Goal: Task Accomplishment & Management: Manage account settings

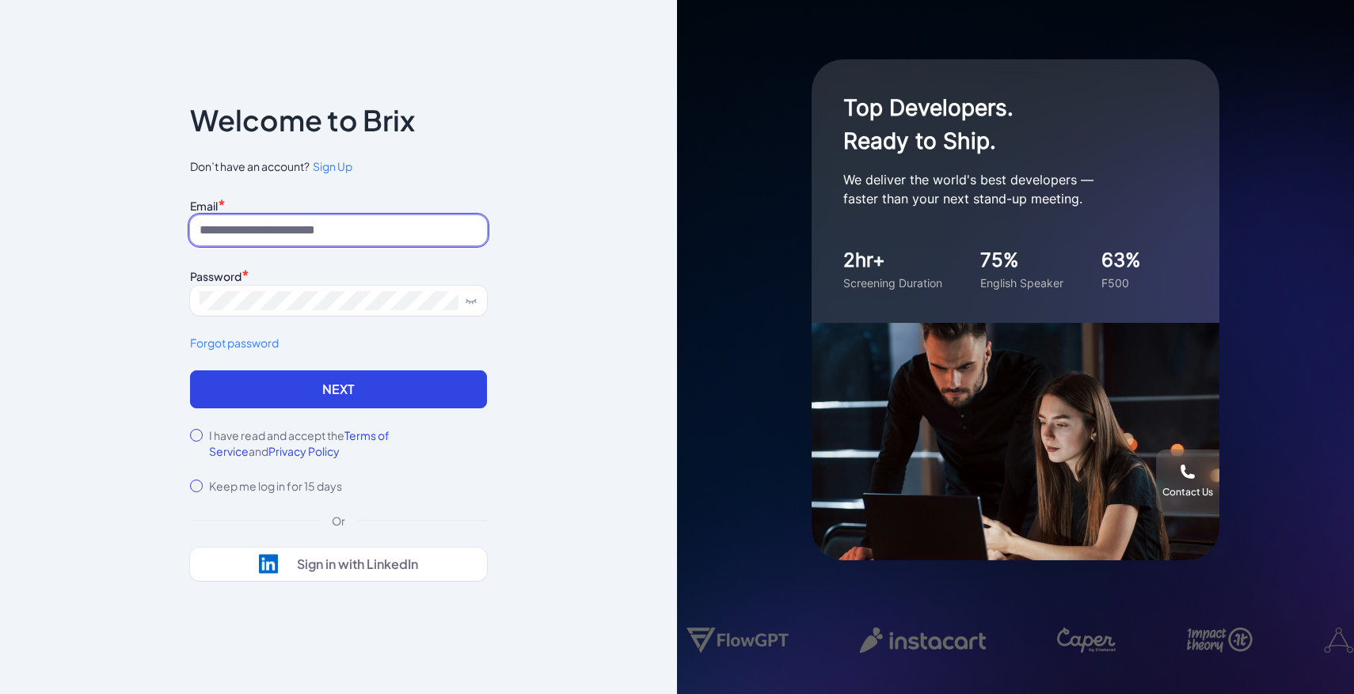
click at [335, 234] on input at bounding box center [338, 230] width 297 height 30
type input "**********"
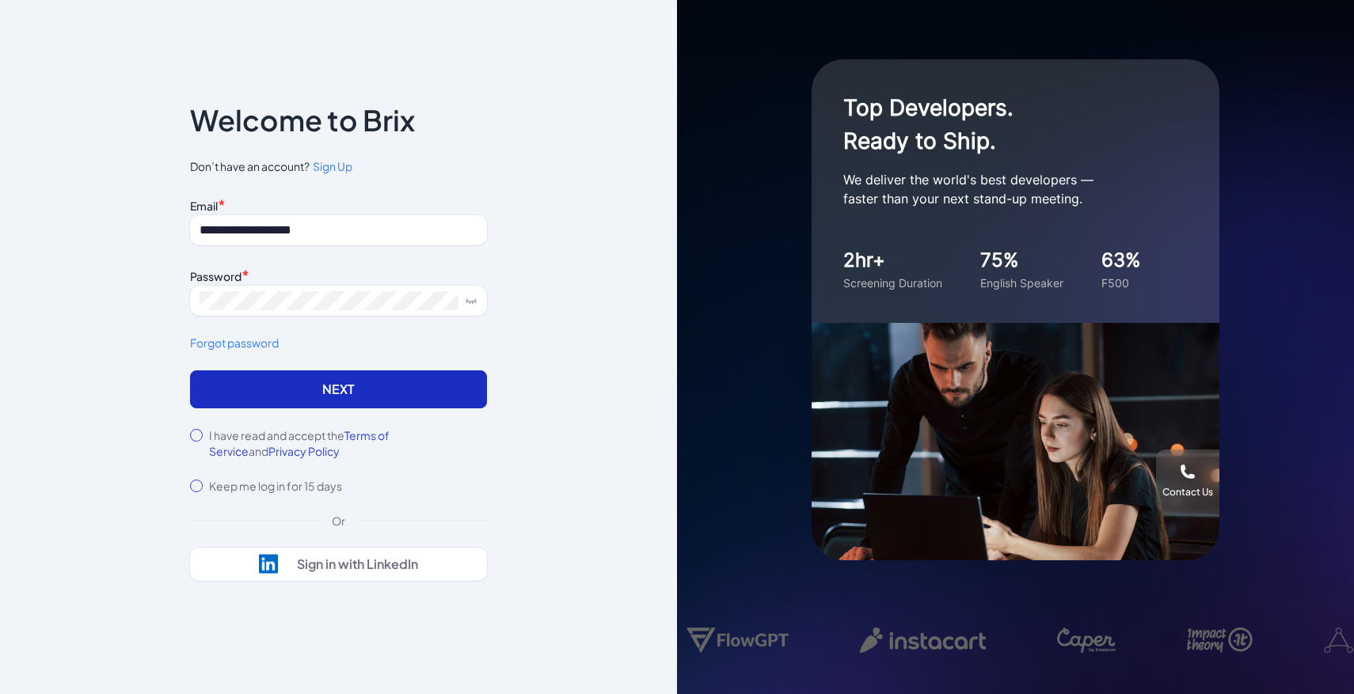
click at [422, 389] on button "Next" at bounding box center [338, 390] width 297 height 38
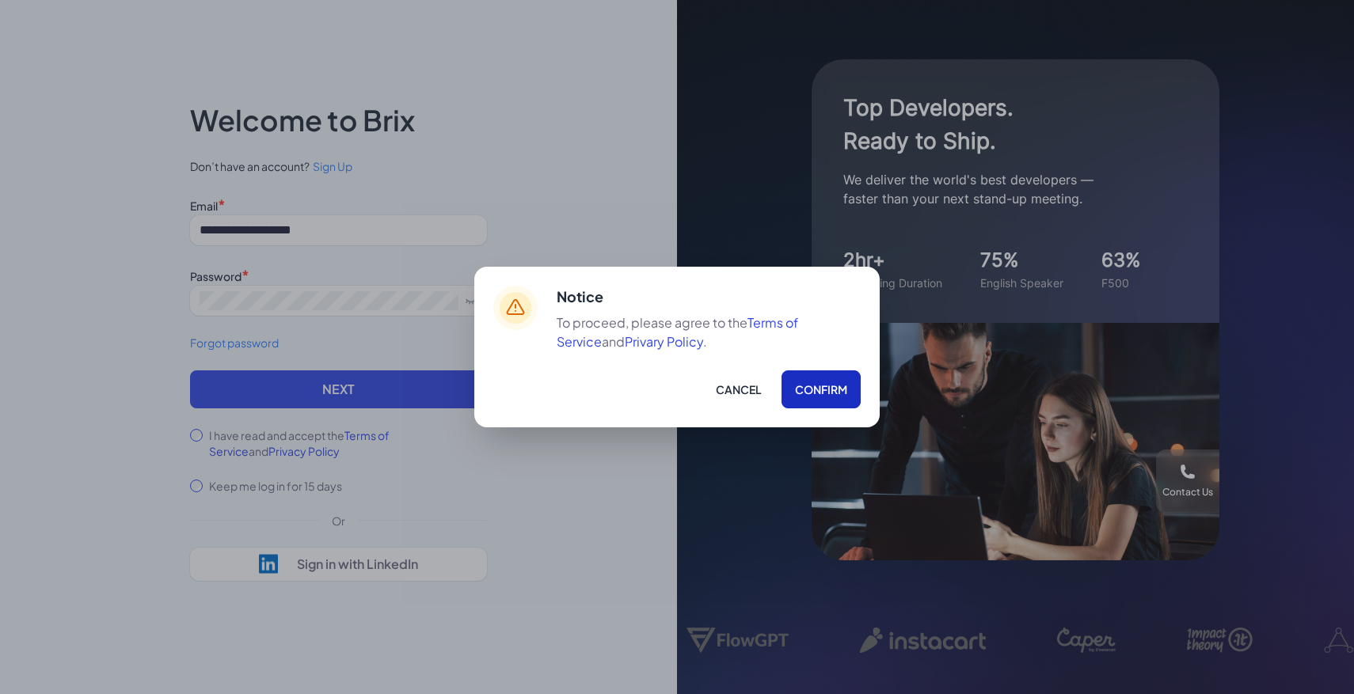
click at [799, 379] on button "Confirm" at bounding box center [820, 390] width 79 height 38
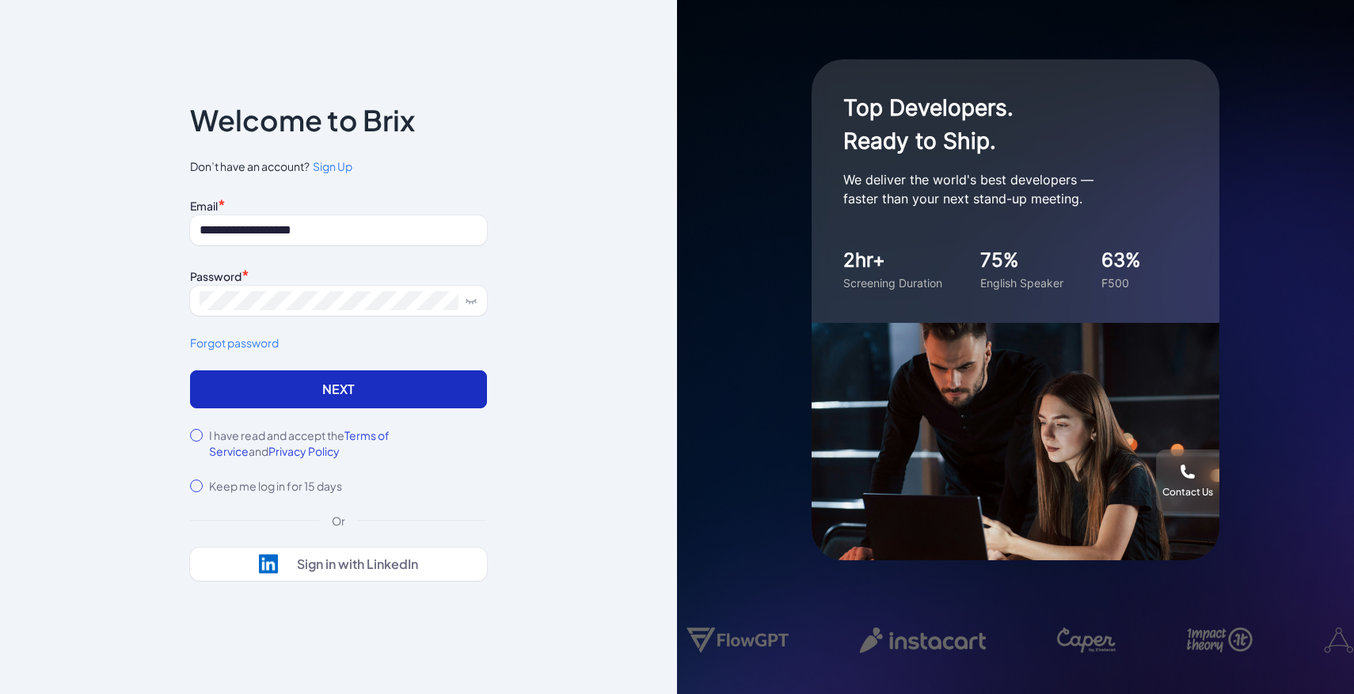
click at [434, 406] on button "Next" at bounding box center [338, 390] width 297 height 38
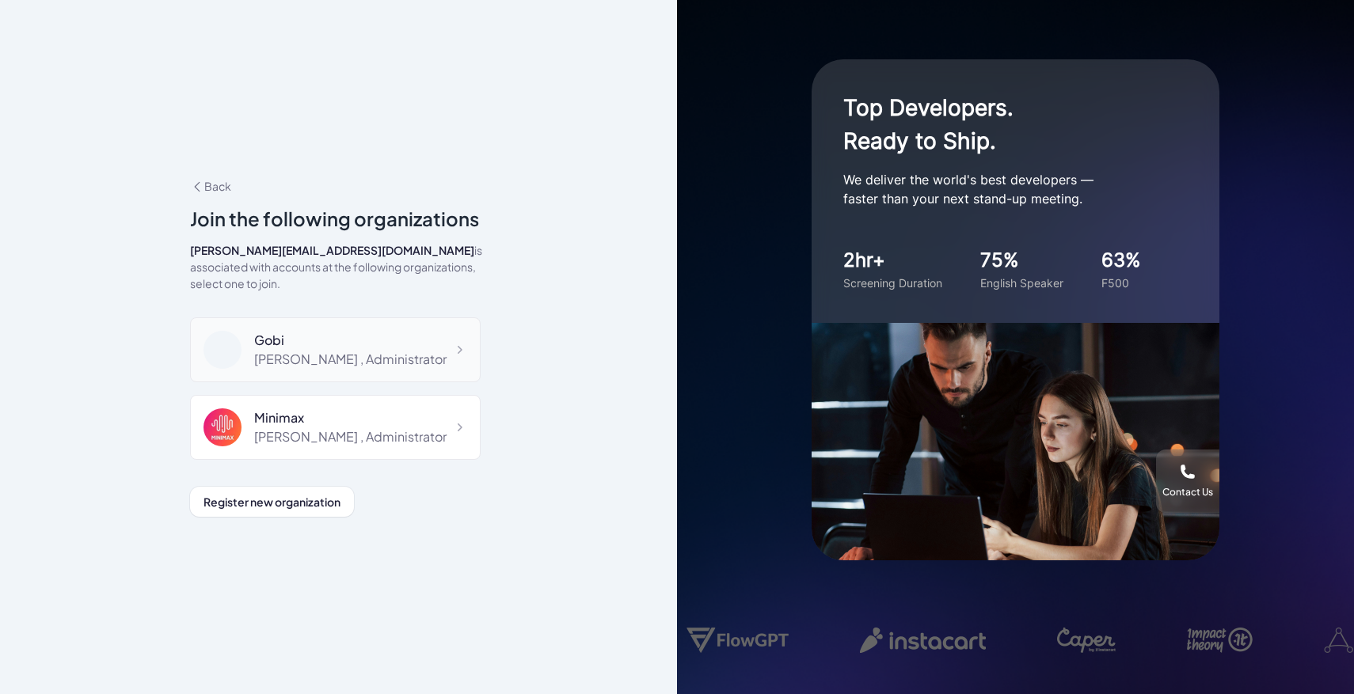
click at [344, 350] on div "Maggie , Administrator" at bounding box center [350, 359] width 192 height 19
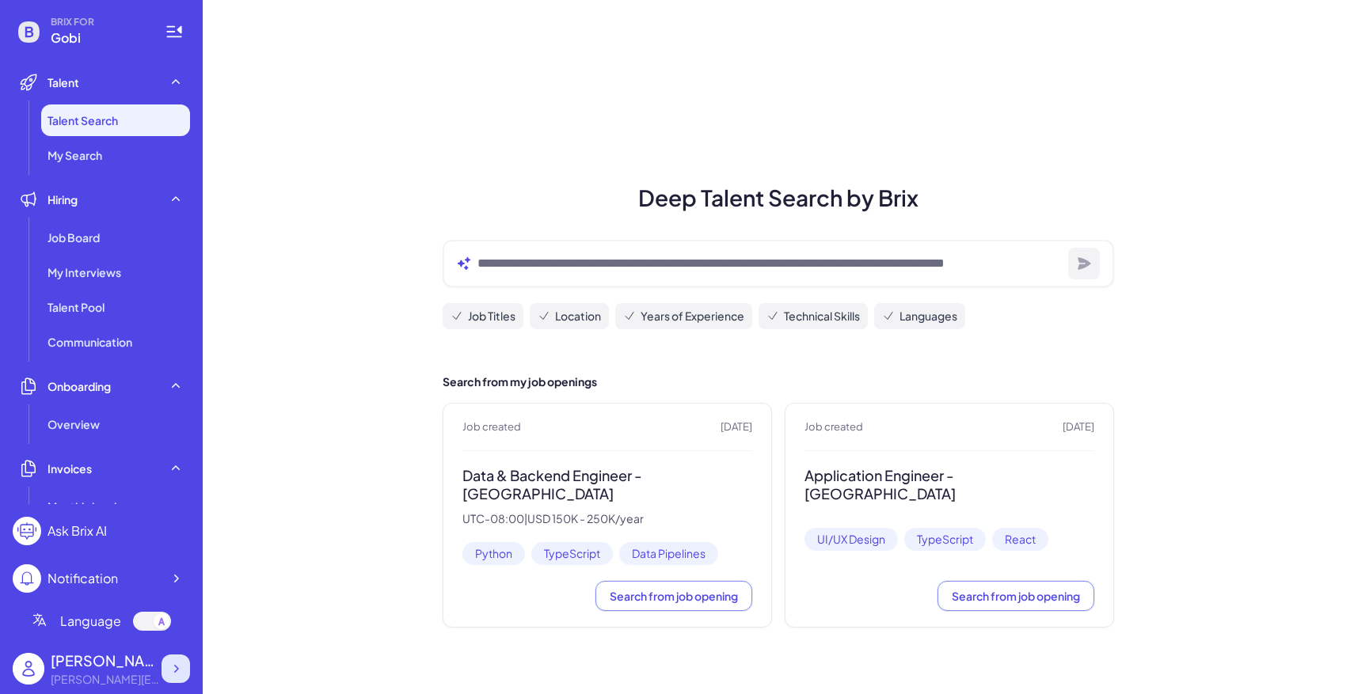
click at [169, 661] on icon at bounding box center [176, 669] width 16 height 16
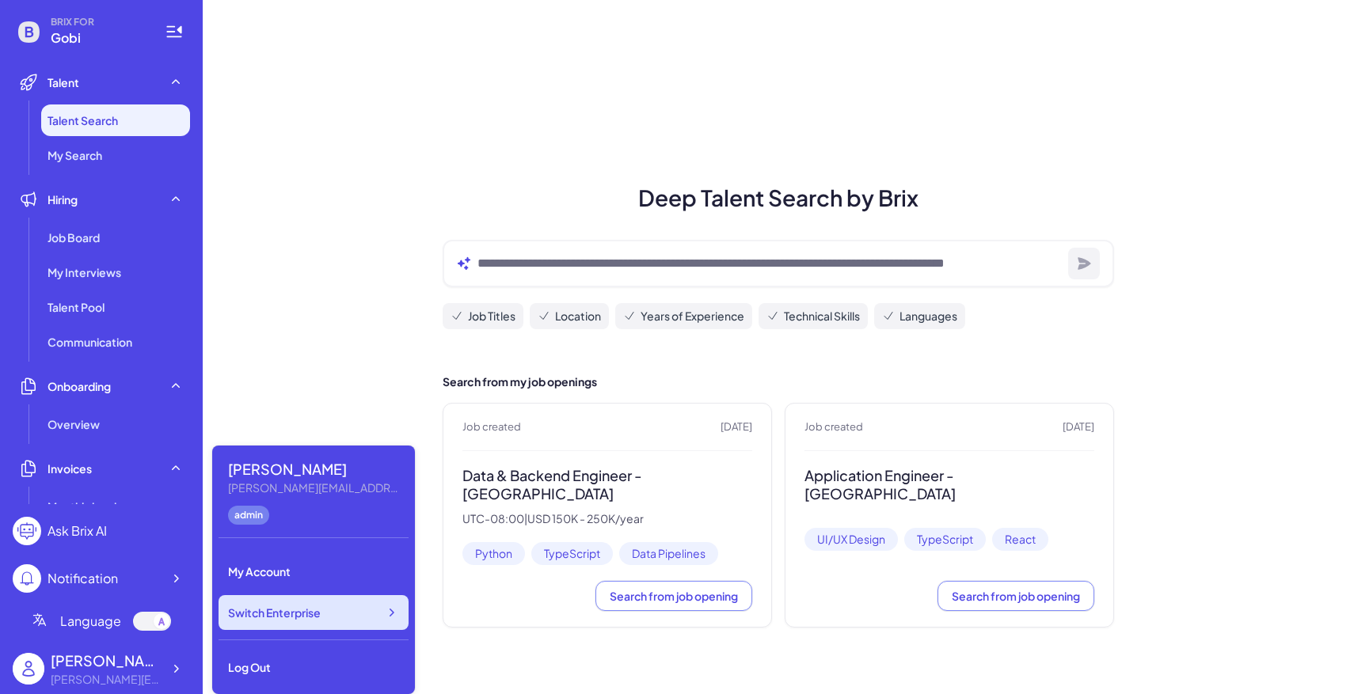
click at [276, 618] on span "Switch Enterprise" at bounding box center [274, 613] width 93 height 16
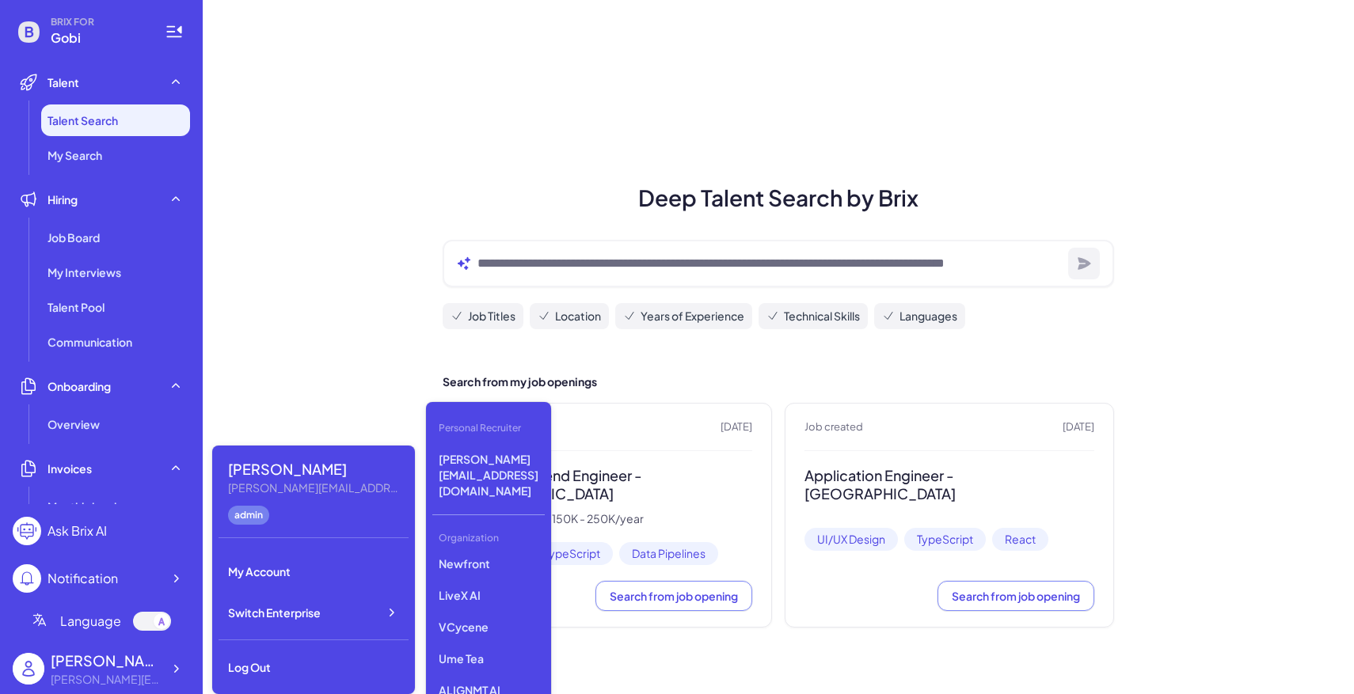
scroll to position [227, 0]
click at [475, 644] on p "Ume Tea" at bounding box center [488, 658] width 112 height 29
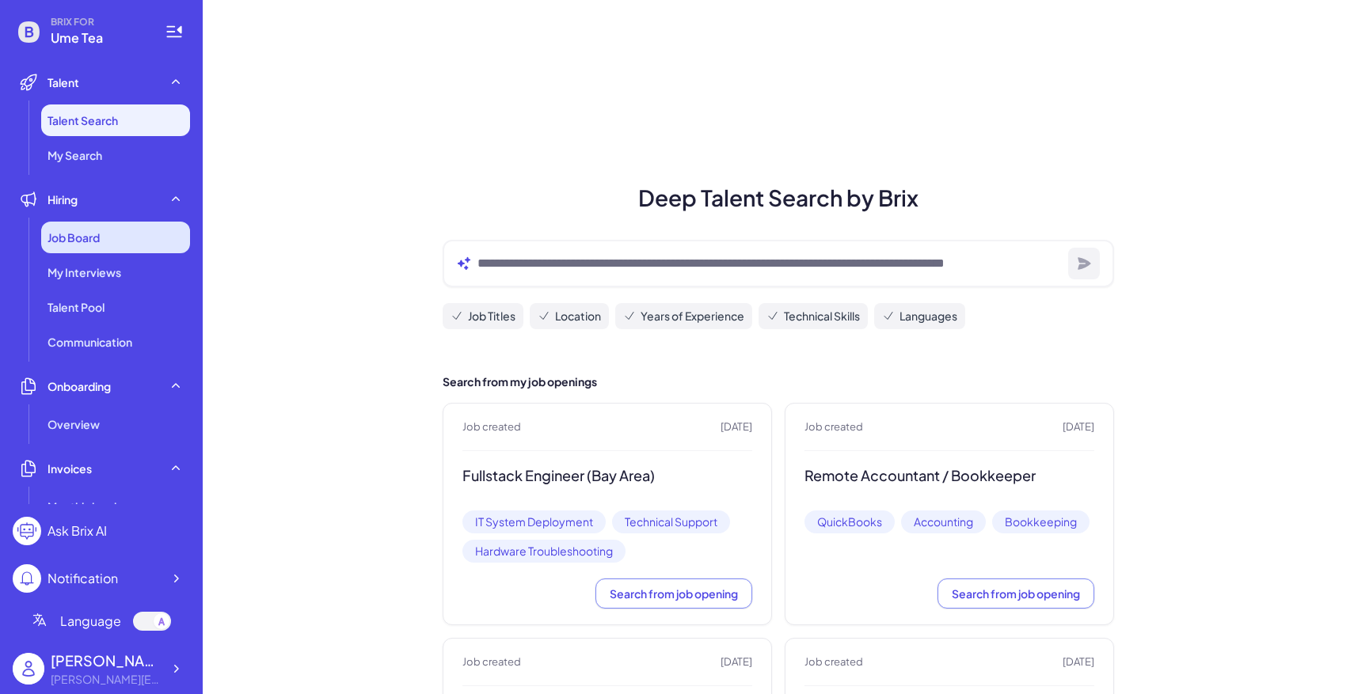
click at [128, 239] on div "Job Board" at bounding box center [115, 238] width 149 height 32
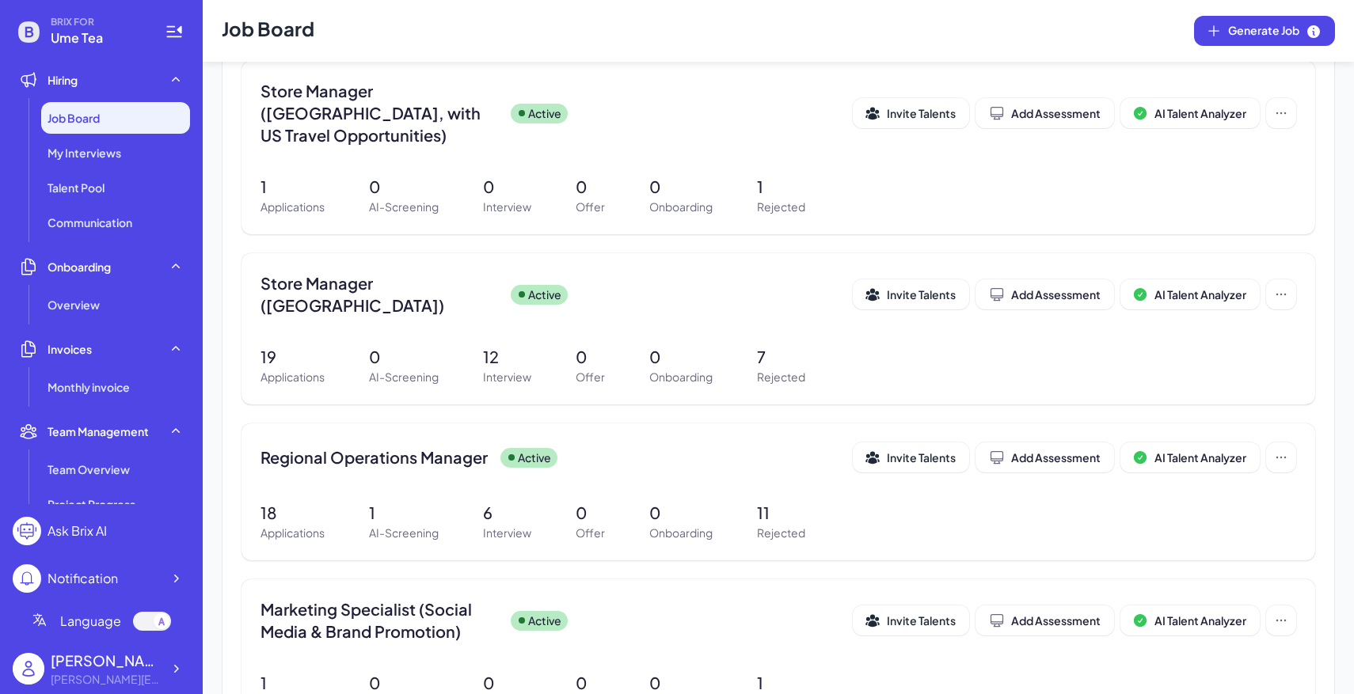
scroll to position [727, 0]
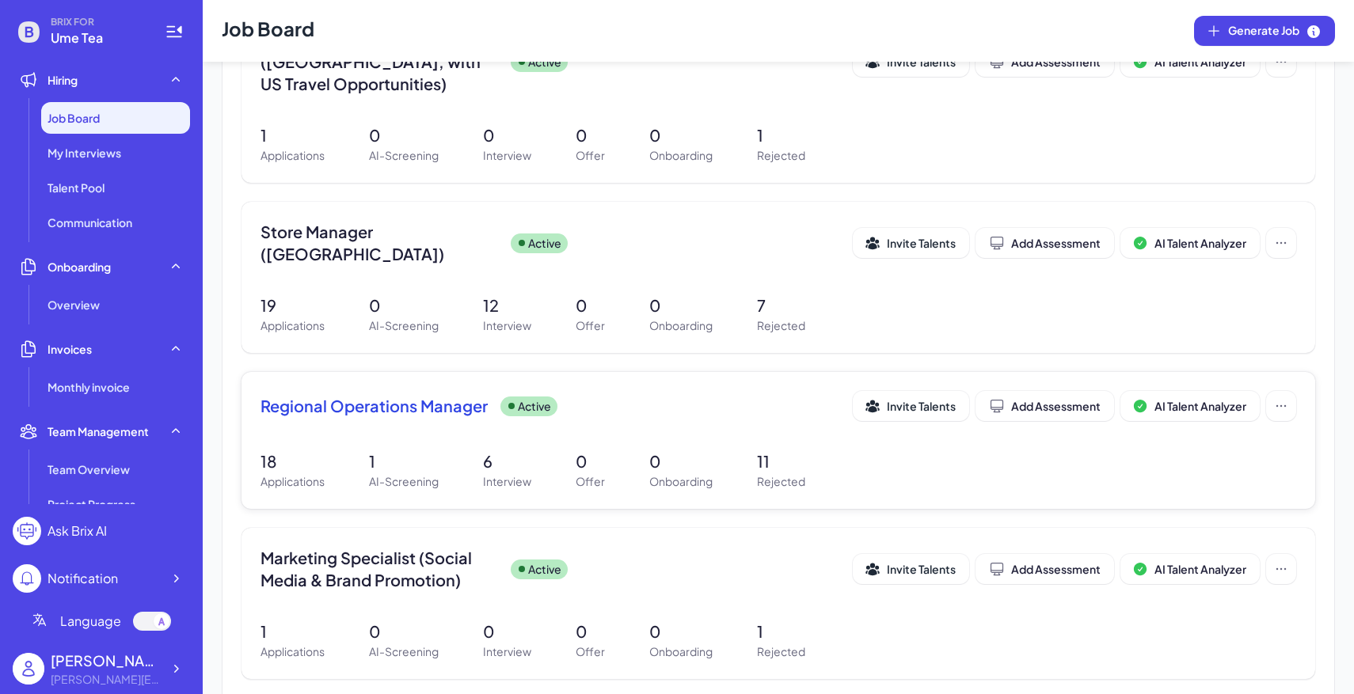
click at [628, 450] on div "18 Applications 1 AI-Screening 6 Interview 0 Offer 0 Onboarding 11 Rejected" at bounding box center [778, 470] width 1036 height 40
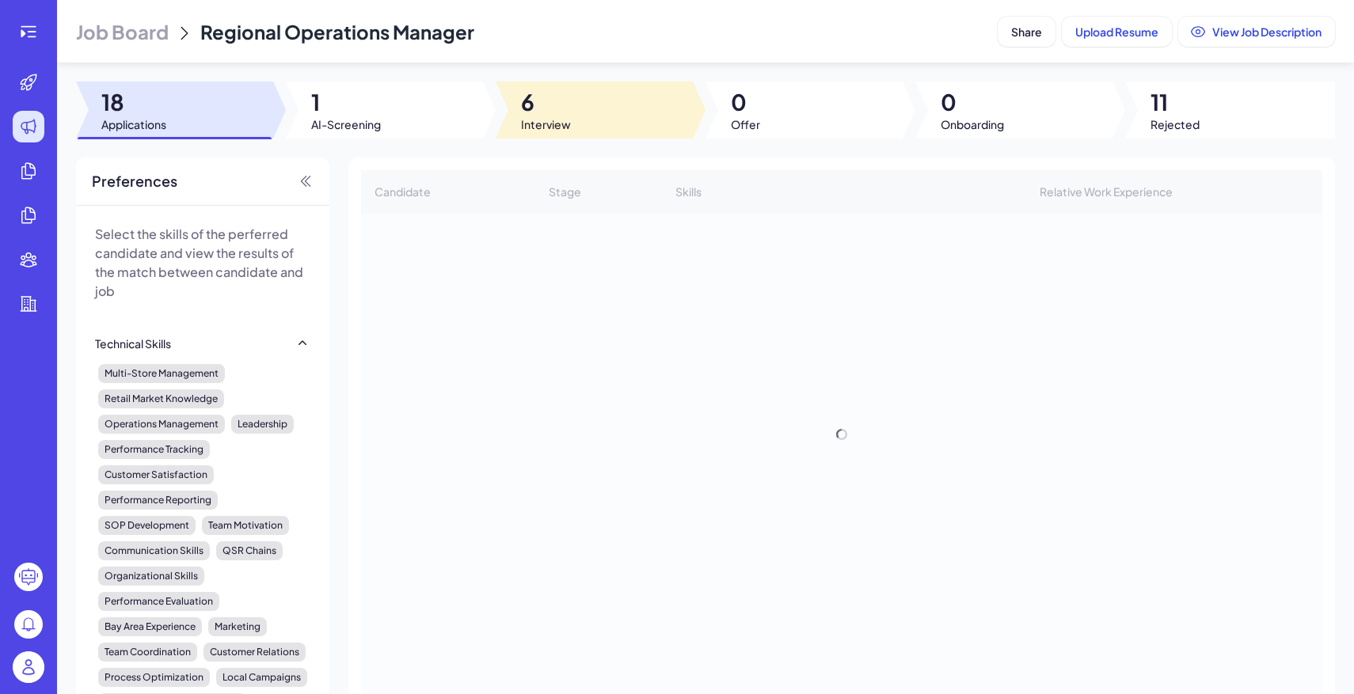
click at [592, 112] on div at bounding box center [594, 110] width 197 height 57
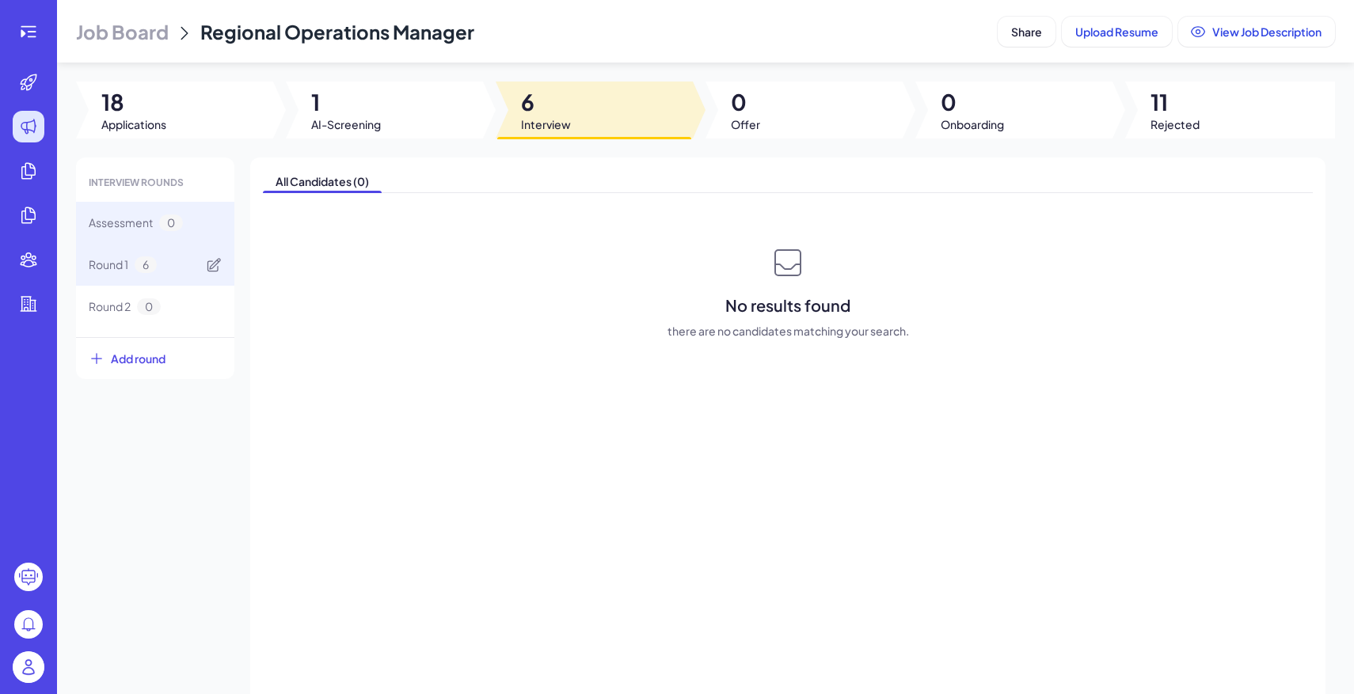
click at [183, 260] on div "Round 1 6" at bounding box center [155, 265] width 158 height 42
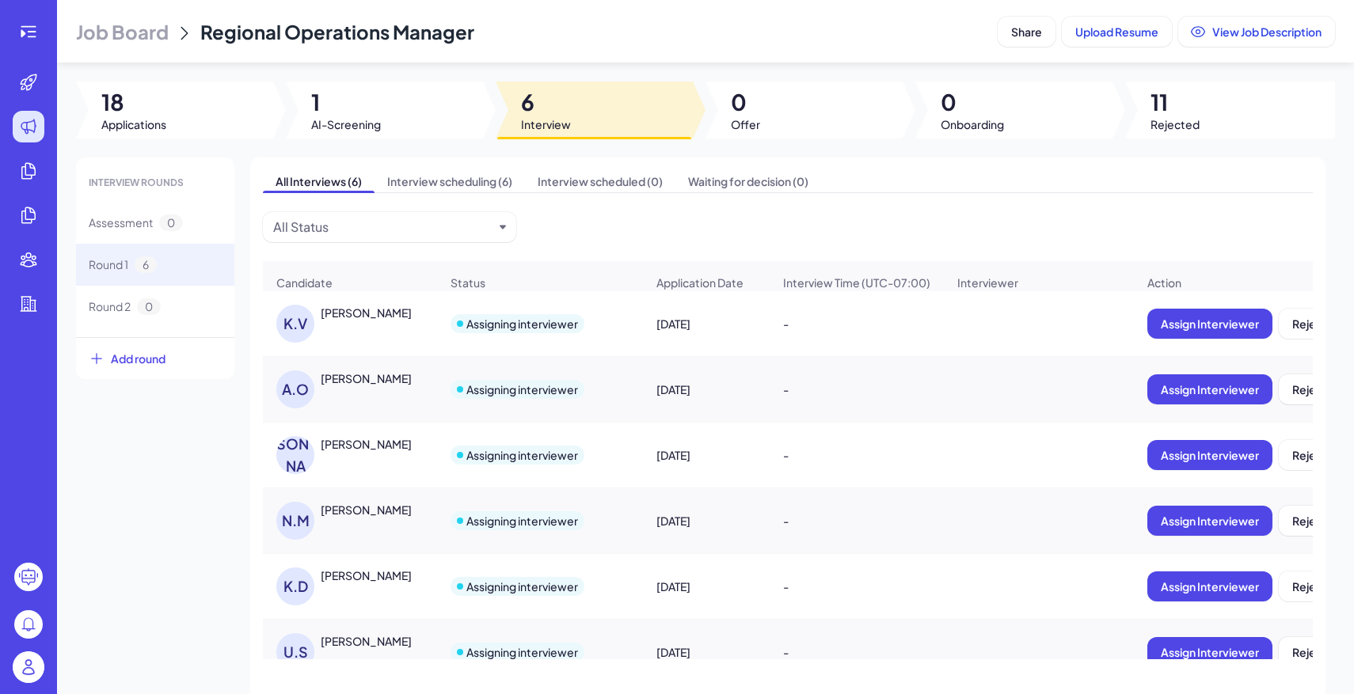
click at [160, 15] on header "Job Board Regional Operations Manager Share Upload Resume View Job Description" at bounding box center [705, 31] width 1297 height 63
click at [152, 26] on span "Job Board" at bounding box center [122, 31] width 93 height 25
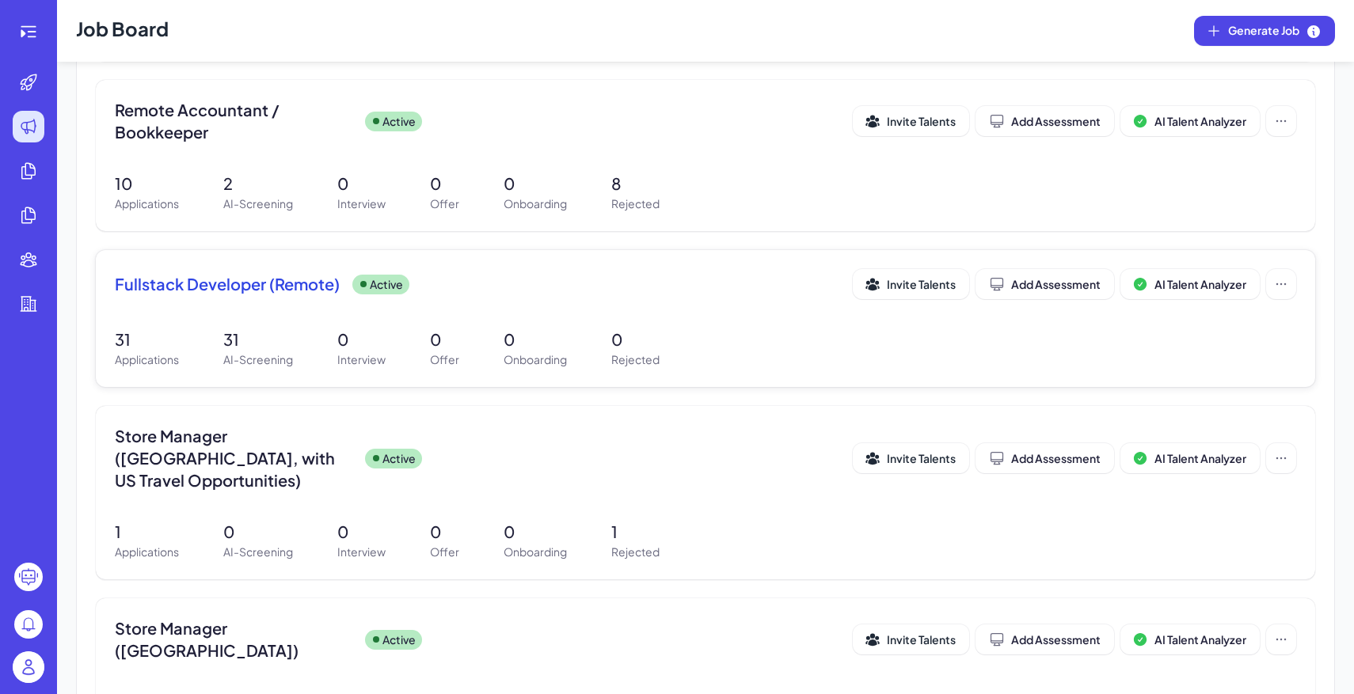
scroll to position [454, 0]
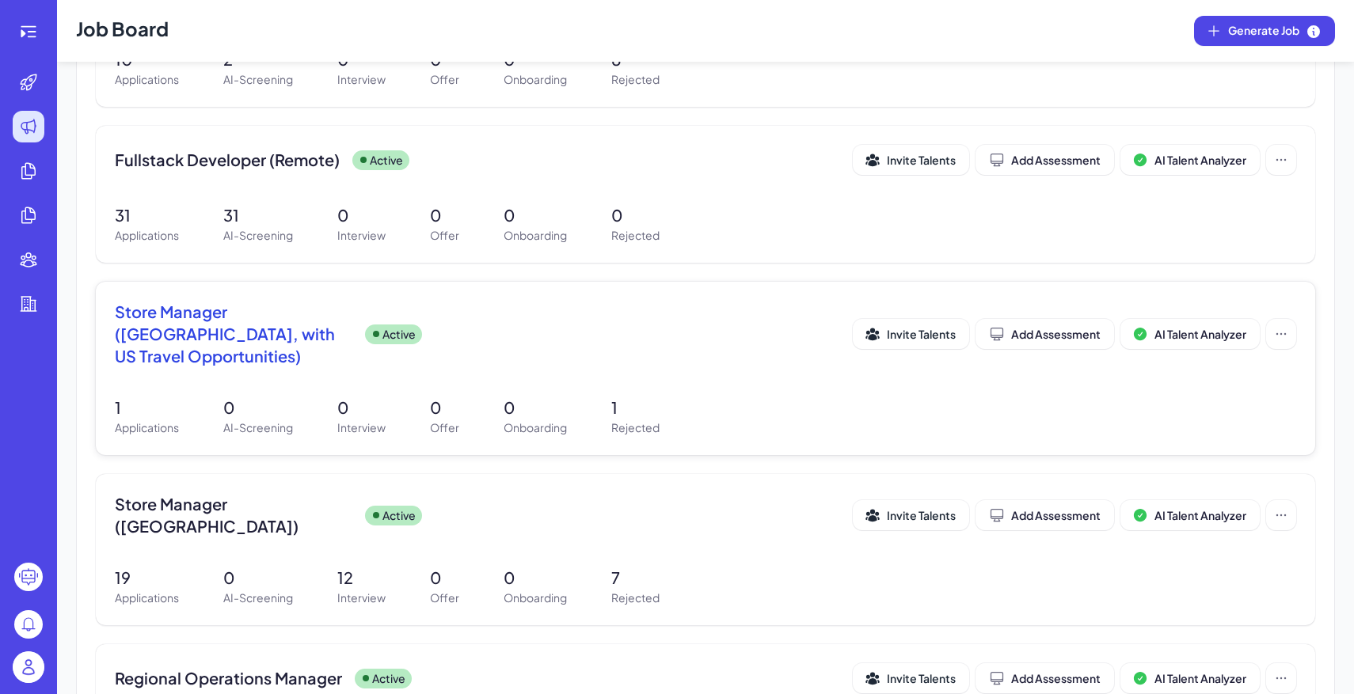
click at [346, 365] on div "Store Manager (Taiwan, with US Travel Opportunities) Active Invite Talents Add …" at bounding box center [705, 368] width 1219 height 173
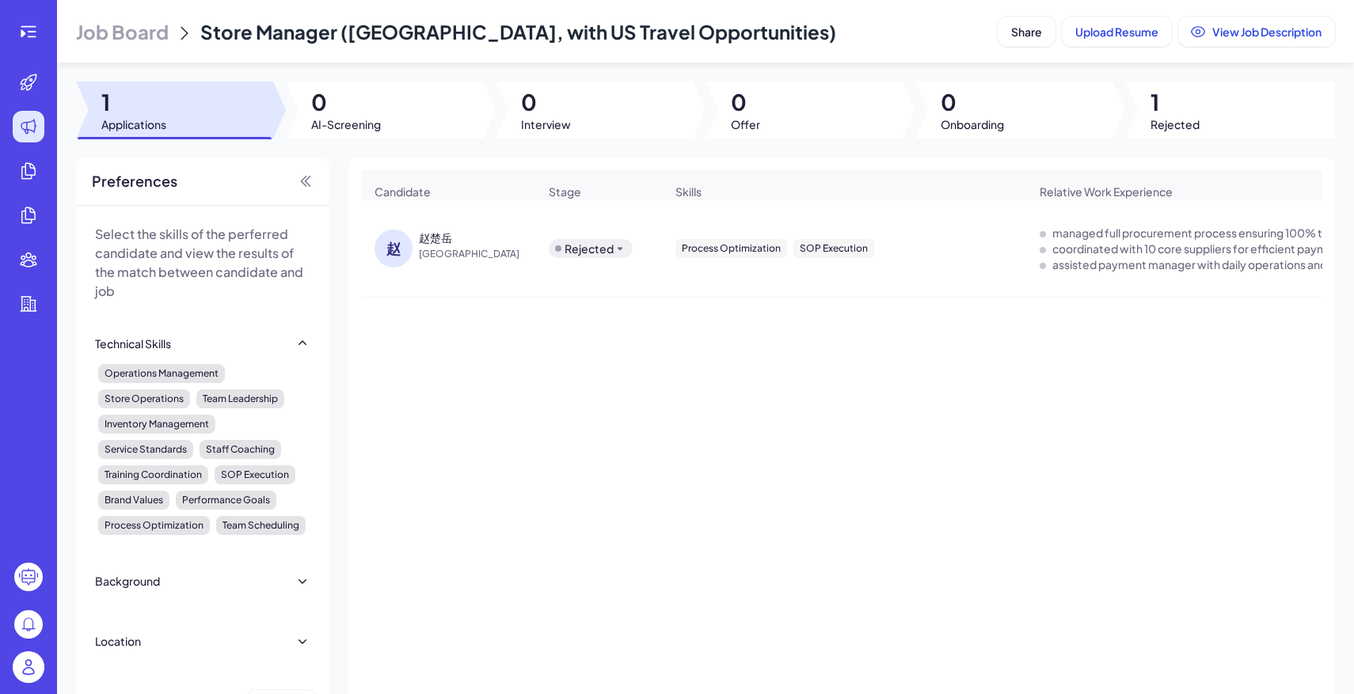
click at [141, 17] on header "Job Board Store Manager (Taiwan, with US Travel Opportunities) Share Upload Res…" at bounding box center [705, 31] width 1297 height 63
click at [150, 46] on header "Job Board Store Manager (Taiwan, with US Travel Opportunities) Share Upload Res…" at bounding box center [705, 31] width 1297 height 63
click at [139, 24] on span "Job Board" at bounding box center [122, 31] width 93 height 25
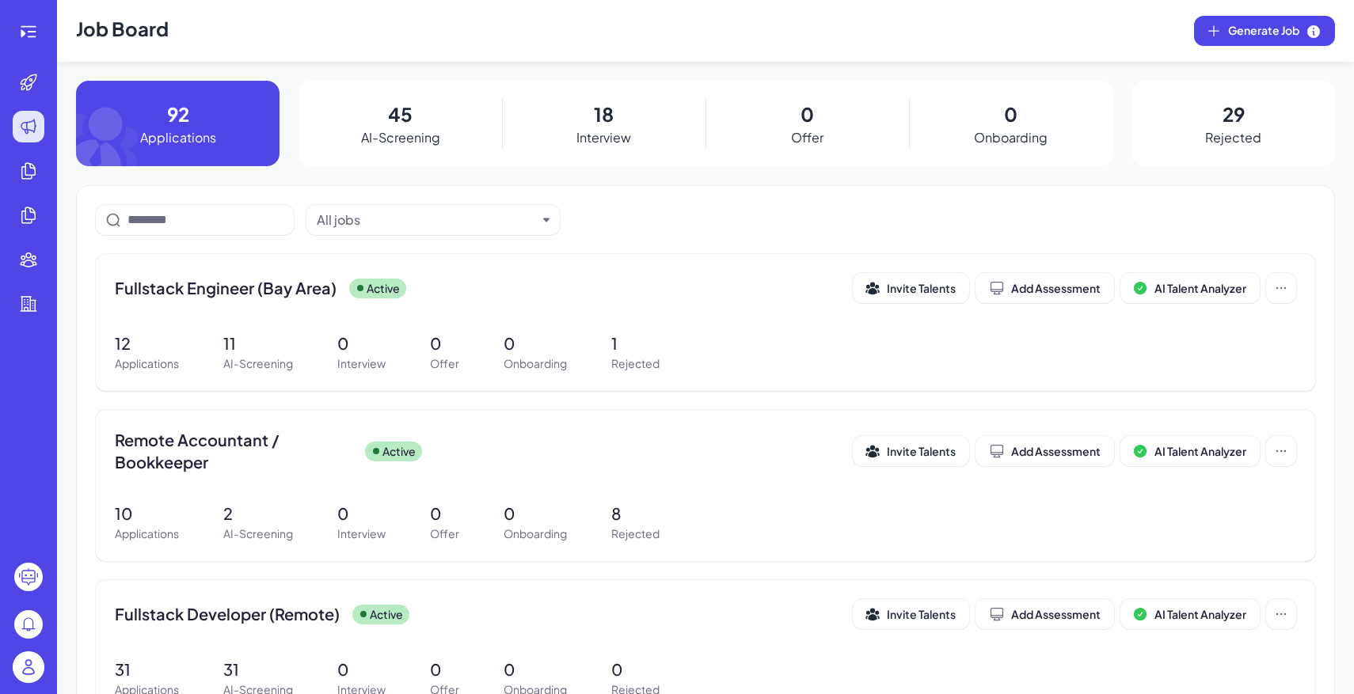
scroll to position [752, 0]
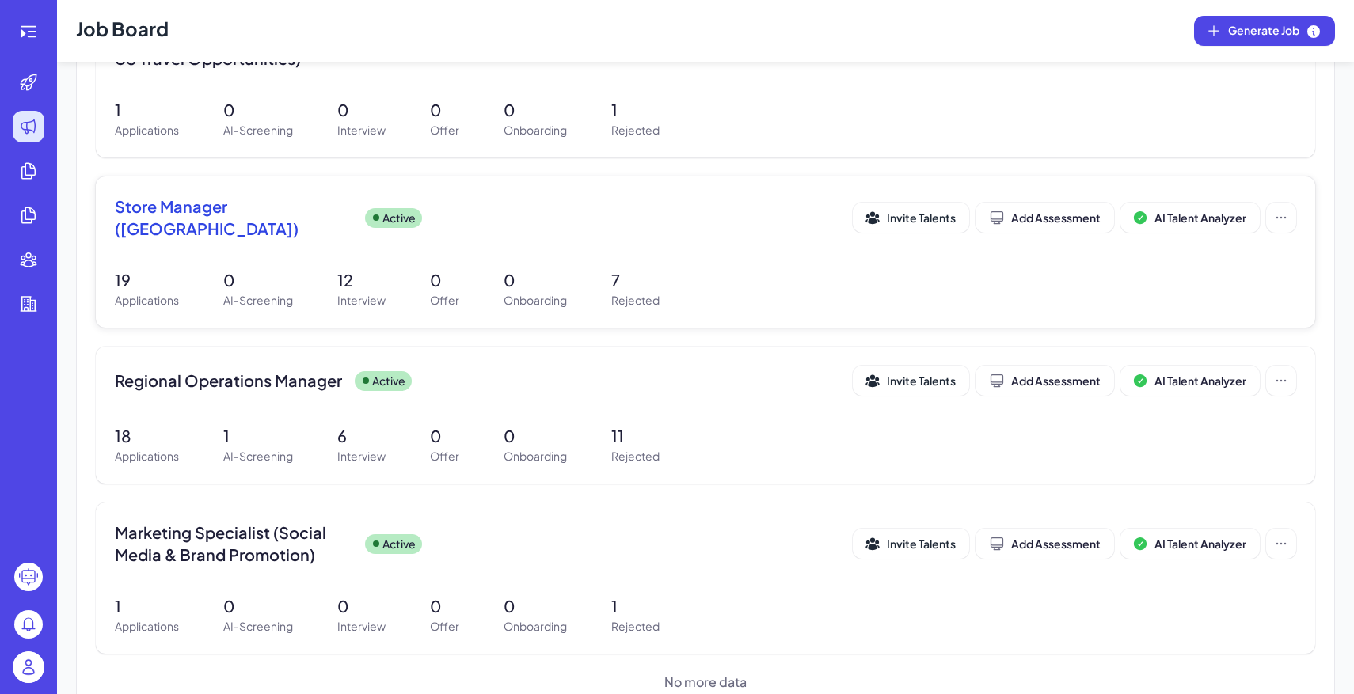
click at [413, 268] on div "19 Applications 0 AI-Screening 12 Interview 0 Offer 0 Onboarding 7 Rejected" at bounding box center [705, 288] width 1181 height 40
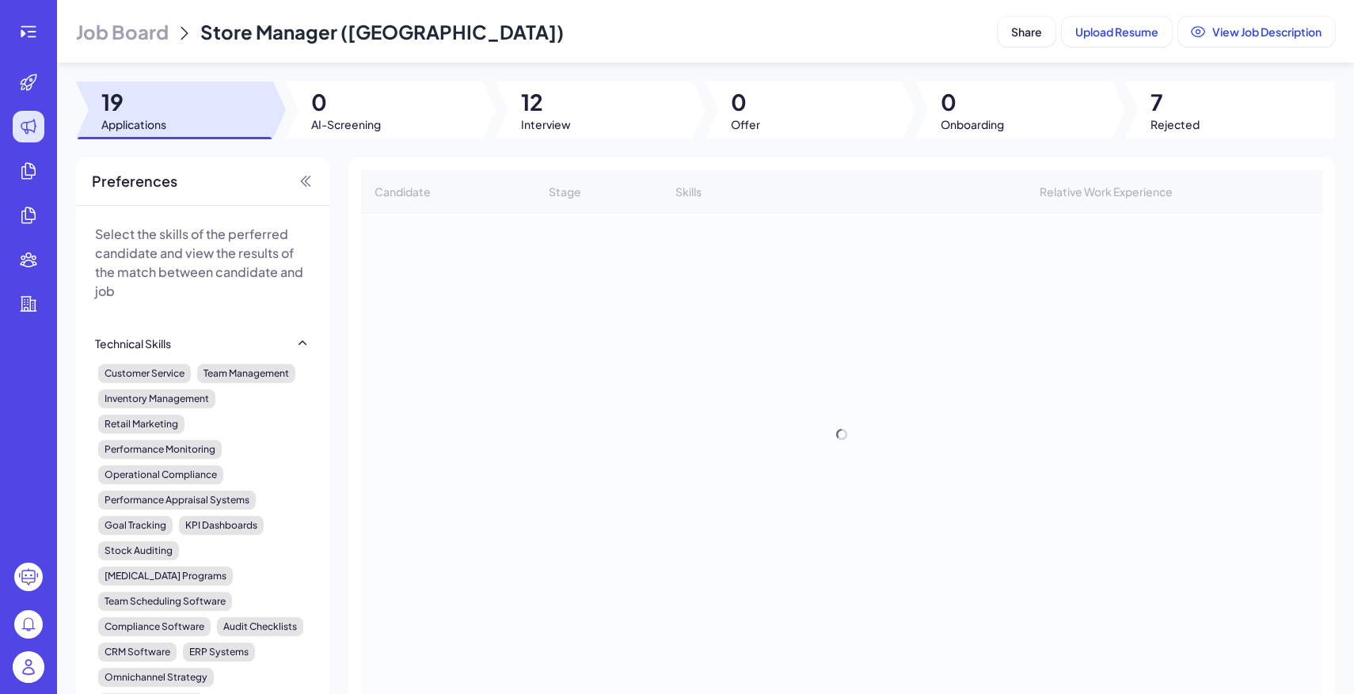
click at [585, 154] on div "Job Board Store Manager (US Bay Area) Share Upload Resume View Job Description …" at bounding box center [705, 347] width 1297 height 694
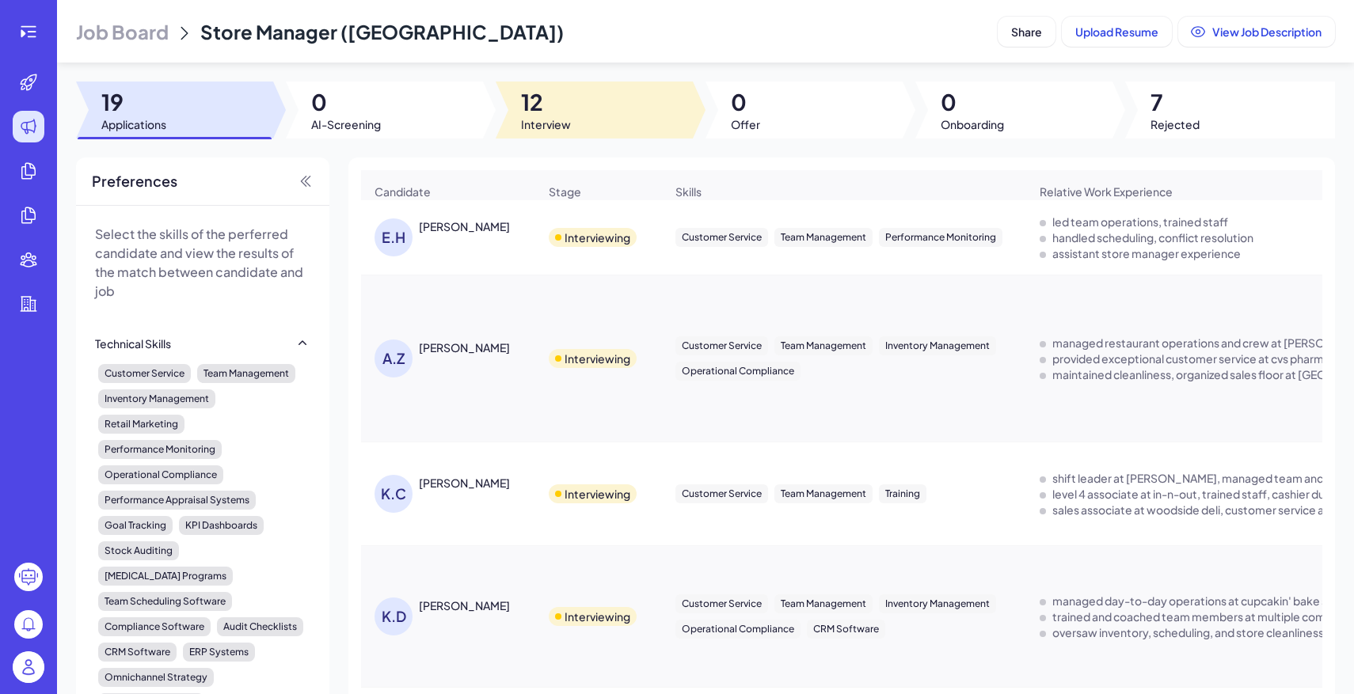
click at [579, 123] on div at bounding box center [594, 110] width 197 height 57
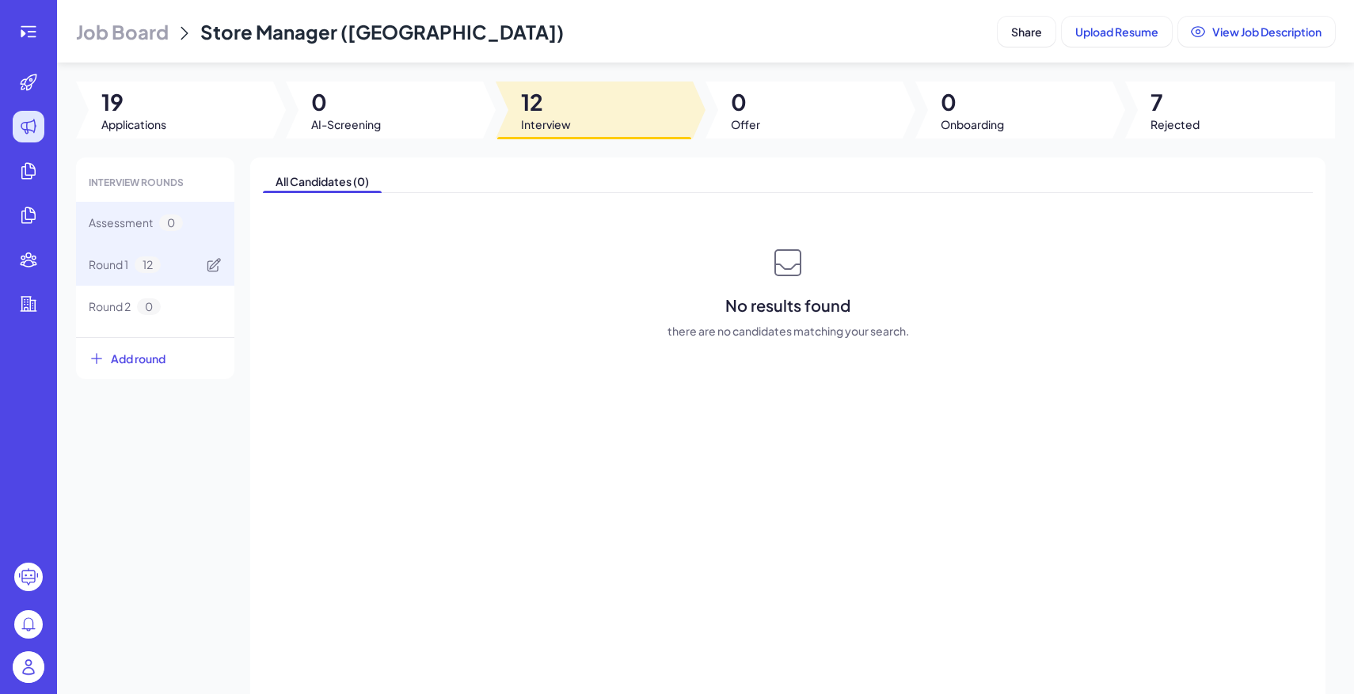
click at [194, 261] on div "Round 1 12" at bounding box center [155, 265] width 158 height 42
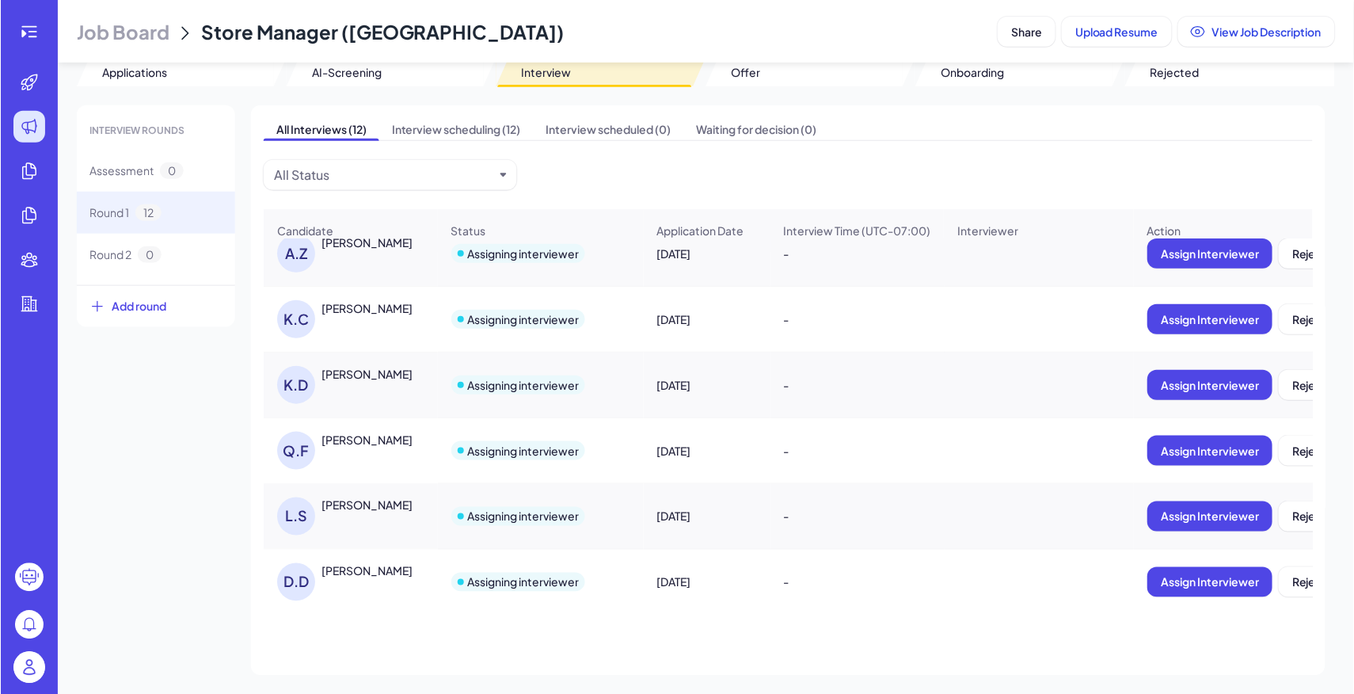
scroll to position [81, 0]
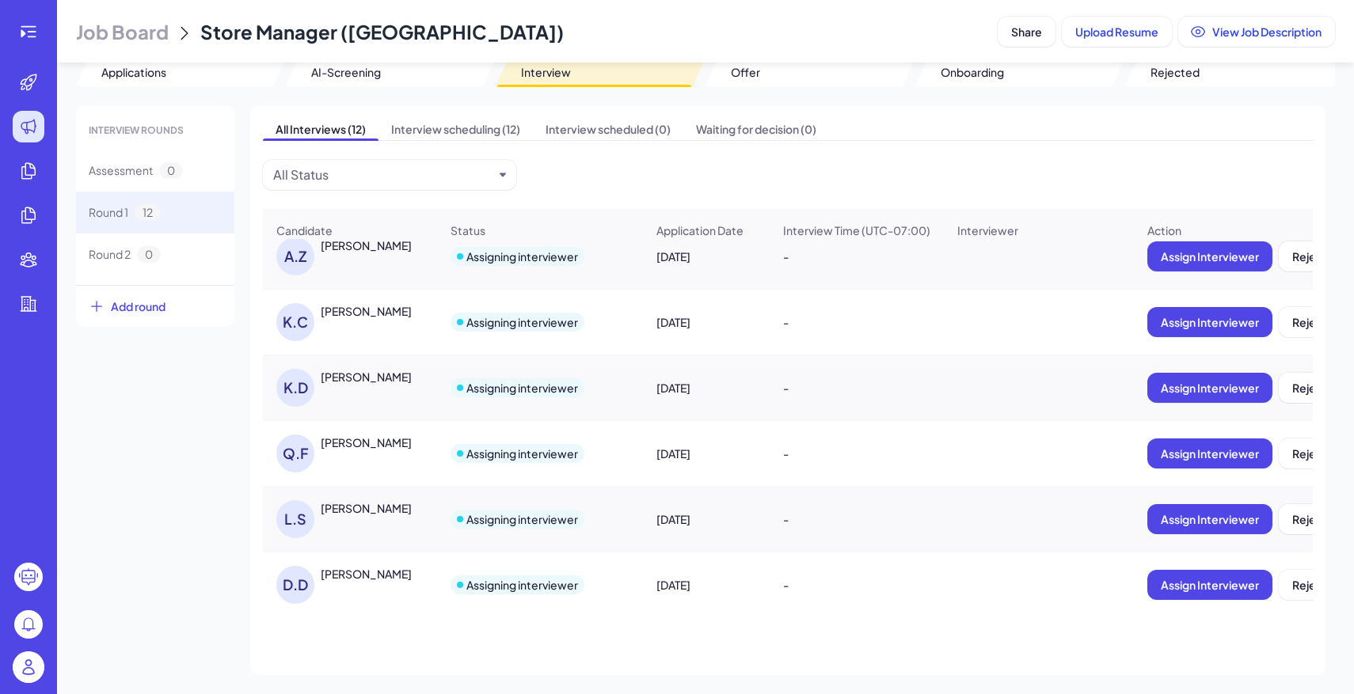
drag, startPoint x: 320, startPoint y: 306, endPoint x: 411, endPoint y: 308, distance: 91.1
click at [411, 308] on div "K.C Kevin Coronado" at bounding box center [357, 322] width 163 height 38
copy div "K.C Kevin Coronado"
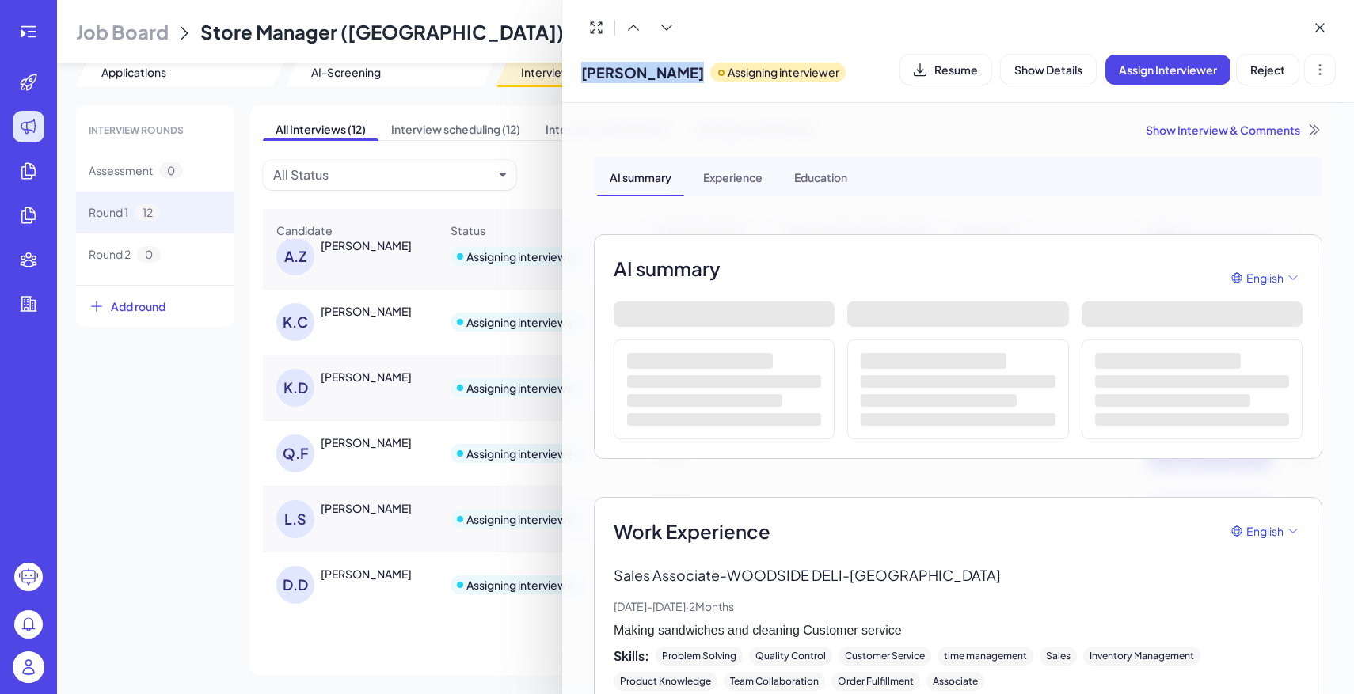
drag, startPoint x: 583, startPoint y: 74, endPoint x: 698, endPoint y: 77, distance: 114.8
click at [698, 77] on div "Kevin Coronado Assigning interviewer" at bounding box center [713, 69] width 264 height 40
copy span "Kevin Coronado"
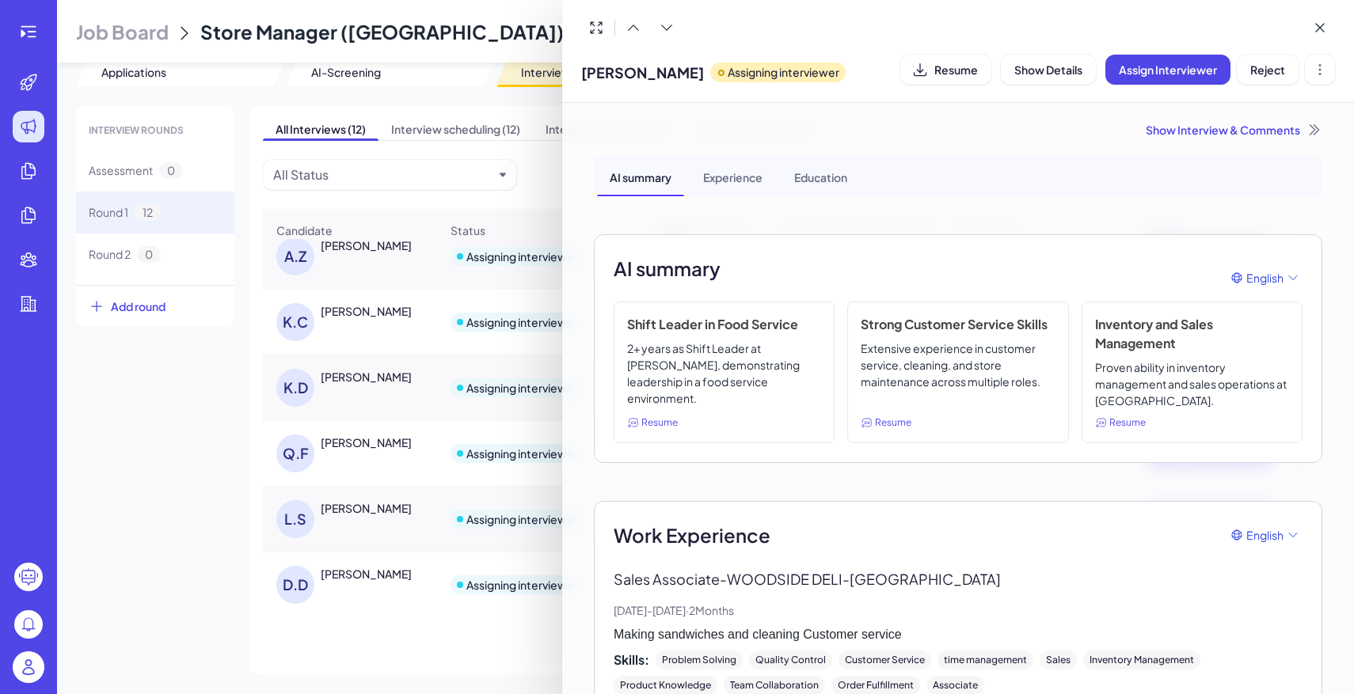
click at [325, 452] on div at bounding box center [677, 347] width 1354 height 694
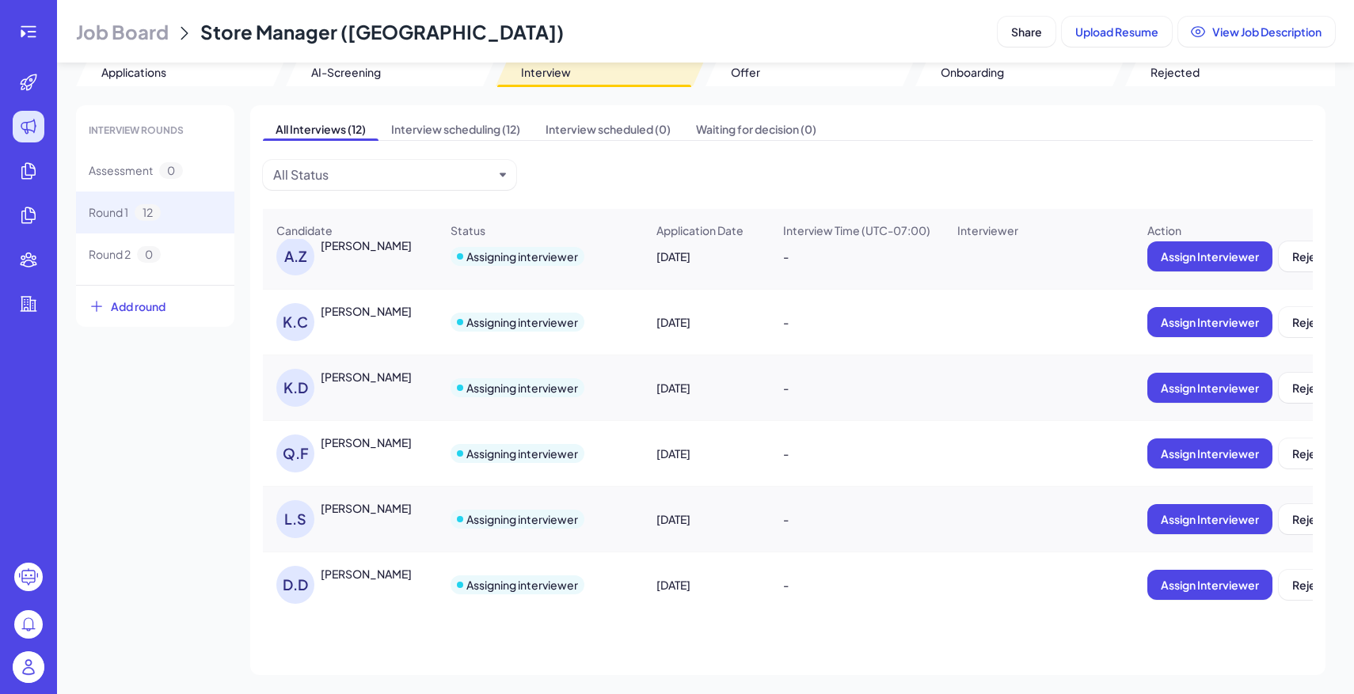
click at [350, 451] on div "Qiao Fang" at bounding box center [380, 443] width 119 height 17
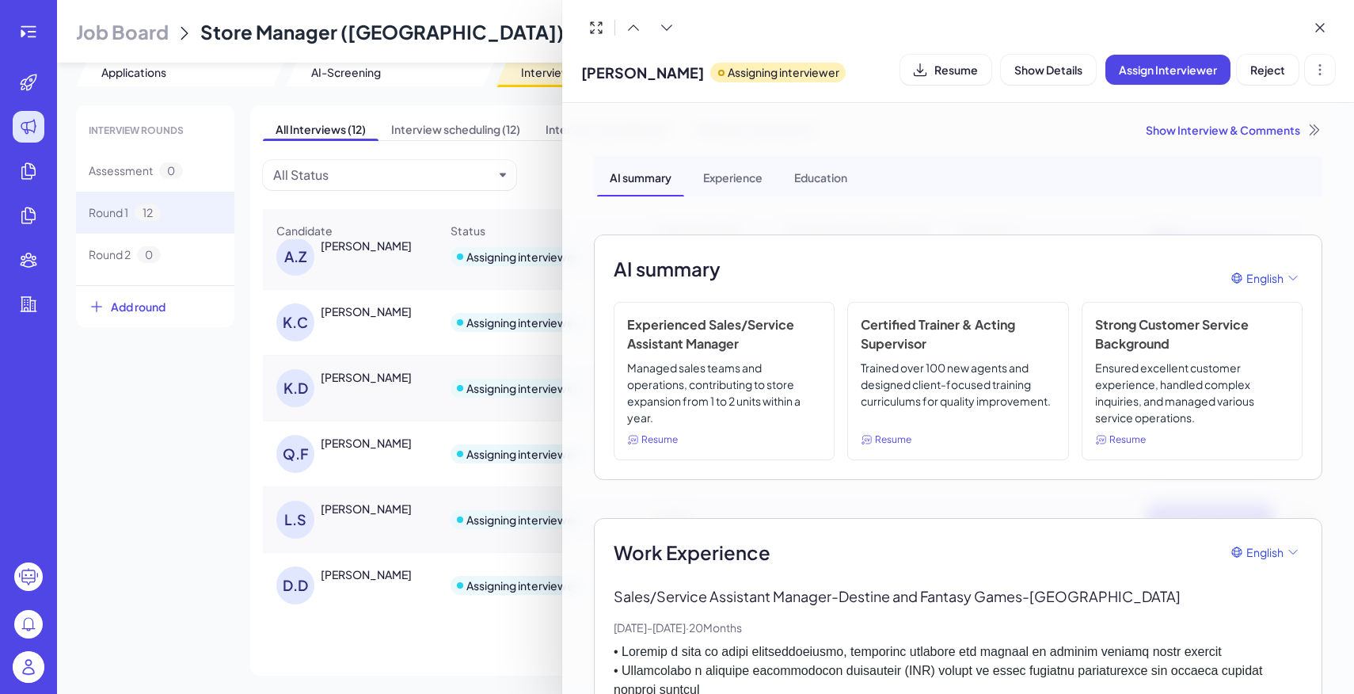
click at [394, 618] on div at bounding box center [677, 347] width 1354 height 694
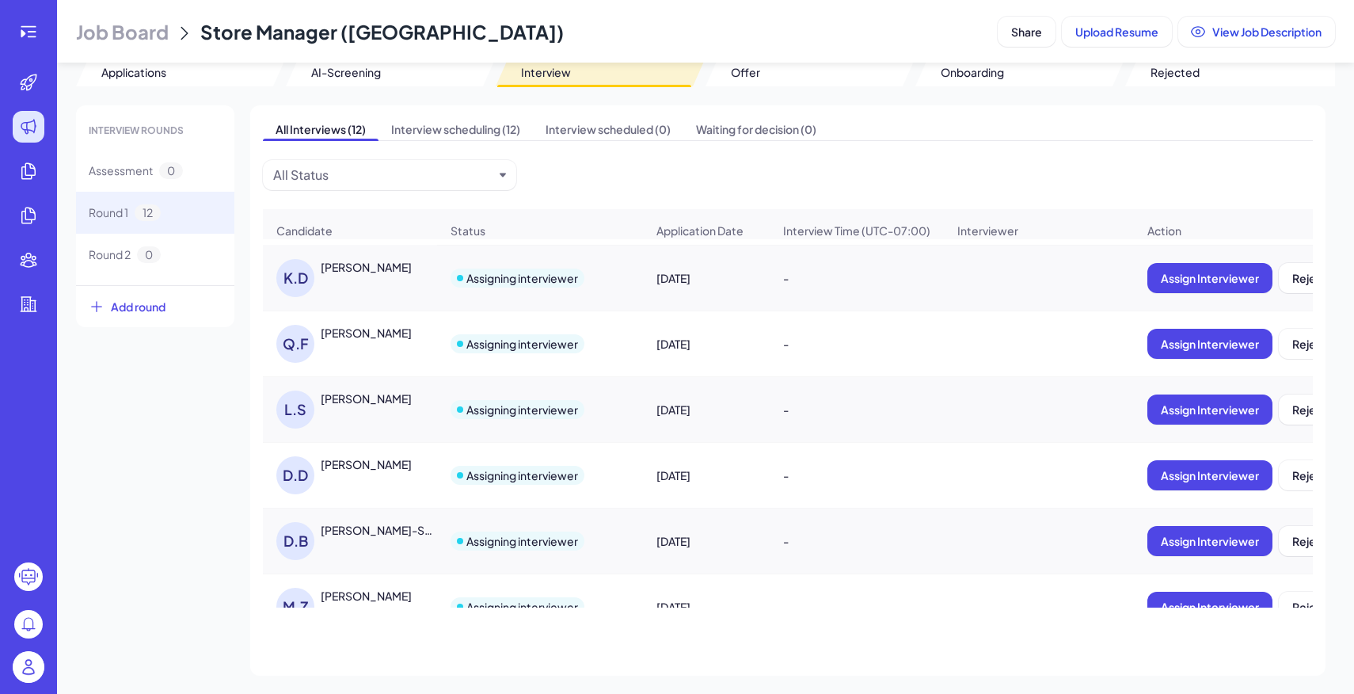
scroll to position [181, 0]
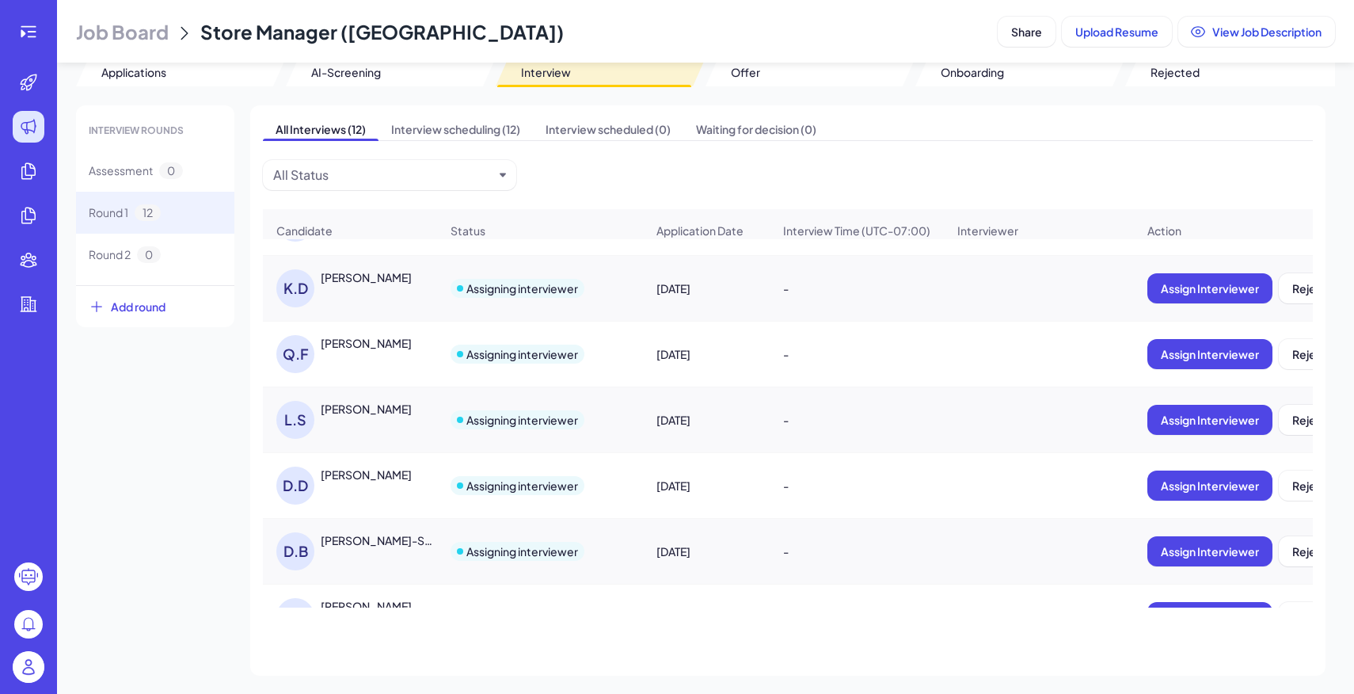
click at [370, 350] on div "Qiao Fang" at bounding box center [366, 343] width 91 height 16
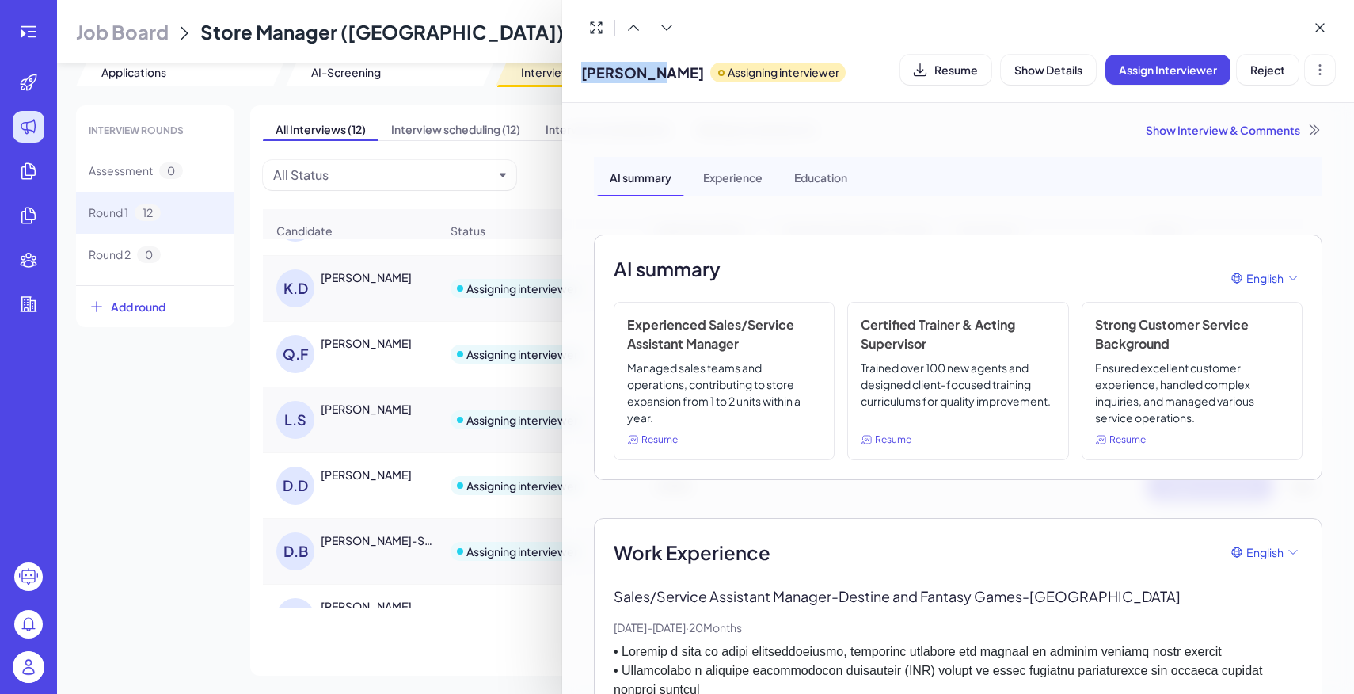
drag, startPoint x: 579, startPoint y: 77, endPoint x: 654, endPoint y: 77, distance: 75.2
click at [654, 77] on div "Qiao Fang Assigning interviewer Resume Show Details Assign Interviewer Reject" at bounding box center [958, 51] width 792 height 103
copy span "Qiao Fang"
click at [125, 45] on div at bounding box center [677, 347] width 1354 height 694
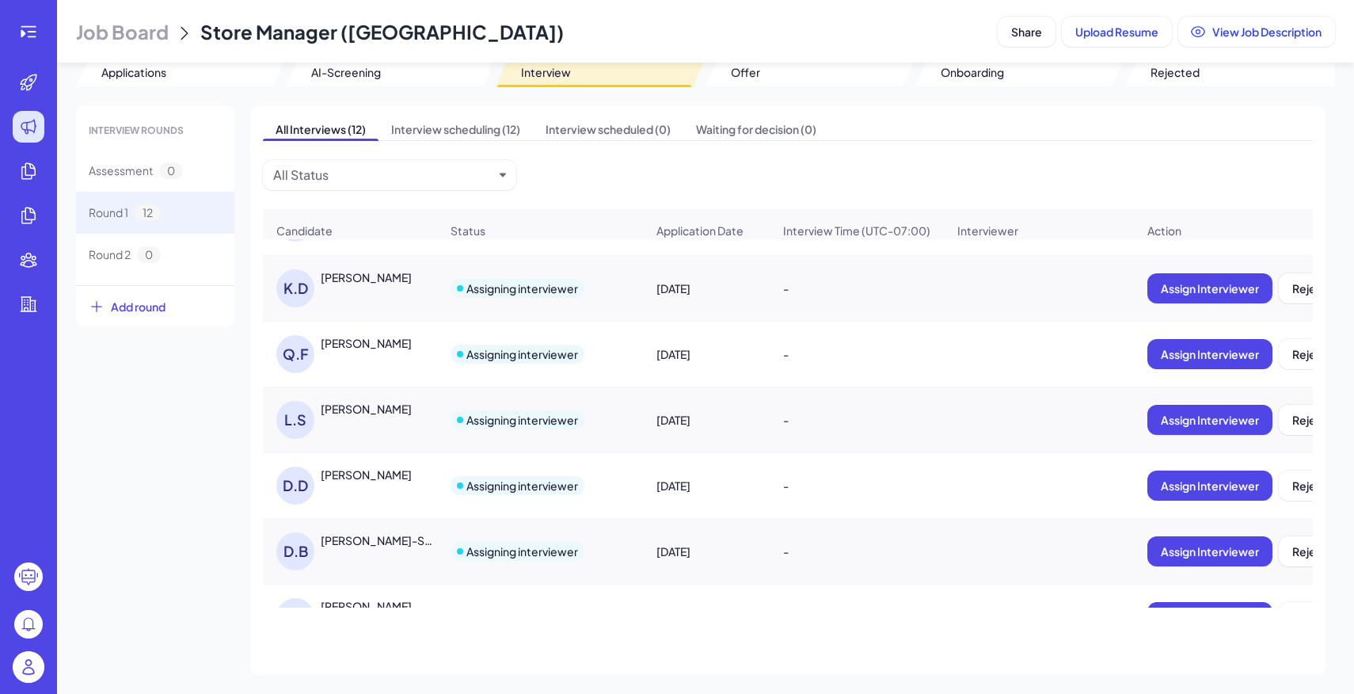
click at [146, 30] on span "Job Board" at bounding box center [122, 31] width 93 height 25
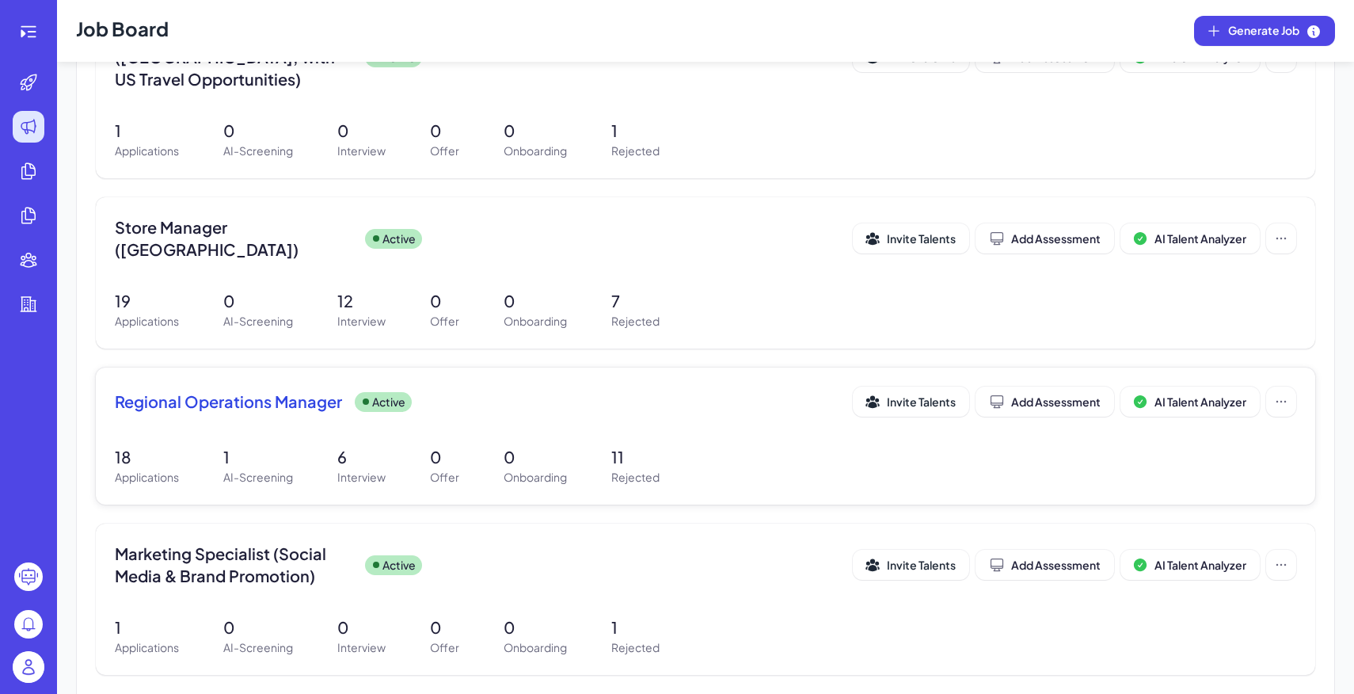
scroll to position [743, 0]
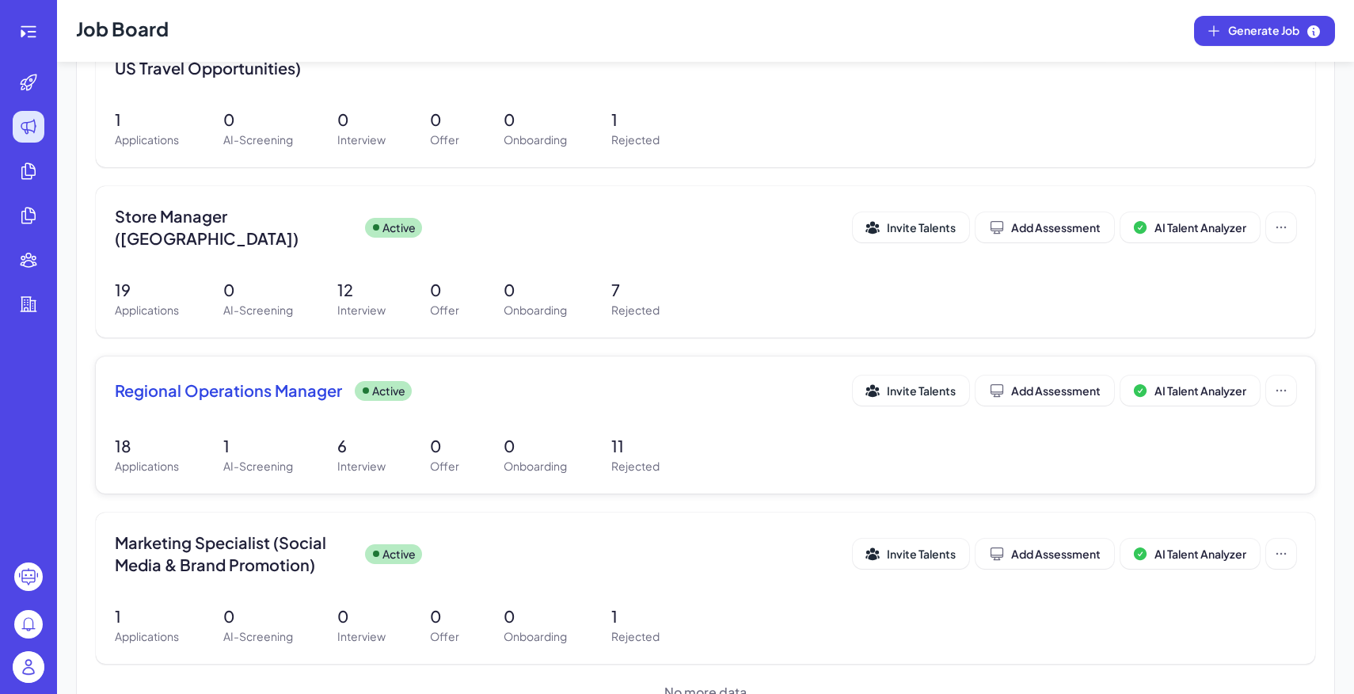
click at [409, 394] on div "Regional Operations Manager Active Invite Talents Add Assessment AI Talent Anal…" at bounding box center [705, 424] width 1219 height 137
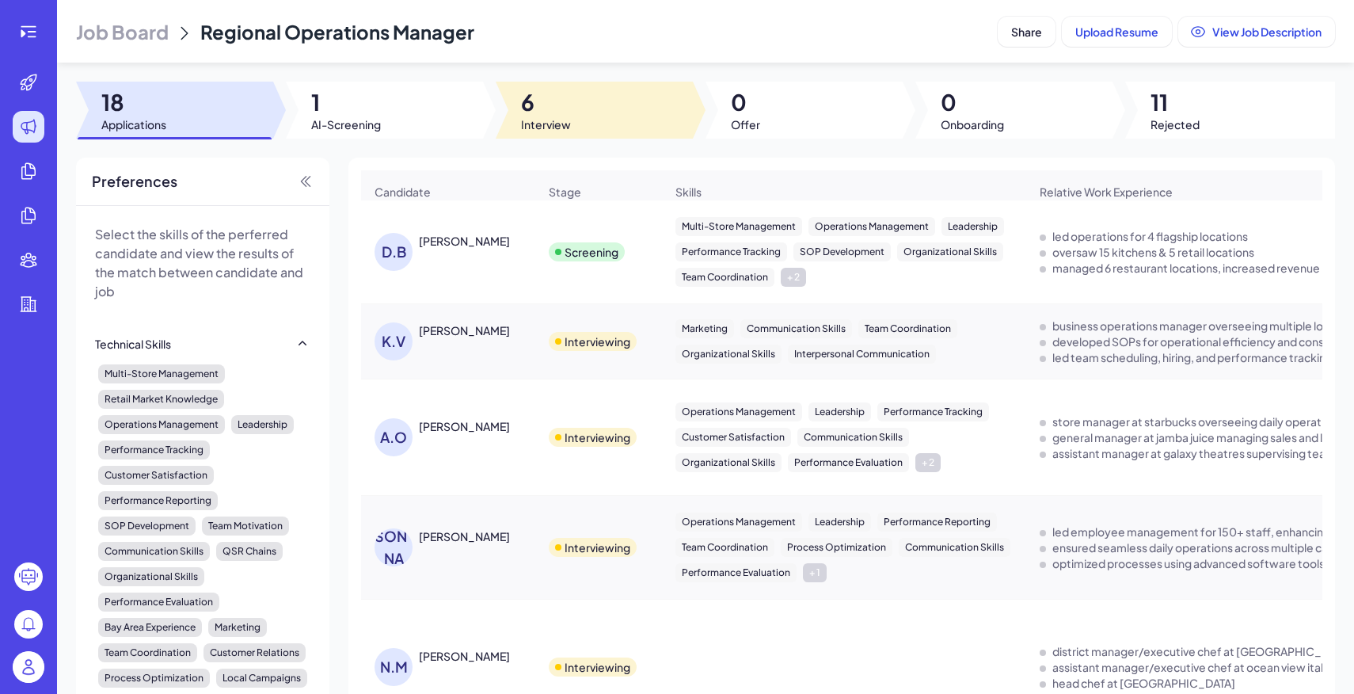
click at [571, 109] on div at bounding box center [594, 110] width 197 height 57
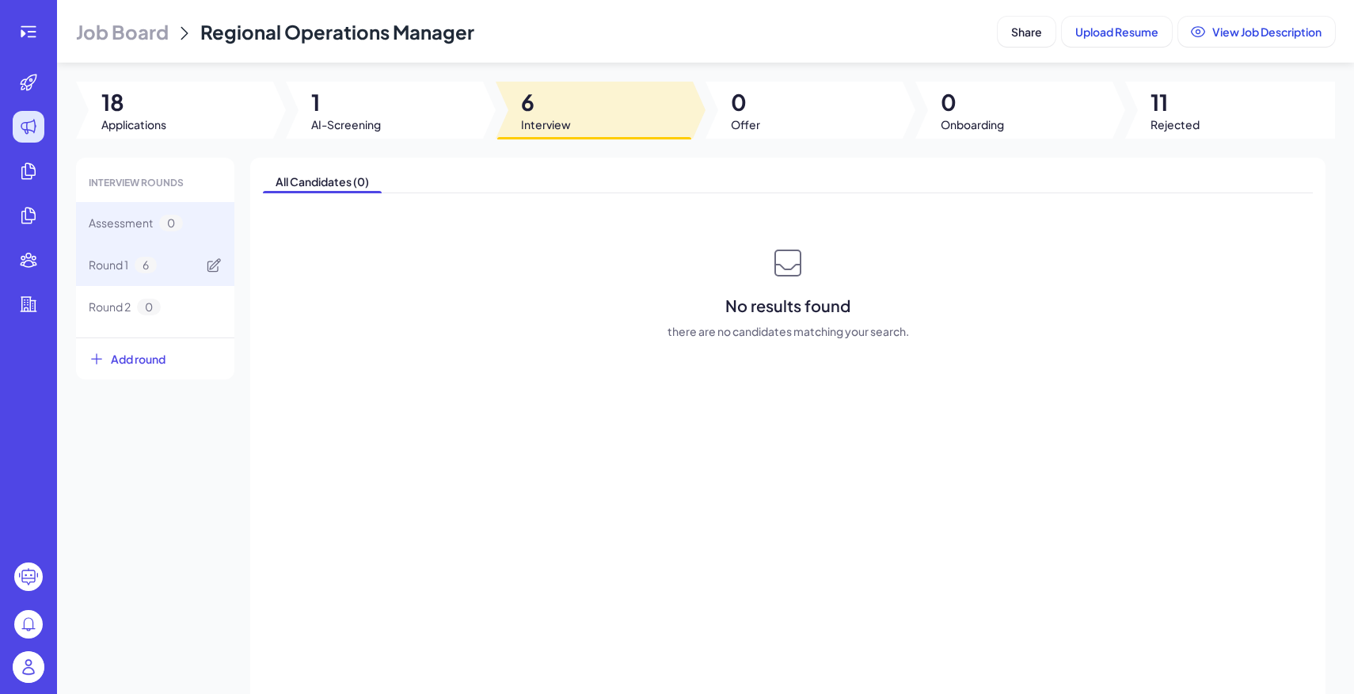
click at [177, 268] on div "Round 1 6" at bounding box center [155, 265] width 158 height 42
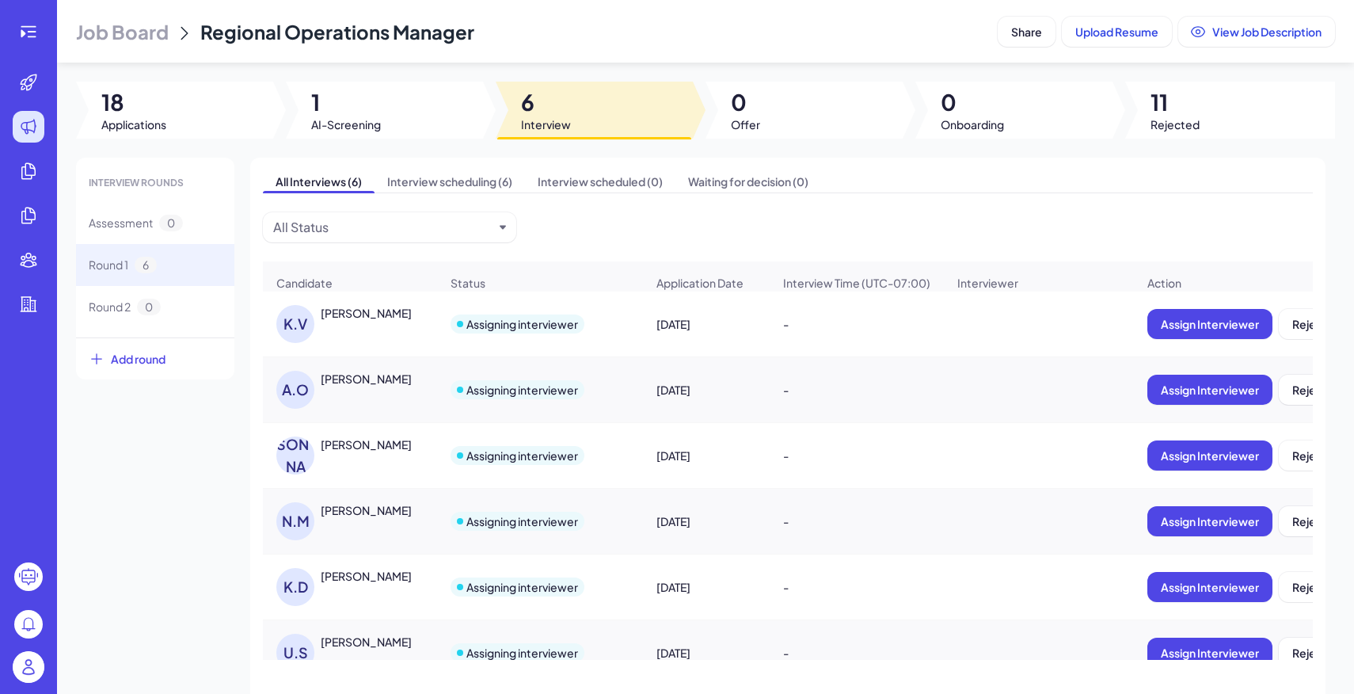
click at [401, 460] on div "J.T Jacqueline Thomas" at bounding box center [357, 455] width 163 height 38
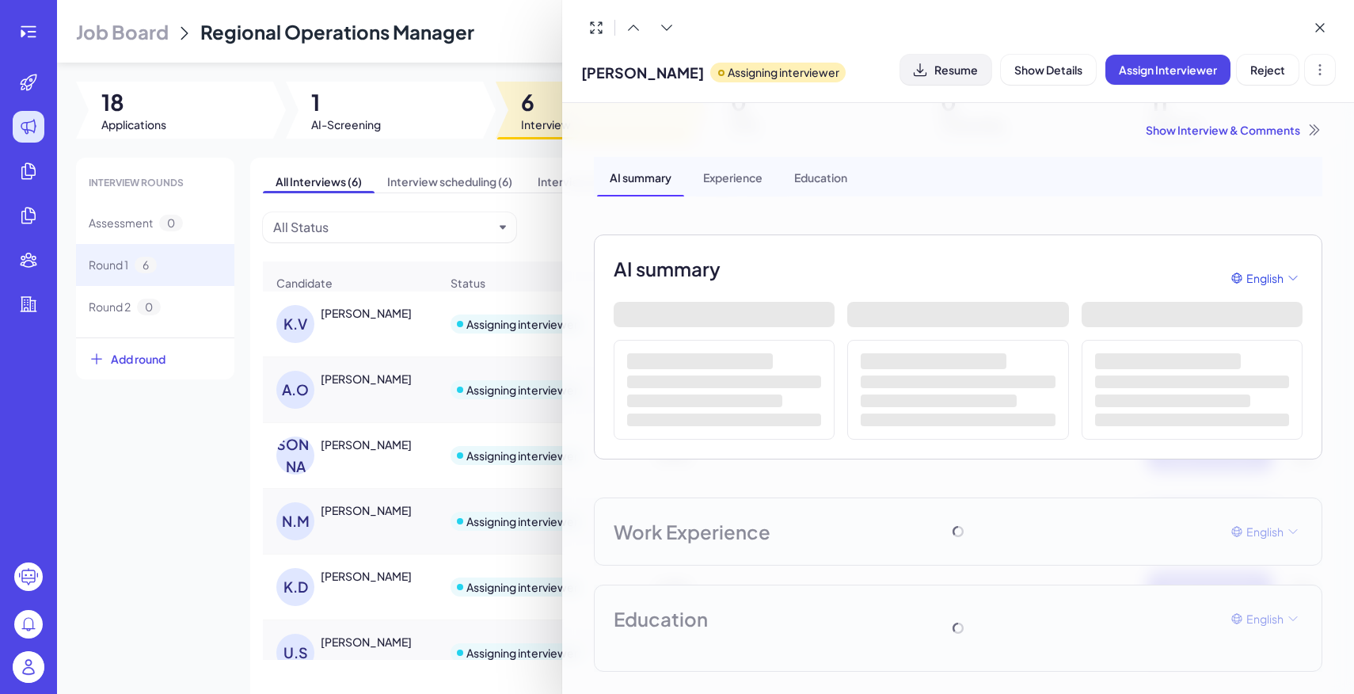
click at [964, 70] on span "Resume" at bounding box center [956, 70] width 44 height 14
click at [375, 382] on div at bounding box center [677, 347] width 1354 height 694
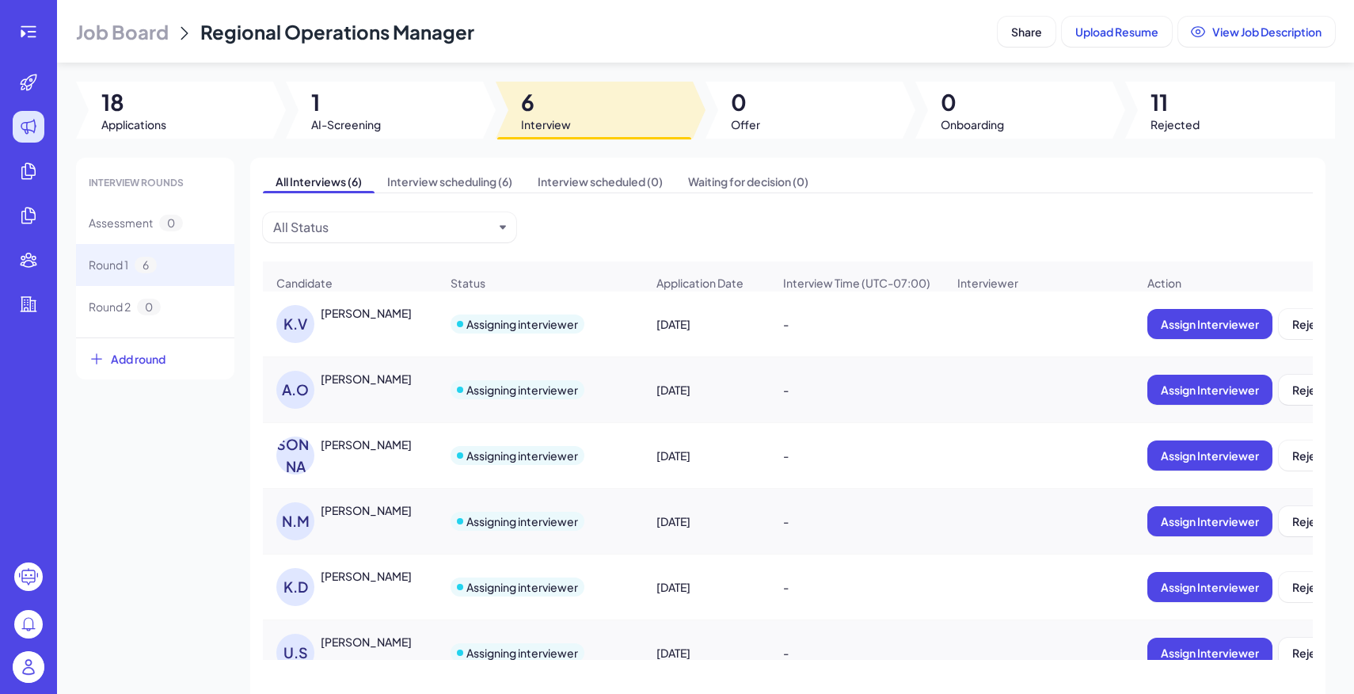
click at [380, 382] on div "Angel Olaguez" at bounding box center [366, 379] width 91 height 16
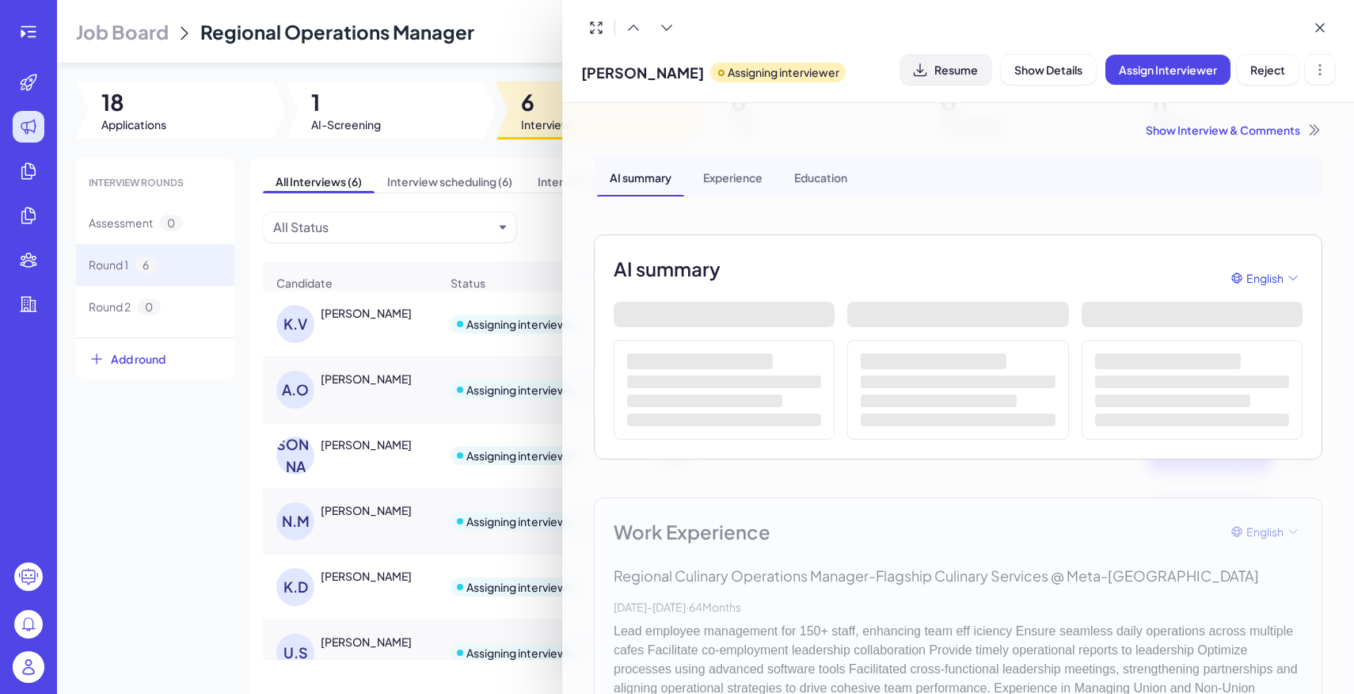
click at [952, 73] on span "Resume" at bounding box center [956, 70] width 44 height 14
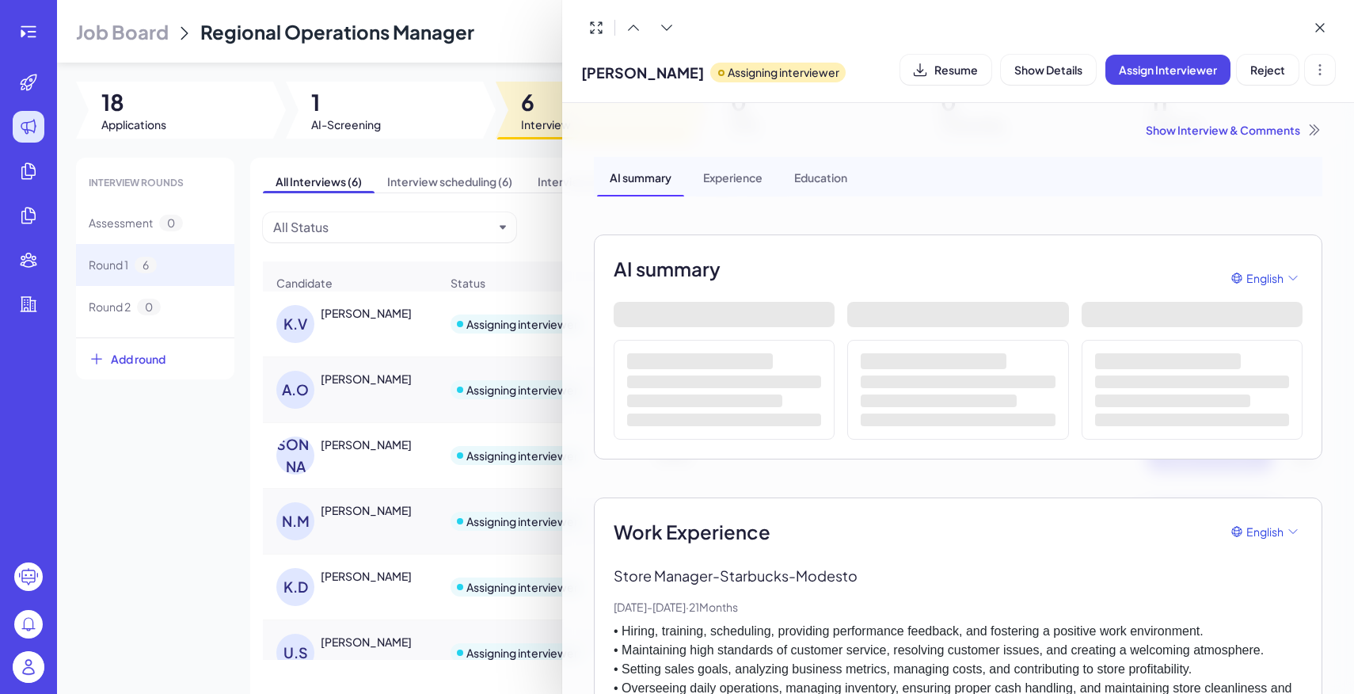
click at [344, 324] on div at bounding box center [677, 347] width 1354 height 694
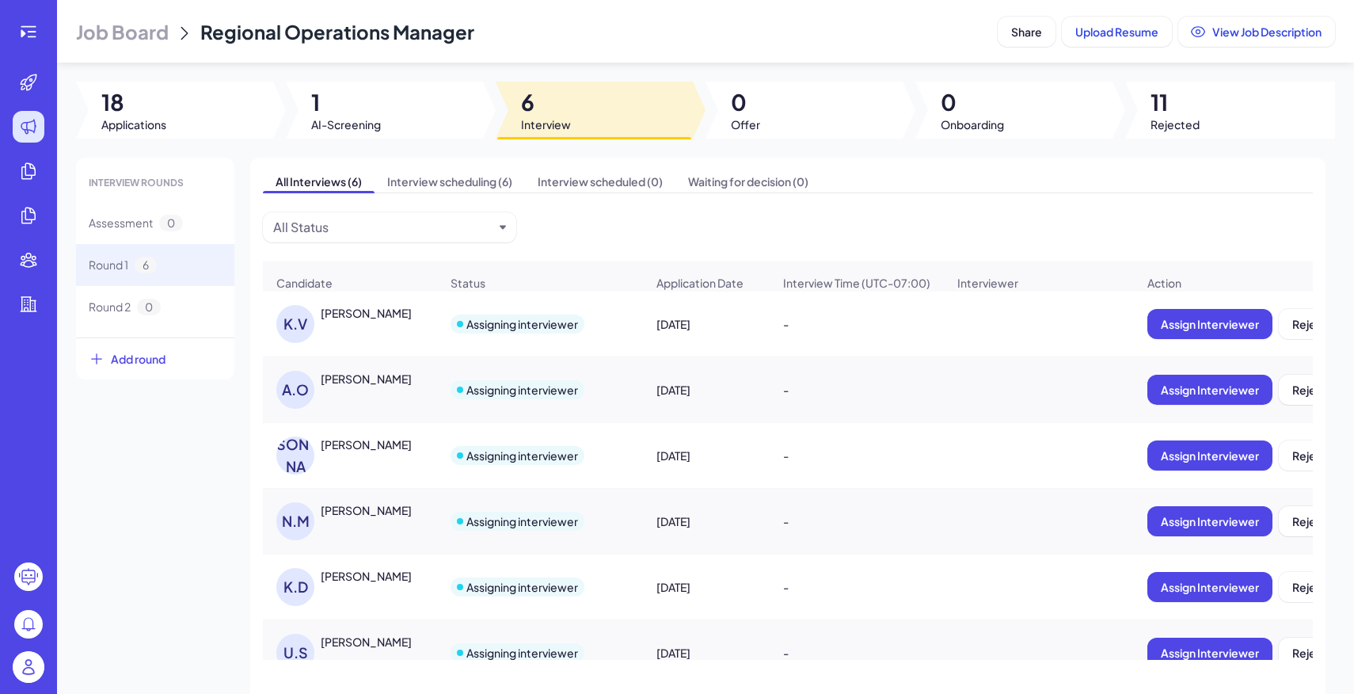
click at [358, 320] on div "Kristine Vu" at bounding box center [366, 313] width 91 height 16
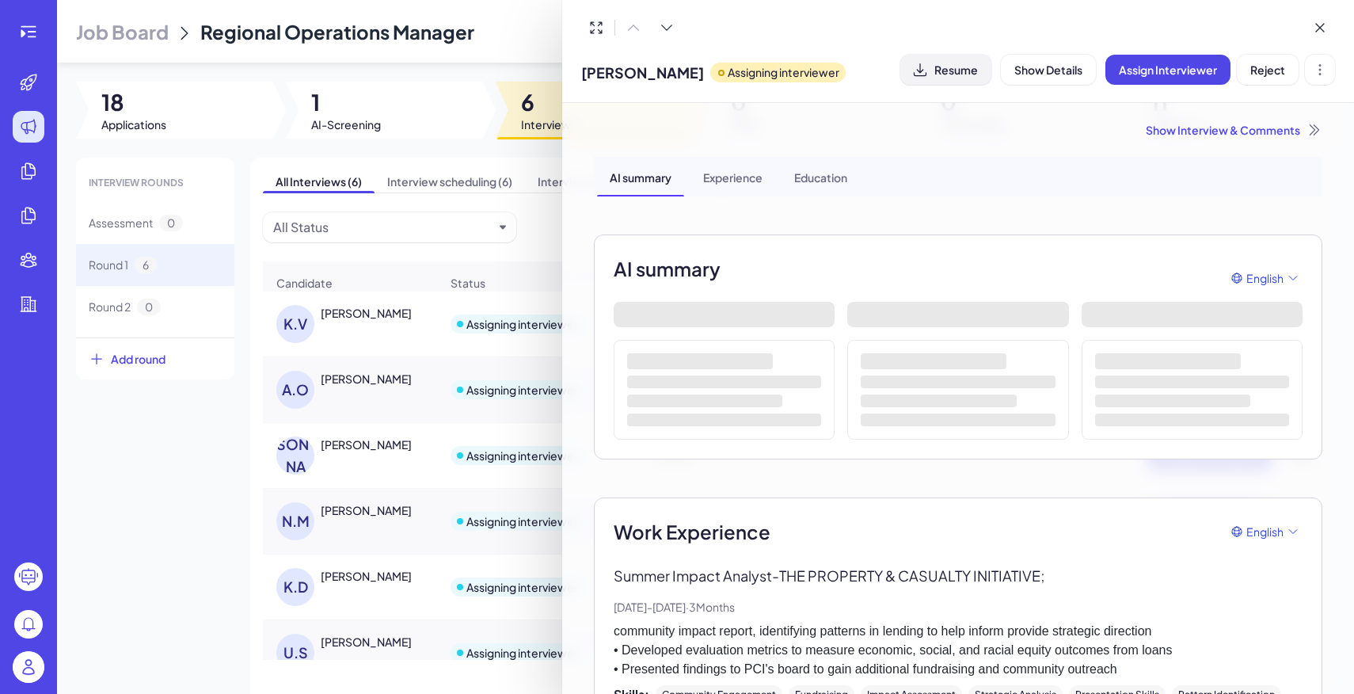
click at [947, 78] on button "Resume" at bounding box center [945, 70] width 91 height 30
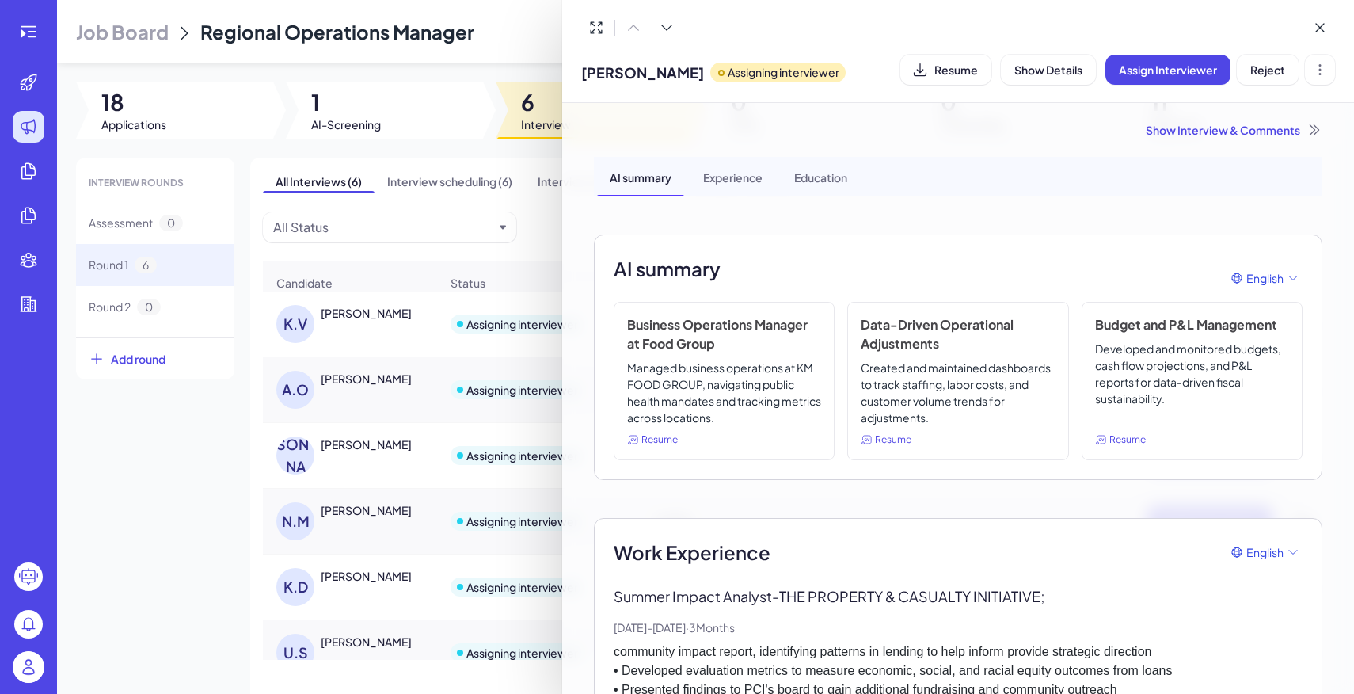
click at [472, 41] on div at bounding box center [677, 347] width 1354 height 694
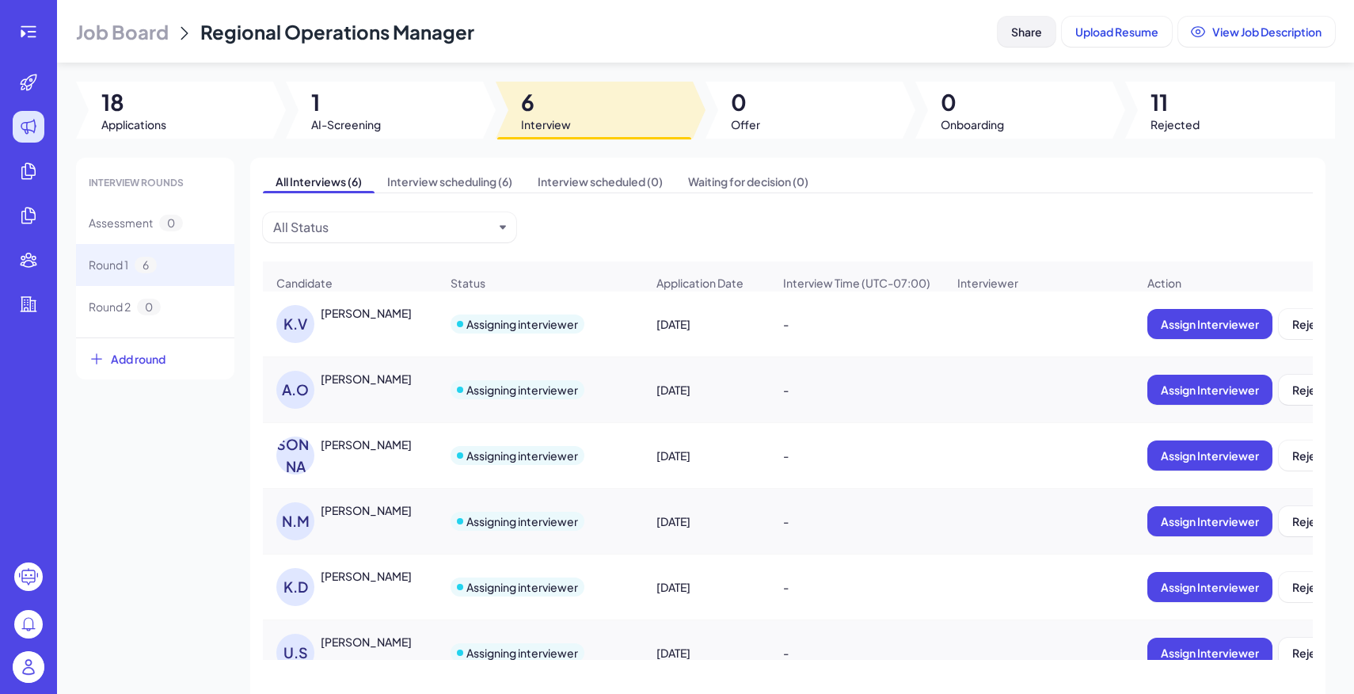
click at [1029, 28] on span "Share" at bounding box center [1026, 32] width 31 height 14
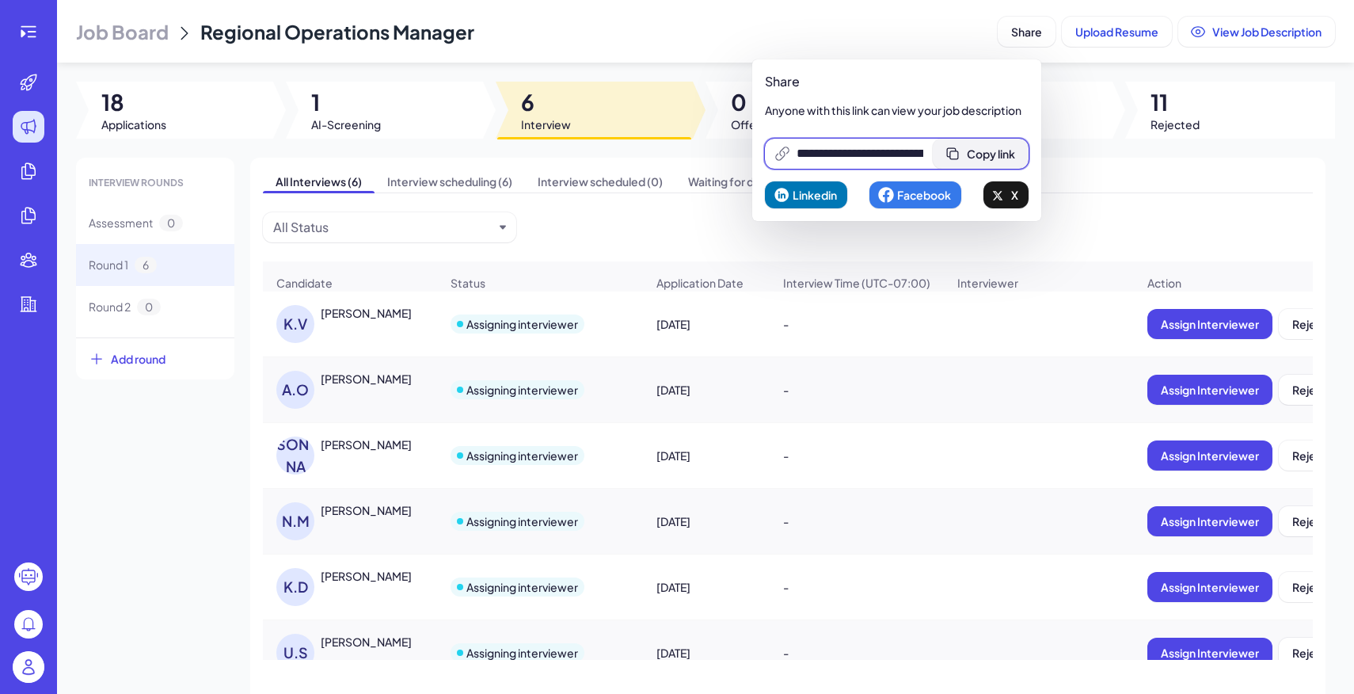
scroll to position [0, 337]
click at [1016, 144] on button "Copy link" at bounding box center [981, 154] width 96 height 30
click at [1095, 198] on div "All Interviews (6) Interview scheduling (6) Interview scheduled (0) Waiting for…" at bounding box center [787, 443] width 1075 height 570
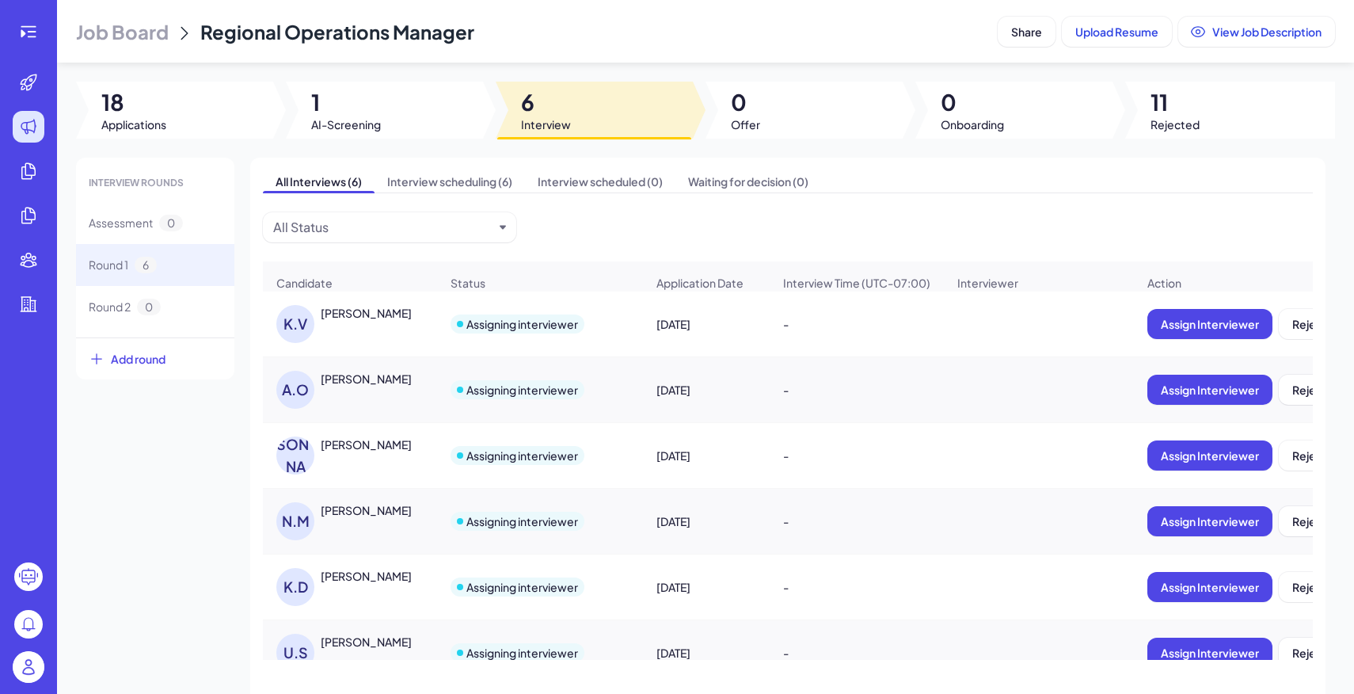
scroll to position [26, 0]
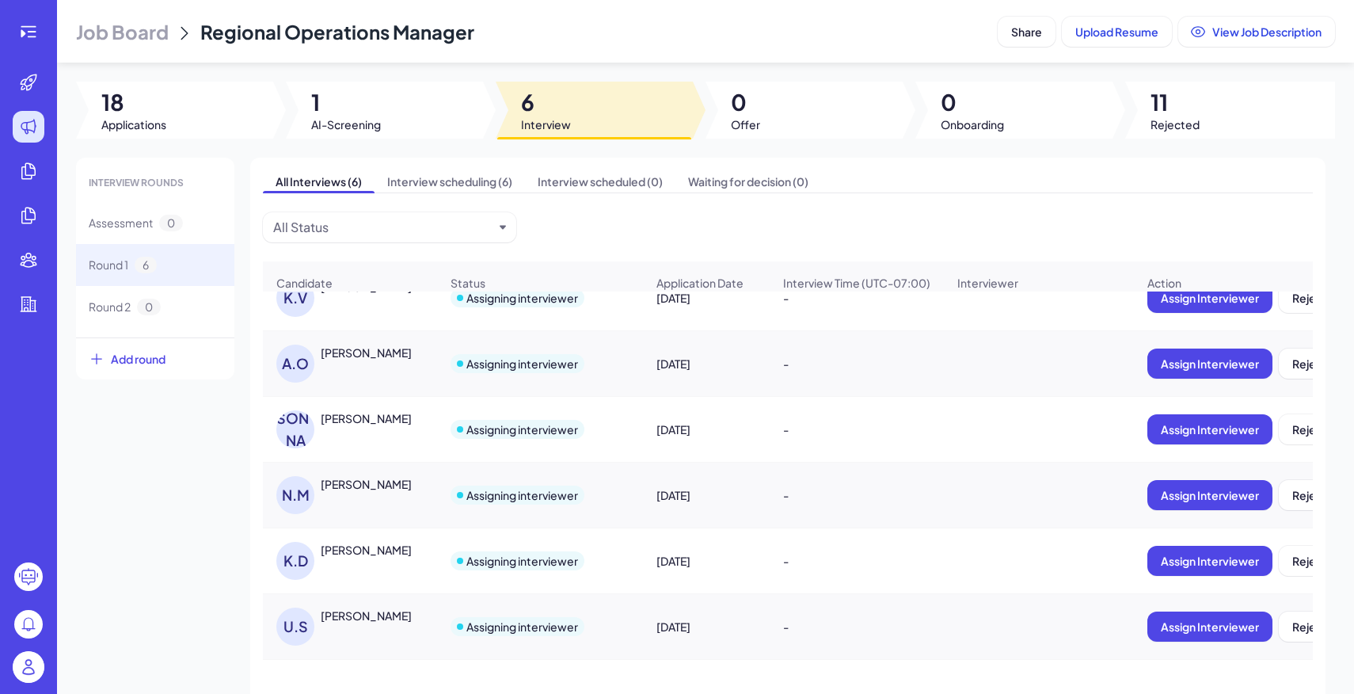
click at [354, 51] on header "Job Board Regional Operations Manager Share Upload Resume View Job Description" at bounding box center [705, 31] width 1297 height 63
click at [150, 34] on span "Job Board" at bounding box center [122, 31] width 93 height 25
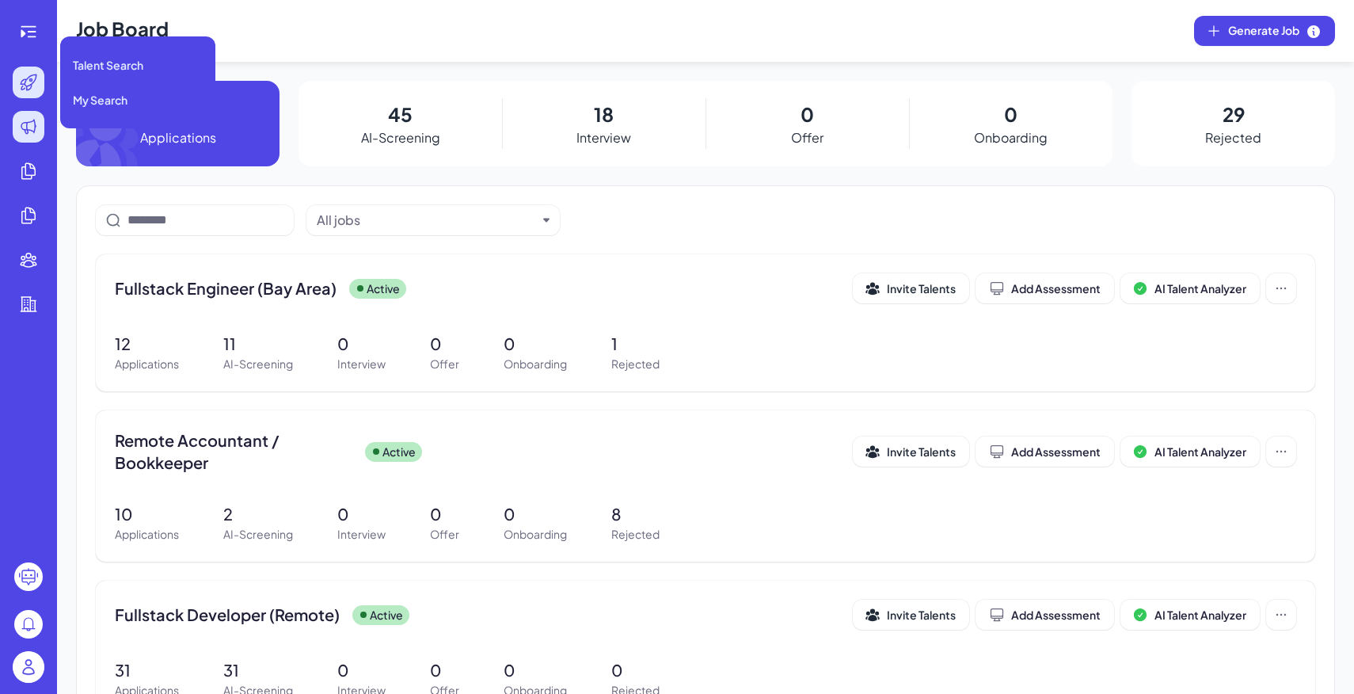
click at [28, 81] on icon at bounding box center [28, 82] width 19 height 19
click at [36, 82] on icon at bounding box center [28, 82] width 19 height 19
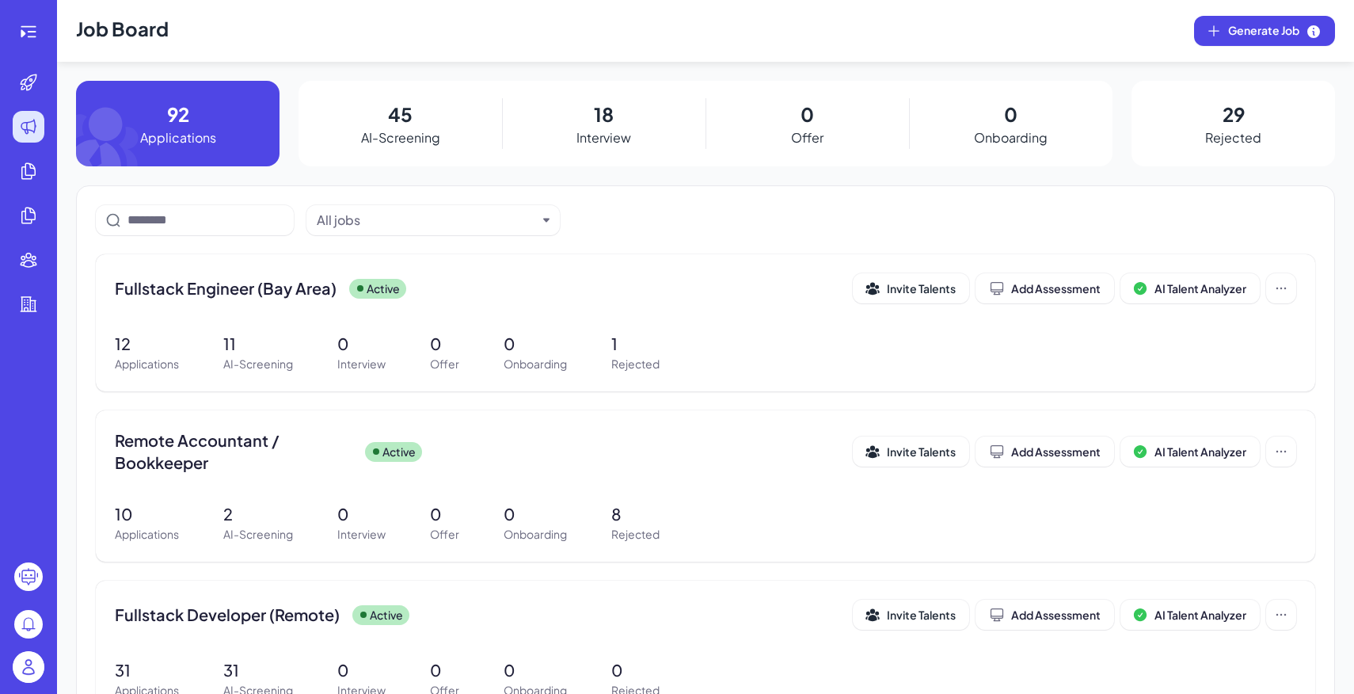
click at [31, 665] on img at bounding box center [29, 667] width 32 height 32
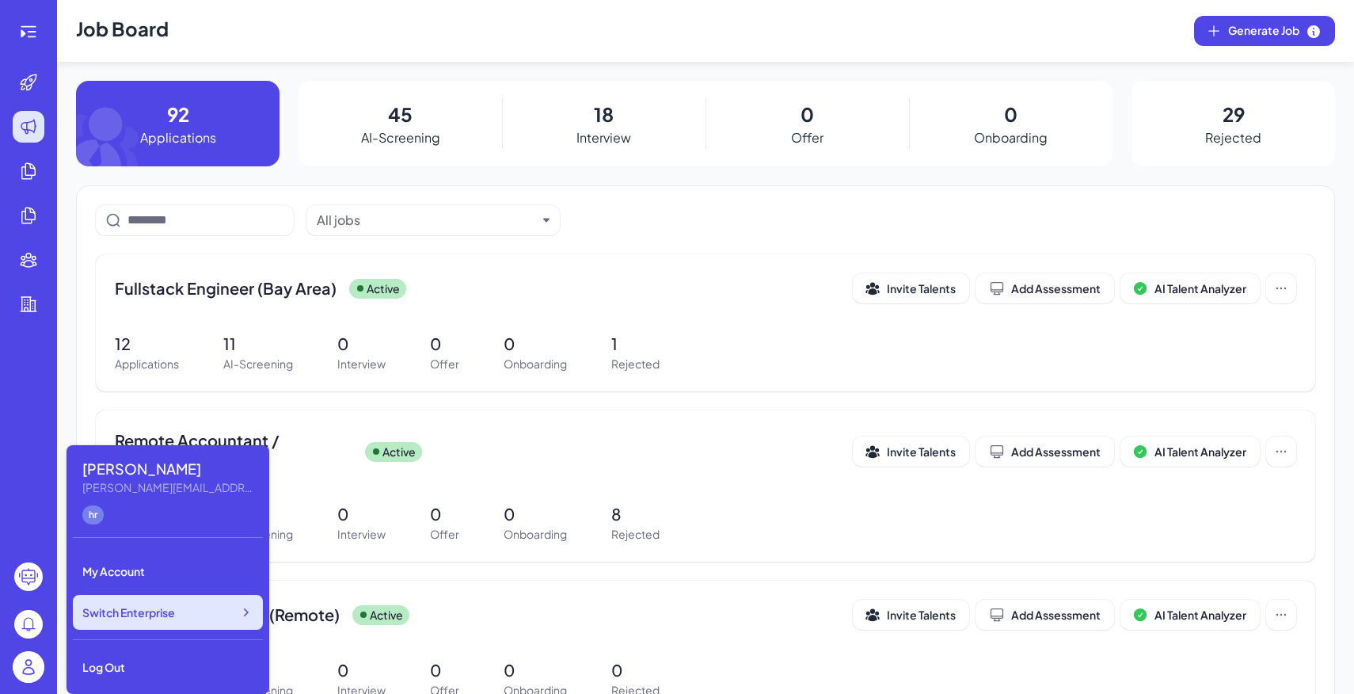
click at [122, 617] on span "Switch Enterprise" at bounding box center [128, 612] width 93 height 16
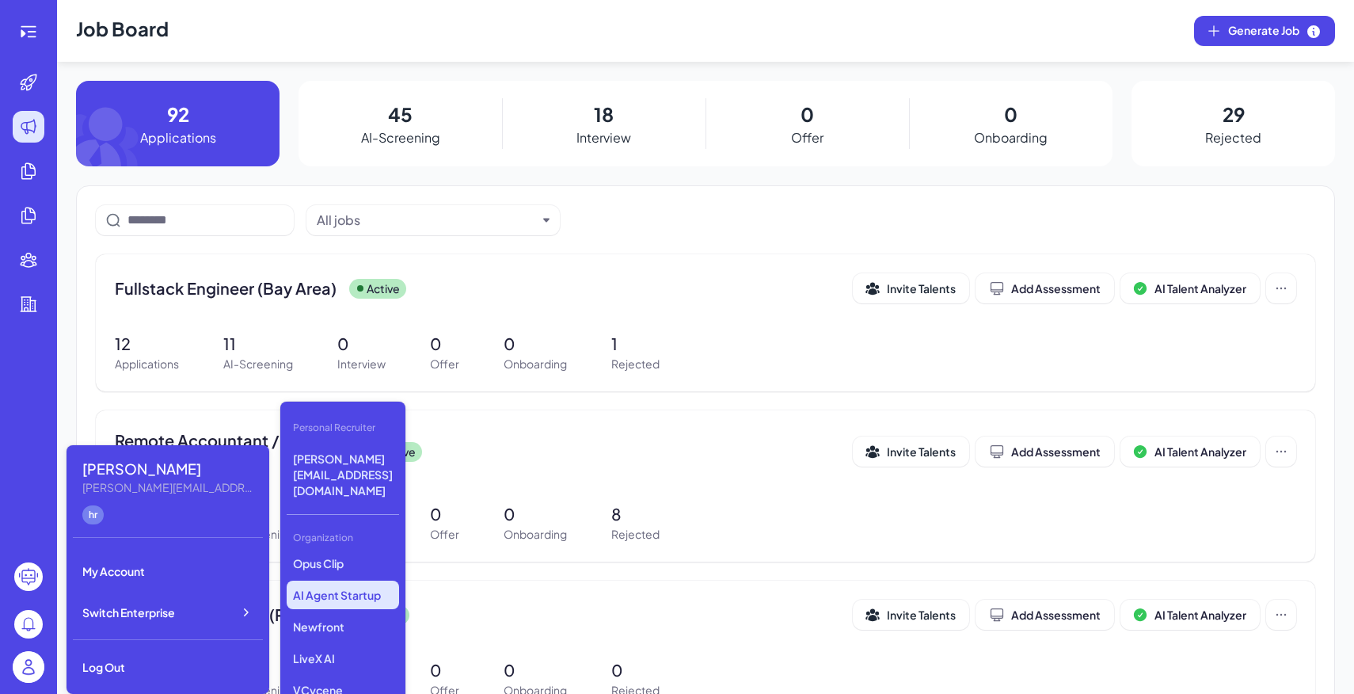
scroll to position [184, 0]
click at [340, 591] on p "Newfront" at bounding box center [343, 605] width 112 height 29
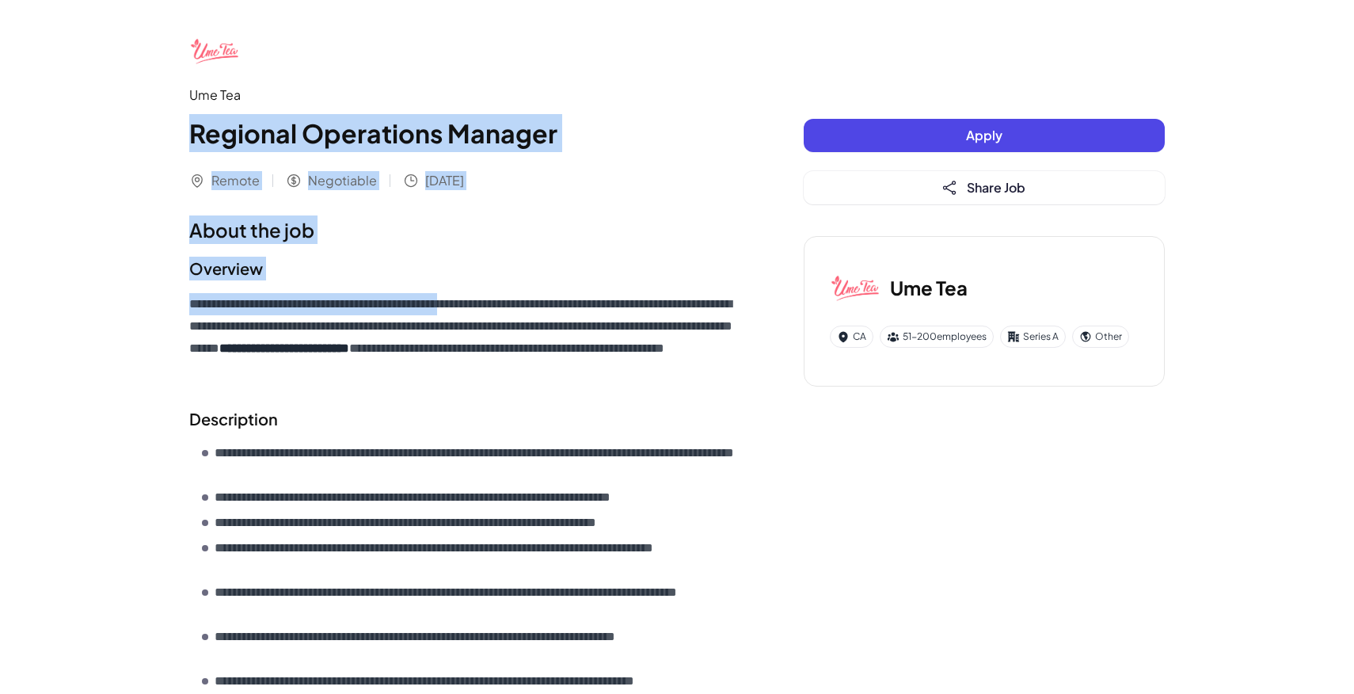
drag, startPoint x: 200, startPoint y: 131, endPoint x: 549, endPoint y: 327, distance: 399.5
click at [538, 323] on div "**********" at bounding box center [676, 566] width 1013 height 1132
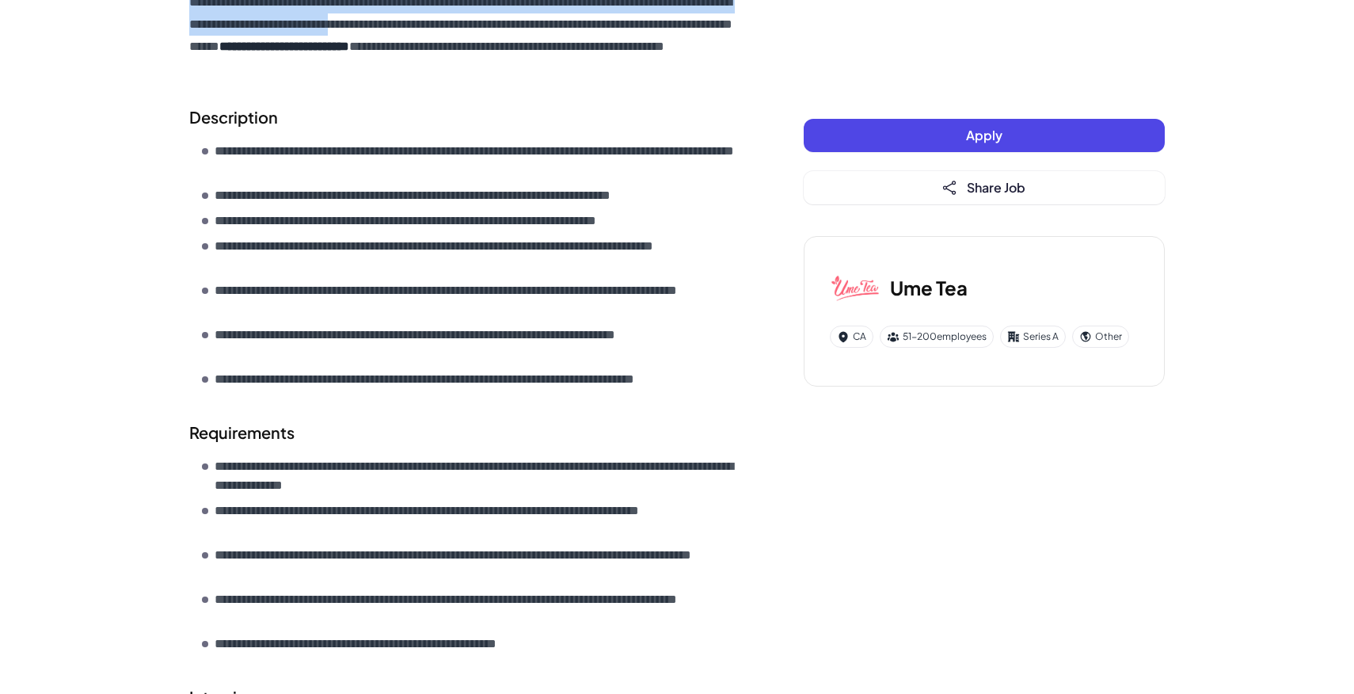
scroll to position [509, 0]
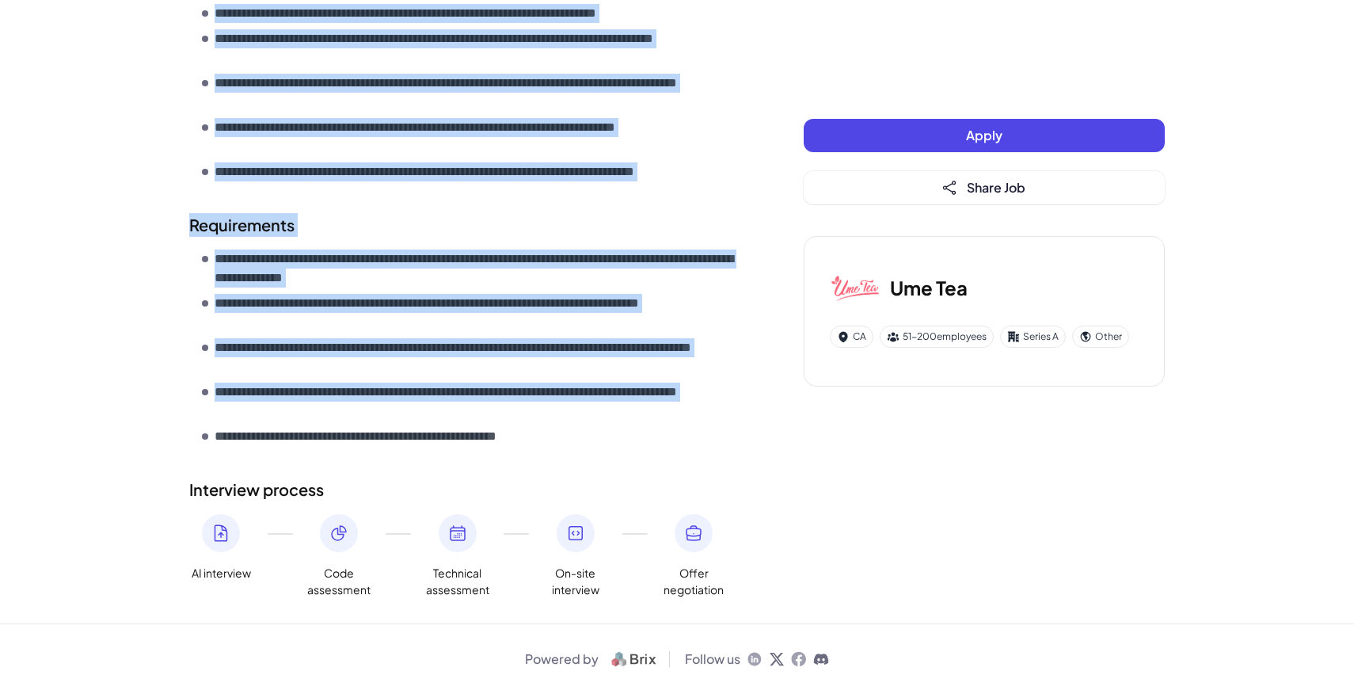
click at [611, 426] on ul "**********" at bounding box center [471, 347] width 538 height 196
click at [611, 446] on section "**********" at bounding box center [464, 332] width 551 height 239
copy div "**********"
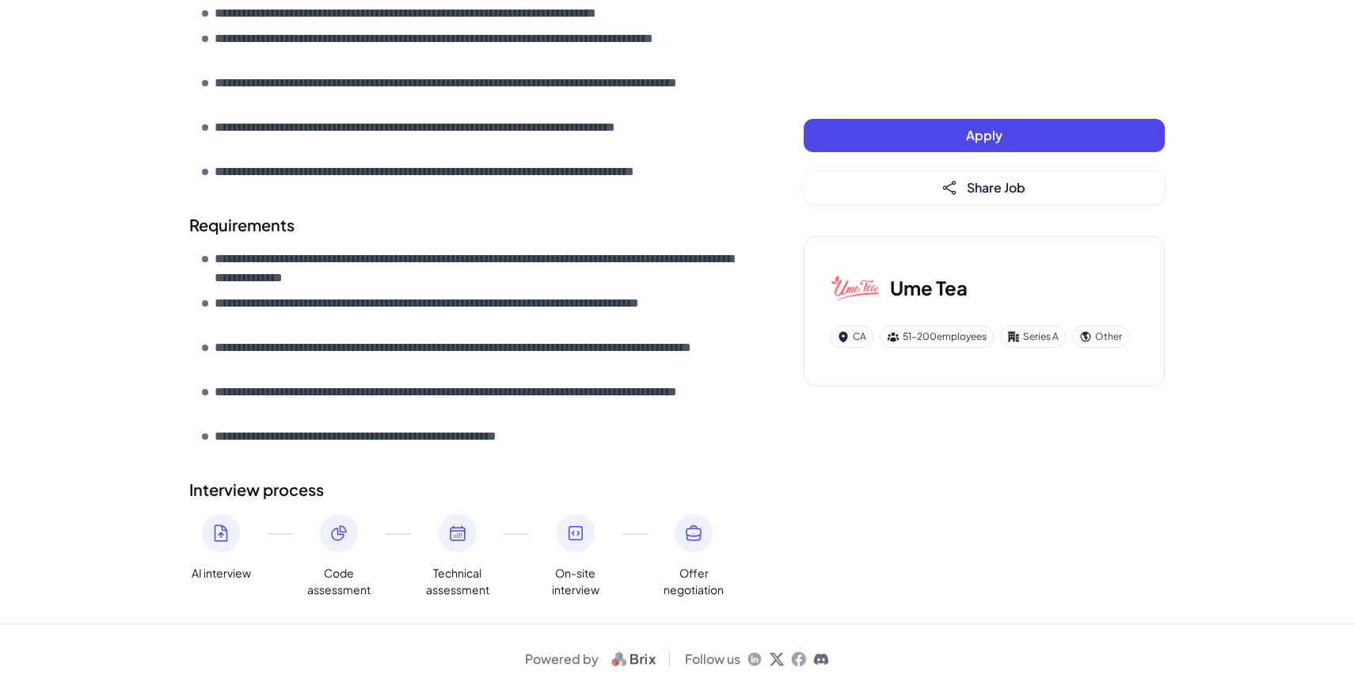
click at [1048, 359] on div "Ume Tea CA 51-200 employees Series A Other" at bounding box center [984, 311] width 361 height 150
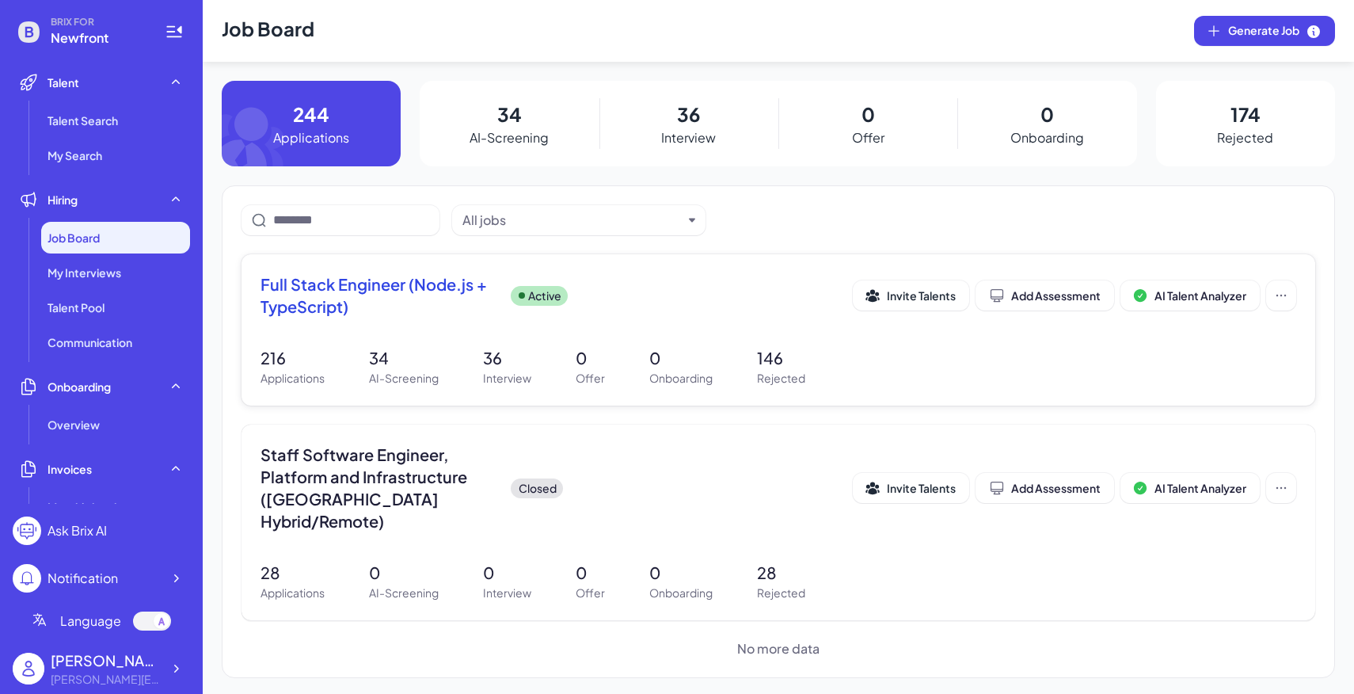
click at [491, 305] on span "Full Stack Engineer (Node.js + TypeScript)" at bounding box center [379, 295] width 238 height 44
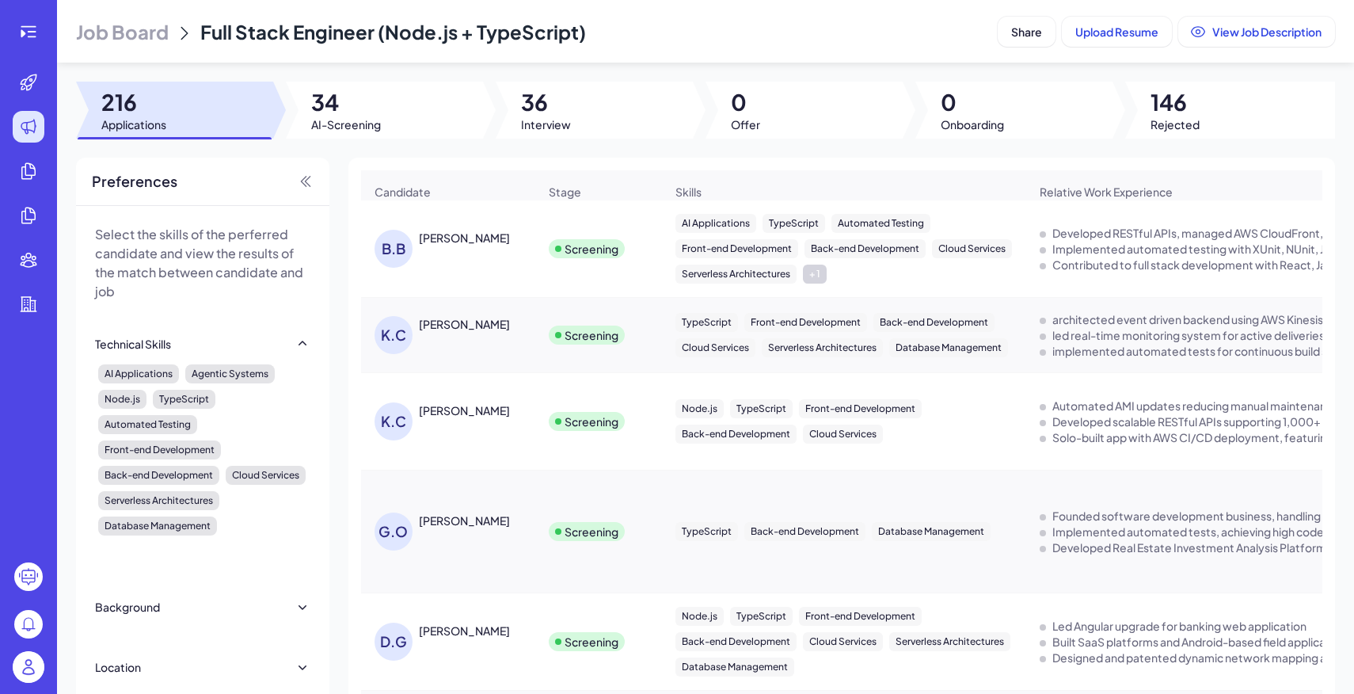
click at [408, 138] on div at bounding box center [384, 110] width 197 height 57
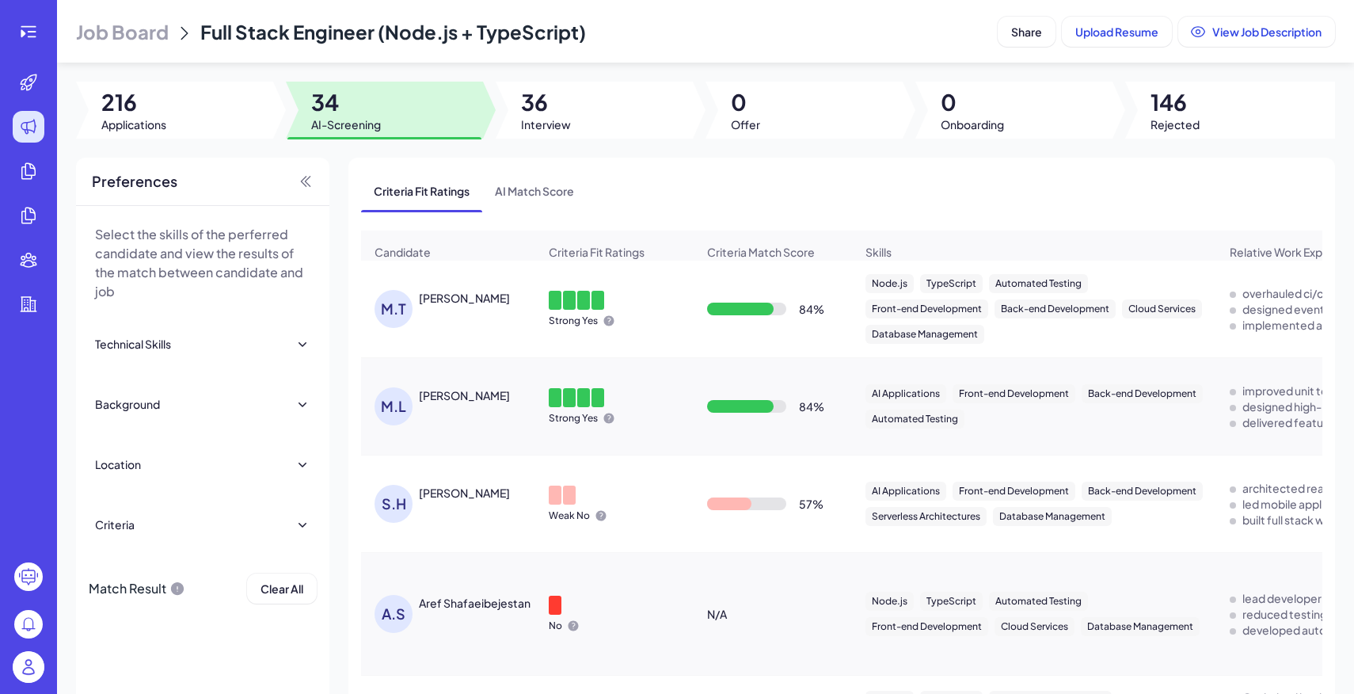
click at [175, 31] on icon at bounding box center [184, 33] width 19 height 19
click at [154, 35] on span "Job Board" at bounding box center [122, 31] width 93 height 25
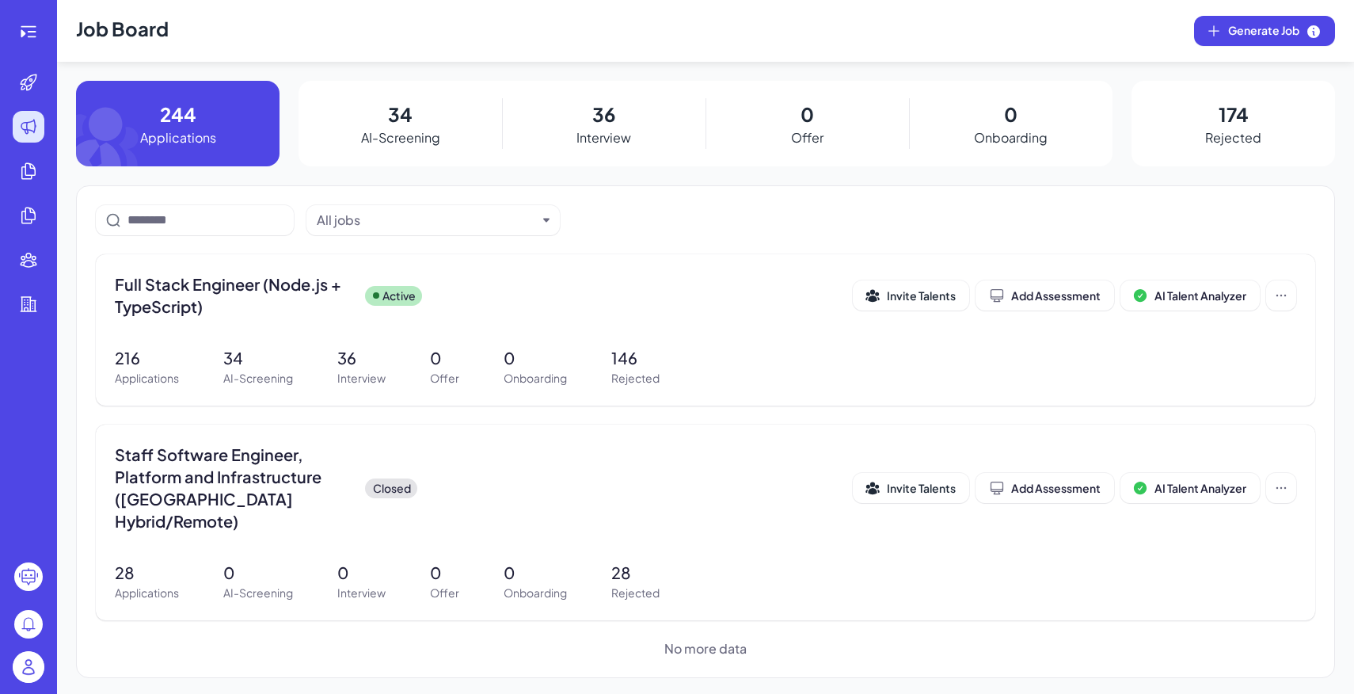
click at [40, 672] on img at bounding box center [29, 667] width 32 height 32
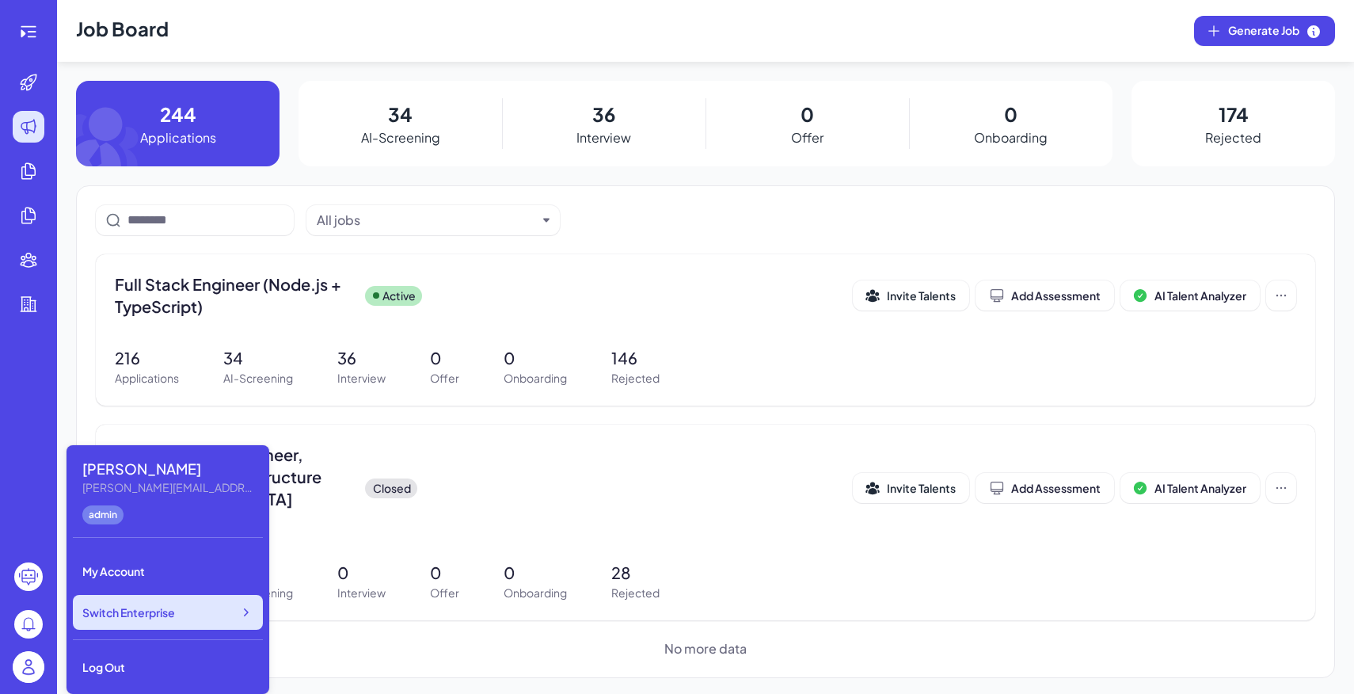
click at [150, 623] on div "Switch Enterprise" at bounding box center [168, 612] width 190 height 35
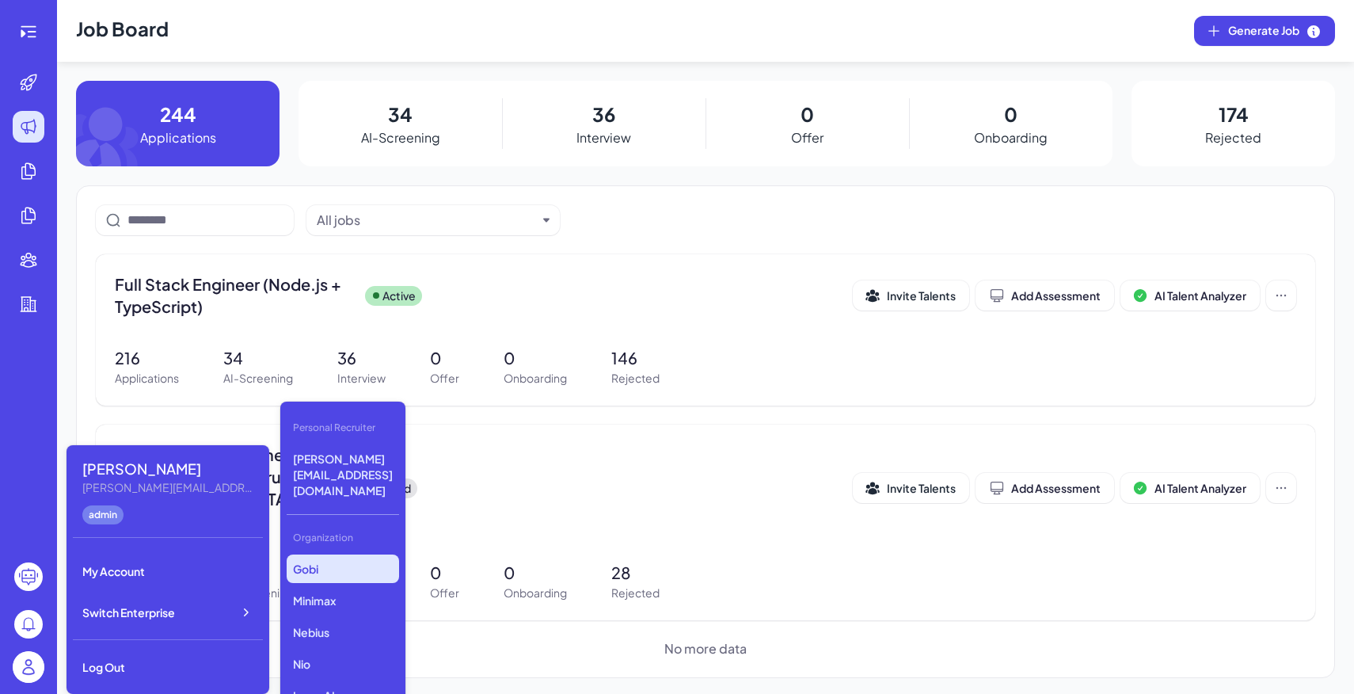
click at [323, 554] on p "Gobi" at bounding box center [343, 568] width 112 height 29
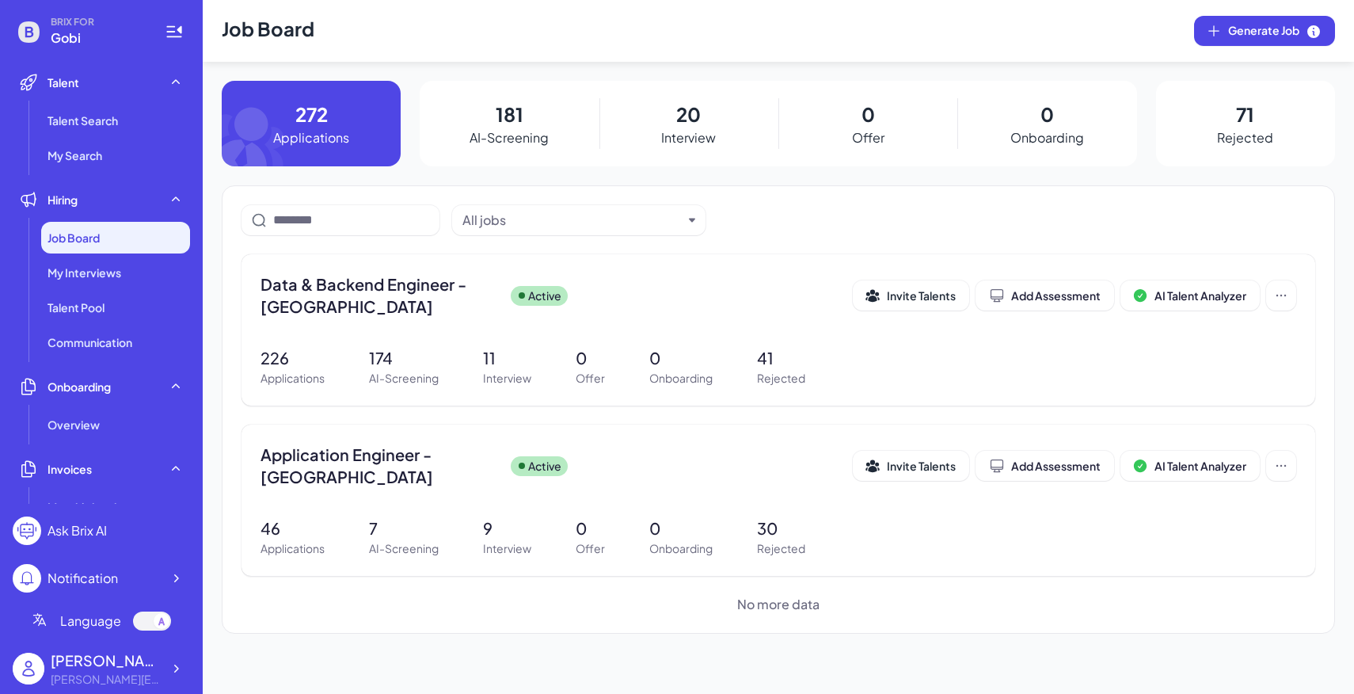
click at [174, 650] on div "[PERSON_NAME] [PERSON_NAME][EMAIL_ADDRESS][DOMAIN_NAME]" at bounding box center [101, 668] width 177 height 51
click at [174, 652] on div "[PERSON_NAME] [PERSON_NAME][EMAIL_ADDRESS][DOMAIN_NAME]" at bounding box center [101, 668] width 177 height 51
click at [174, 666] on icon at bounding box center [176, 668] width 16 height 16
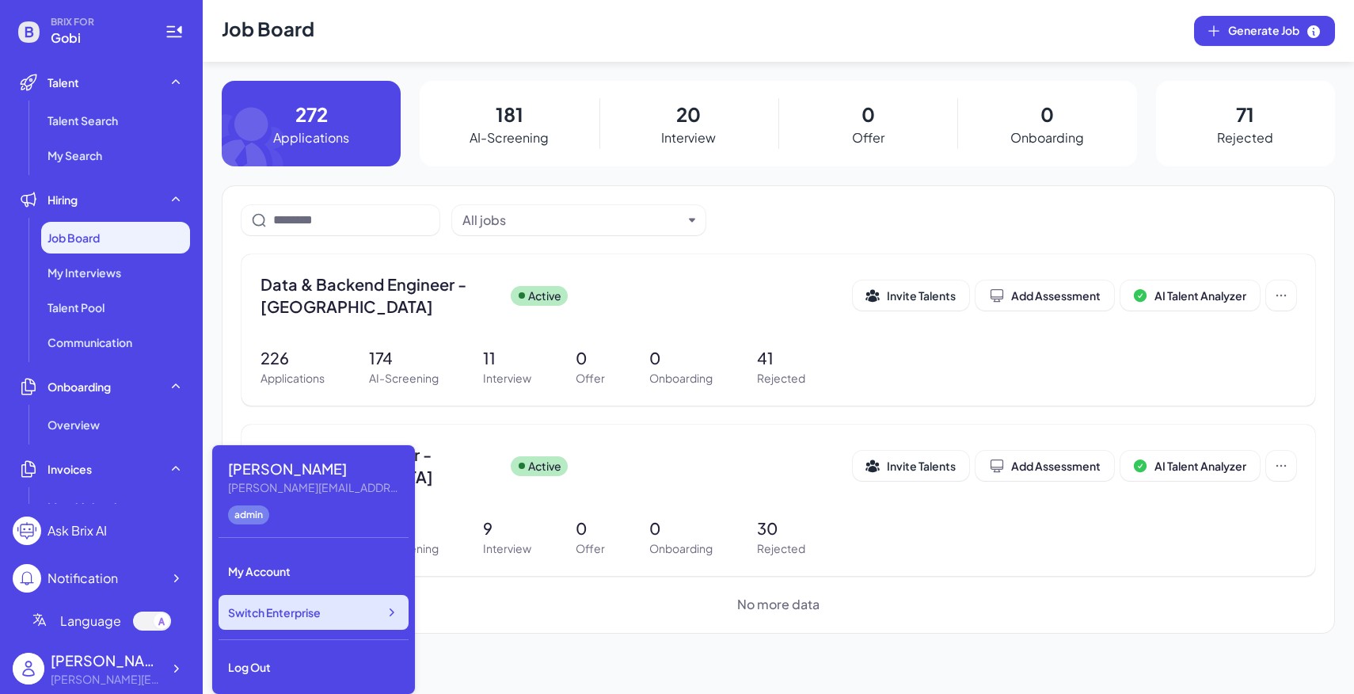
click at [269, 625] on div "Switch Enterprise" at bounding box center [314, 612] width 190 height 35
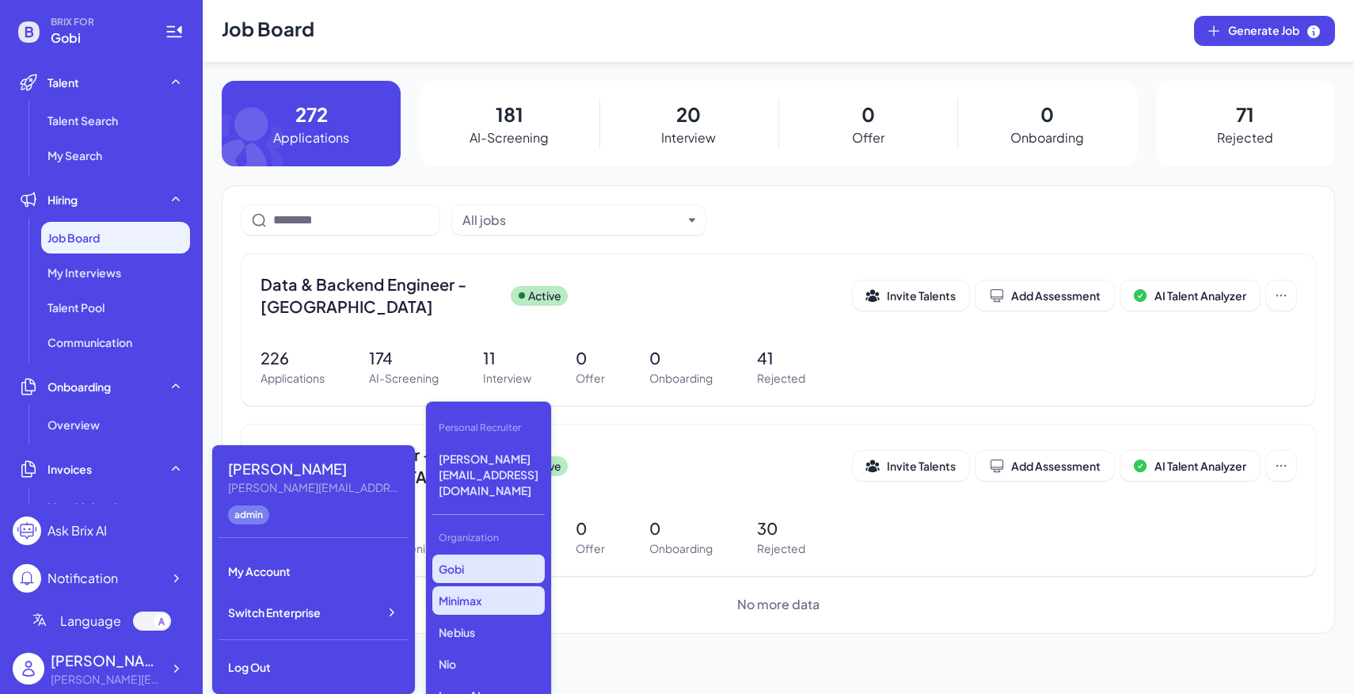
click at [481, 586] on p "Minimax" at bounding box center [488, 600] width 112 height 29
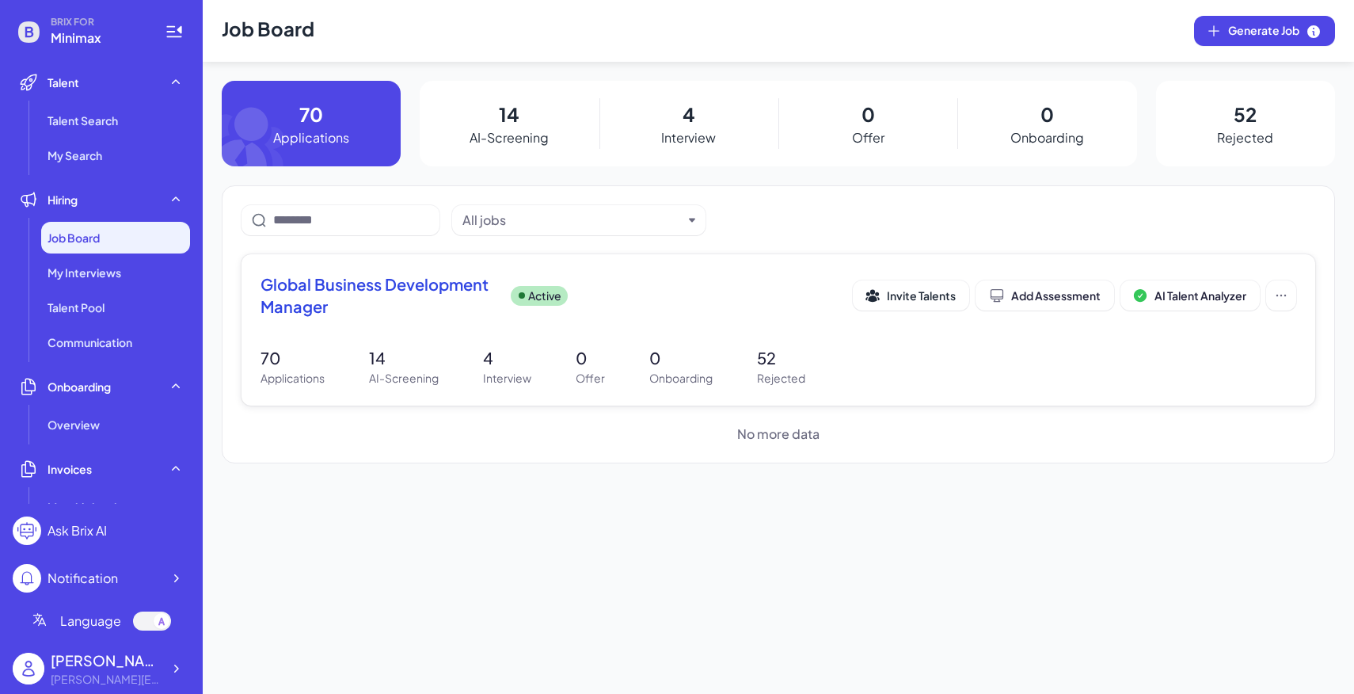
click at [432, 343] on div "Global Business Development Manager Active Invite Talents Add Assessment AI Tal…" at bounding box center [778, 329] width 1074 height 151
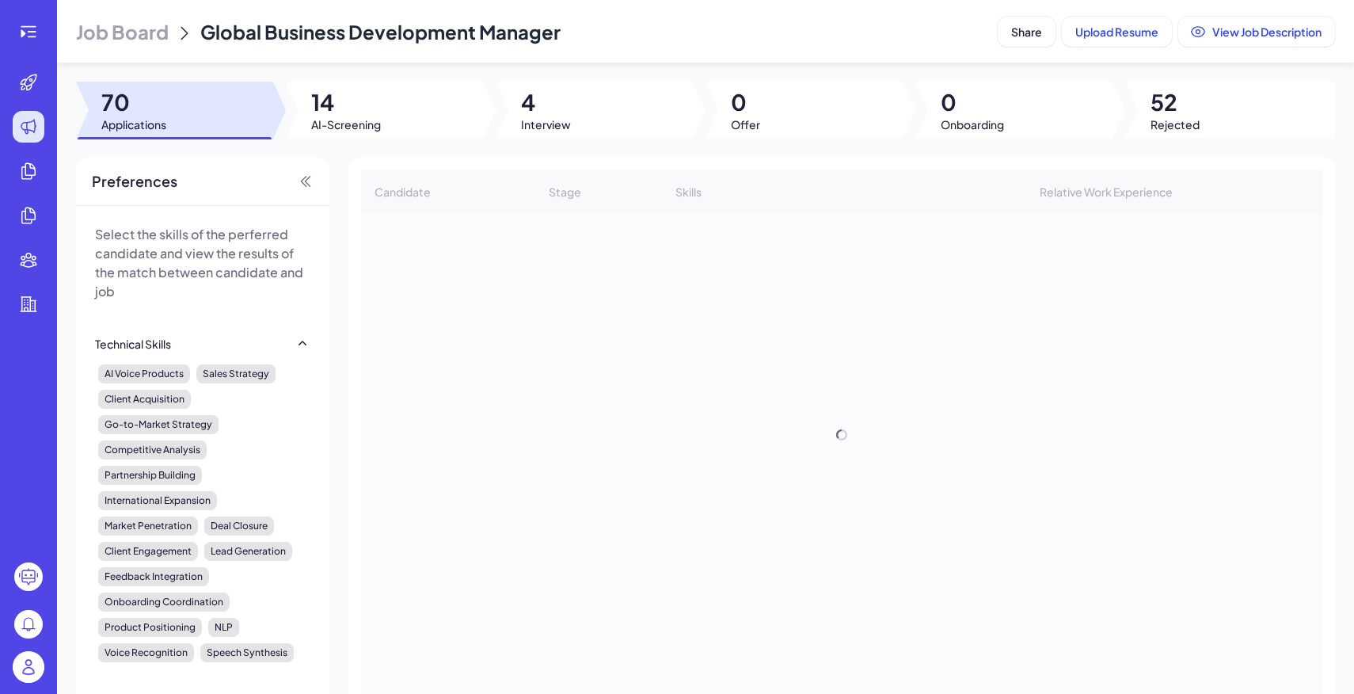
click at [433, 133] on div at bounding box center [384, 110] width 197 height 57
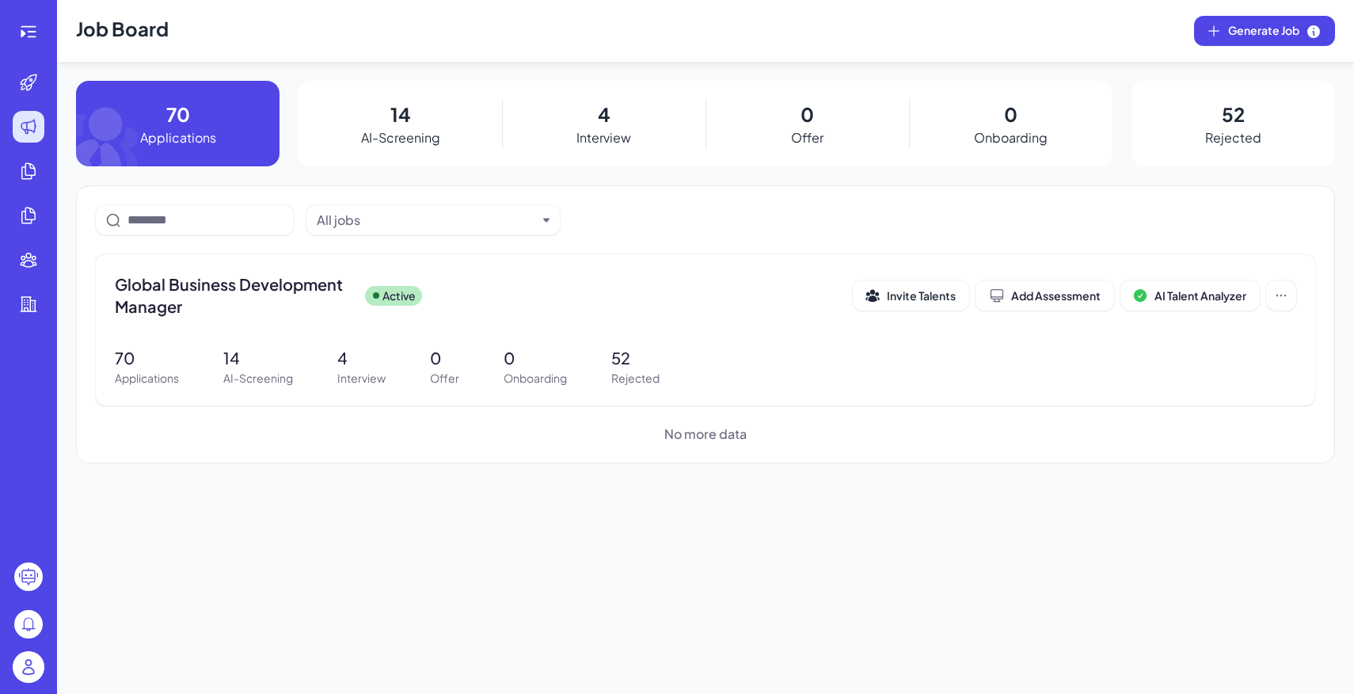
click at [40, 681] on div at bounding box center [29, 667] width 32 height 32
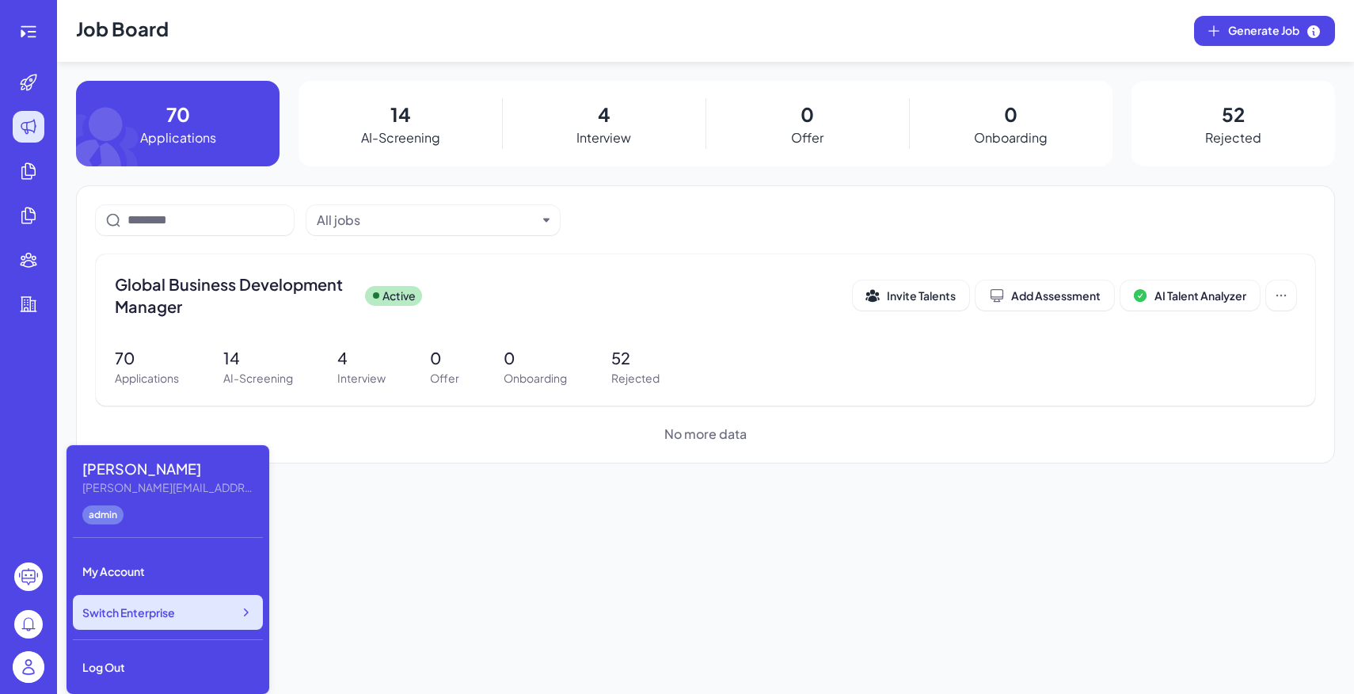
click at [177, 610] on div "Switch Enterprise" at bounding box center [168, 612] width 190 height 35
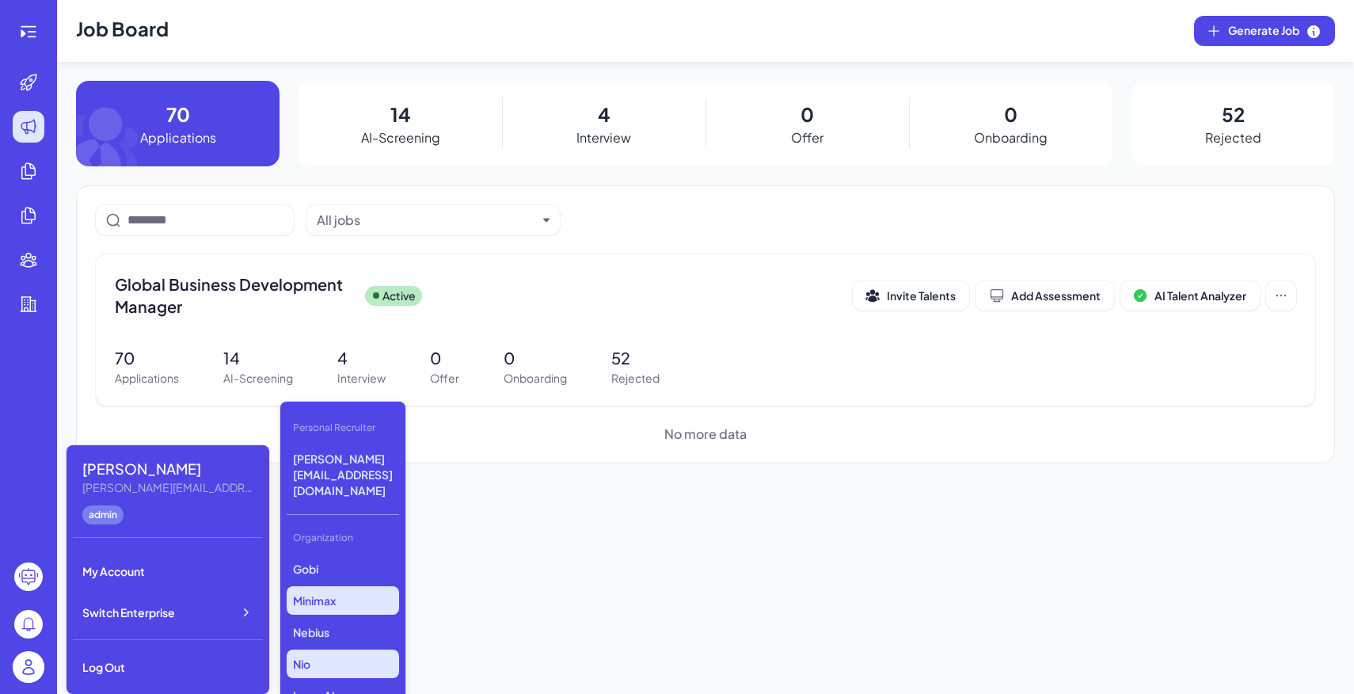
click at [336, 649] on p "Nio" at bounding box center [343, 663] width 112 height 29
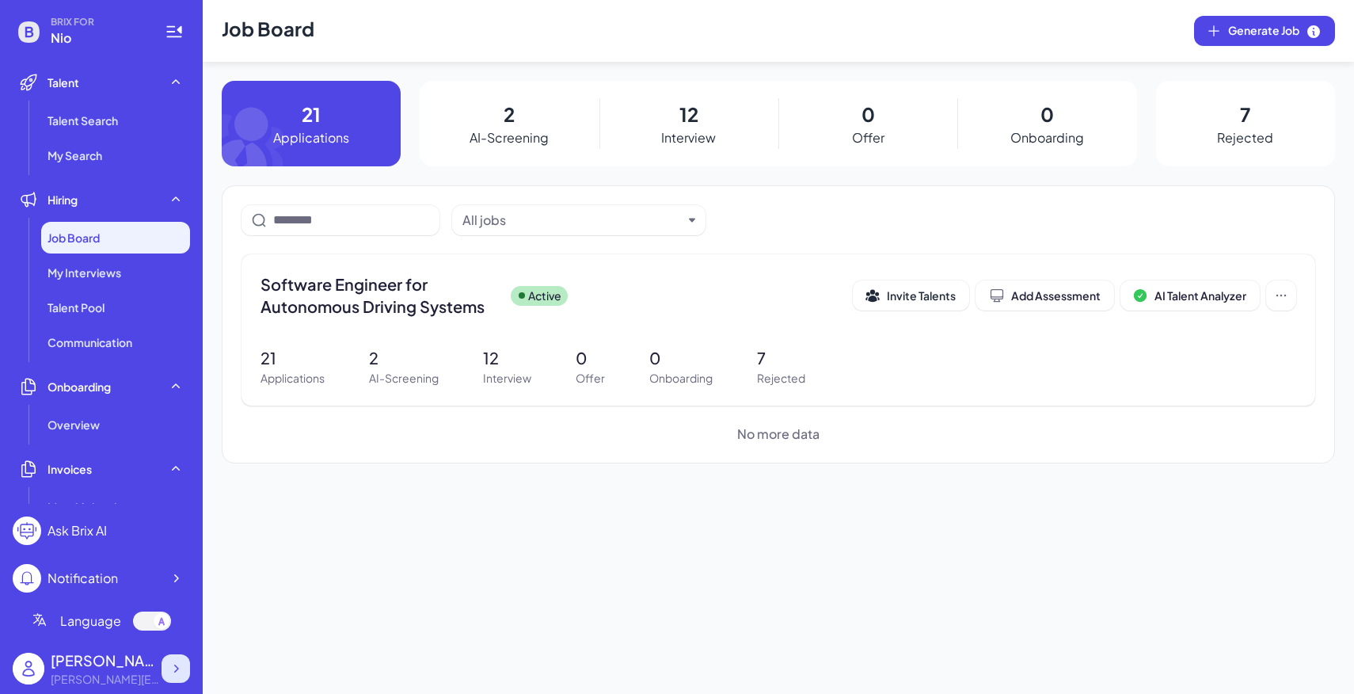
click at [183, 660] on icon at bounding box center [176, 668] width 16 height 16
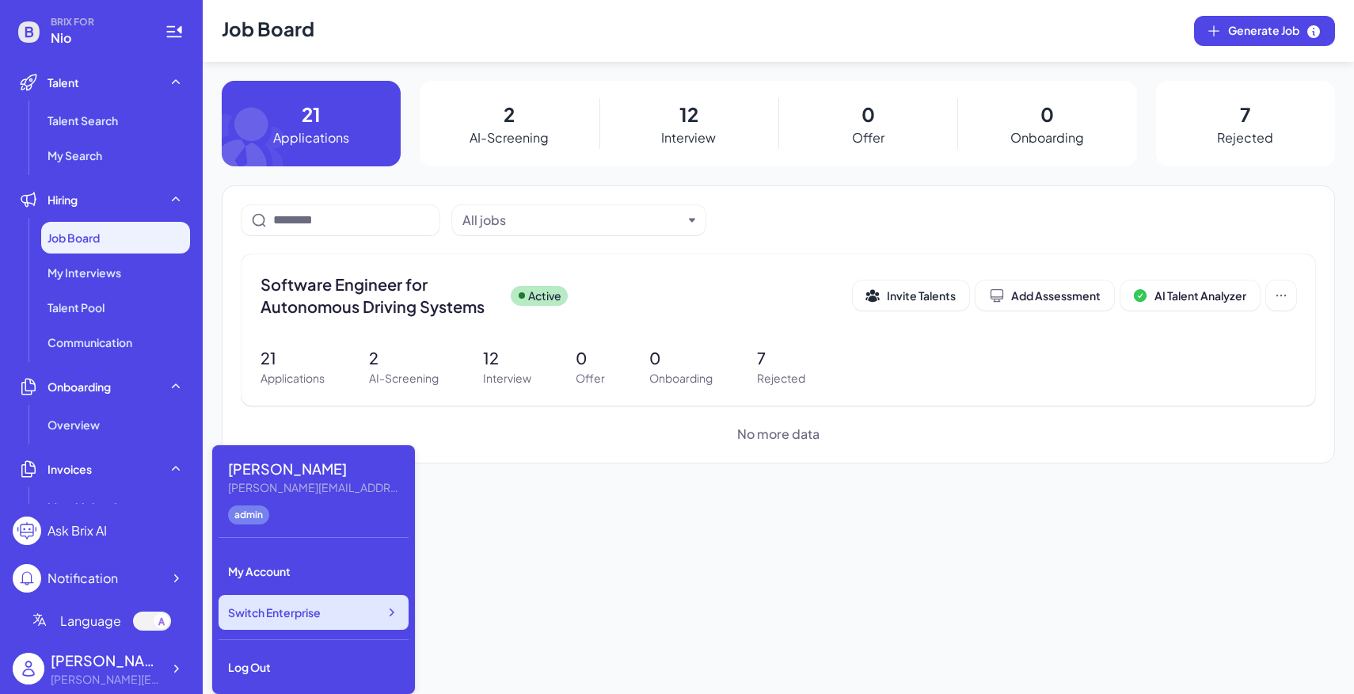
click at [311, 625] on div "Switch Enterprise" at bounding box center [314, 612] width 190 height 35
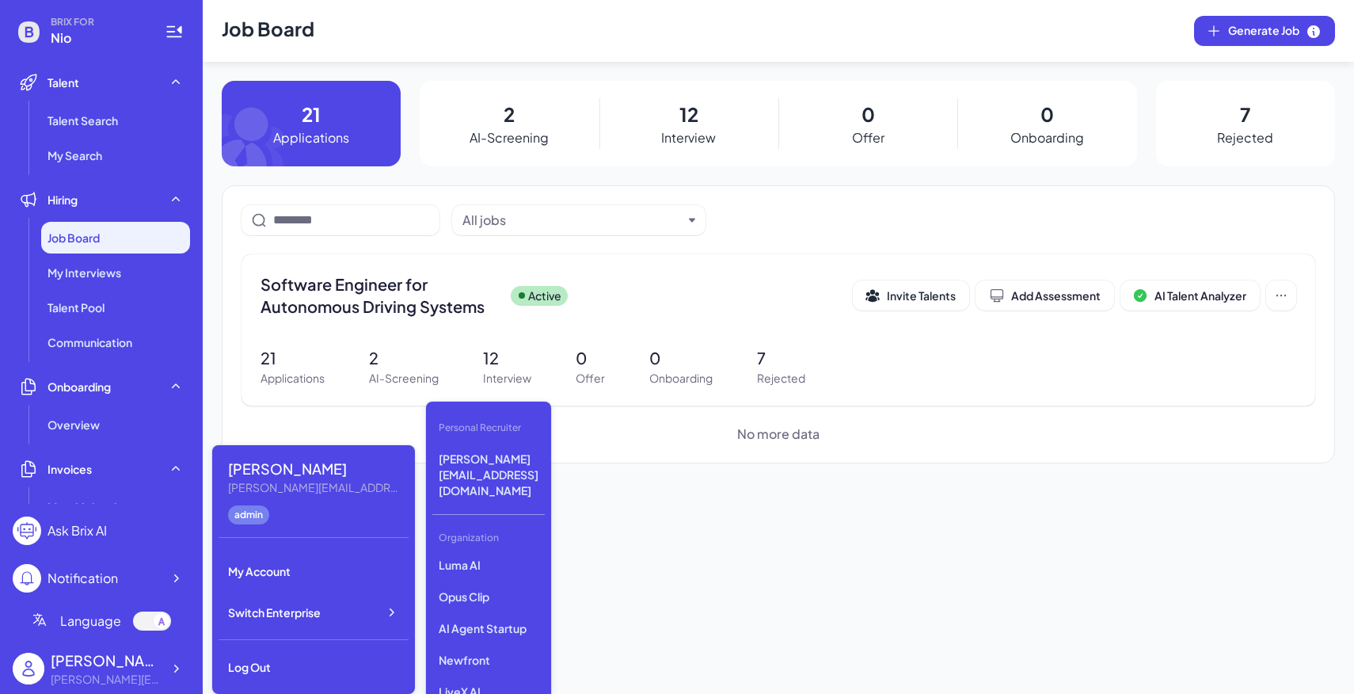
scroll to position [133, 0]
click at [488, 580] on p "Opus Clip" at bounding box center [488, 594] width 112 height 29
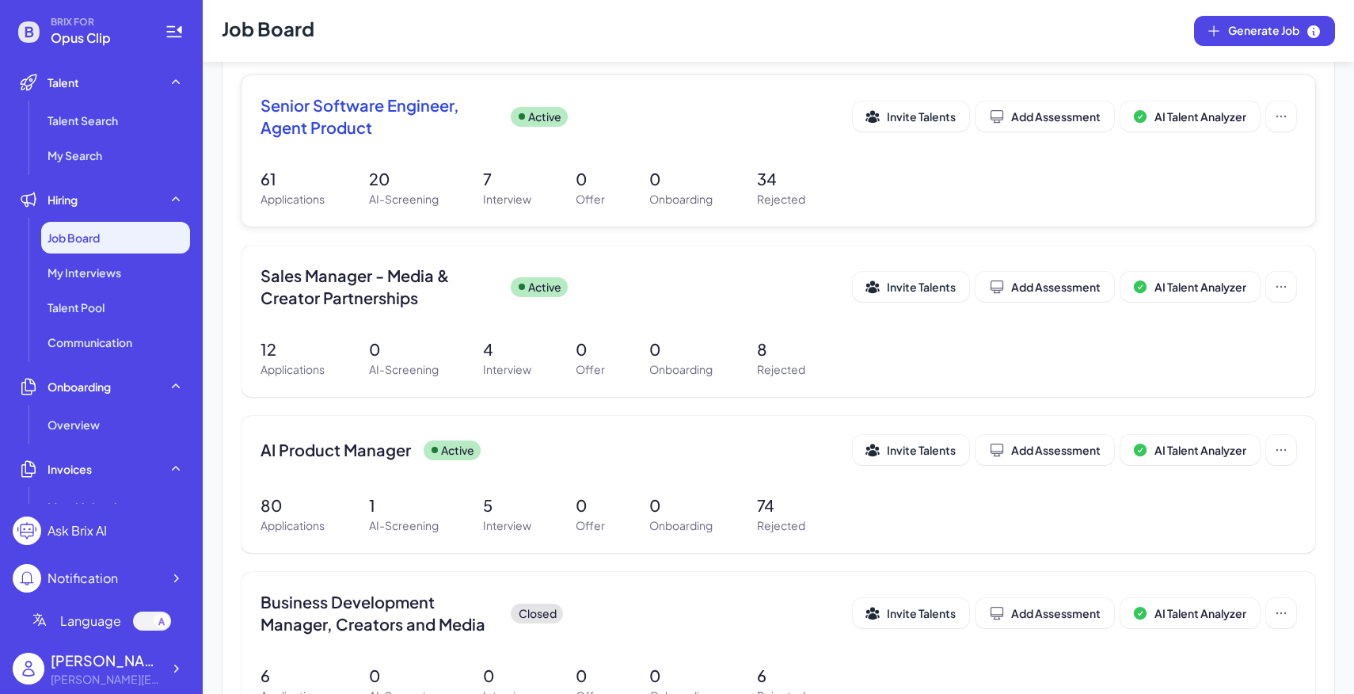
scroll to position [212, 0]
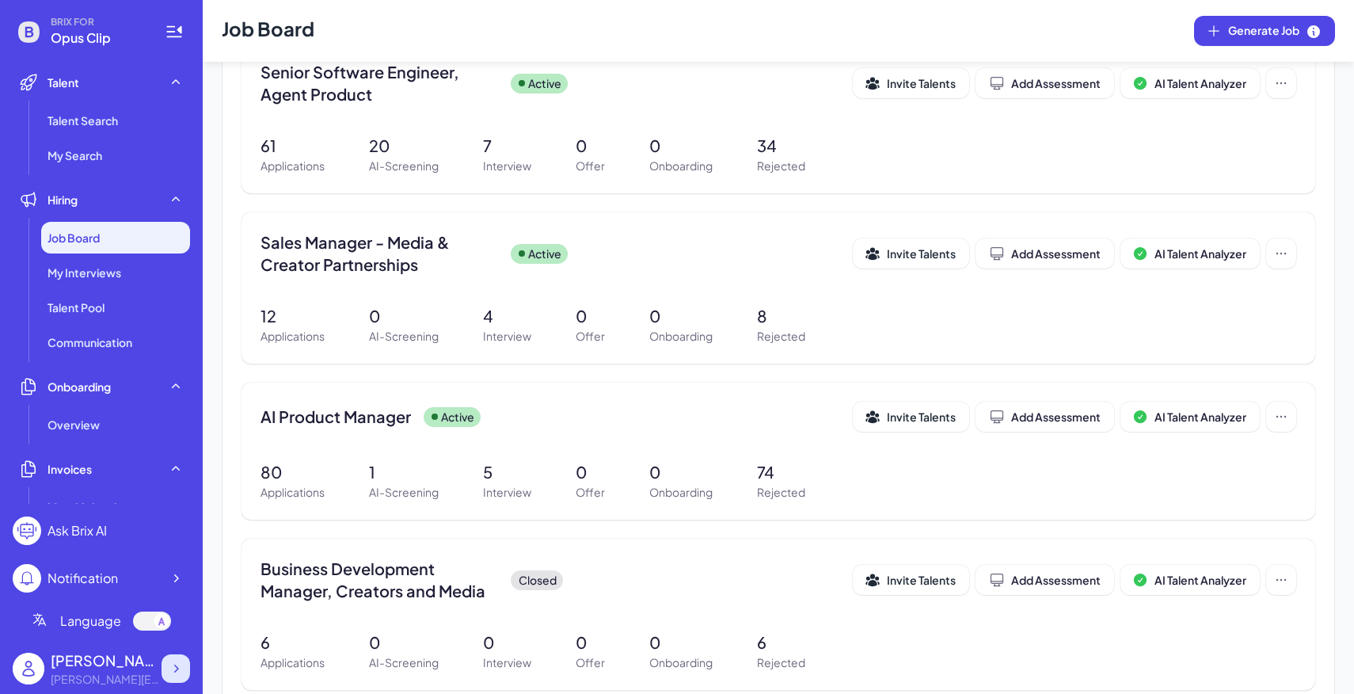
click at [177, 671] on icon at bounding box center [176, 668] width 16 height 16
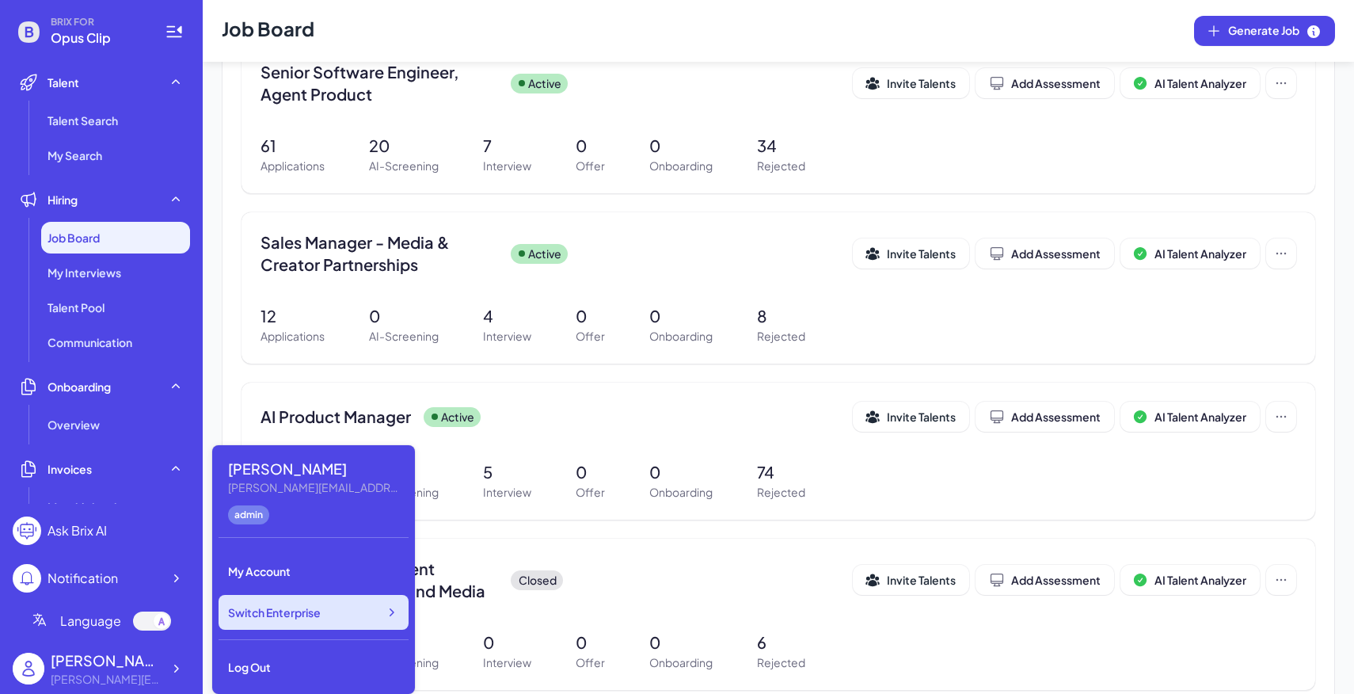
click at [317, 617] on span "Switch Enterprise" at bounding box center [274, 612] width 93 height 16
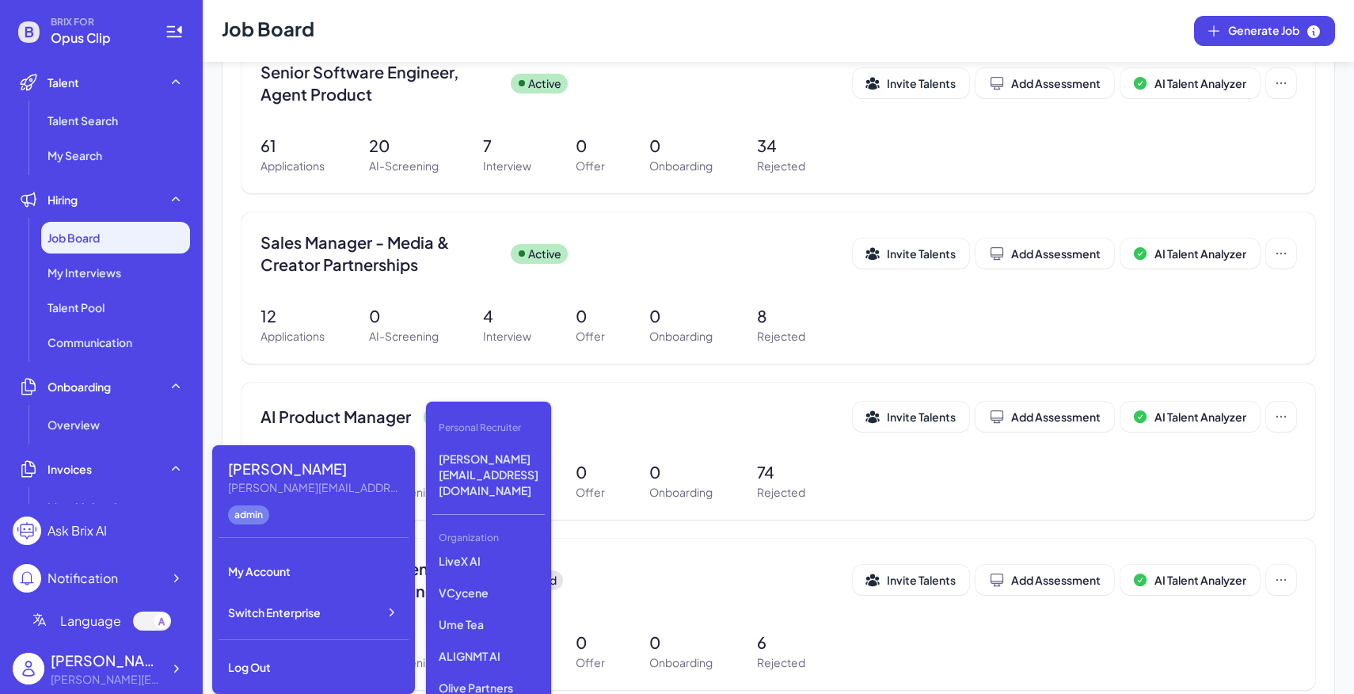
scroll to position [191, 0]
click at [484, 553] on p "AI Agent Startup" at bounding box center [488, 567] width 112 height 29
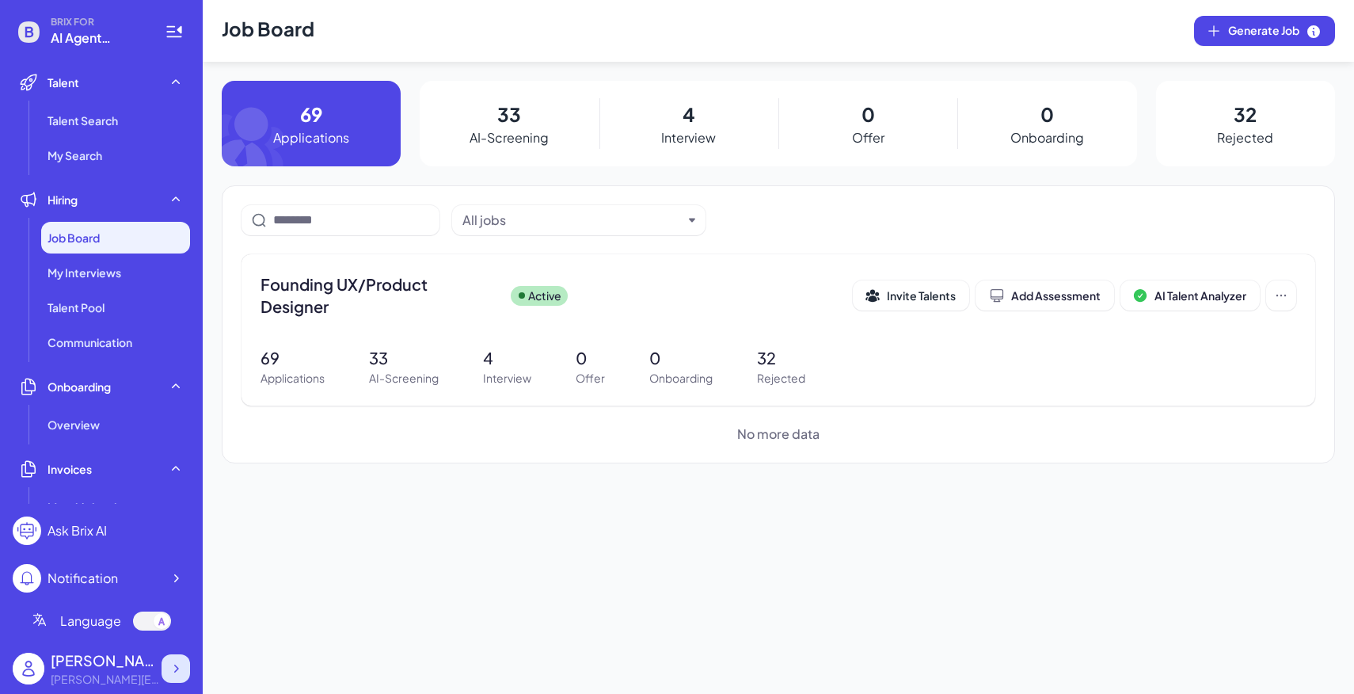
click at [184, 656] on div at bounding box center [176, 668] width 29 height 29
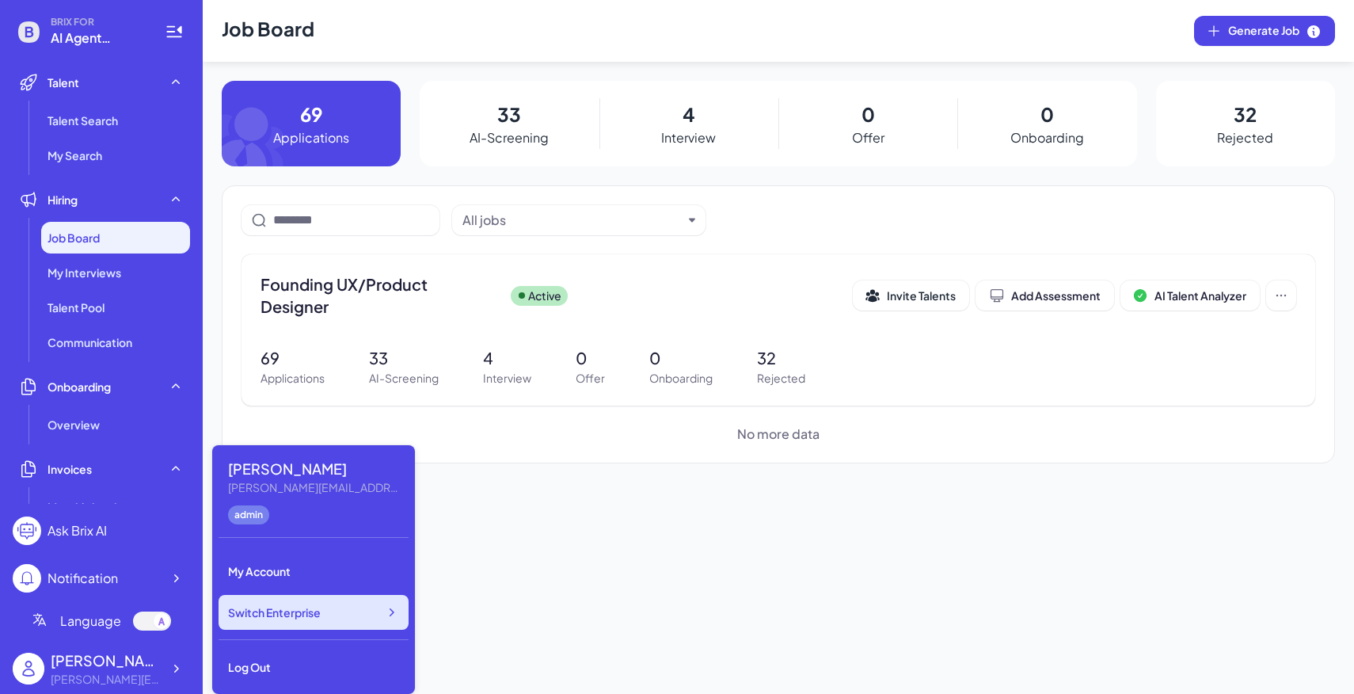
click at [295, 621] on div "Switch Enterprise" at bounding box center [314, 612] width 190 height 35
click at [165, 678] on div at bounding box center [176, 668] width 29 height 29
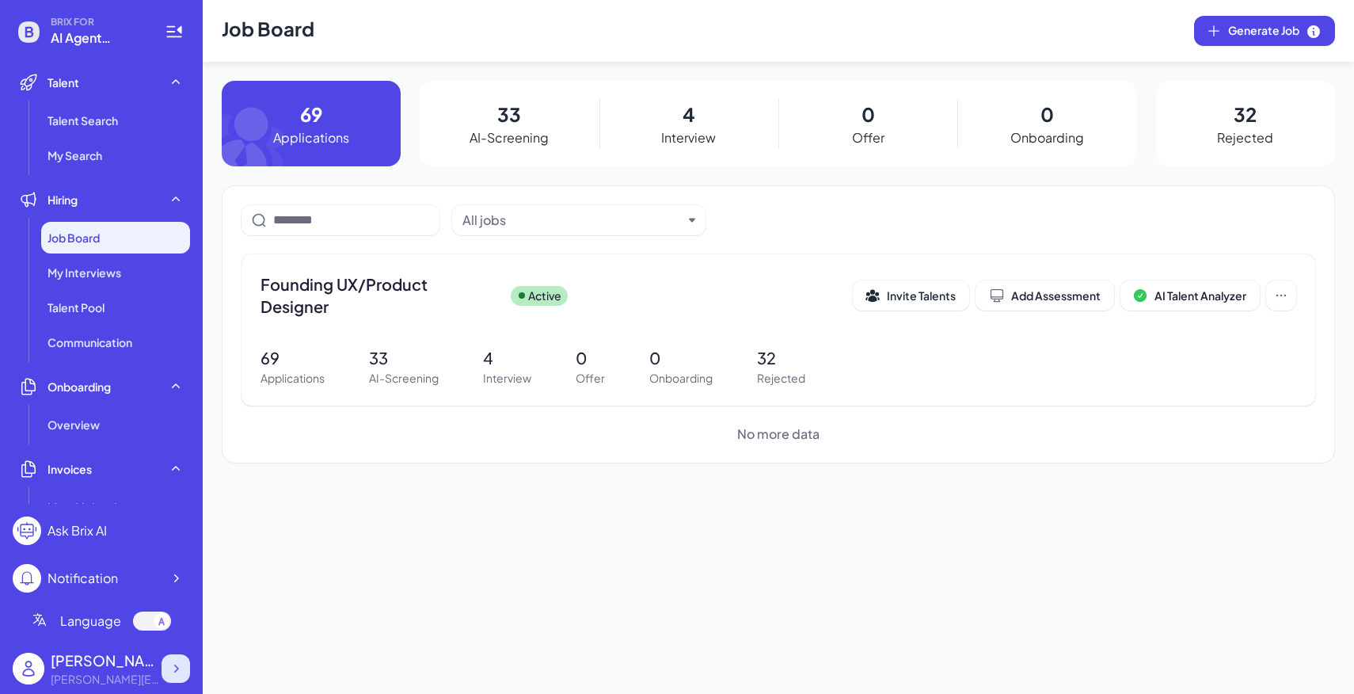
click at [179, 664] on icon at bounding box center [176, 668] width 16 height 16
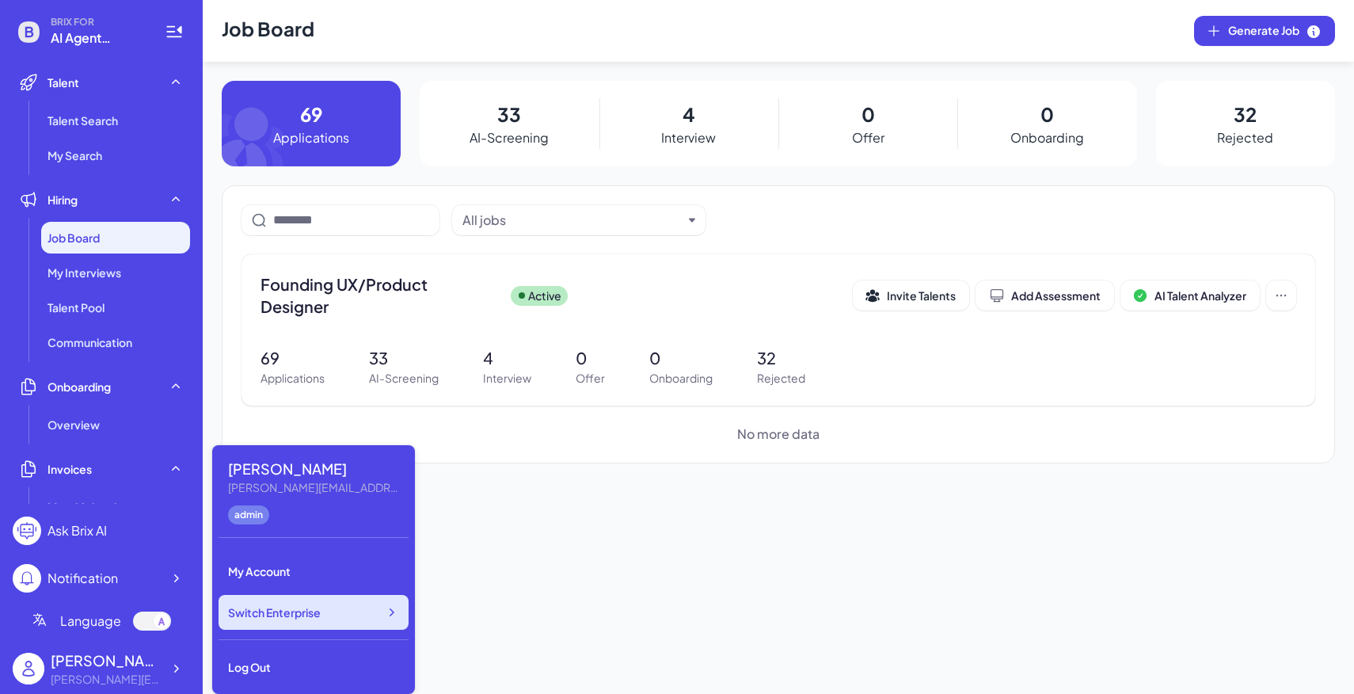
click at [335, 595] on div "Switch Enterprise" at bounding box center [314, 612] width 190 height 35
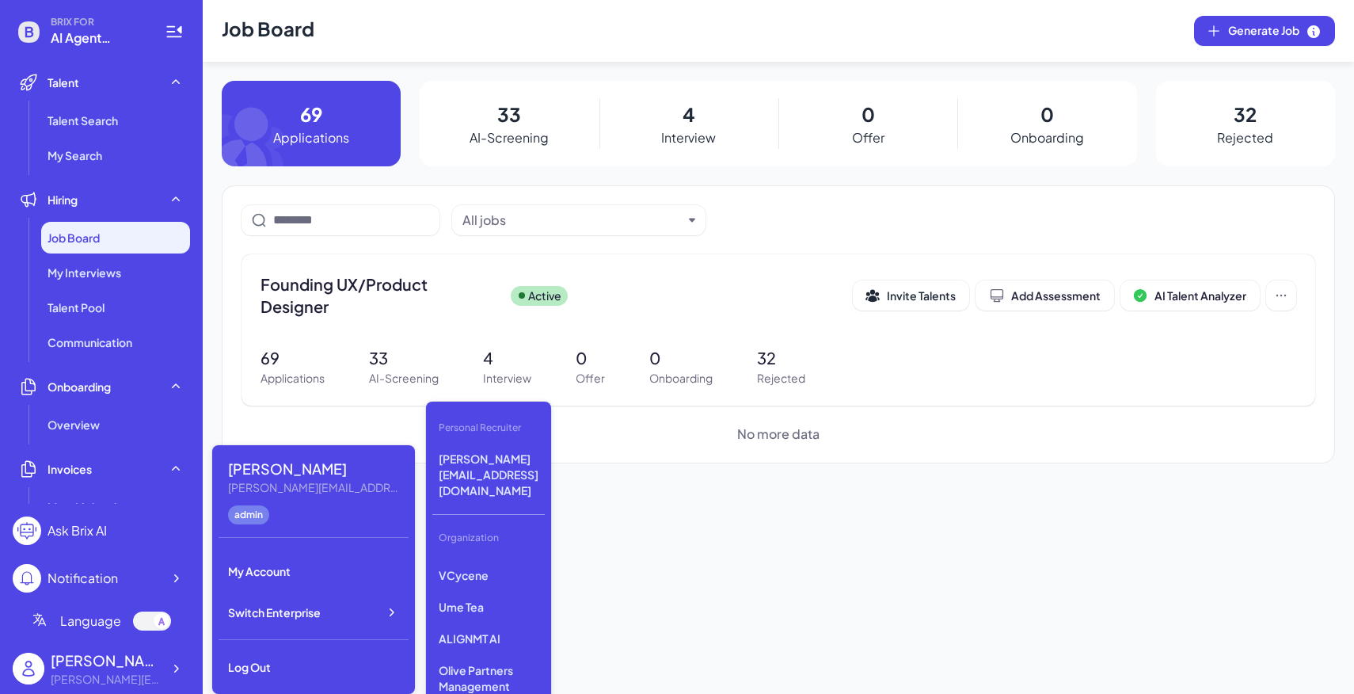
scroll to position [298, 0]
click at [461, 573] on p "Ume Tea" at bounding box center [488, 587] width 112 height 29
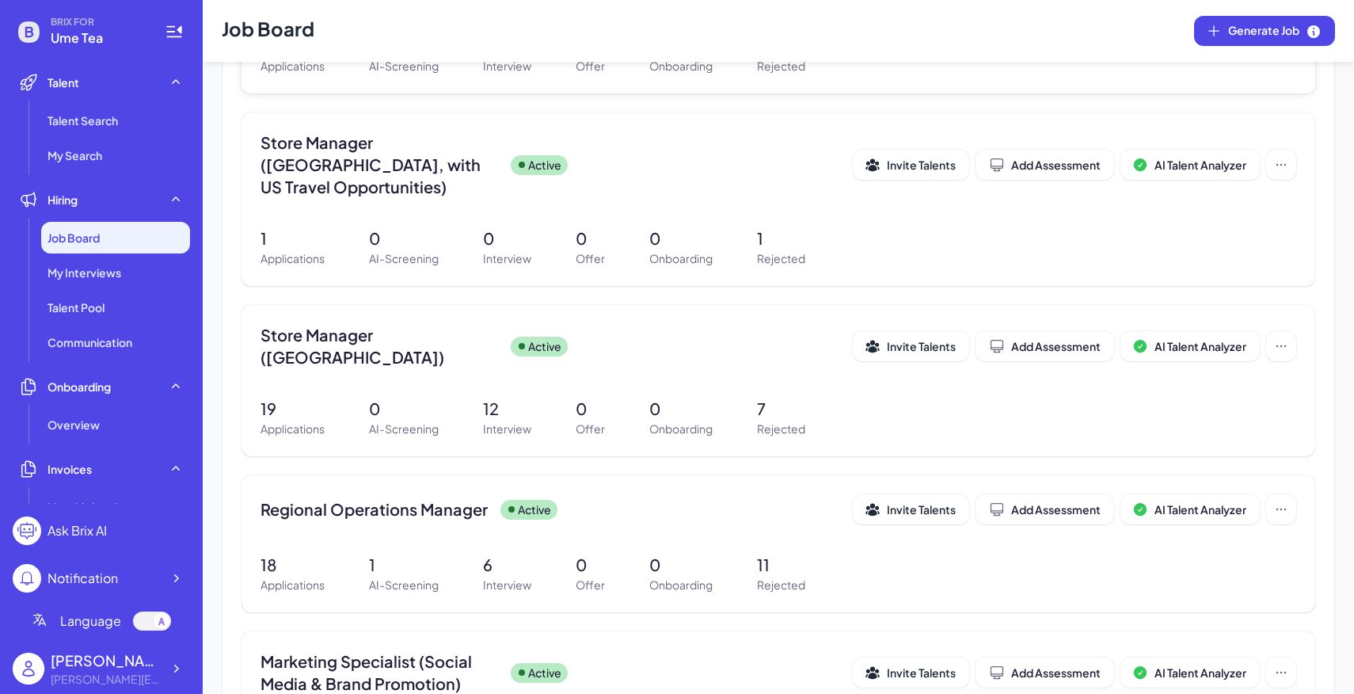
scroll to position [639, 0]
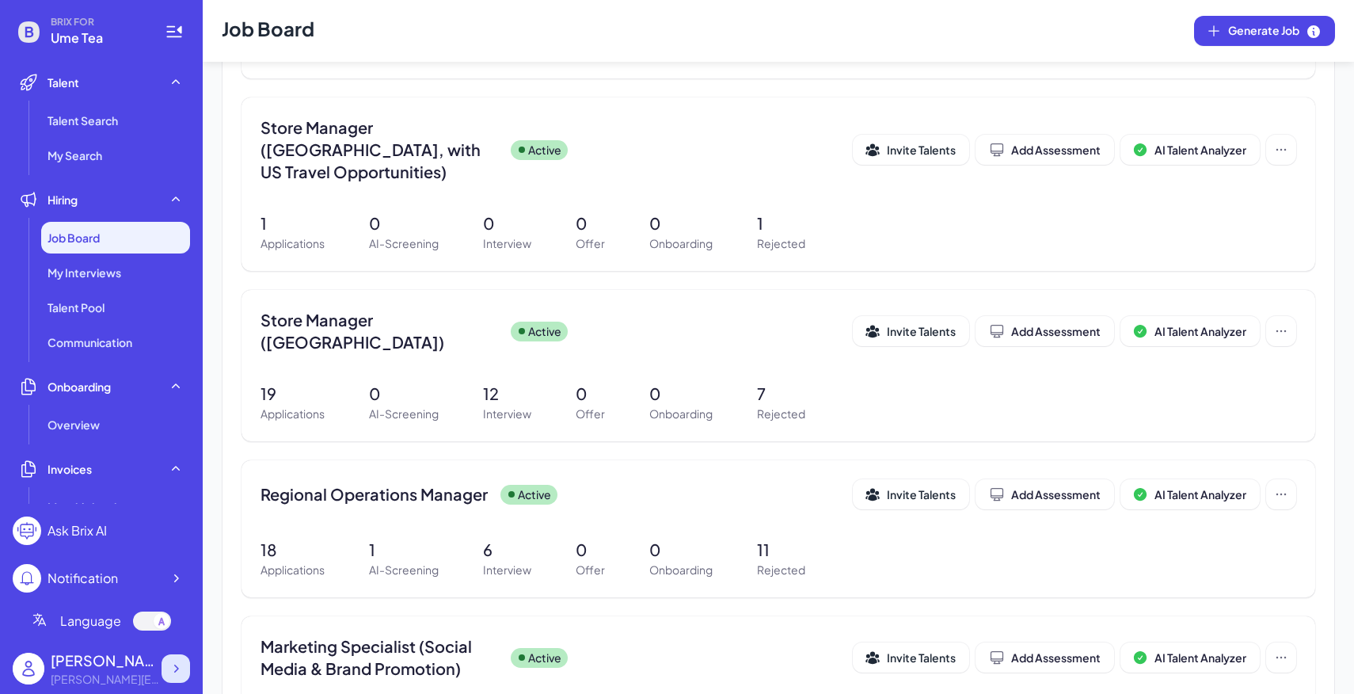
click at [179, 671] on icon at bounding box center [176, 668] width 16 height 16
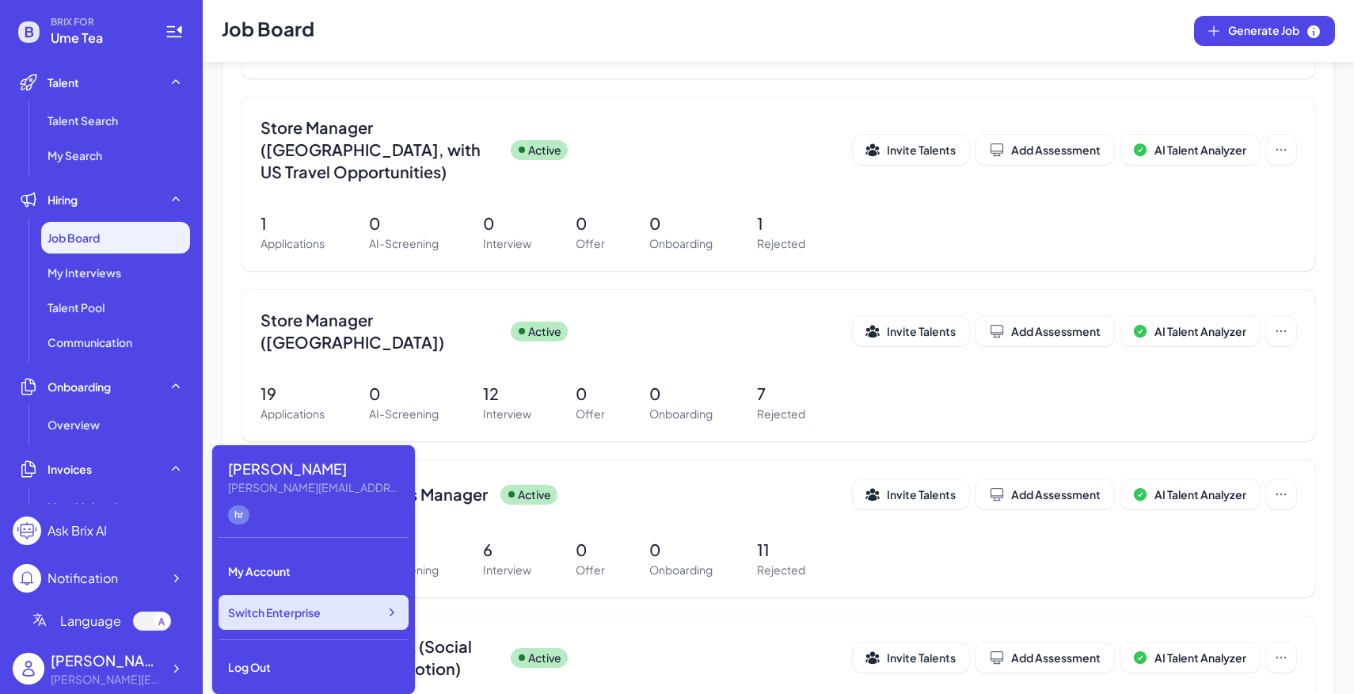
click at [295, 617] on span "Switch Enterprise" at bounding box center [274, 612] width 93 height 16
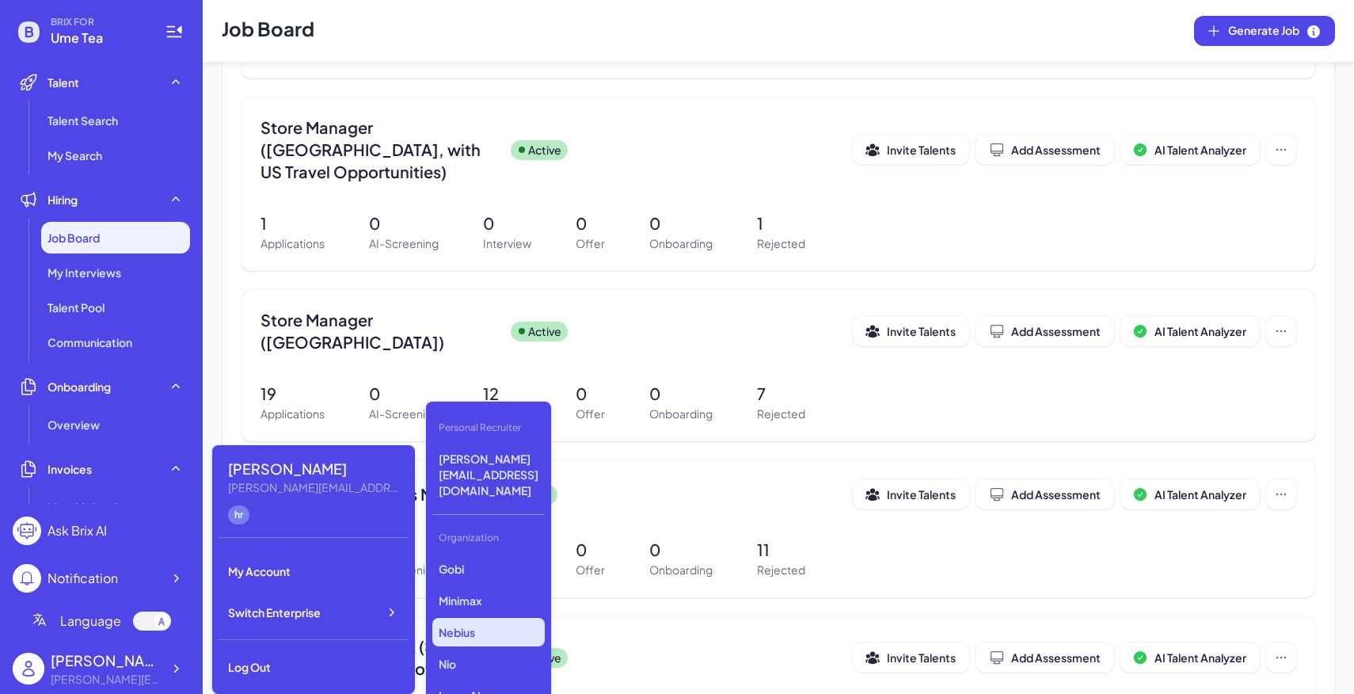
scroll to position [47, 0]
click at [451, 603] on p "Nio" at bounding box center [488, 617] width 112 height 29
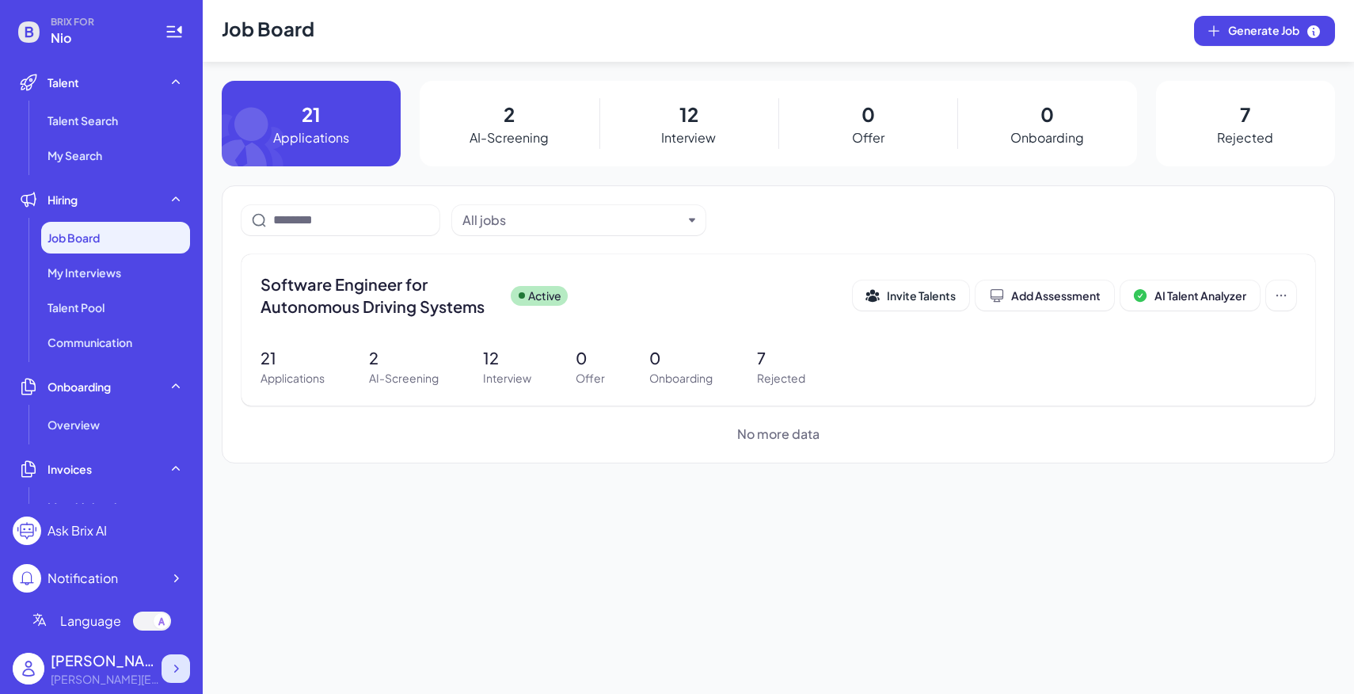
click at [186, 667] on div at bounding box center [176, 668] width 29 height 29
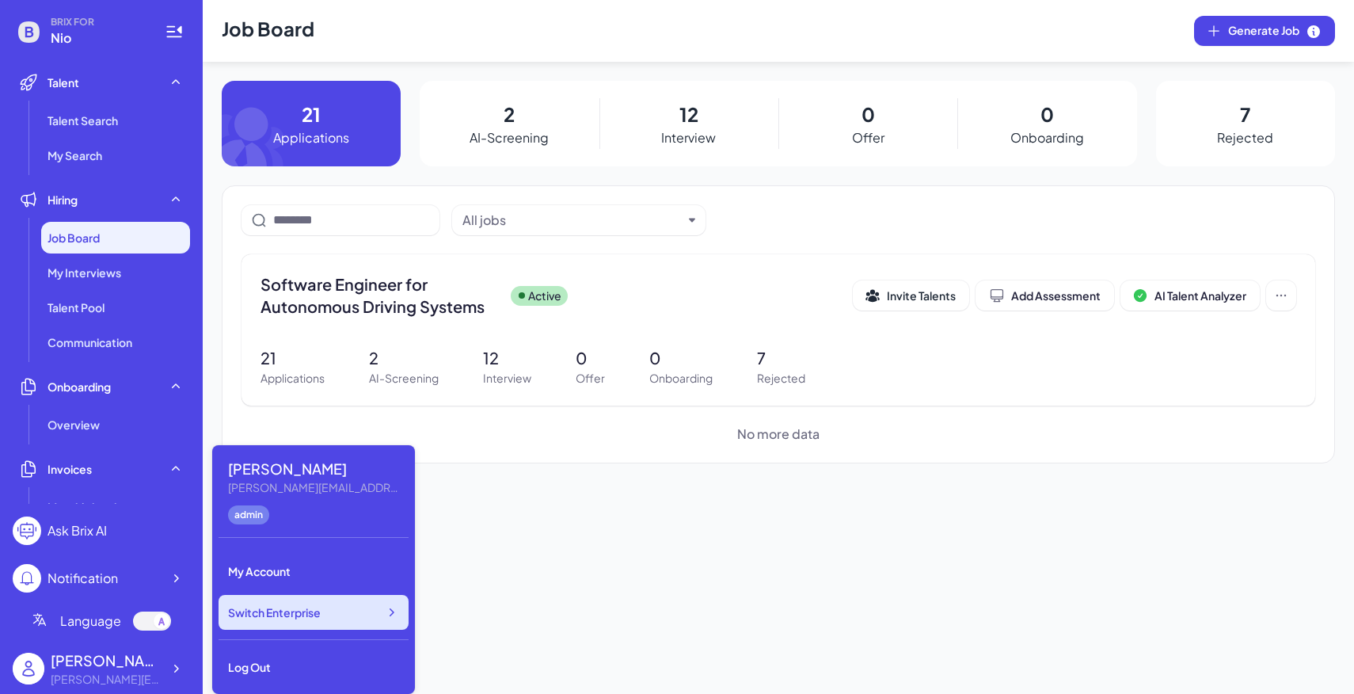
click at [314, 623] on div "Switch Enterprise" at bounding box center [314, 612] width 190 height 35
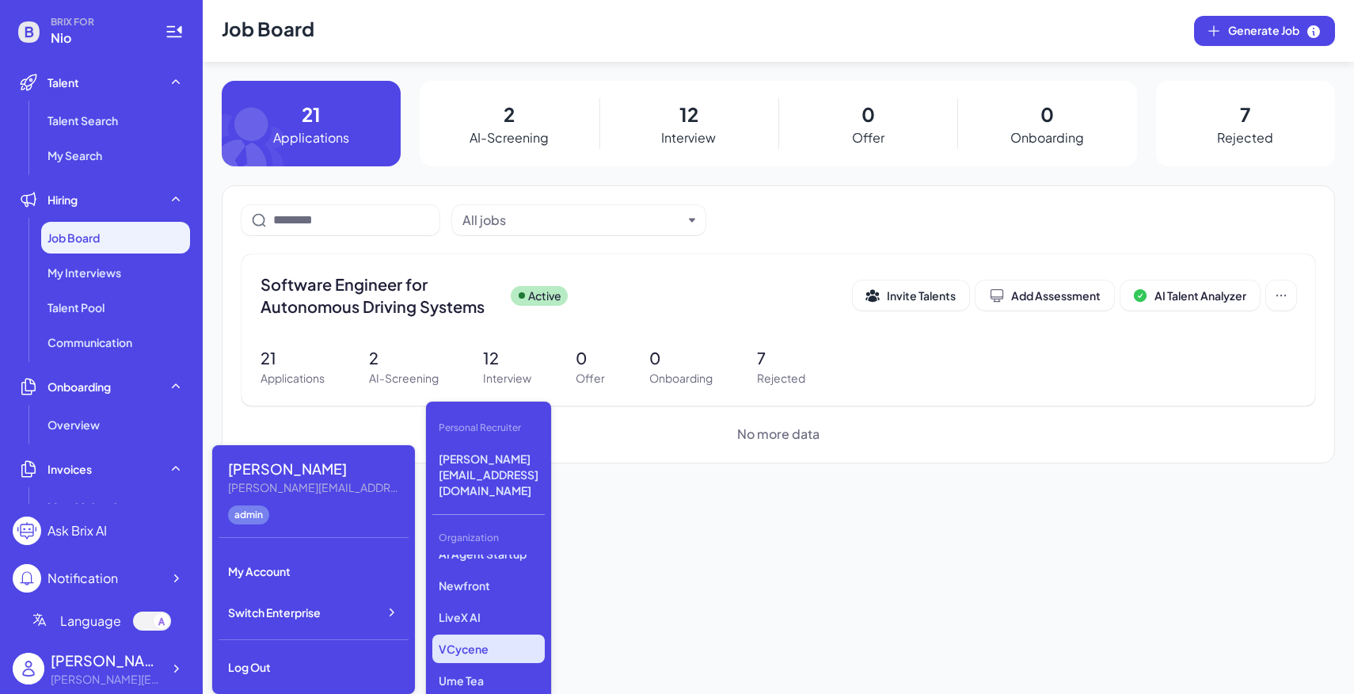
scroll to position [203, 0]
click at [485, 636] on p "VCycene" at bounding box center [488, 650] width 112 height 29
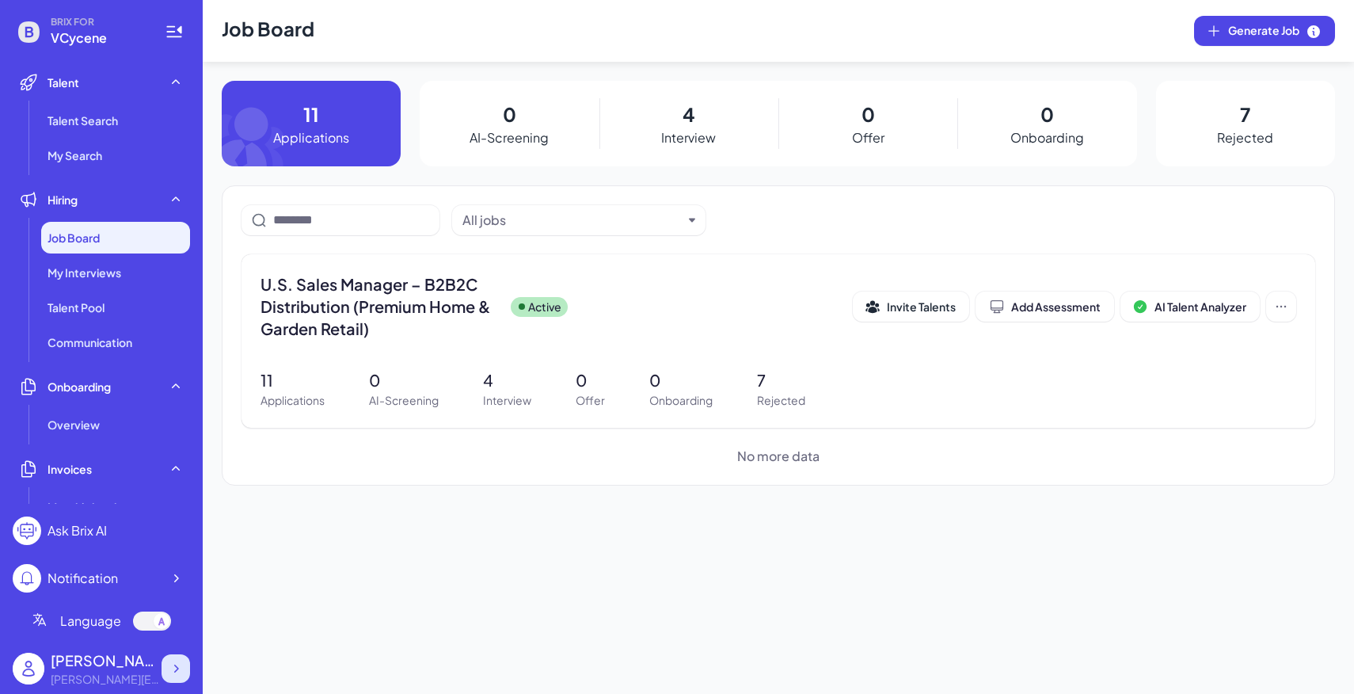
click at [185, 668] on div at bounding box center [176, 668] width 29 height 29
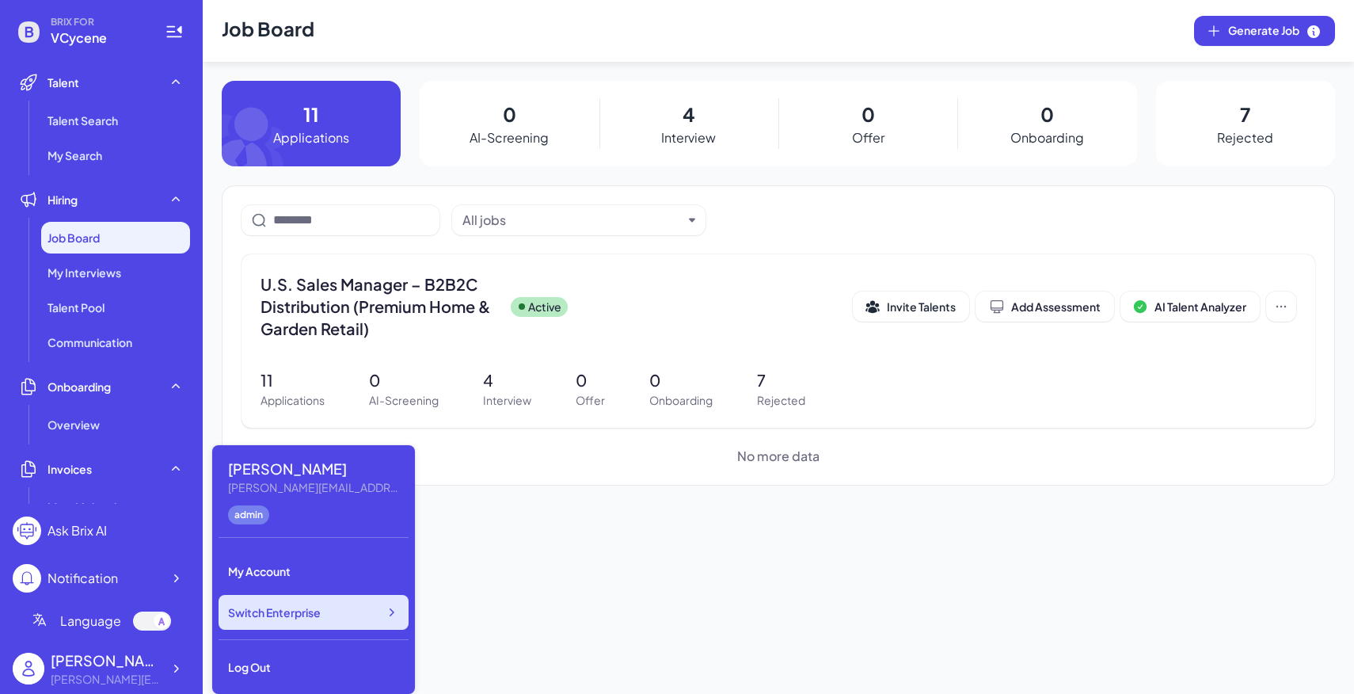
click at [328, 607] on div "Switch Enterprise" at bounding box center [314, 612] width 190 height 35
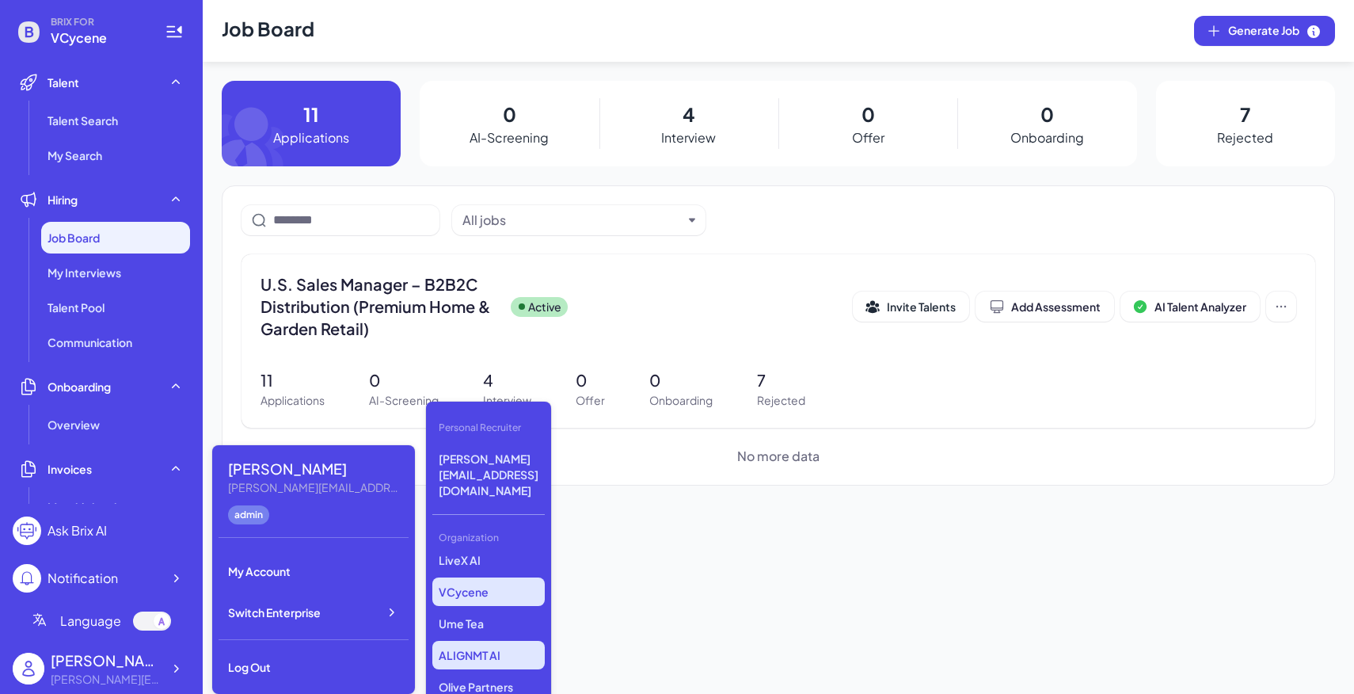
scroll to position [274, 0]
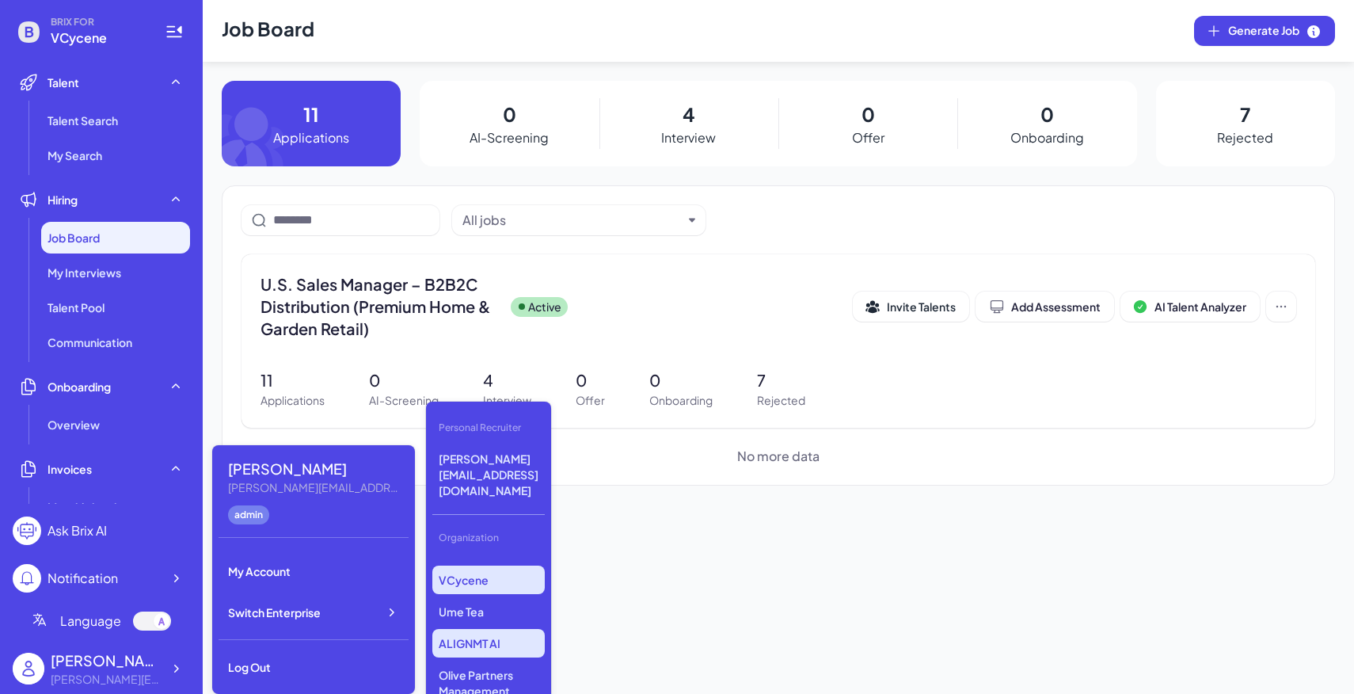
click at [500, 629] on p "ALIGNMT AI" at bounding box center [488, 643] width 112 height 29
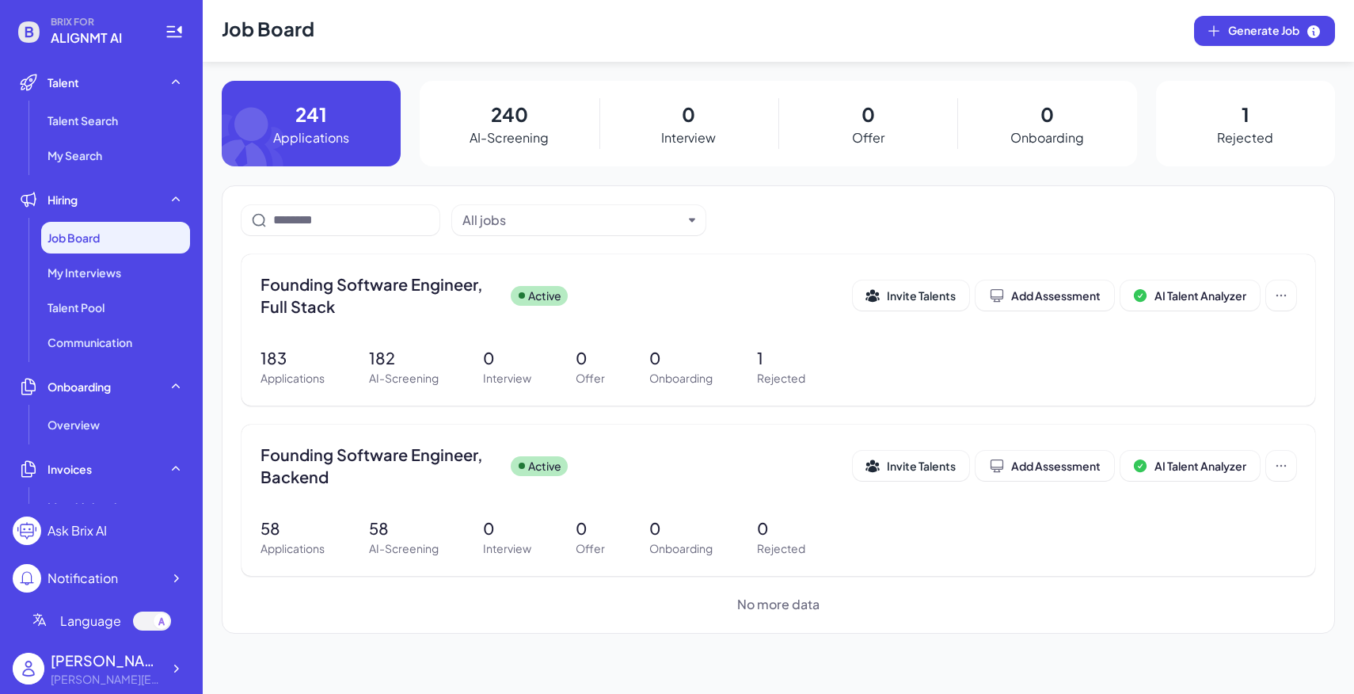
click at [184, 653] on div "[PERSON_NAME] [PERSON_NAME][EMAIL_ADDRESS][DOMAIN_NAME]" at bounding box center [101, 668] width 177 height 51
click at [181, 668] on icon at bounding box center [176, 668] width 16 height 16
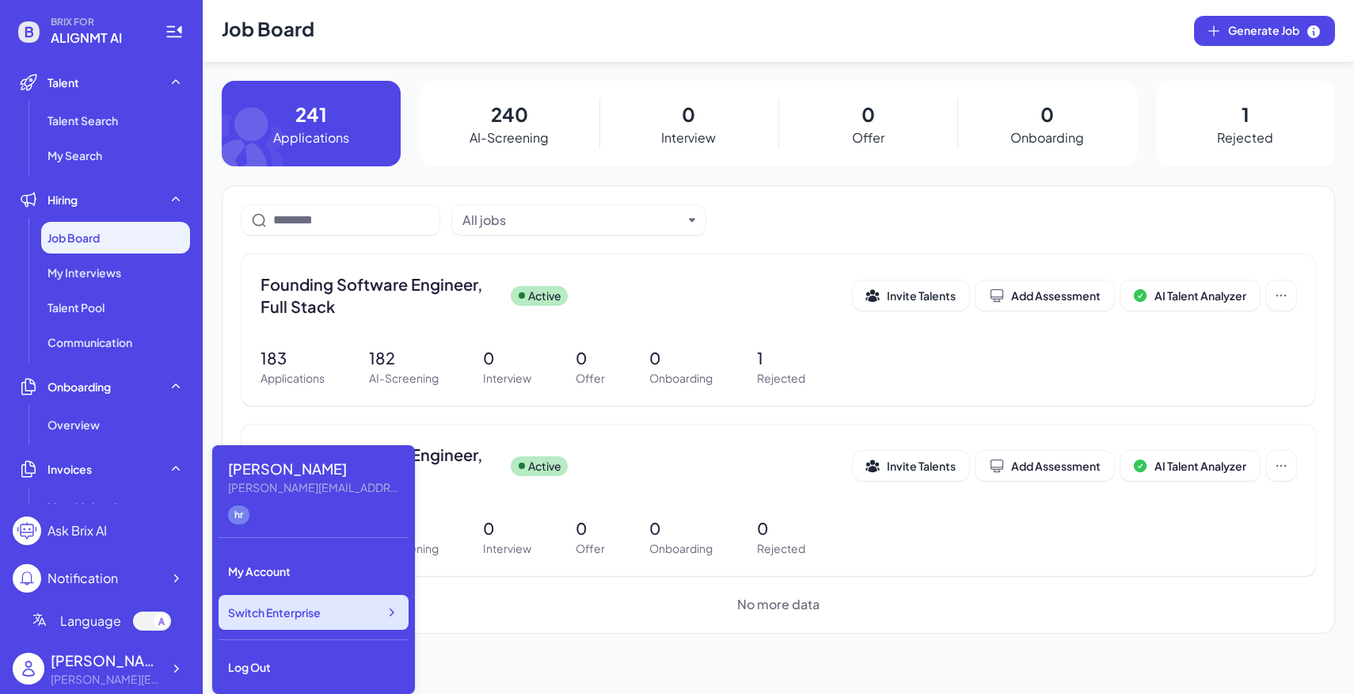
click at [279, 621] on div "Switch Enterprise" at bounding box center [314, 612] width 190 height 35
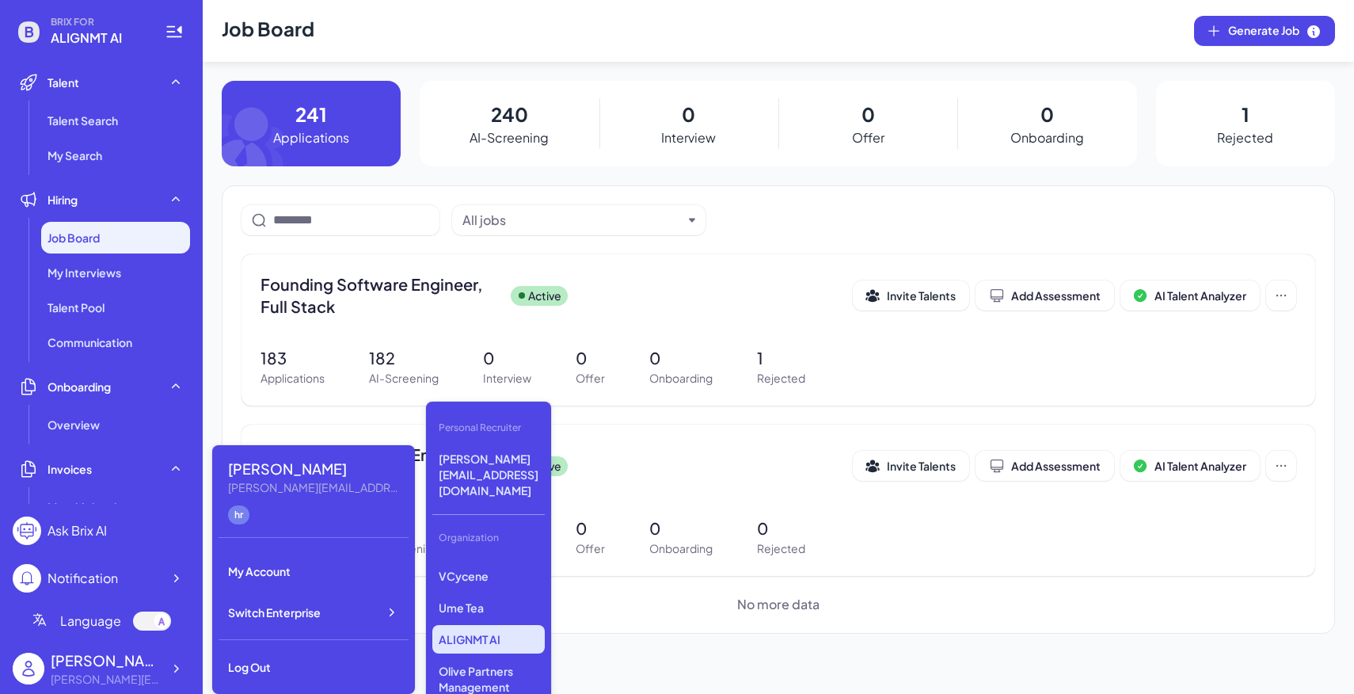
scroll to position [361, 0]
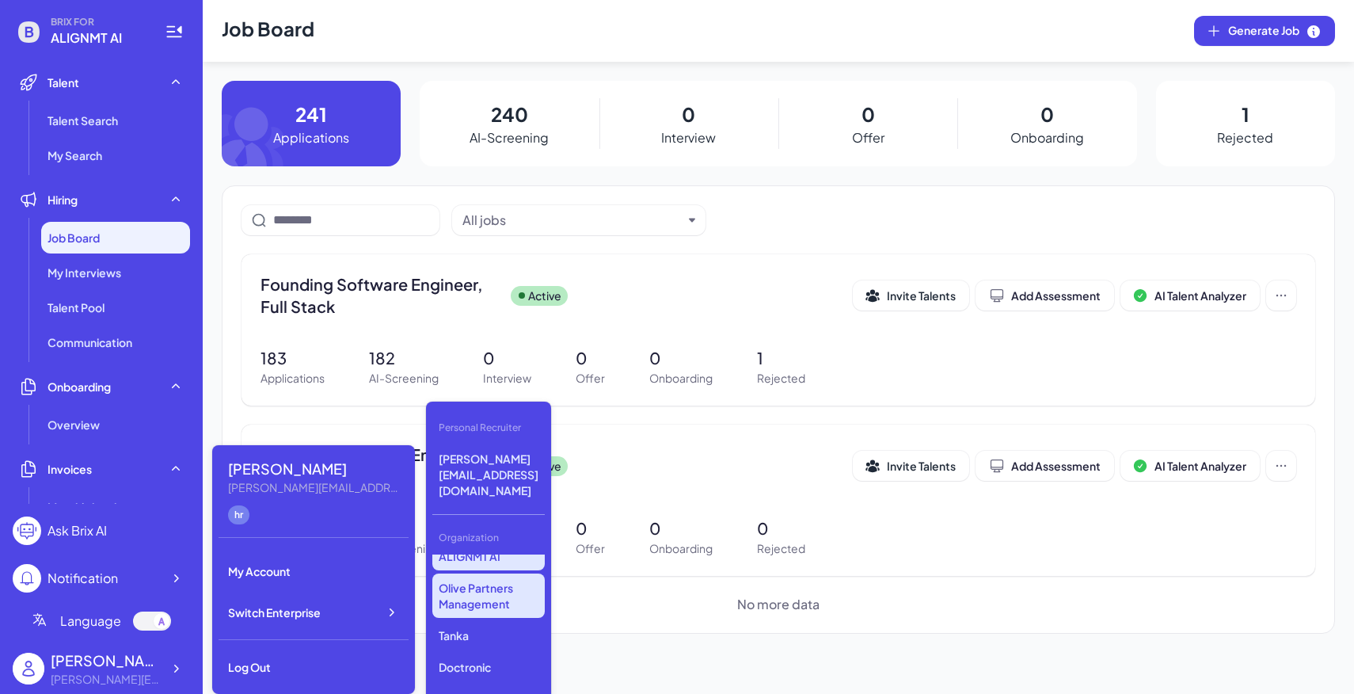
click at [508, 573] on p "Olive Partners Management" at bounding box center [488, 595] width 112 height 44
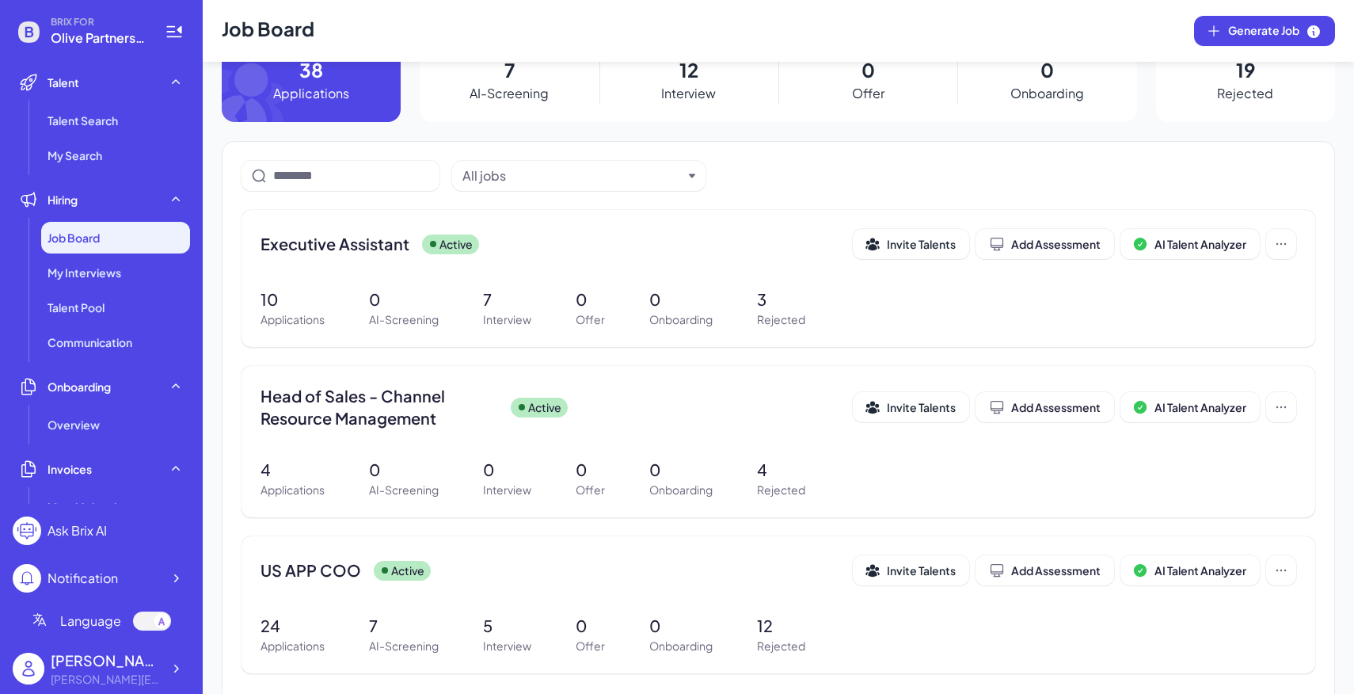
scroll to position [43, 0]
click at [176, 659] on div at bounding box center [176, 668] width 29 height 29
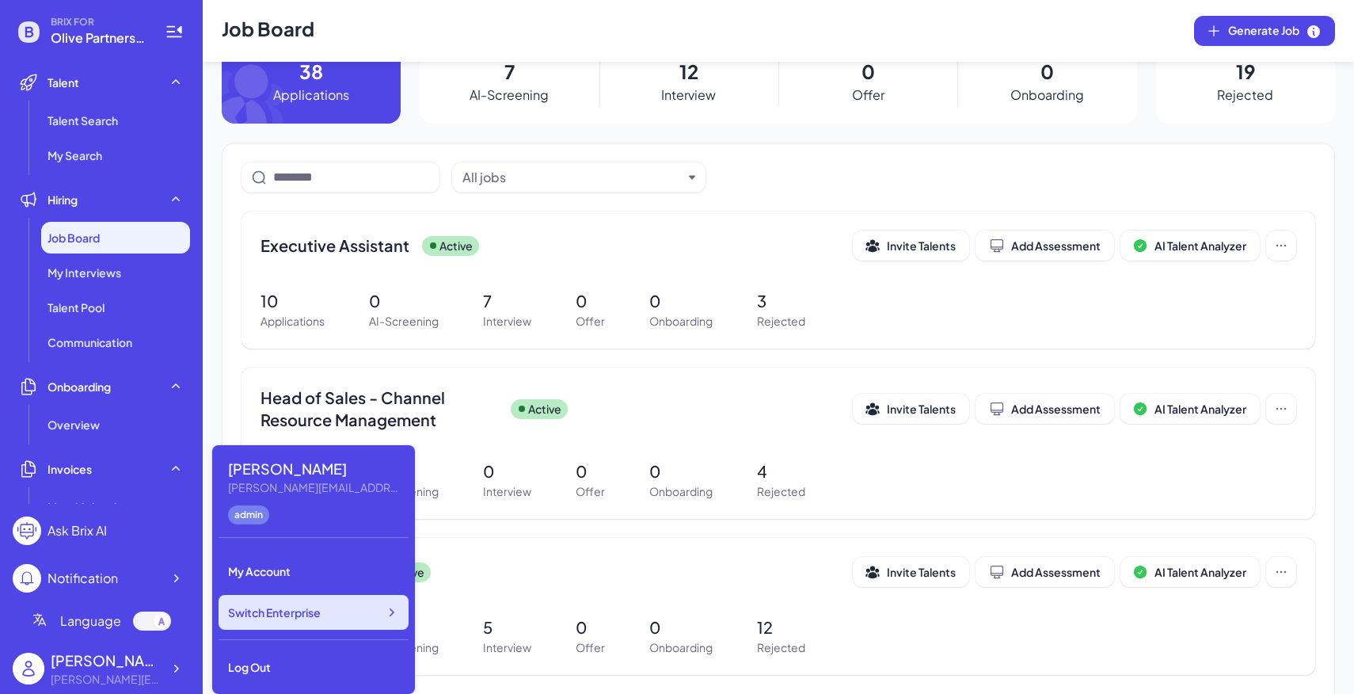
click at [325, 618] on div "Switch Enterprise" at bounding box center [314, 612] width 190 height 35
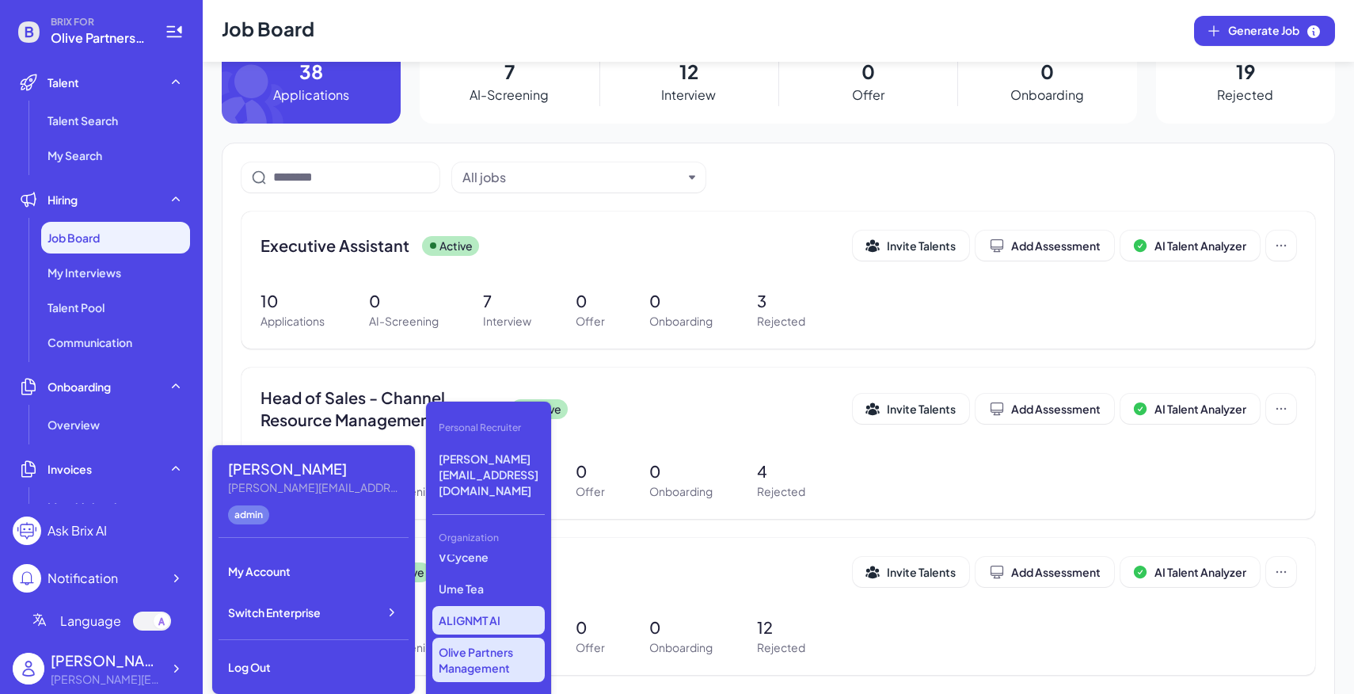
scroll to position [361, 0]
click at [504, 652] on p "Doctronic" at bounding box center [488, 666] width 112 height 29
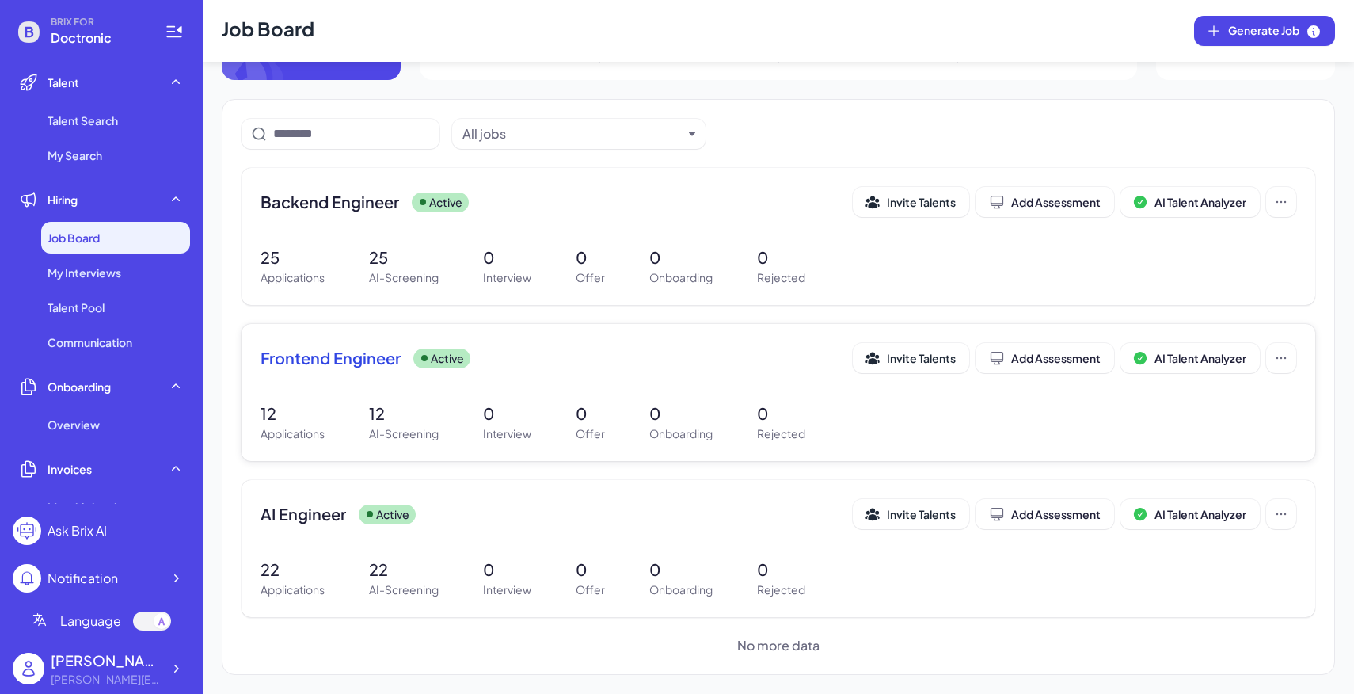
scroll to position [23, 0]
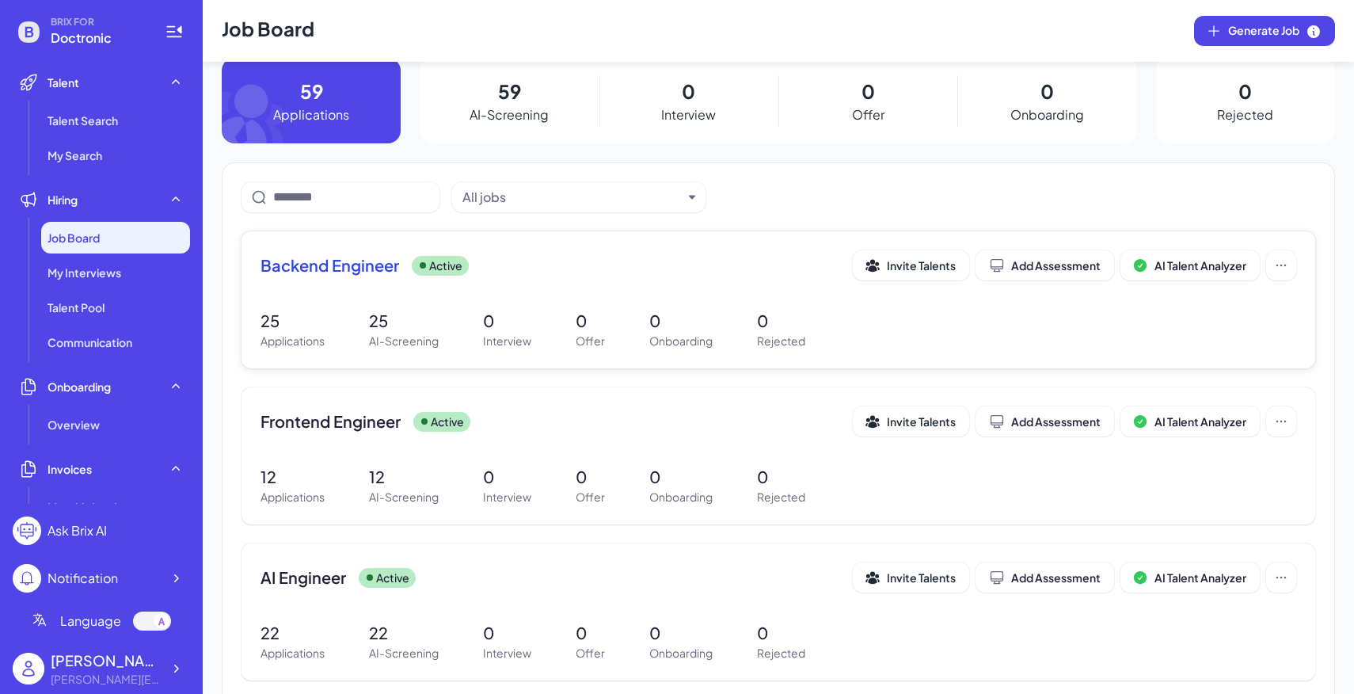
click at [501, 346] on p "Interview" at bounding box center [507, 341] width 48 height 17
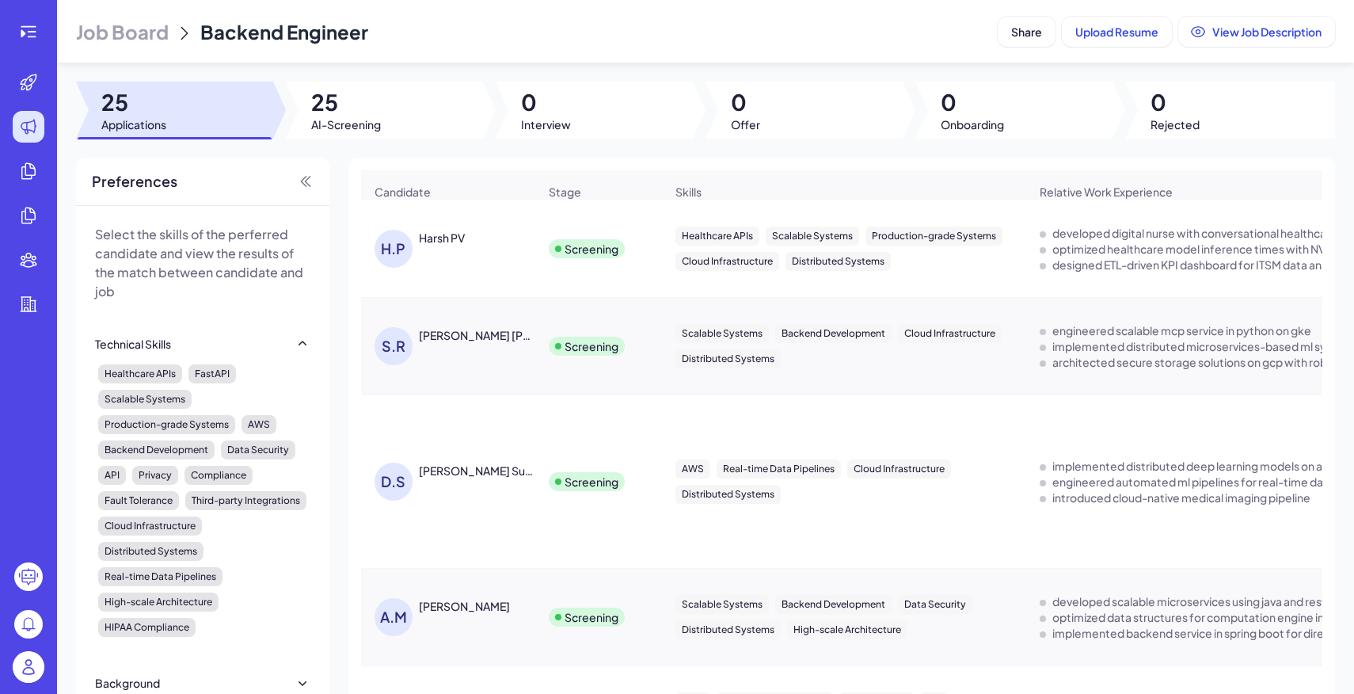
click at [152, 40] on span "Job Board" at bounding box center [122, 31] width 93 height 25
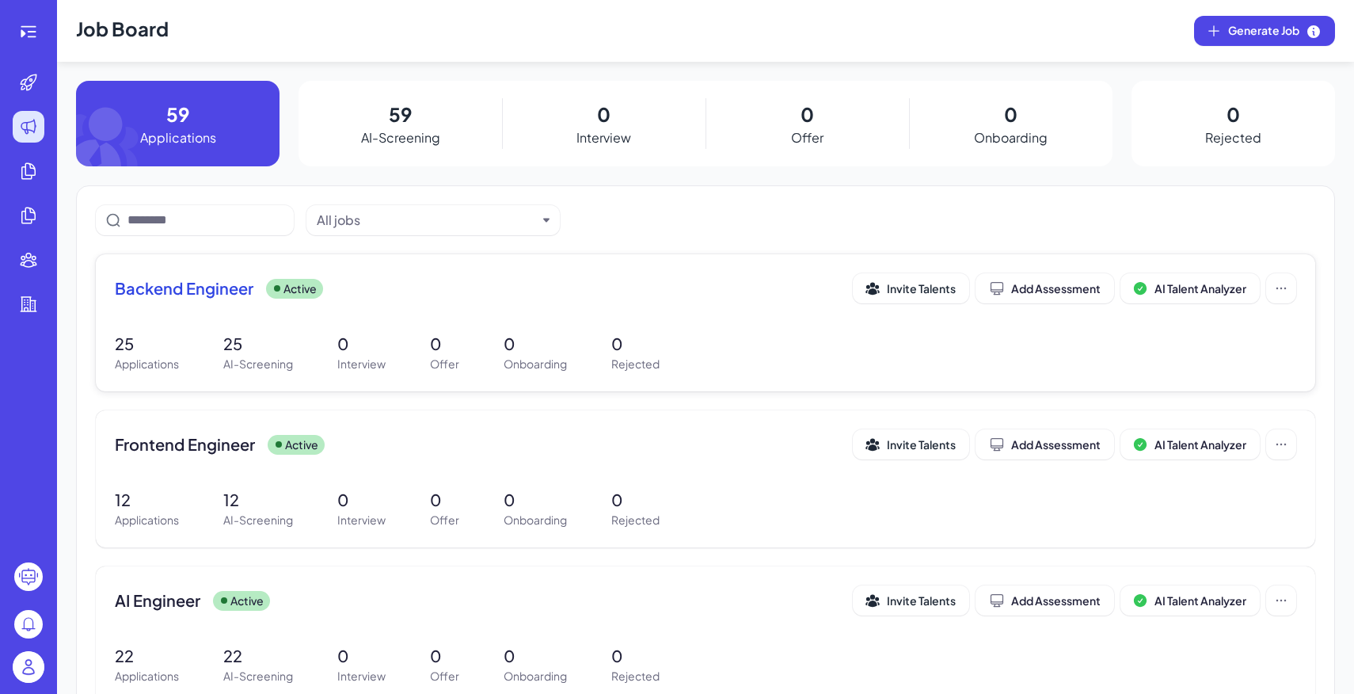
click at [355, 360] on p "Interview" at bounding box center [361, 363] width 48 height 17
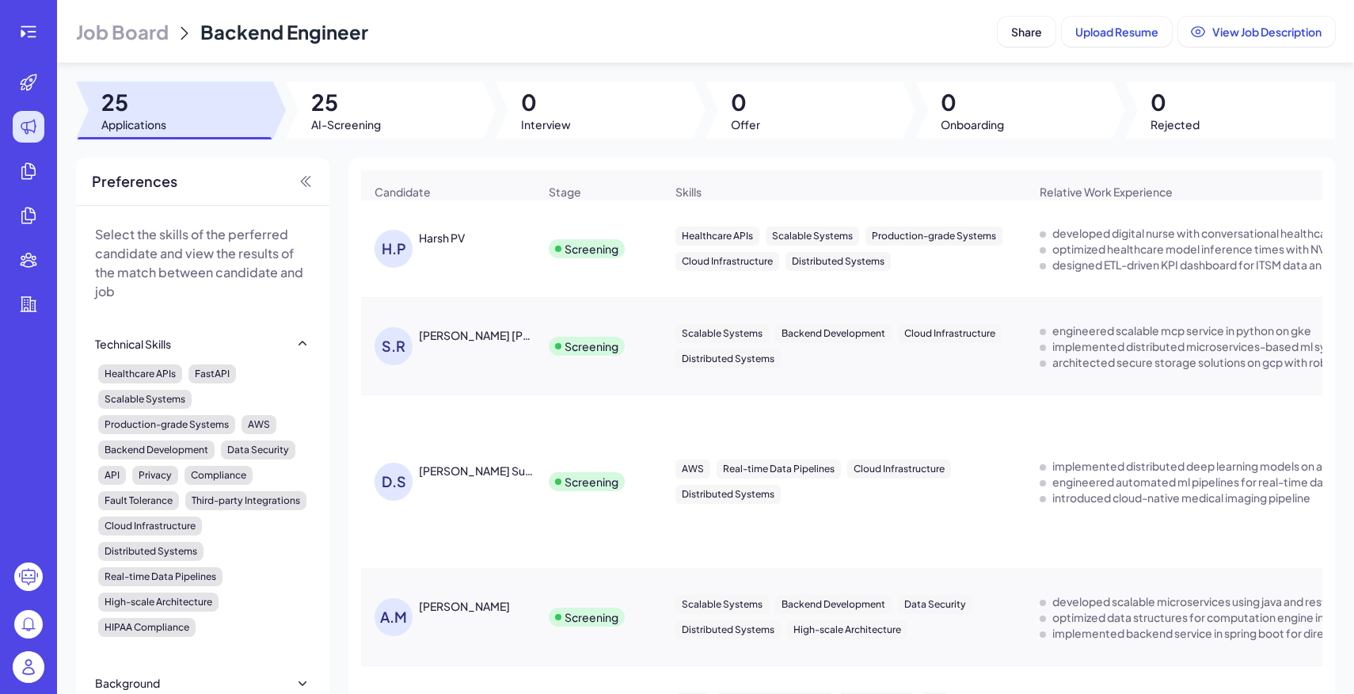
click at [397, 148] on div "Job Board Backend Engineer Share Upload Resume View Job Description 25 Applicat…" at bounding box center [705, 347] width 1297 height 694
click at [375, 109] on span "25" at bounding box center [346, 102] width 70 height 29
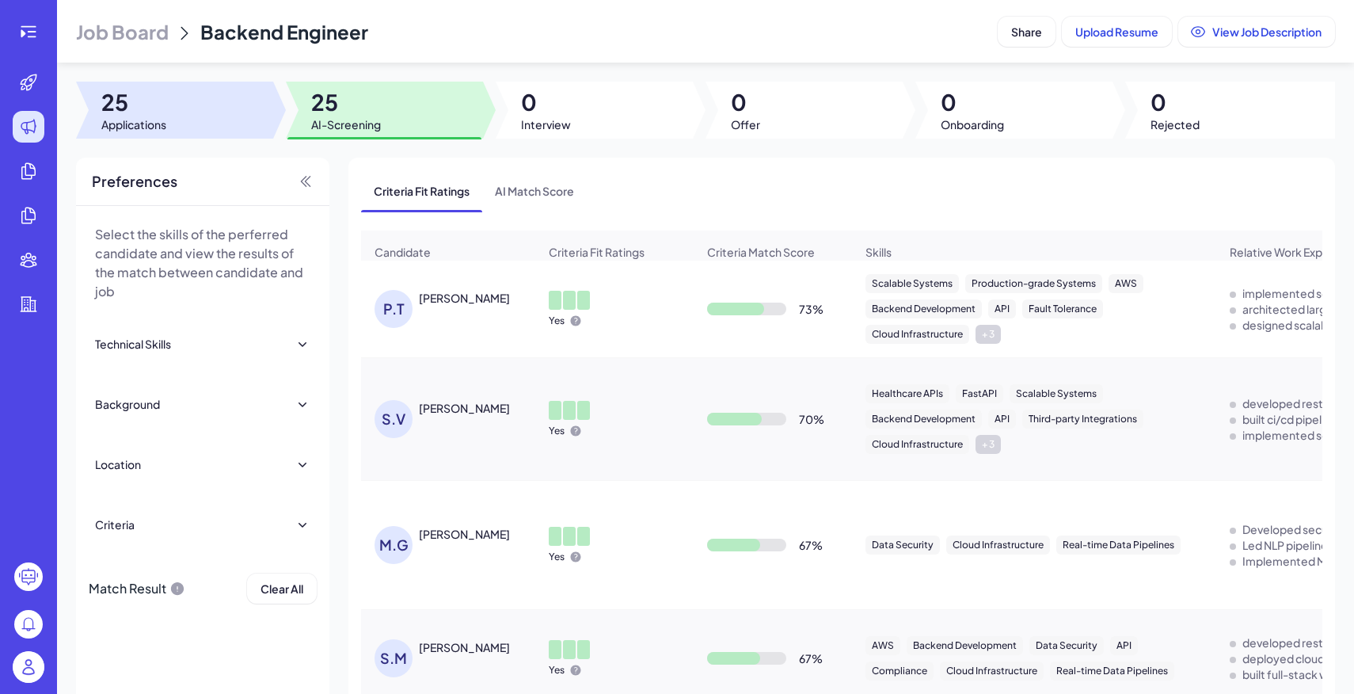
click at [195, 101] on div at bounding box center [174, 110] width 197 height 57
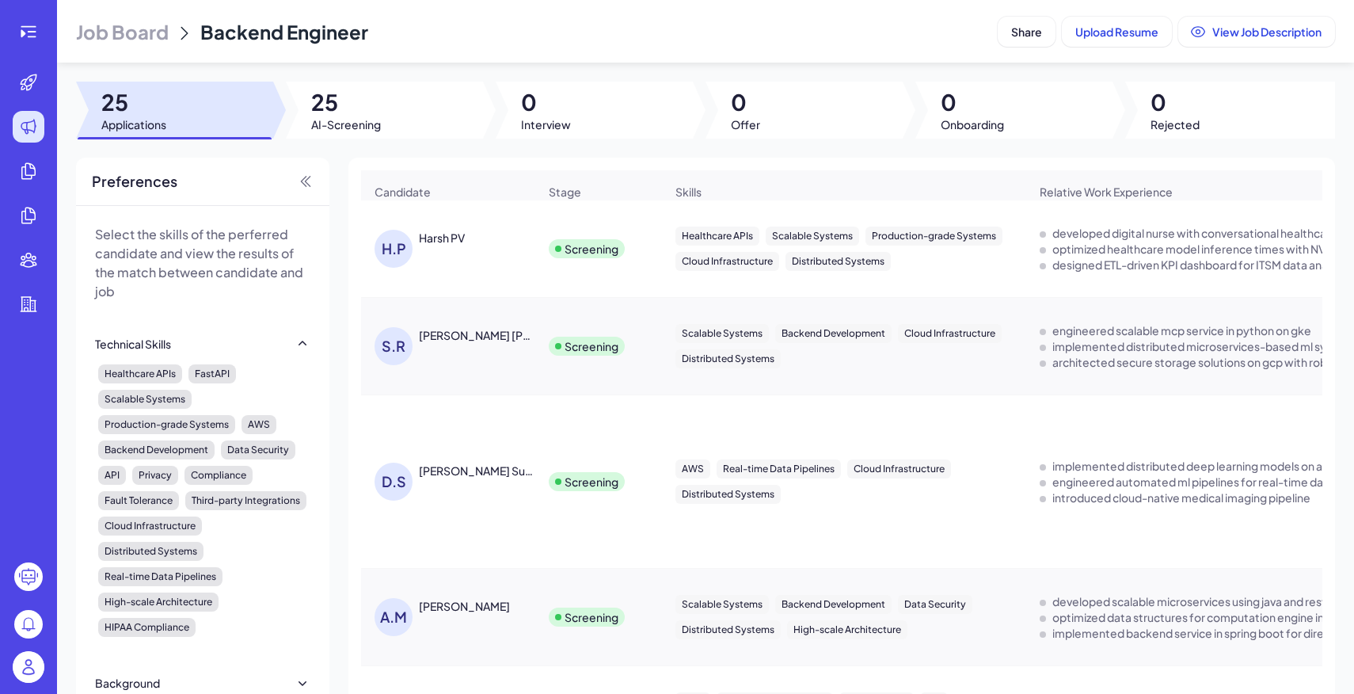
click at [140, 41] on span "Job Board" at bounding box center [122, 31] width 93 height 25
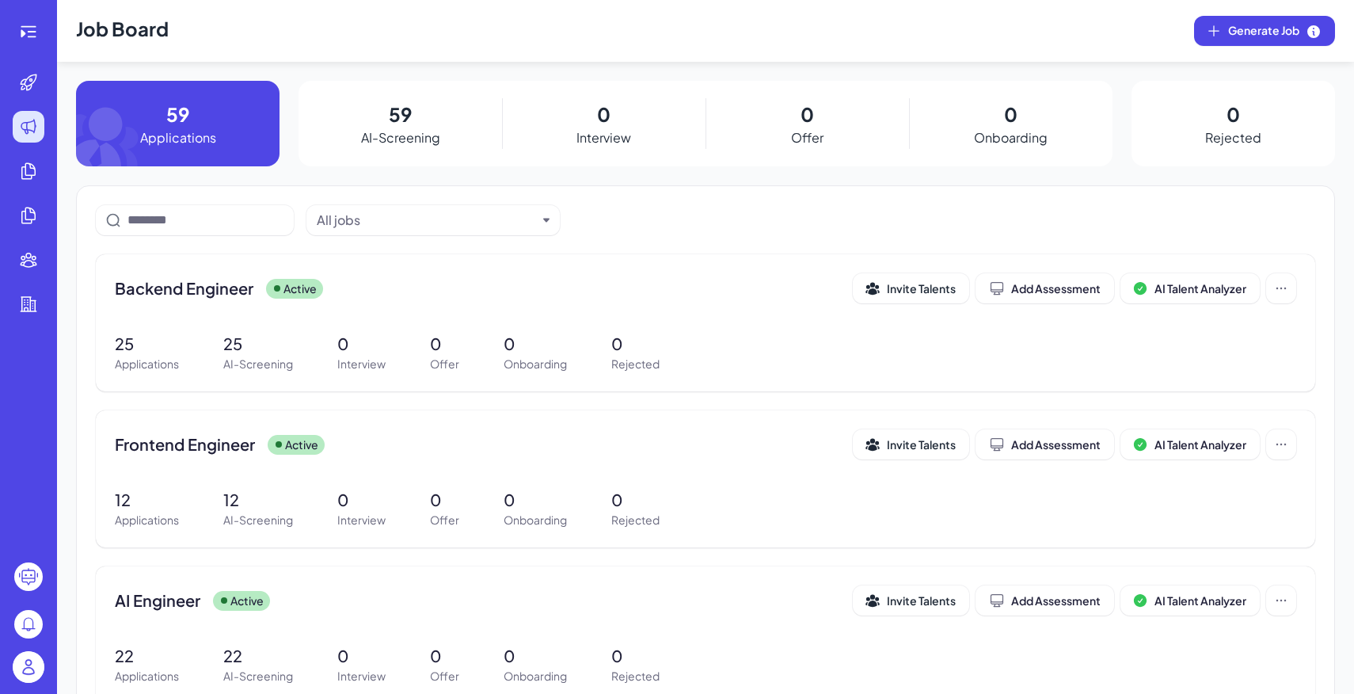
click at [28, 678] on img at bounding box center [29, 667] width 32 height 32
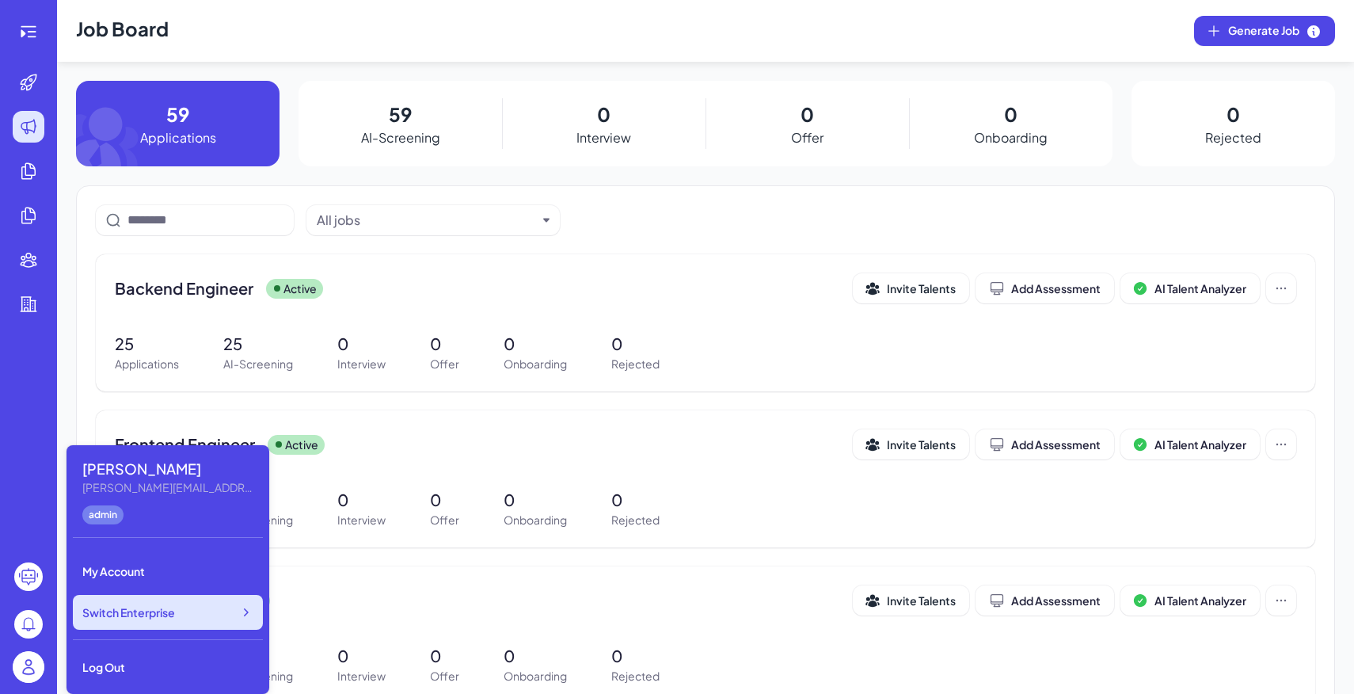
click at [141, 625] on div "Switch Enterprise" at bounding box center [168, 612] width 190 height 35
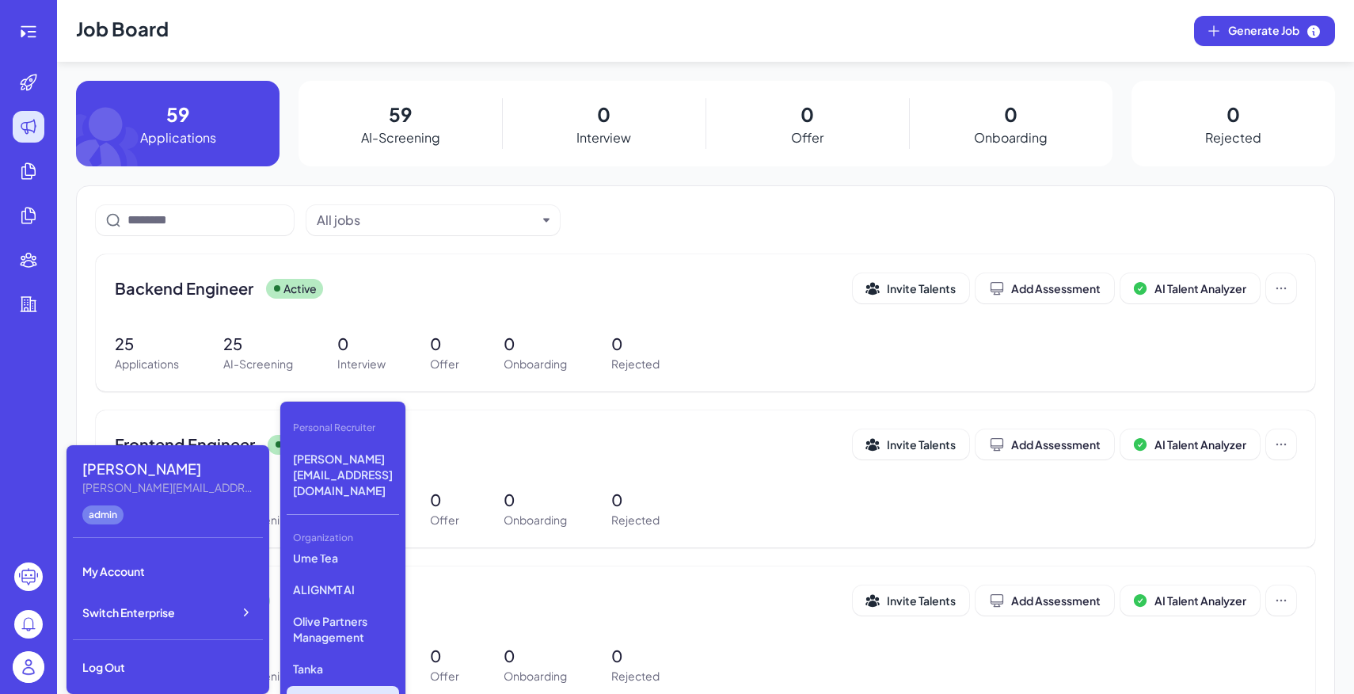
scroll to position [361, 0]
click at [344, 684] on p "Lingopal" at bounding box center [343, 698] width 112 height 29
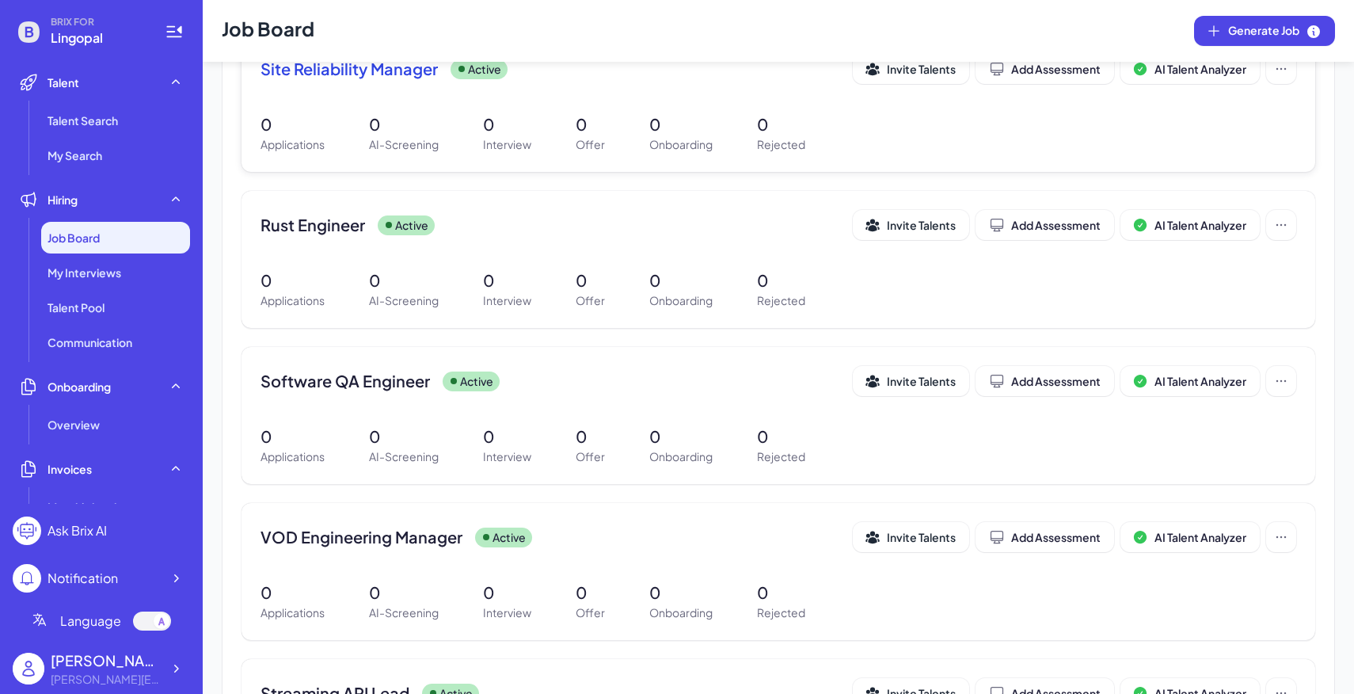
scroll to position [398, 0]
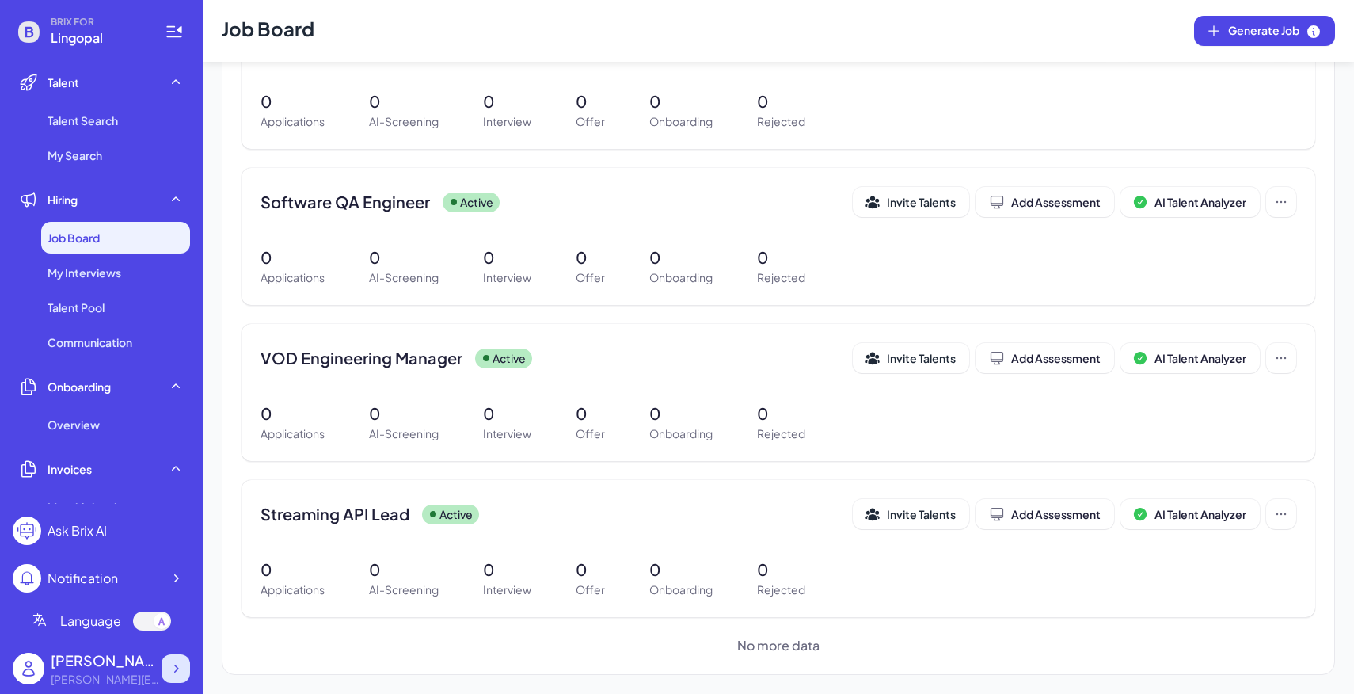
click at [170, 654] on div at bounding box center [176, 668] width 29 height 29
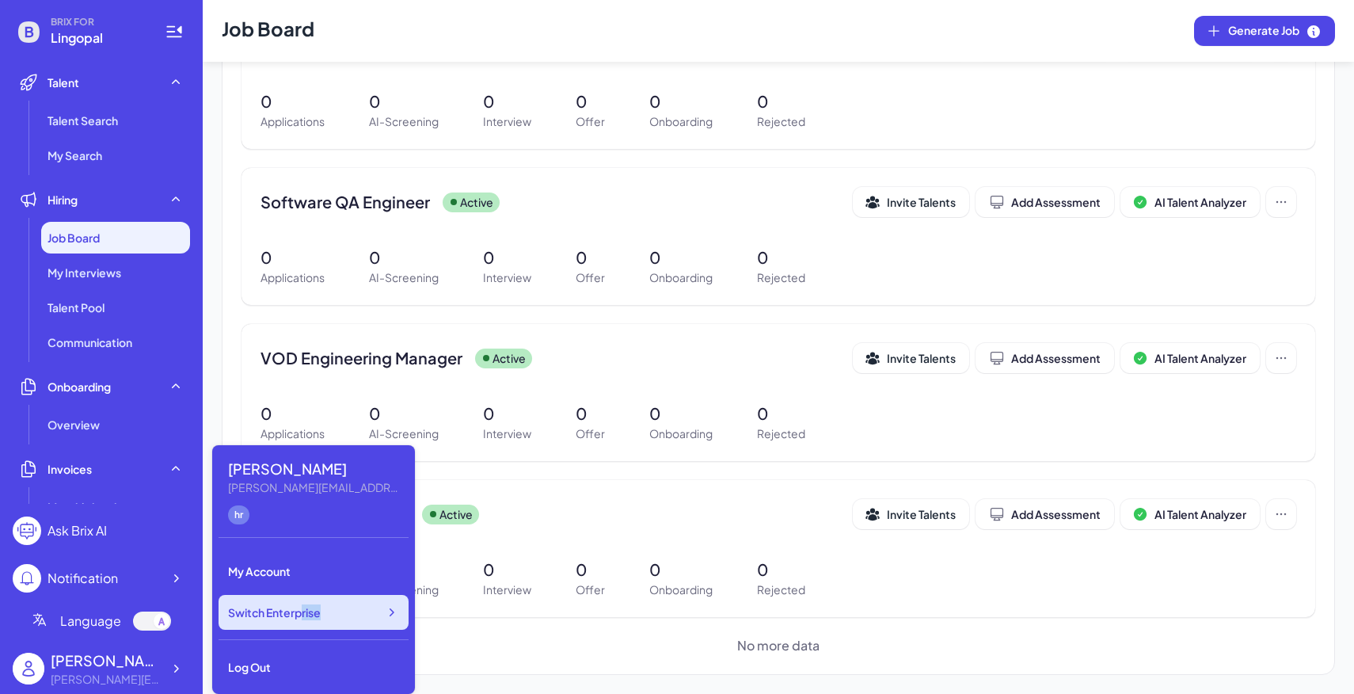
click at [298, 619] on div "Switch Enterprise" at bounding box center [314, 612] width 190 height 35
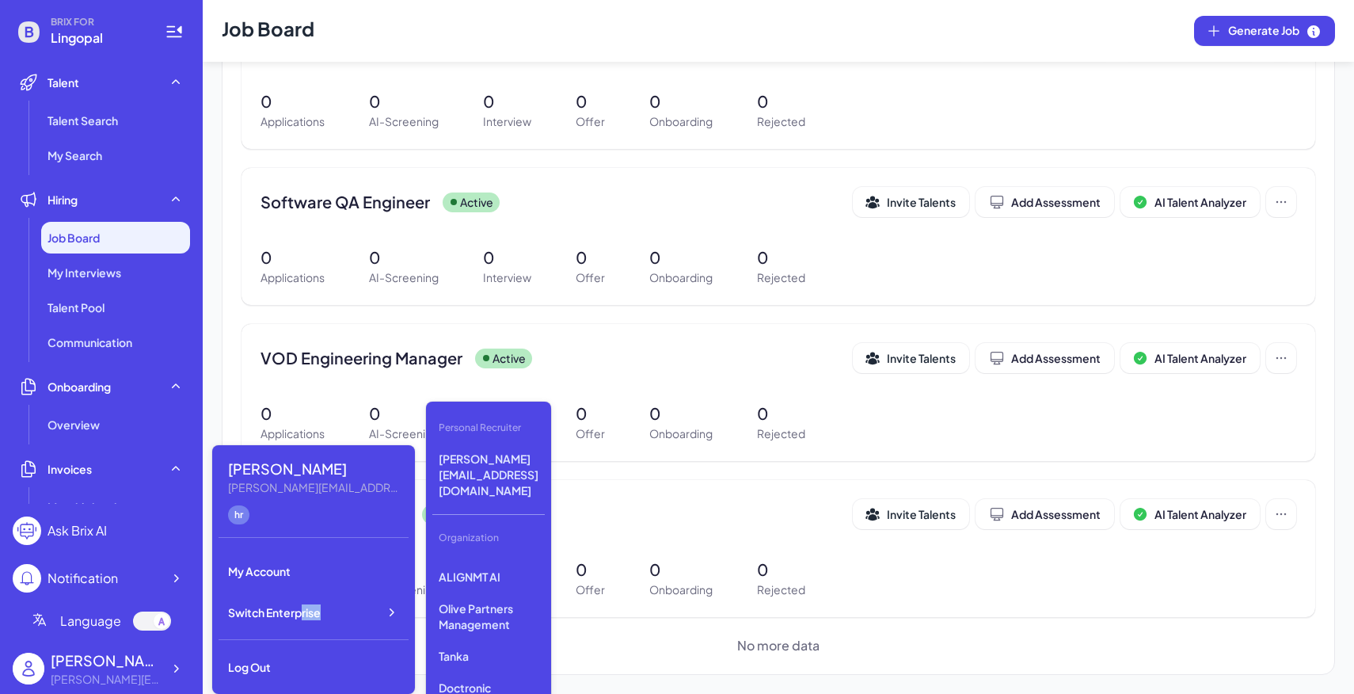
scroll to position [361, 0]
click at [482, 621] on p "Tanka" at bounding box center [488, 635] width 112 height 29
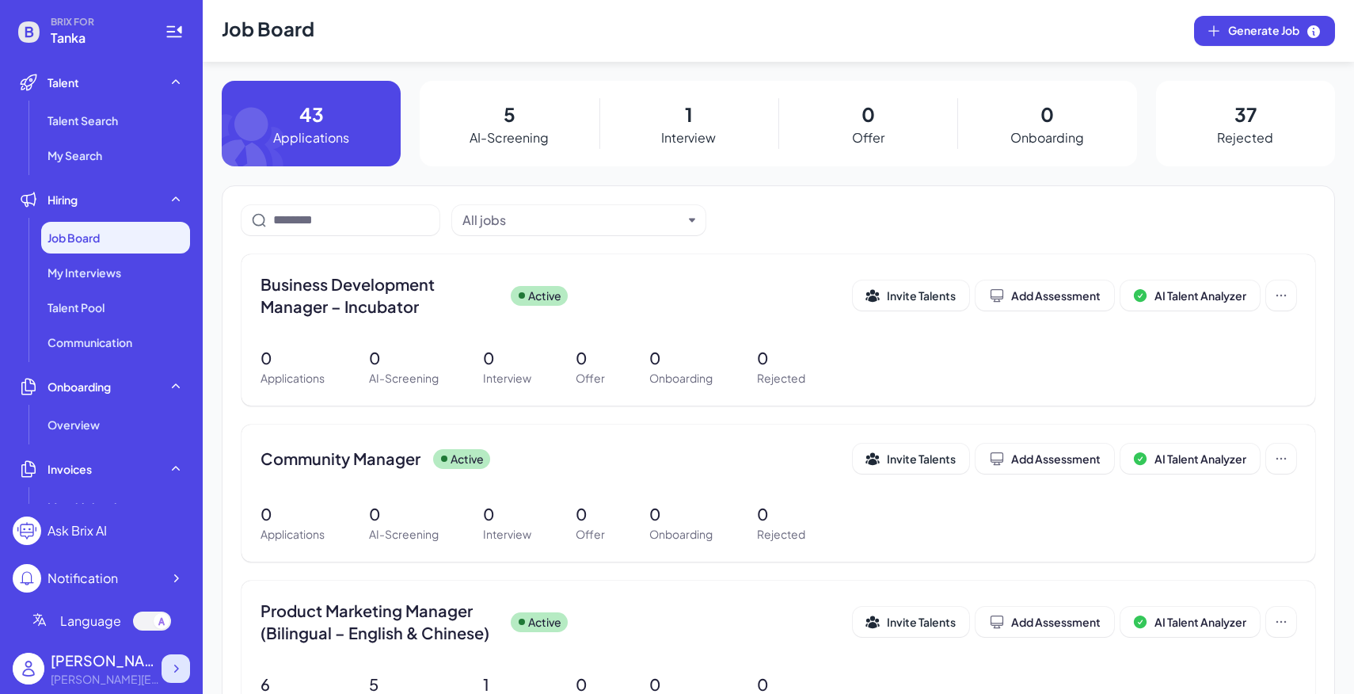
click at [178, 663] on icon at bounding box center [176, 668] width 16 height 16
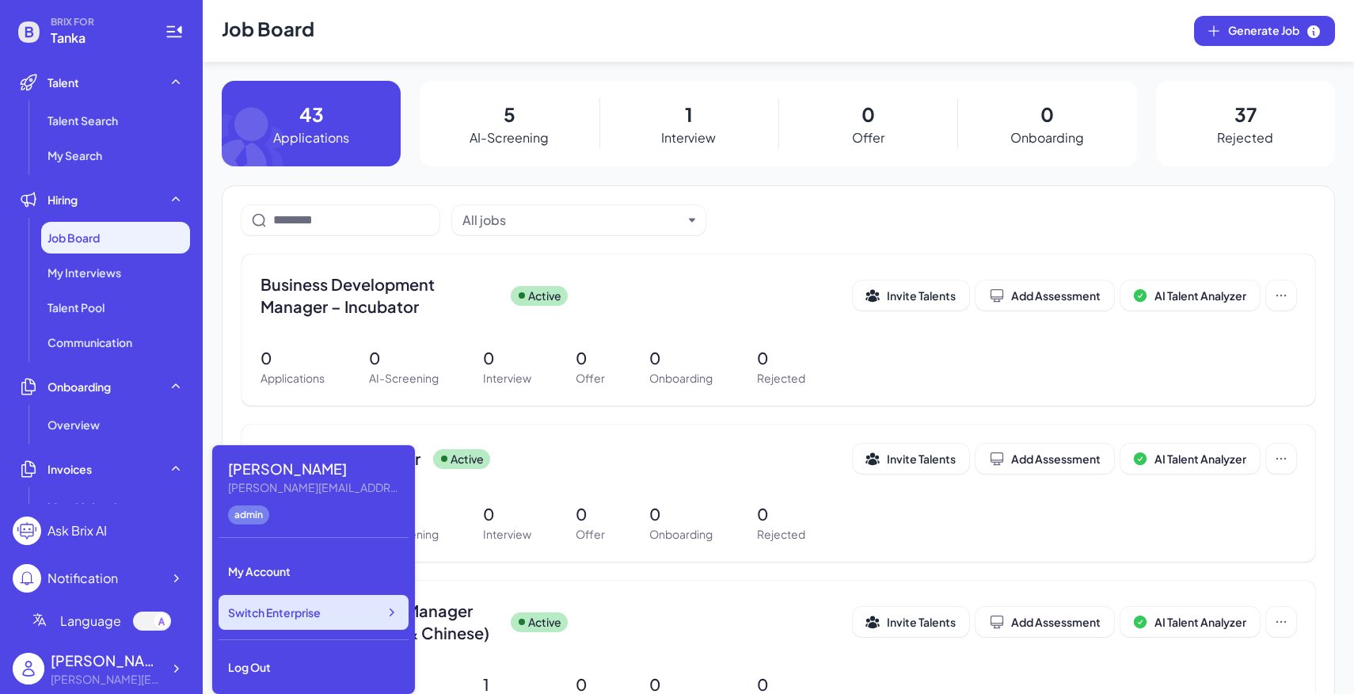
click at [287, 615] on span "Switch Enterprise" at bounding box center [274, 612] width 93 height 16
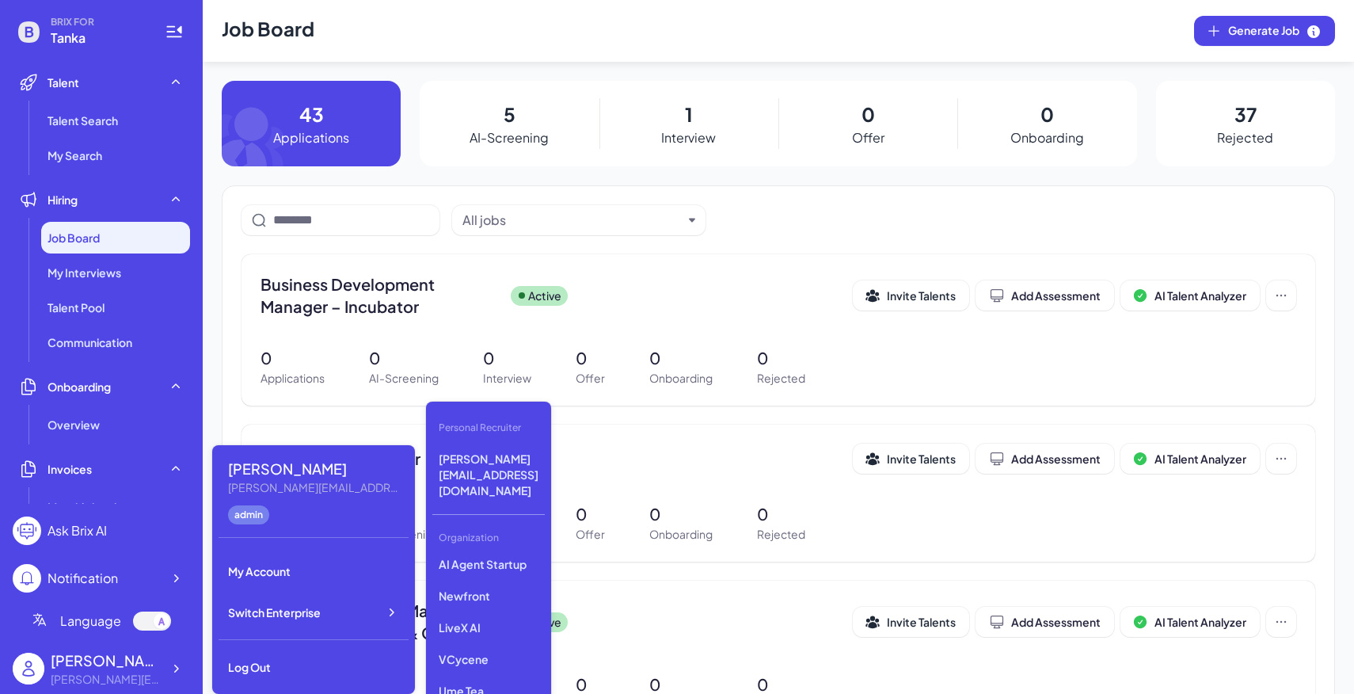
scroll to position [196, 0]
click at [480, 612] on p "LiveX AI" at bounding box center [488, 626] width 112 height 29
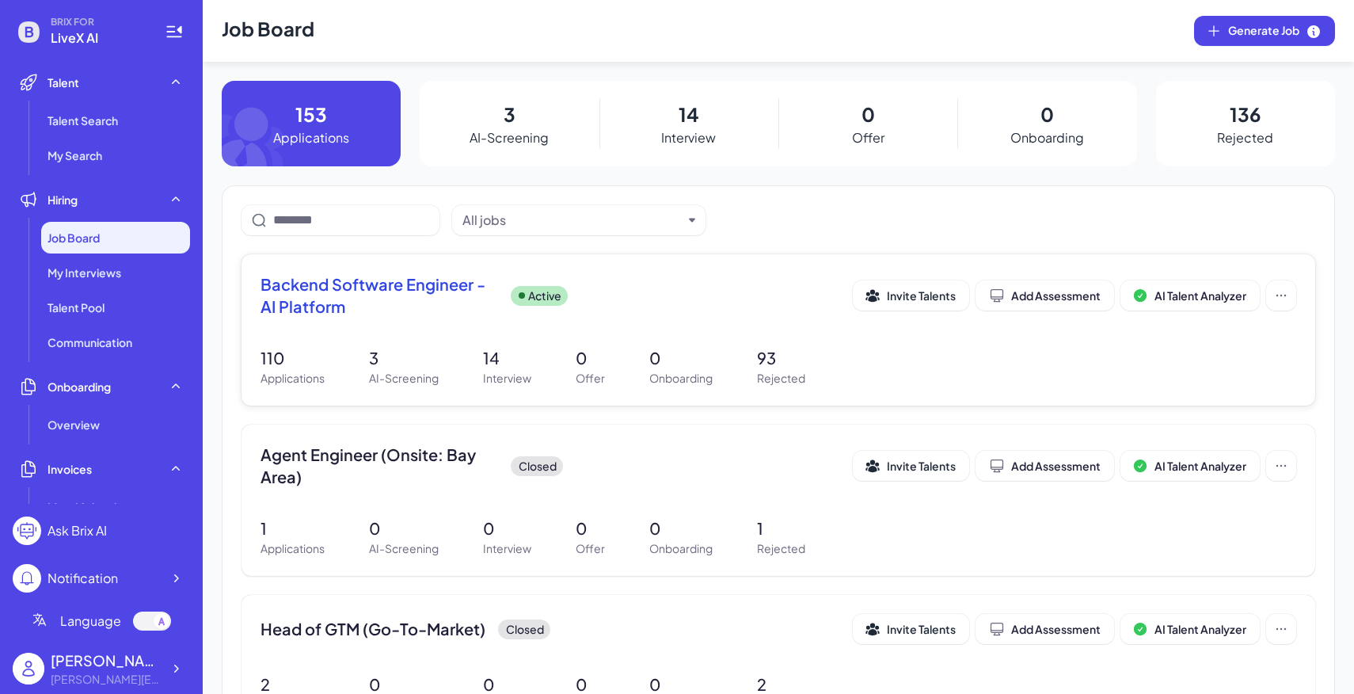
click at [591, 383] on p "Offer" at bounding box center [590, 378] width 29 height 17
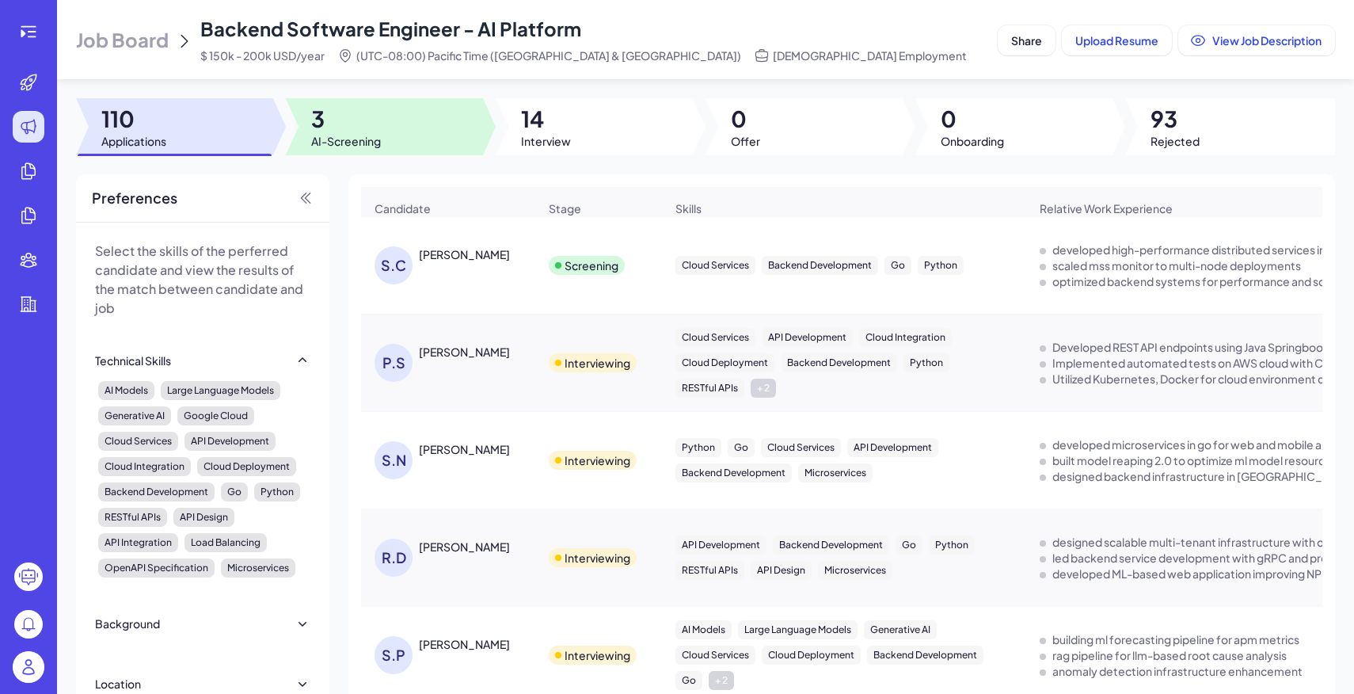
click at [387, 139] on div at bounding box center [384, 126] width 197 height 57
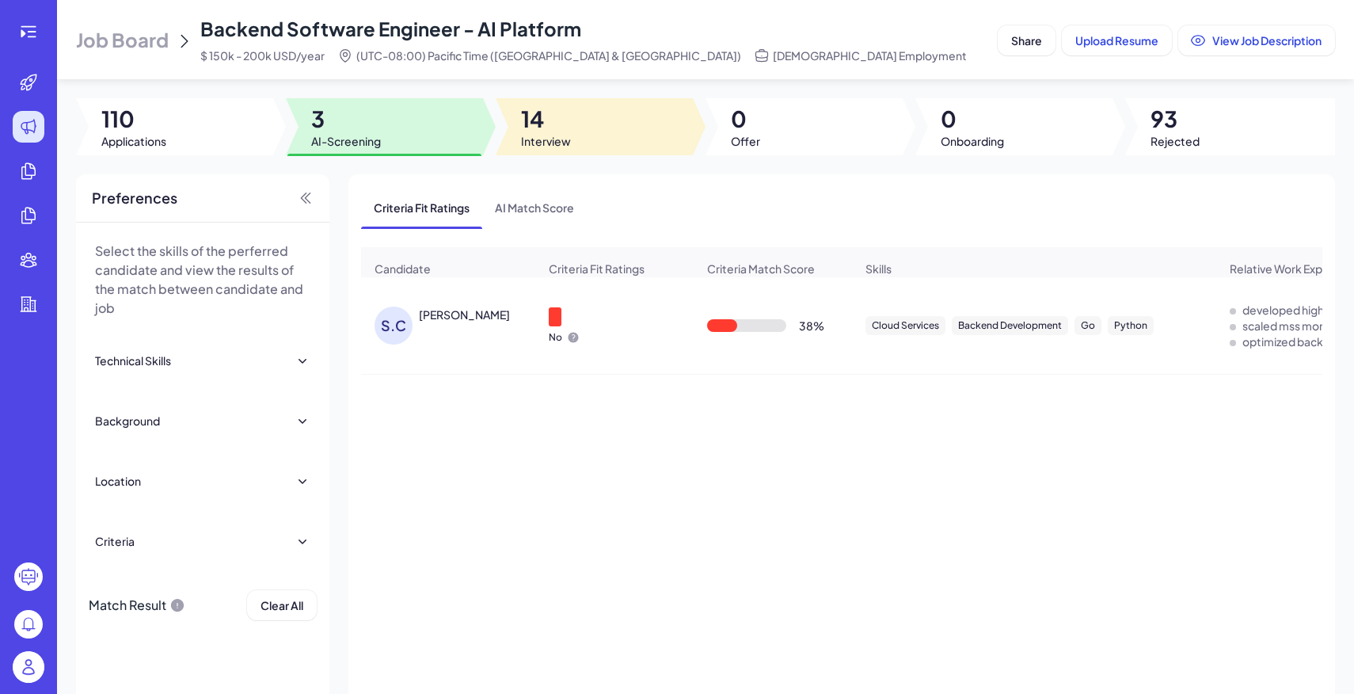
click at [509, 135] on div at bounding box center [594, 126] width 197 height 57
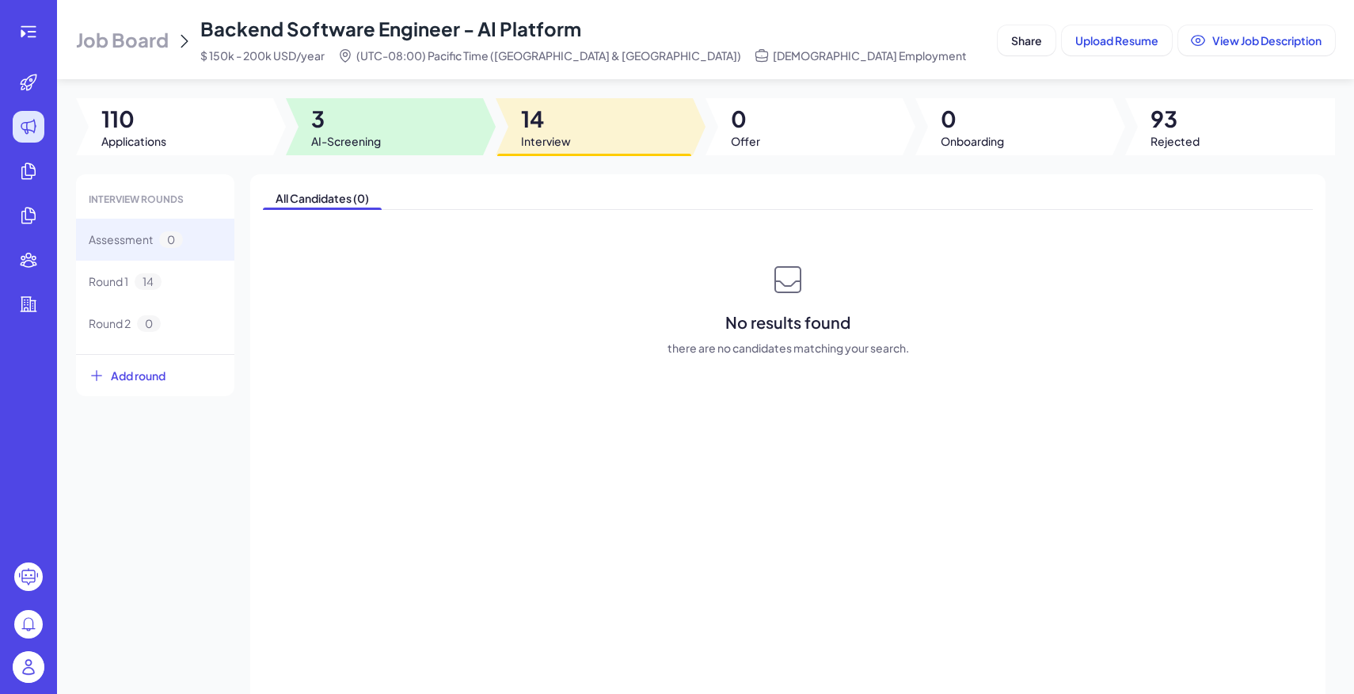
click at [365, 146] on span "AI-Screening" at bounding box center [346, 141] width 70 height 16
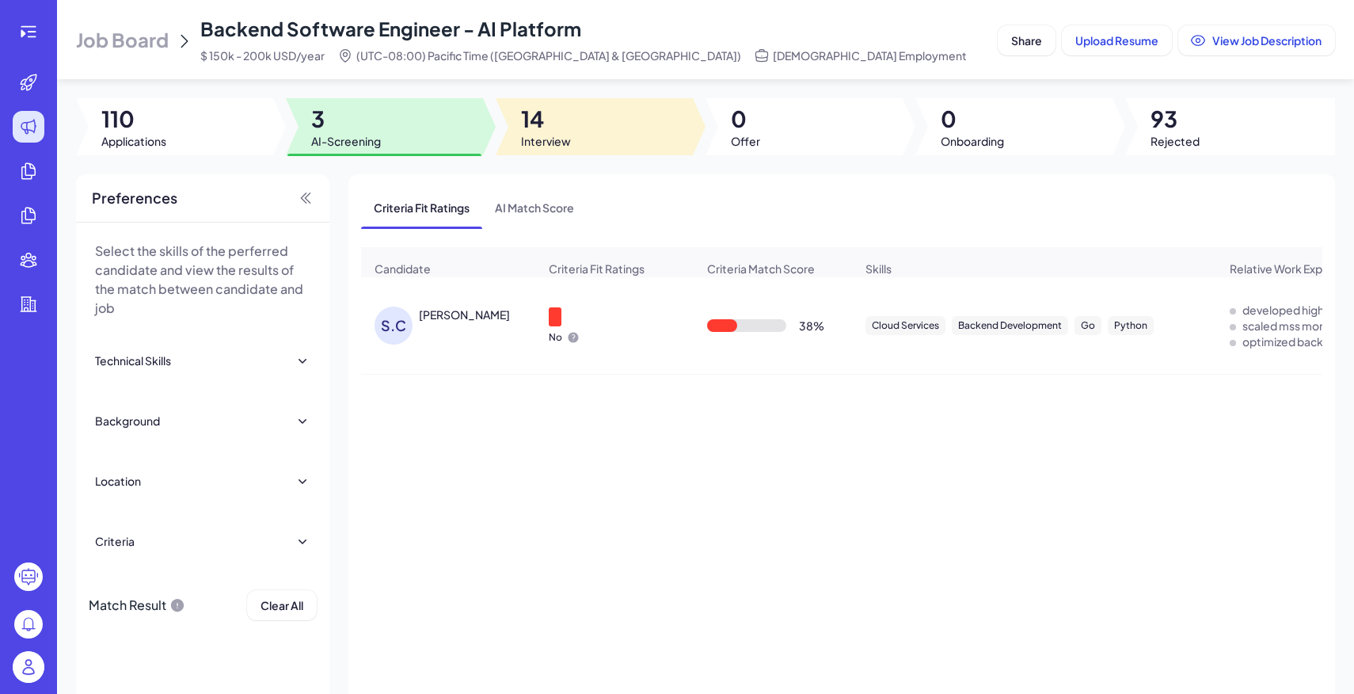
click at [586, 136] on div at bounding box center [594, 126] width 197 height 57
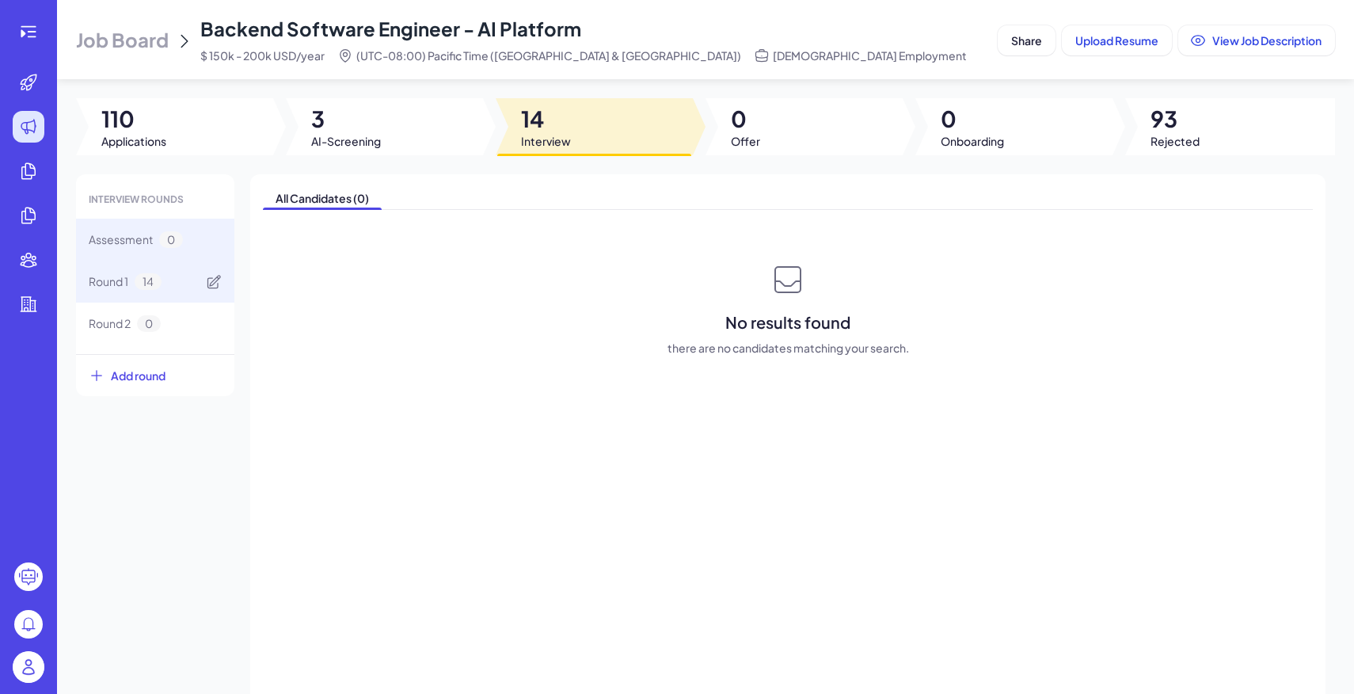
click at [187, 289] on div "Round 1 14" at bounding box center [155, 281] width 158 height 42
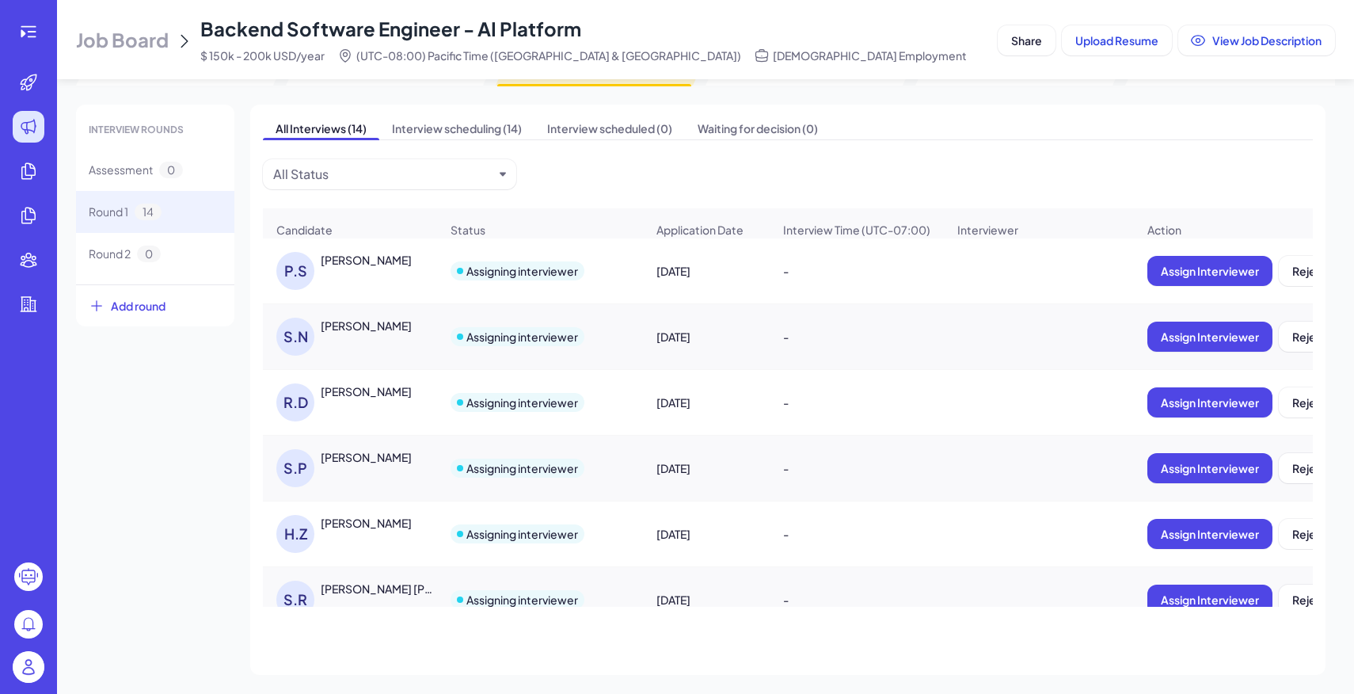
click at [141, 27] on span "Job Board" at bounding box center [122, 39] width 93 height 25
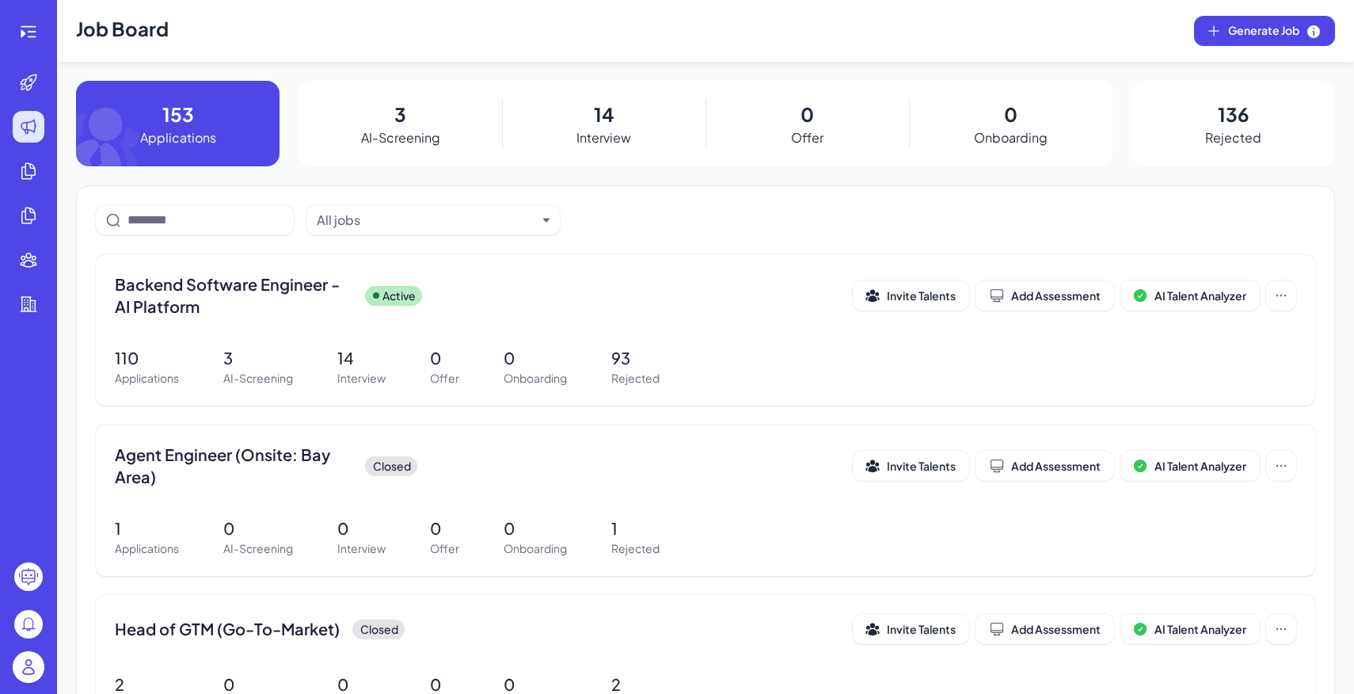
click at [43, 672] on img at bounding box center [29, 667] width 32 height 32
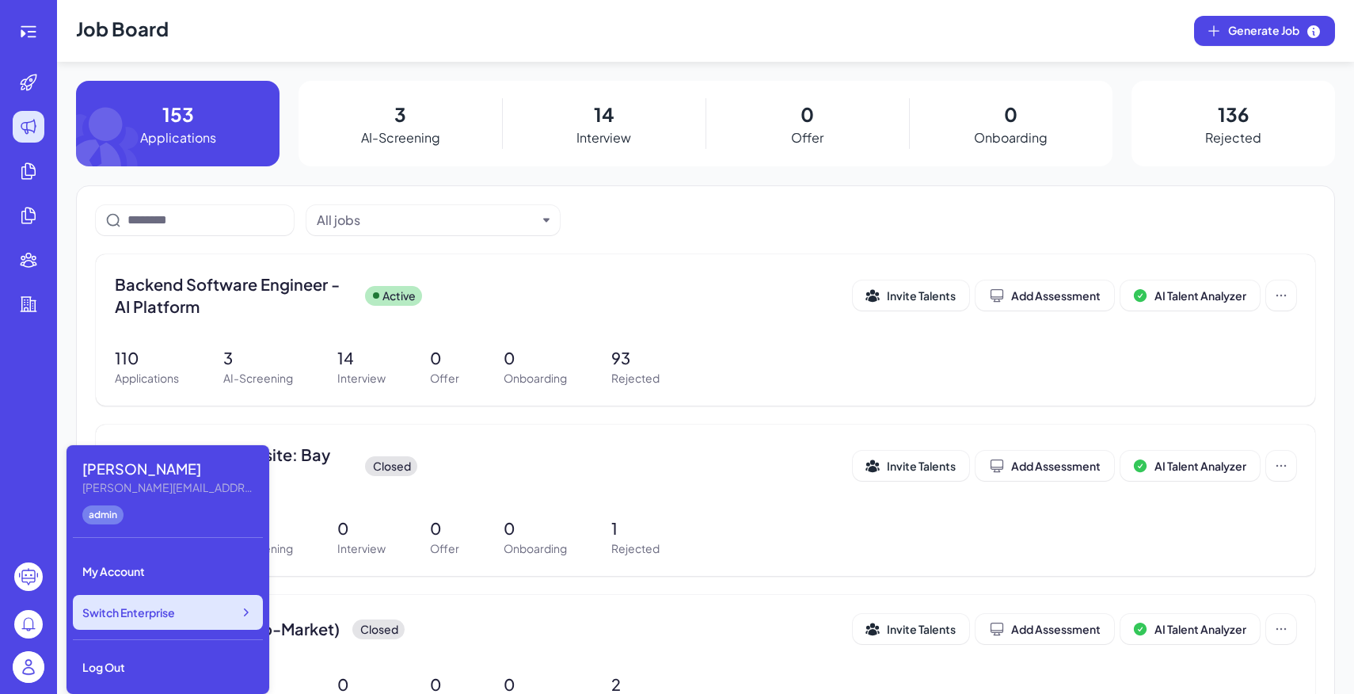
click at [131, 620] on div "Switch Enterprise" at bounding box center [168, 612] width 190 height 35
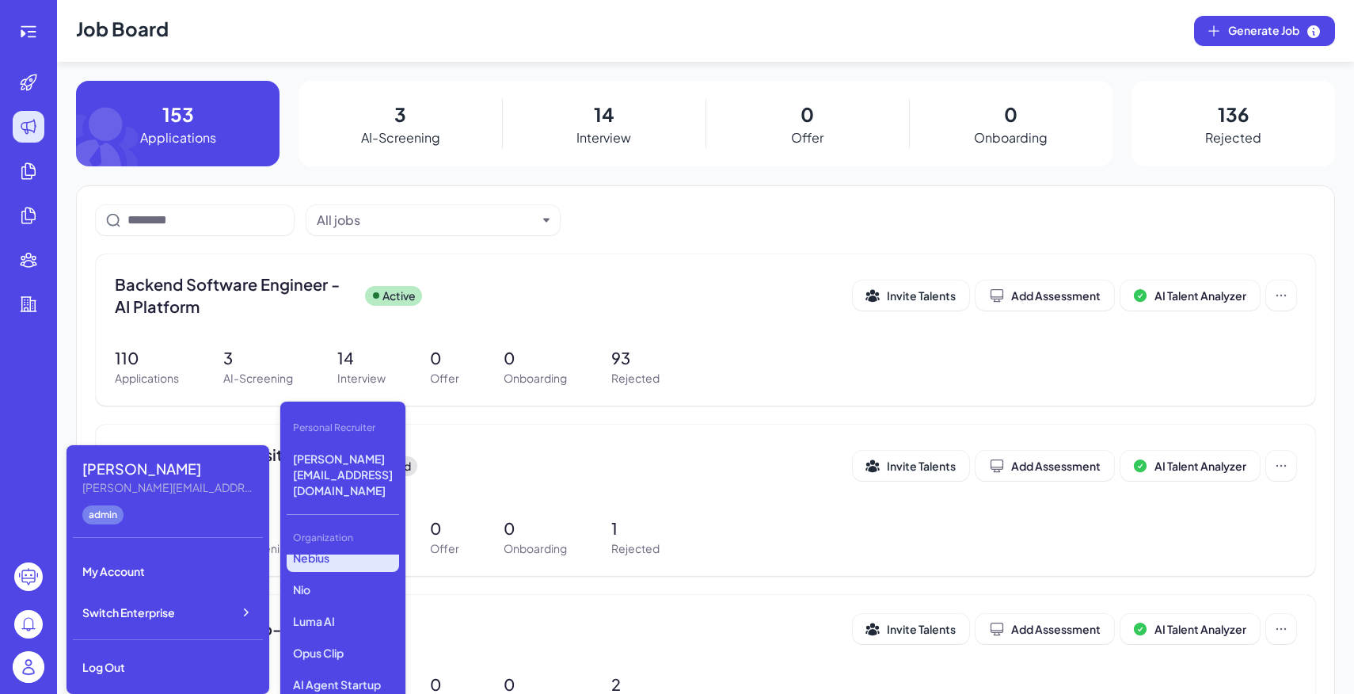
scroll to position [77, 0]
click at [336, 636] on p "Opus Clip" at bounding box center [343, 650] width 112 height 29
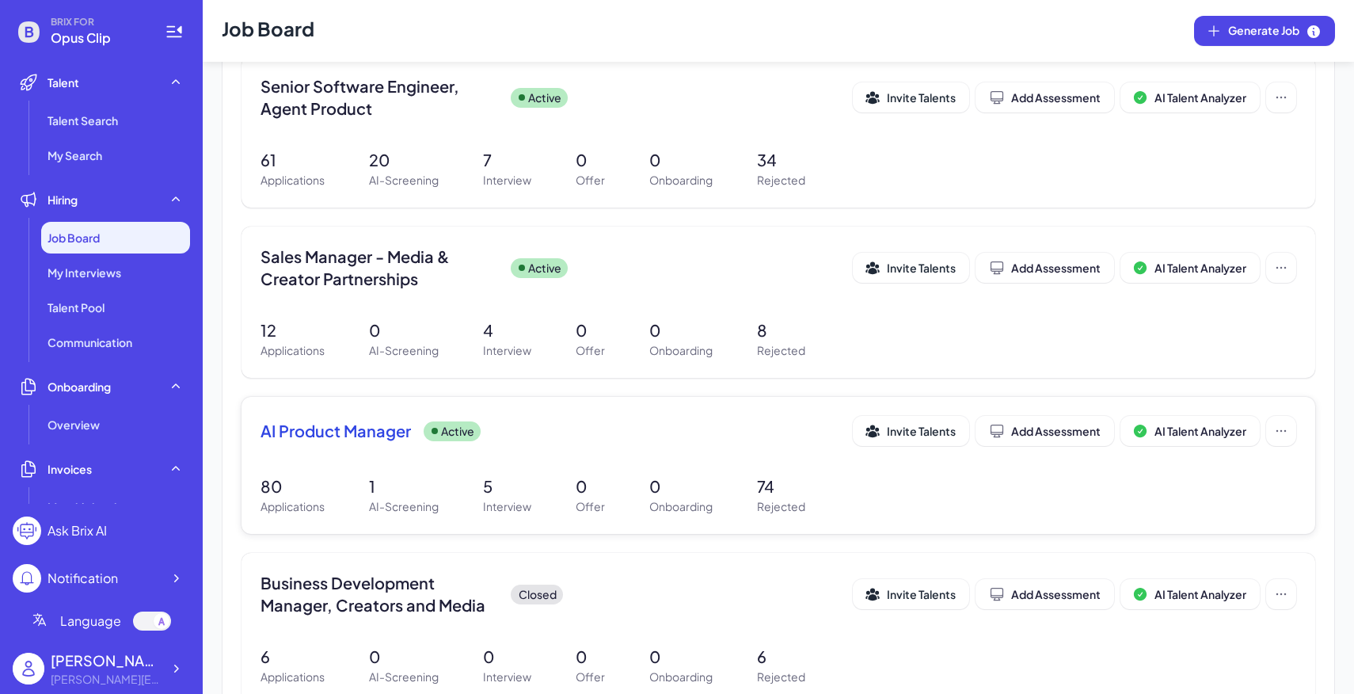
scroll to position [203, 0]
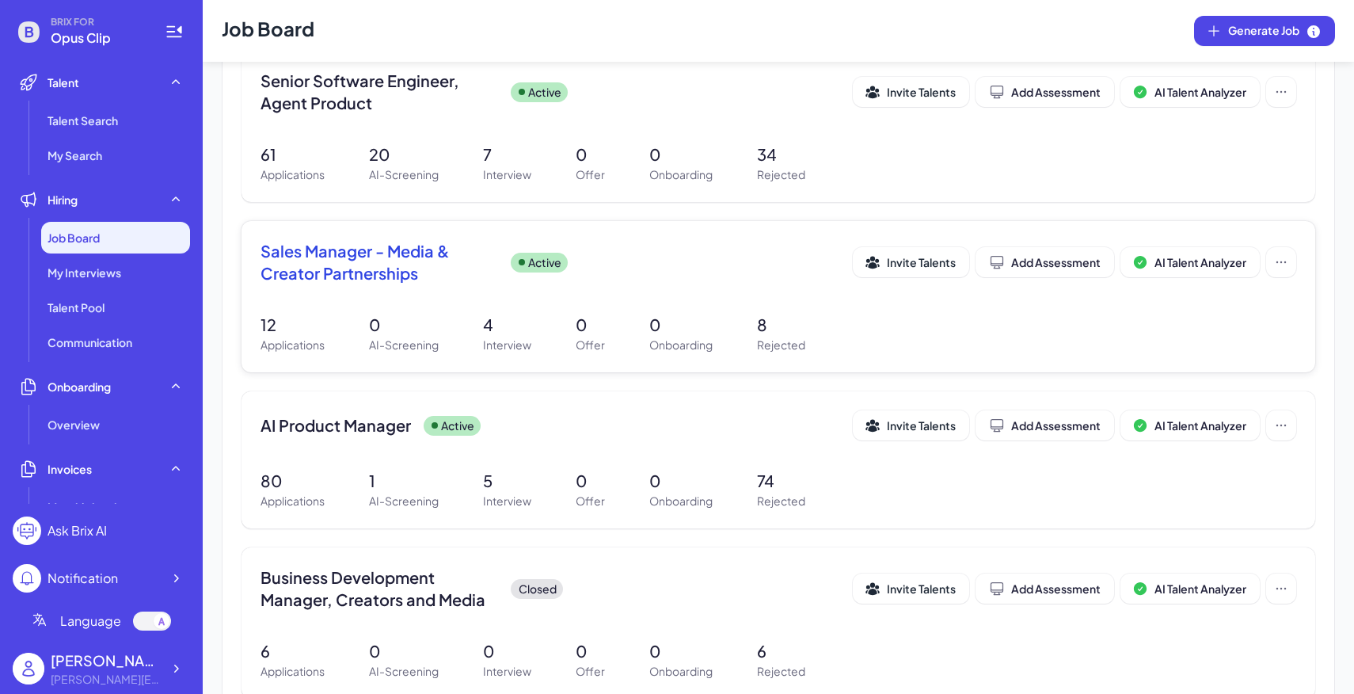
click at [526, 308] on div "Sales Manager - Media & Creator Partnerships Active Invite Talents Add Assessme…" at bounding box center [778, 296] width 1074 height 151
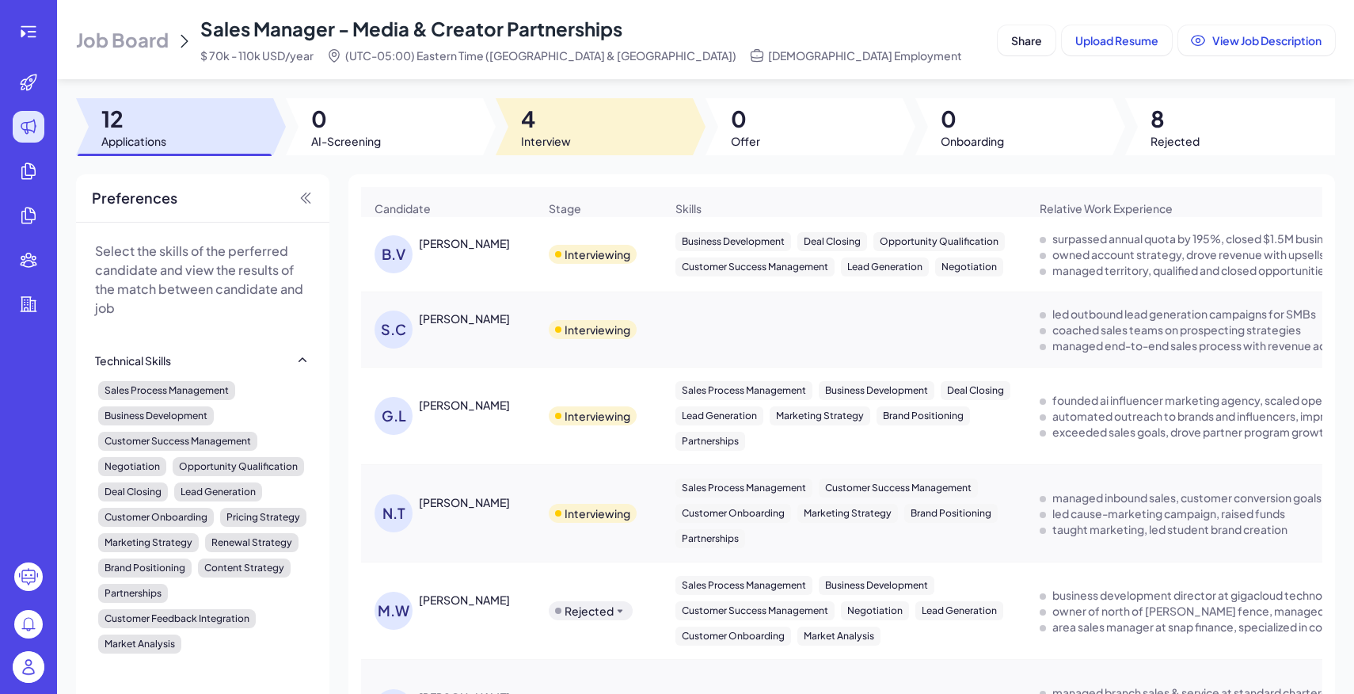
click at [603, 117] on div at bounding box center [594, 126] width 197 height 57
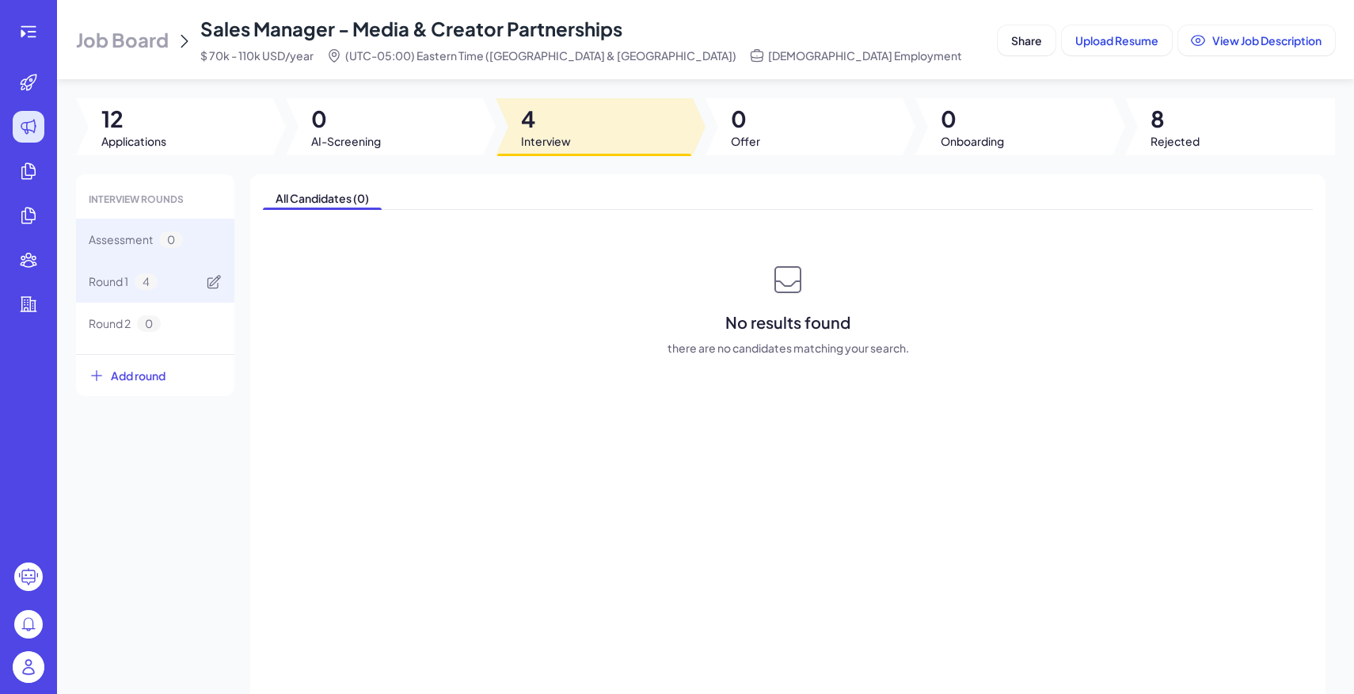
click at [177, 282] on div "Round 1 4" at bounding box center [155, 281] width 158 height 42
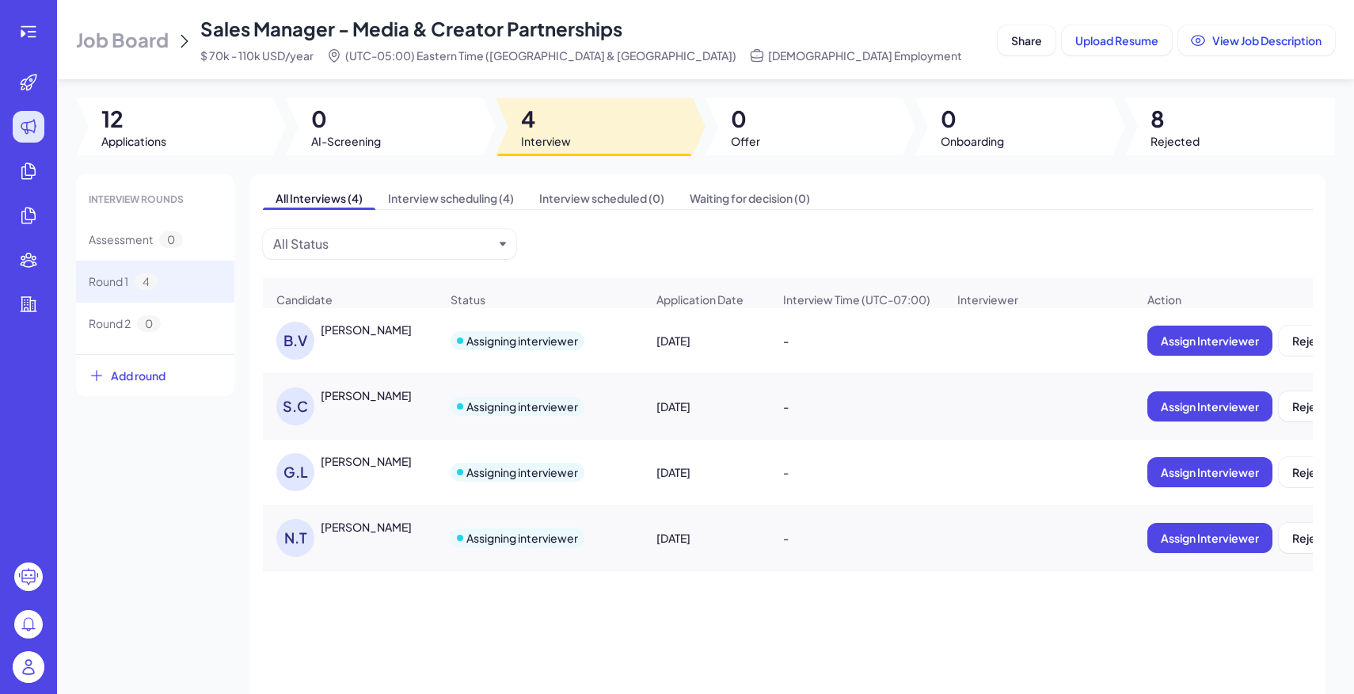
click at [404, 333] on div "[PERSON_NAME]" at bounding box center [366, 329] width 91 height 16
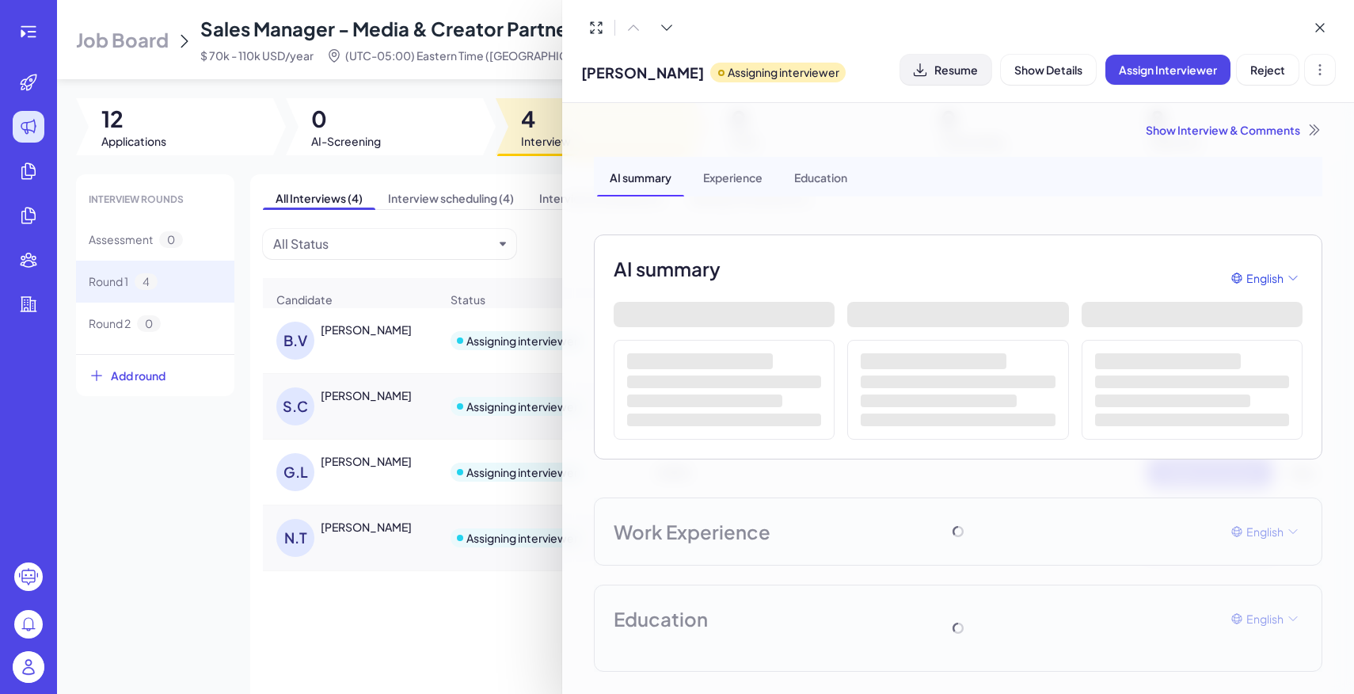
click at [977, 77] on button "Resume" at bounding box center [945, 70] width 91 height 30
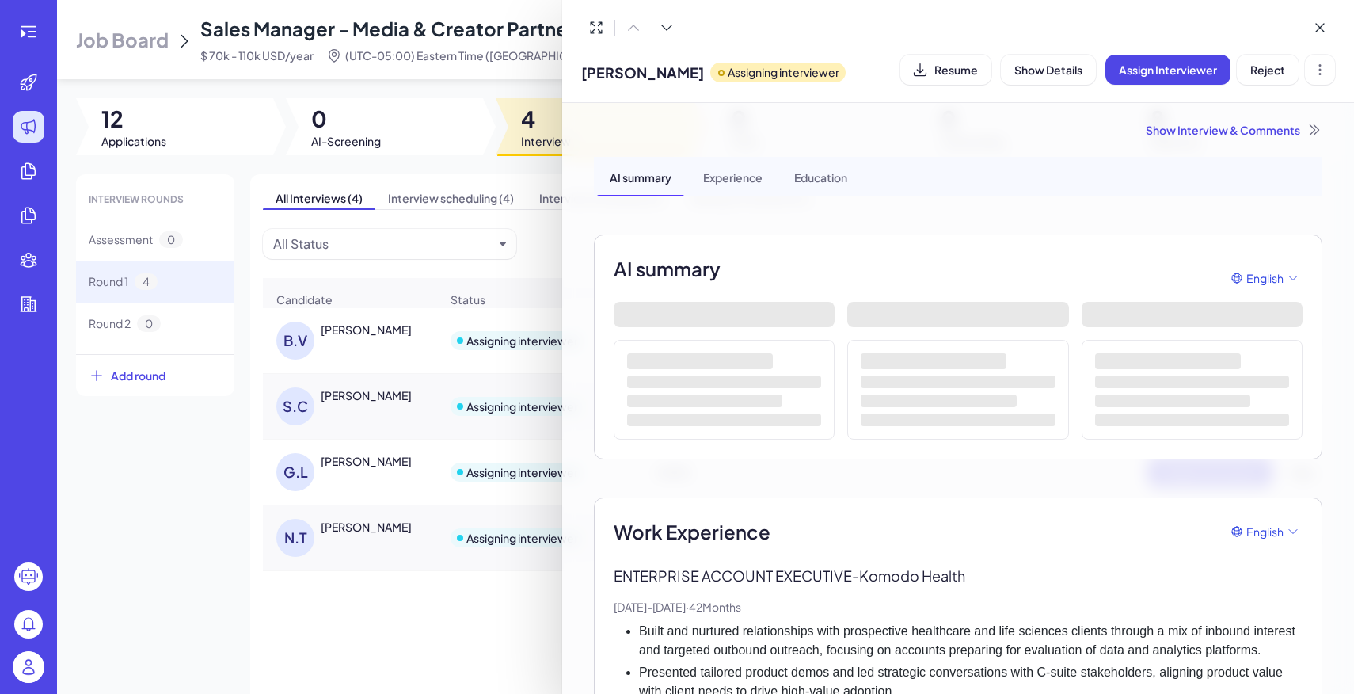
click at [553, 264] on div at bounding box center [677, 347] width 1354 height 694
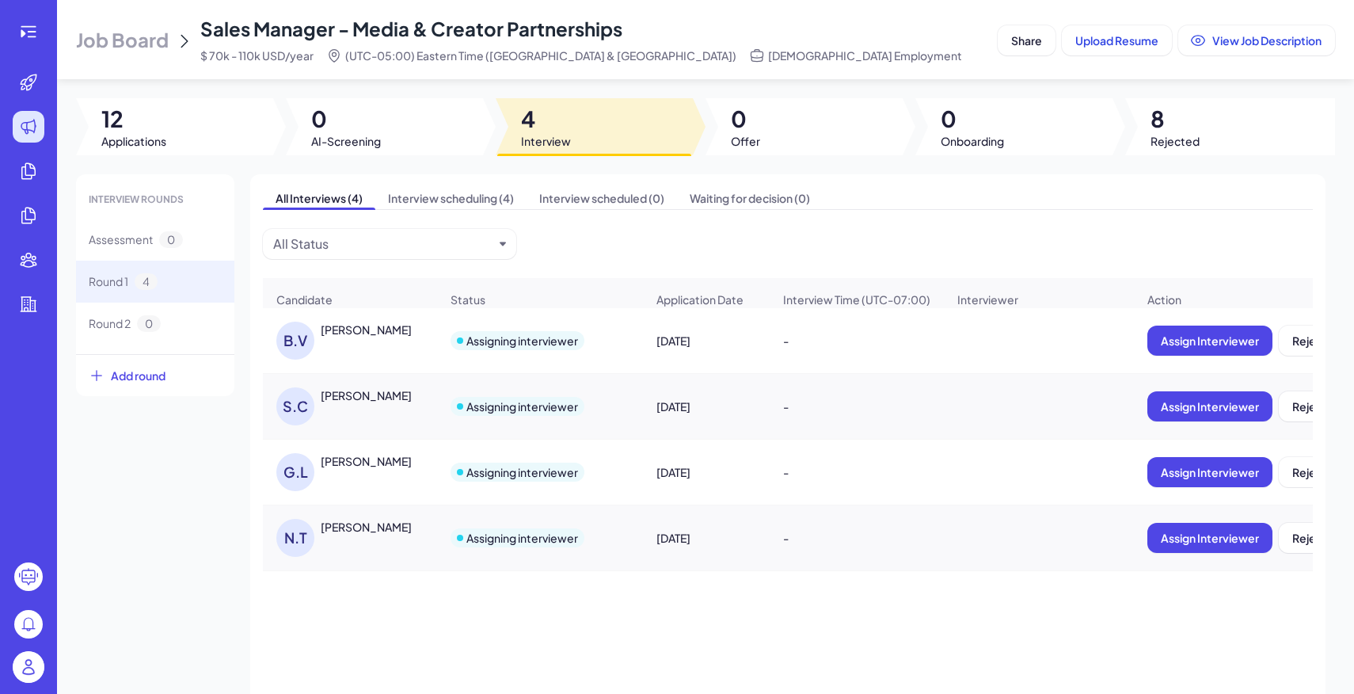
click at [35, 648] on div at bounding box center [28, 668] width 51 height 49
click at [29, 666] on img at bounding box center [29, 667] width 32 height 32
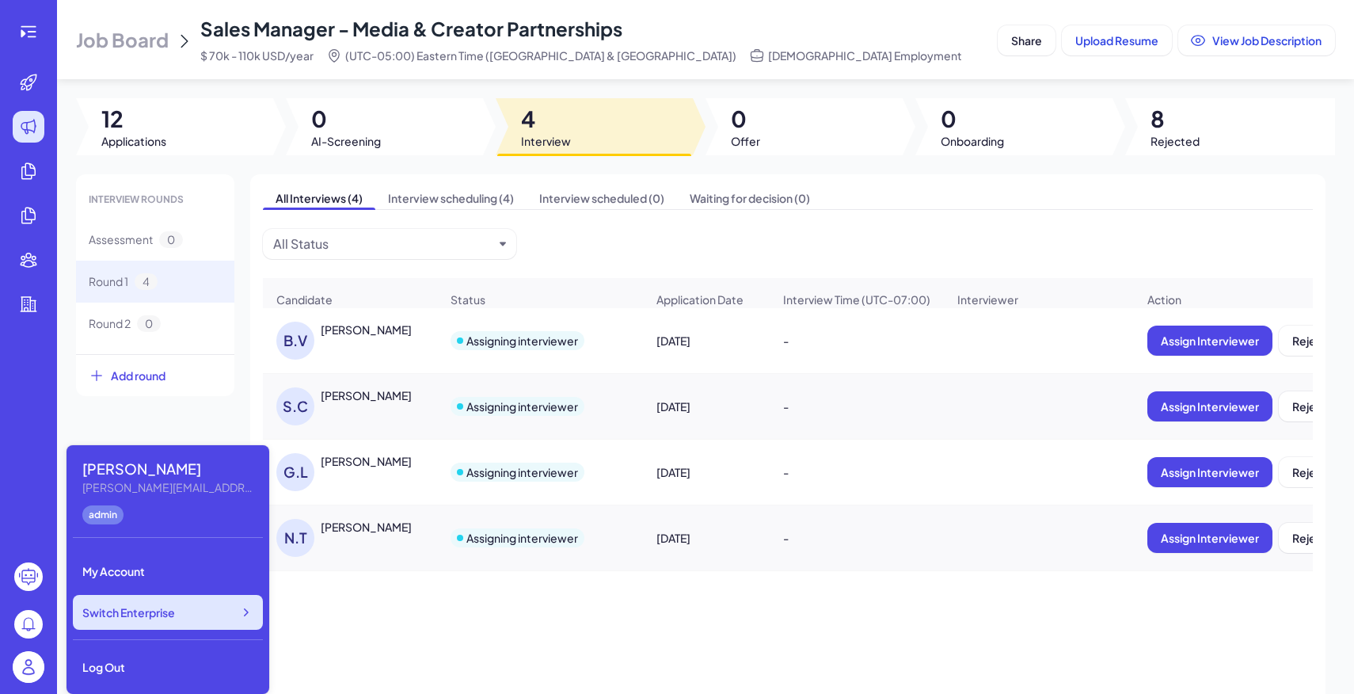
click at [139, 615] on span "Switch Enterprise" at bounding box center [128, 612] width 93 height 16
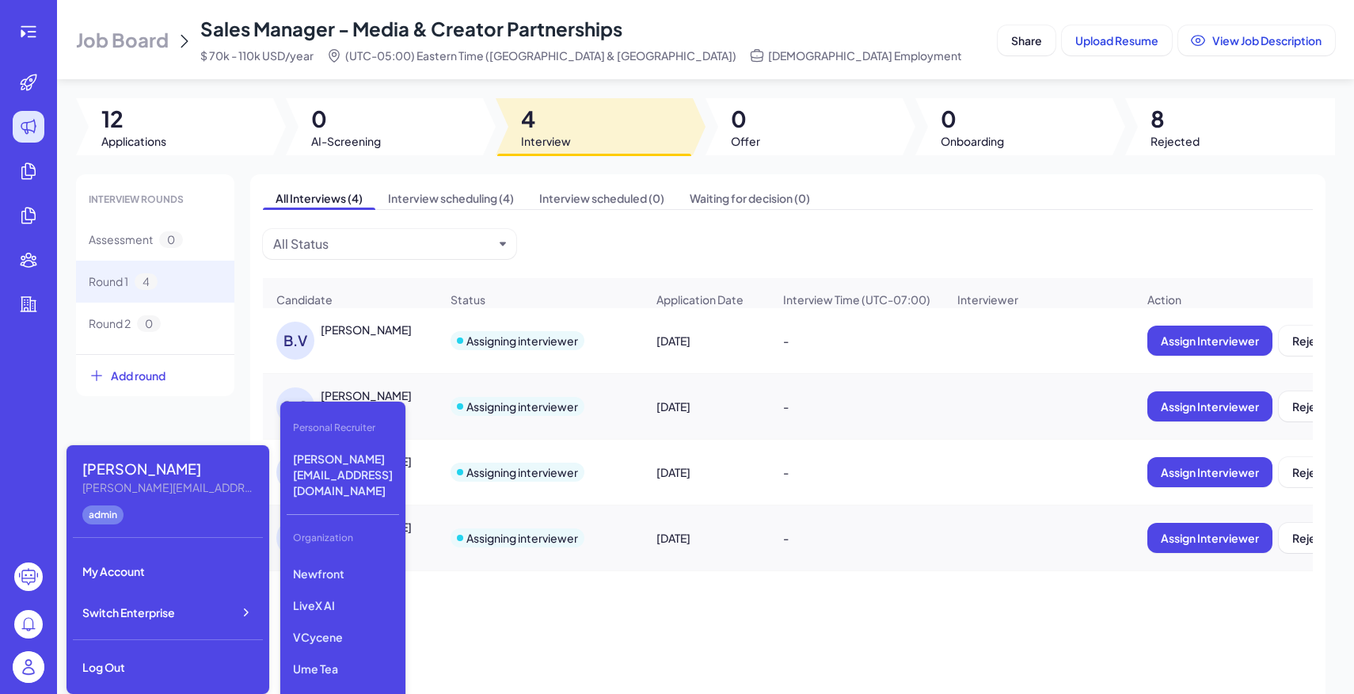
scroll to position [222, 0]
click at [344, 554] on p "Newfront" at bounding box center [343, 568] width 112 height 29
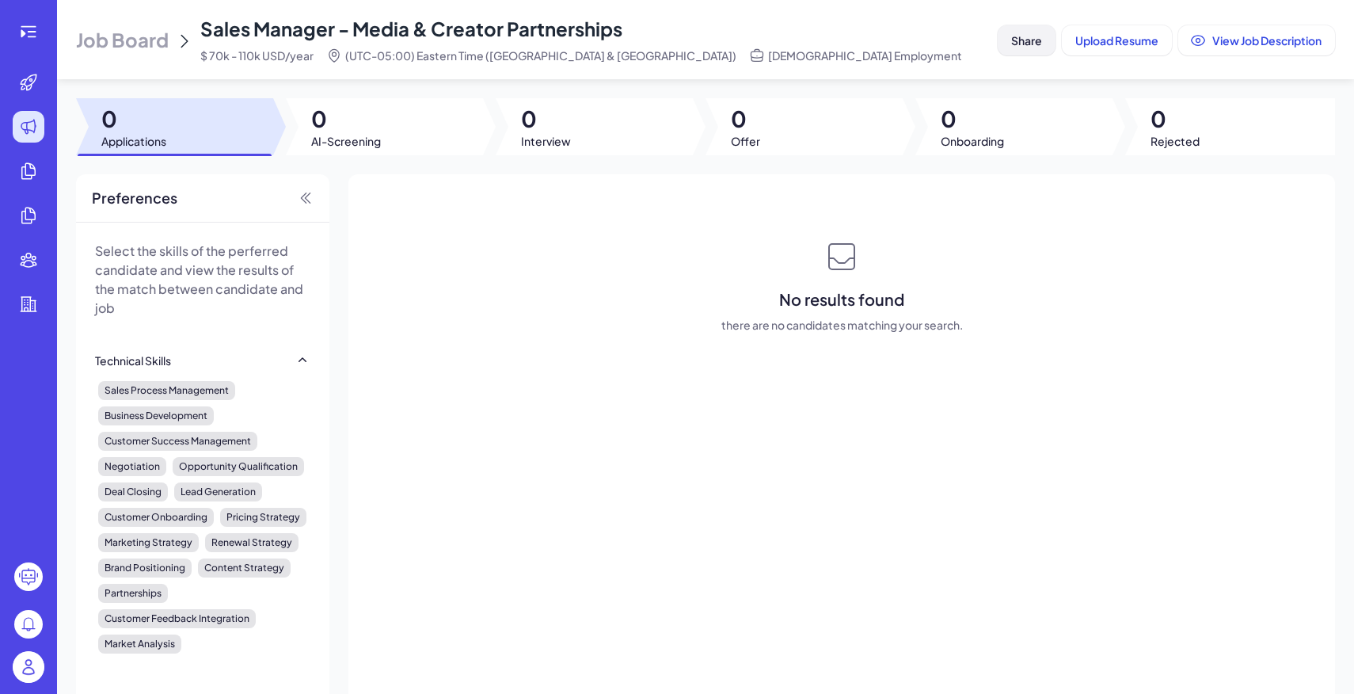
click at [1027, 38] on span "Share" at bounding box center [1026, 40] width 31 height 14
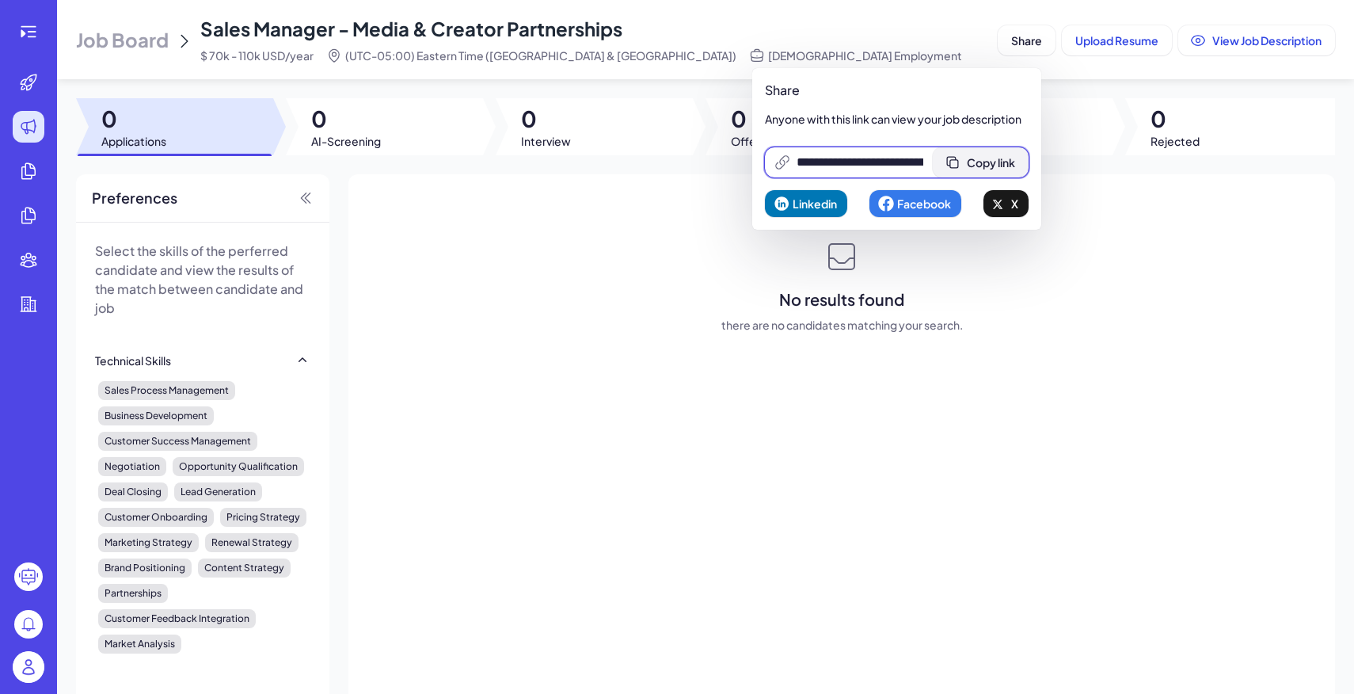
click at [1001, 148] on button "Copy link" at bounding box center [981, 162] width 96 height 30
click at [23, 669] on img at bounding box center [29, 667] width 32 height 32
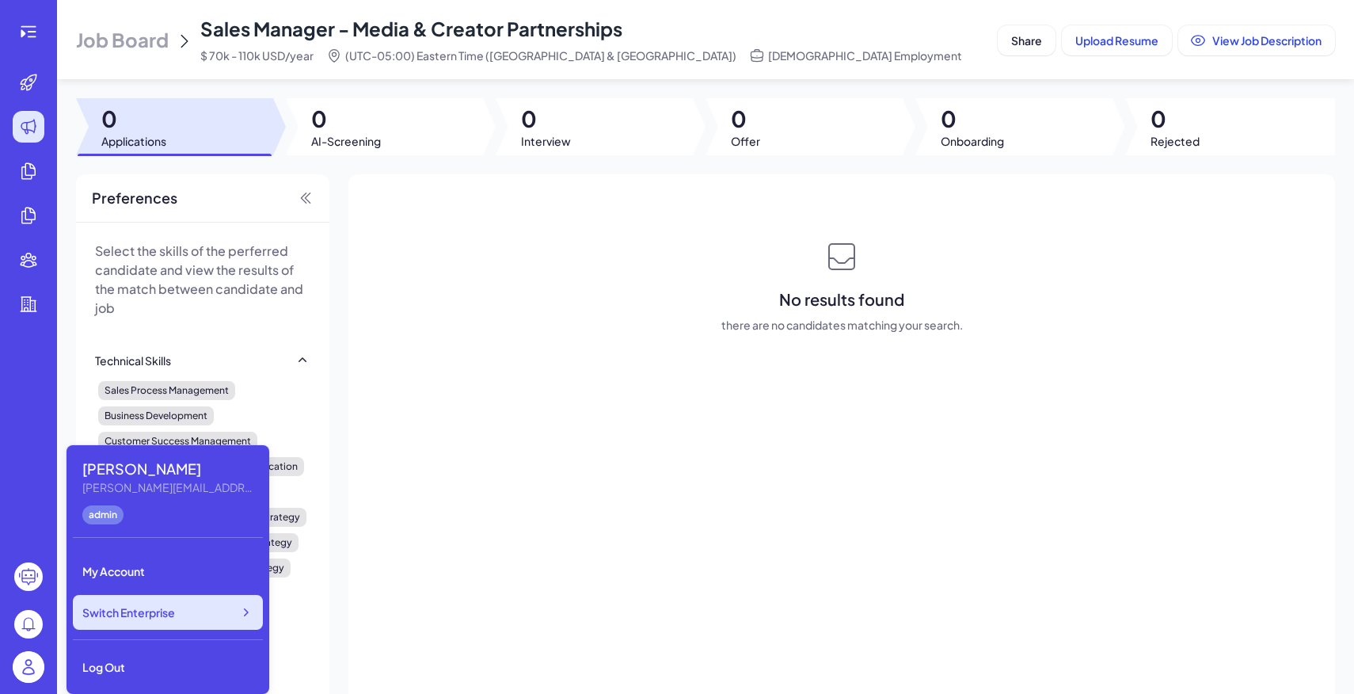
click at [137, 626] on div "Switch Enterprise" at bounding box center [168, 612] width 190 height 35
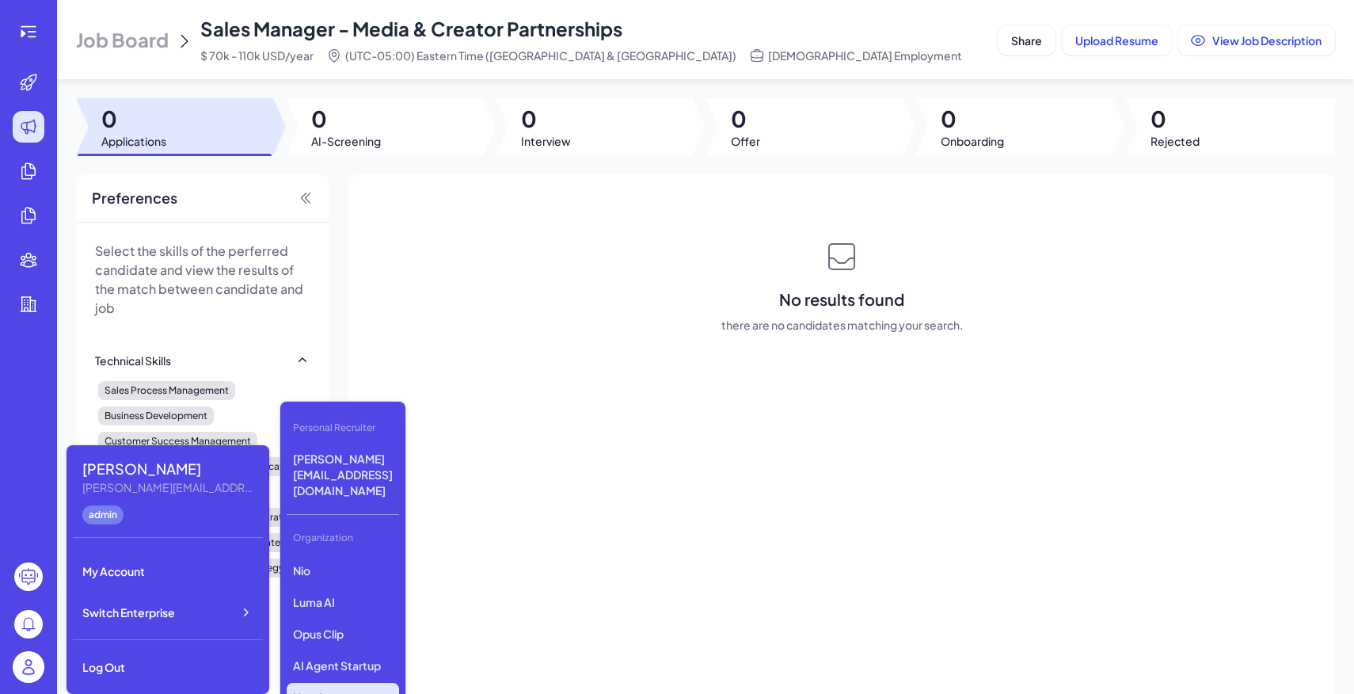
scroll to position [154, 0]
click at [334, 622] on p "Newfront" at bounding box center [343, 636] width 112 height 29
click at [136, 25] on div "Job Board Sales Manager - Media & Creator Partnerships $ 70k - 110k USD/year (U…" at bounding box center [533, 40] width 915 height 48
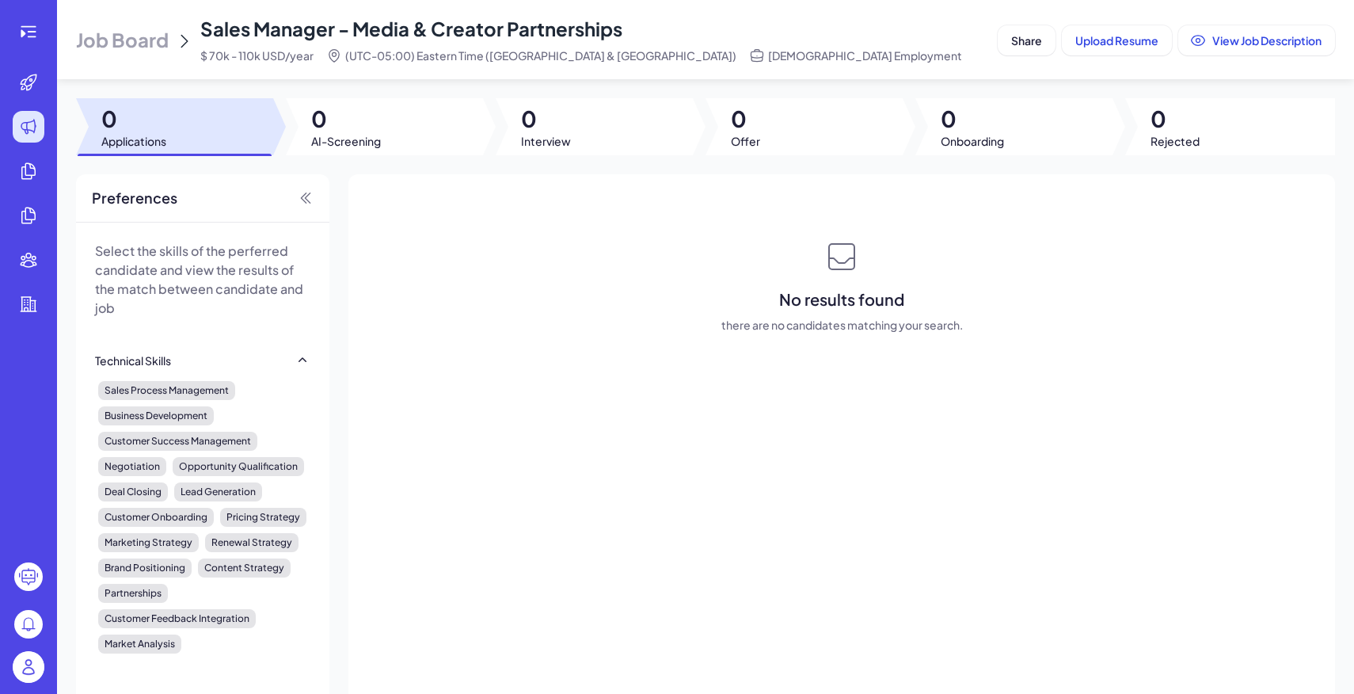
click at [137, 51] on span "Job Board" at bounding box center [122, 39] width 93 height 25
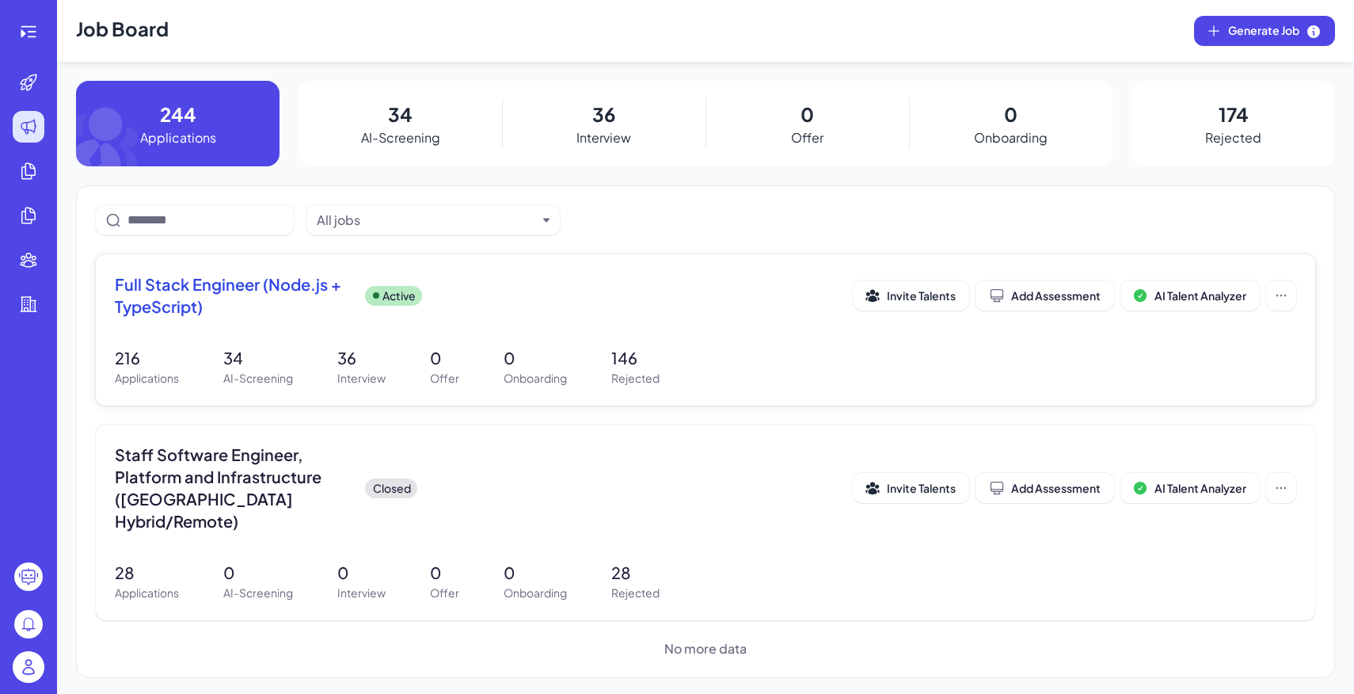
click at [389, 304] on div "Active" at bounding box center [393, 296] width 57 height 20
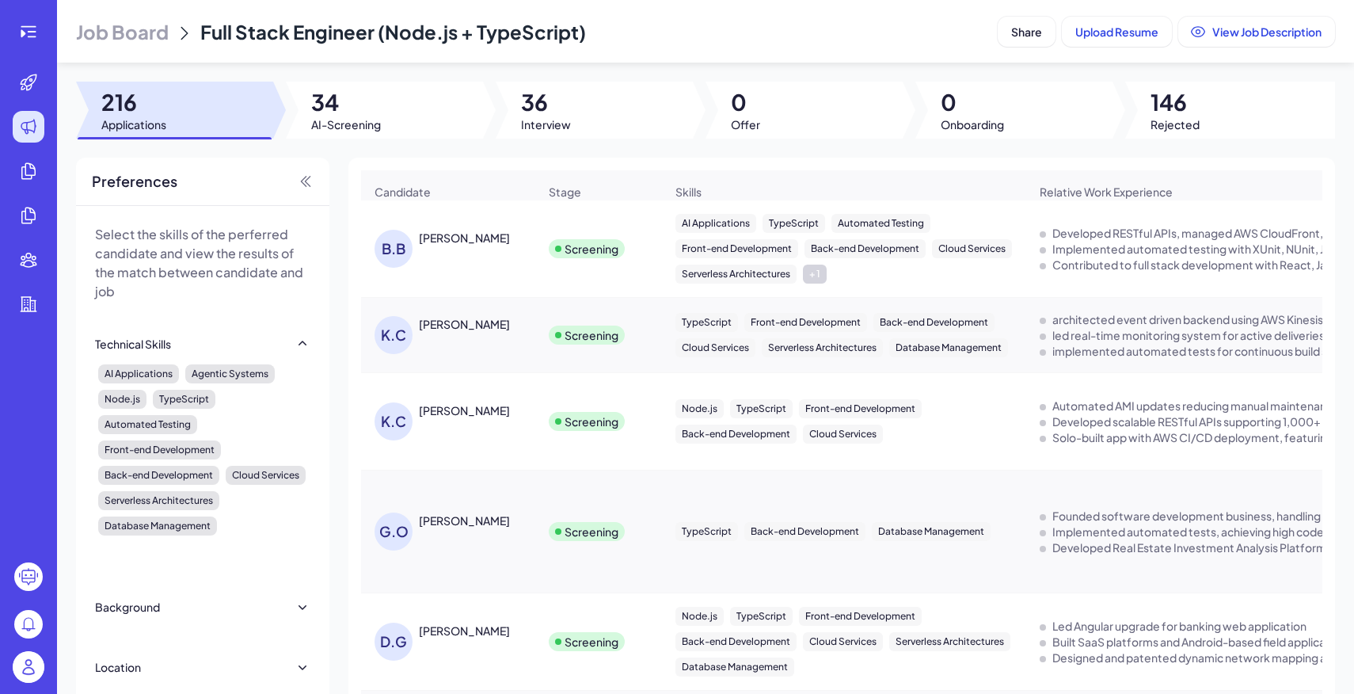
click at [1013, 16] on div "Share Upload Resume View Job Description" at bounding box center [1166, 31] width 337 height 31
click at [1021, 29] on span "Share" at bounding box center [1026, 32] width 31 height 14
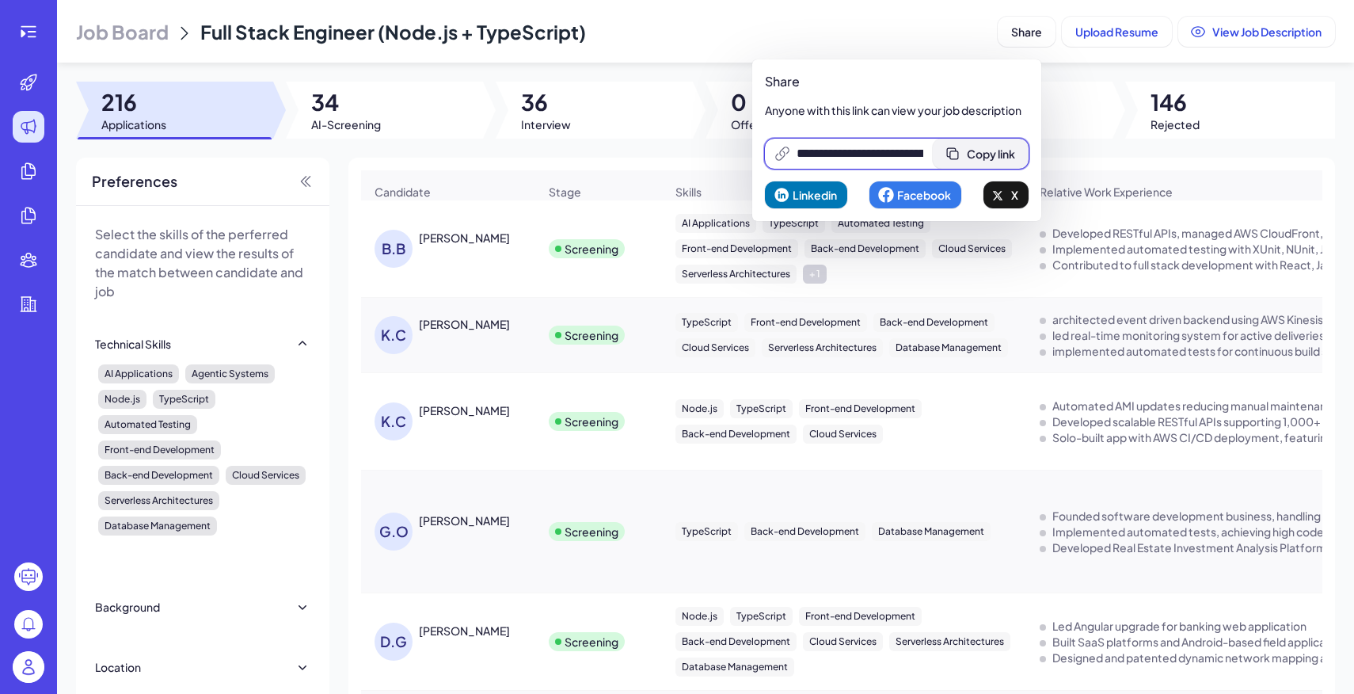
click at [996, 156] on span "Copy link" at bounding box center [991, 153] width 48 height 14
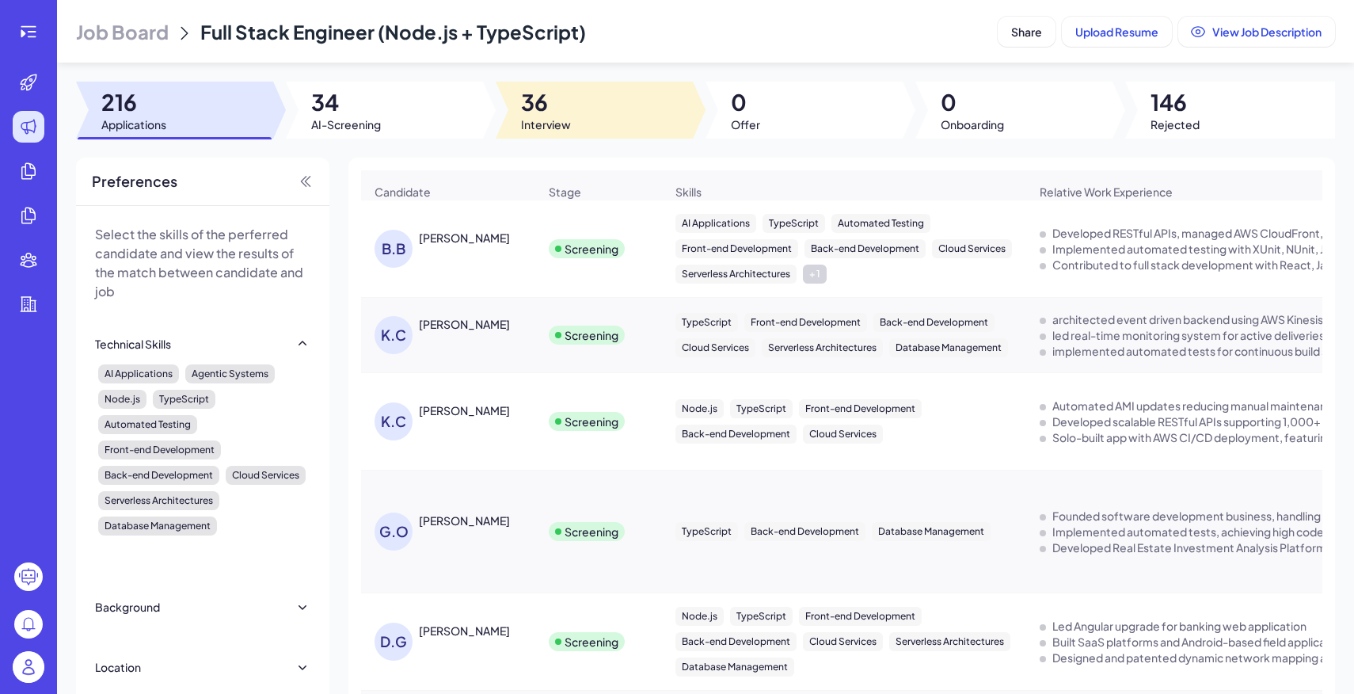
click at [547, 114] on span "36" at bounding box center [546, 102] width 50 height 29
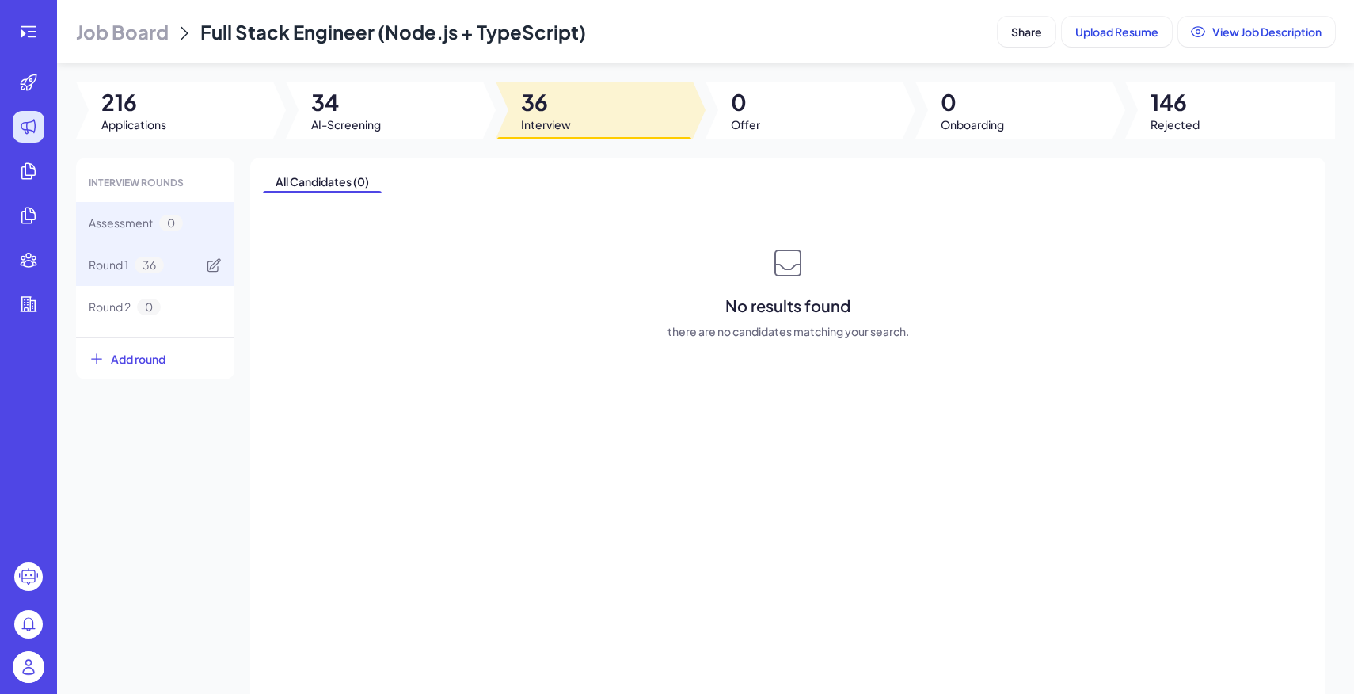
click at [193, 258] on div "Round 1 36" at bounding box center [155, 265] width 158 height 42
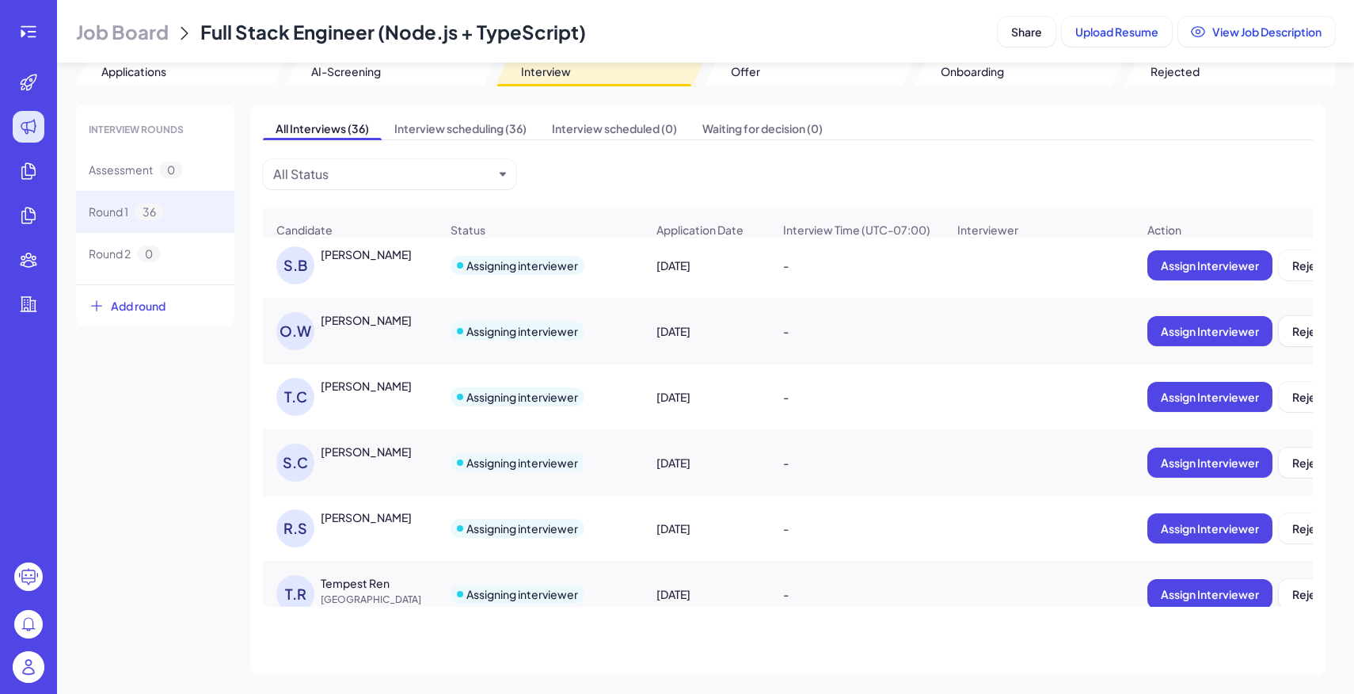
scroll to position [1998, 0]
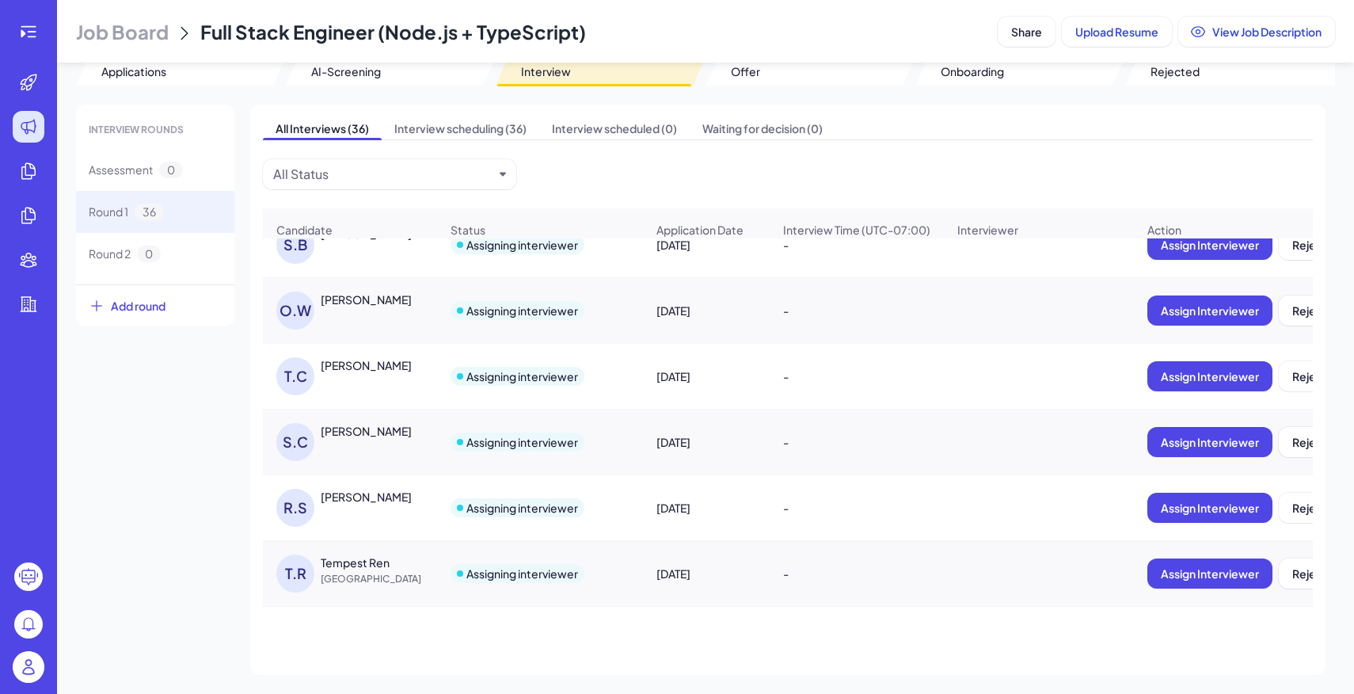
click at [412, 504] on div "[PERSON_NAME]" at bounding box center [380, 497] width 119 height 16
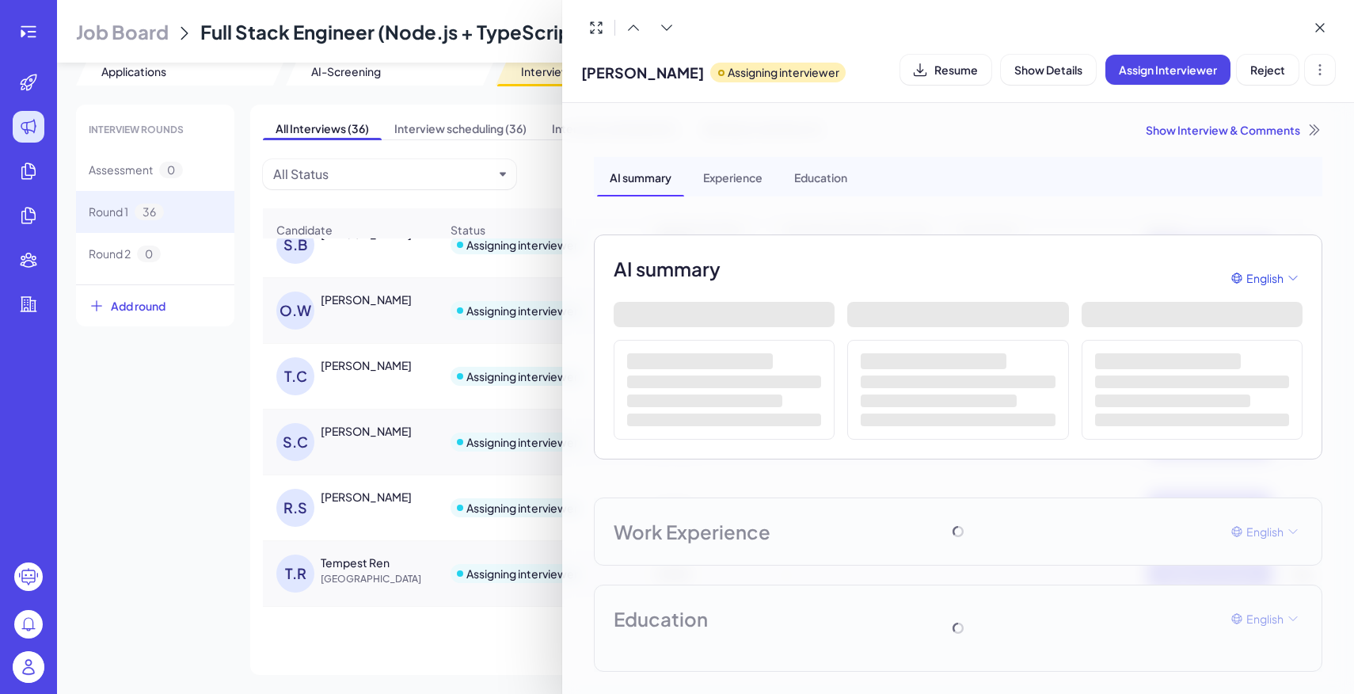
click at [1229, 120] on div "Show Interview & Comments AI summary Experience Education AI summary English Wo…" at bounding box center [958, 396] width 766 height 587
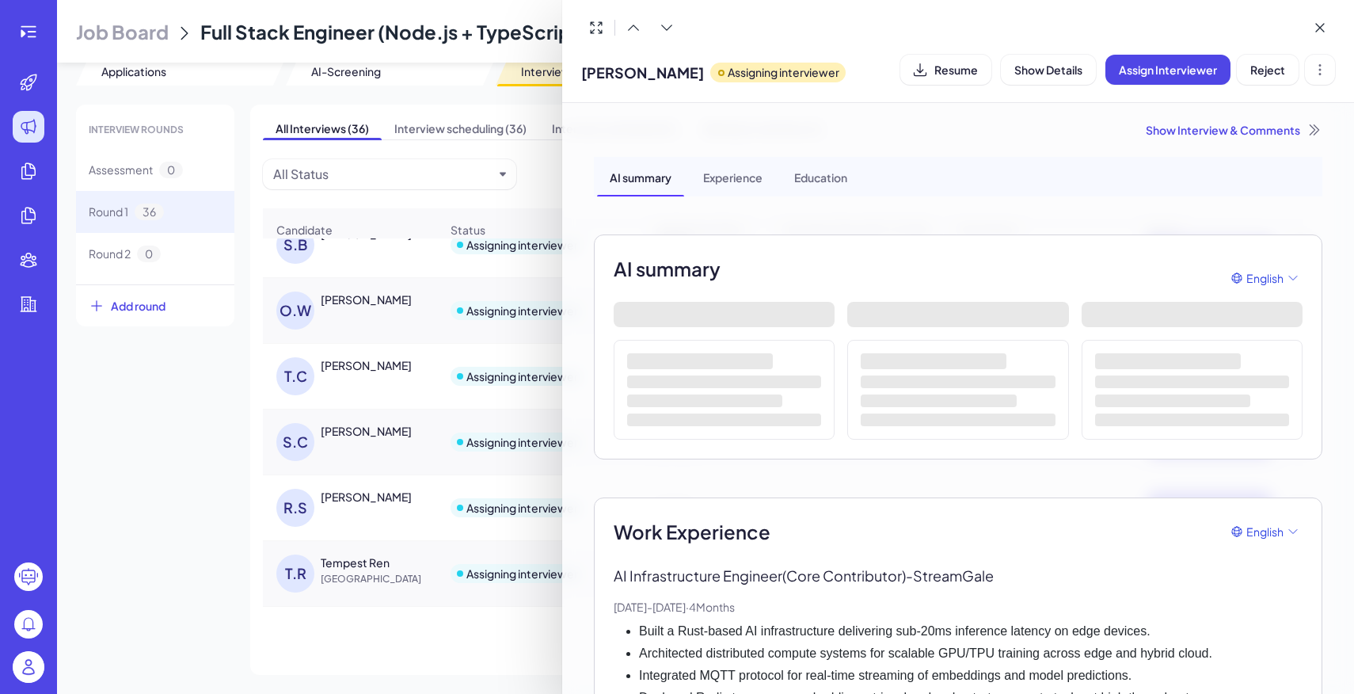
click at [1224, 126] on div "Show Interview & Comments" at bounding box center [958, 130] width 728 height 16
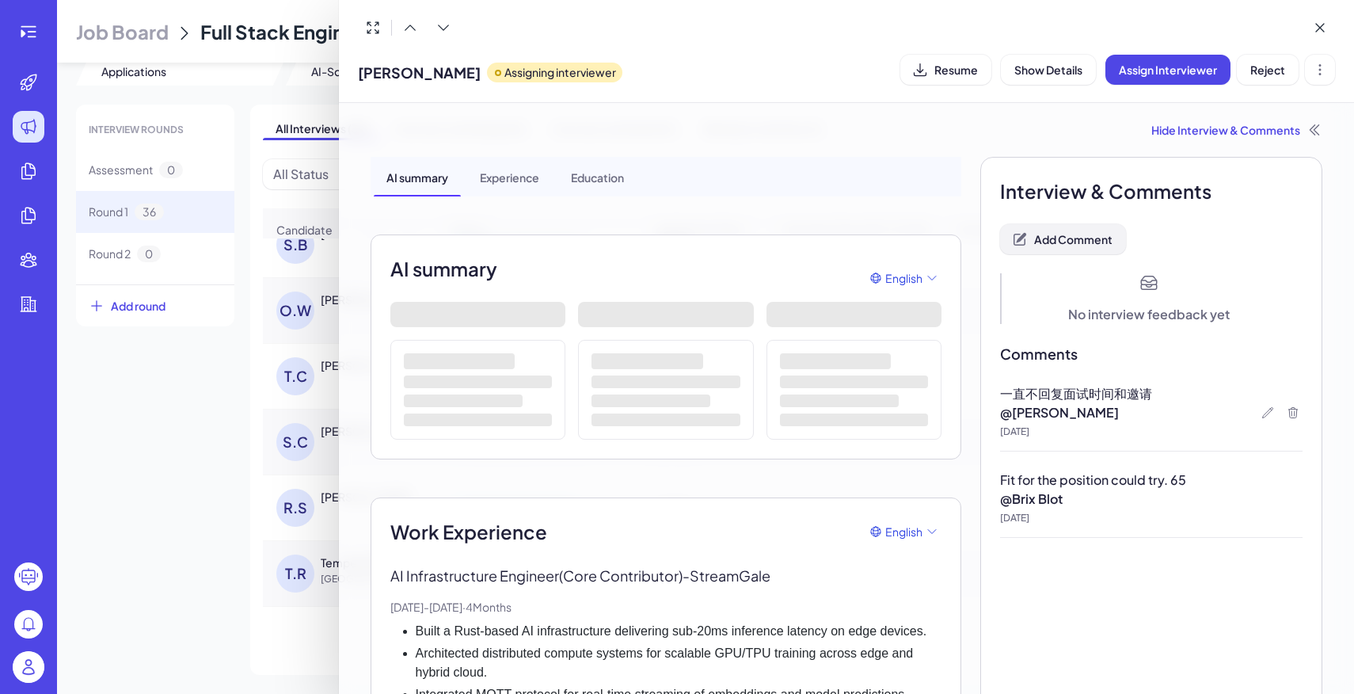
click at [1061, 245] on button "Add Comment" at bounding box center [1063, 239] width 126 height 30
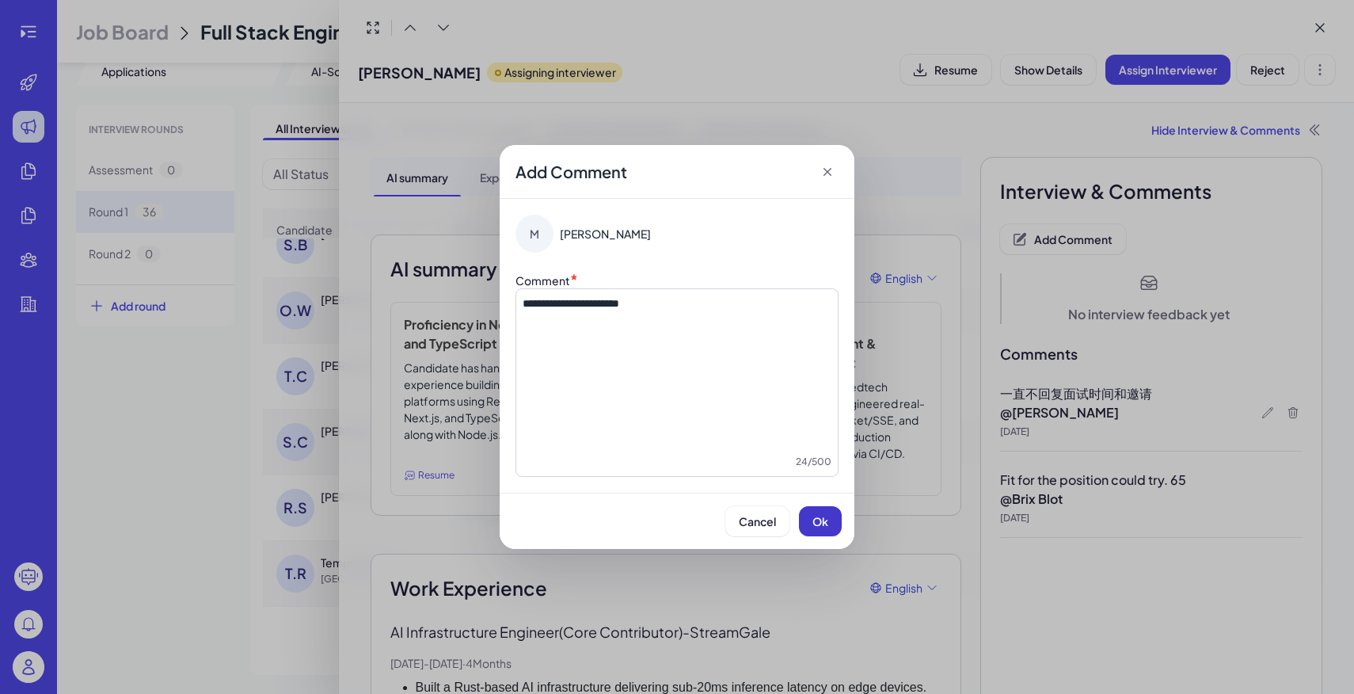
click at [826, 519] on span "Ok" at bounding box center [820, 521] width 16 height 14
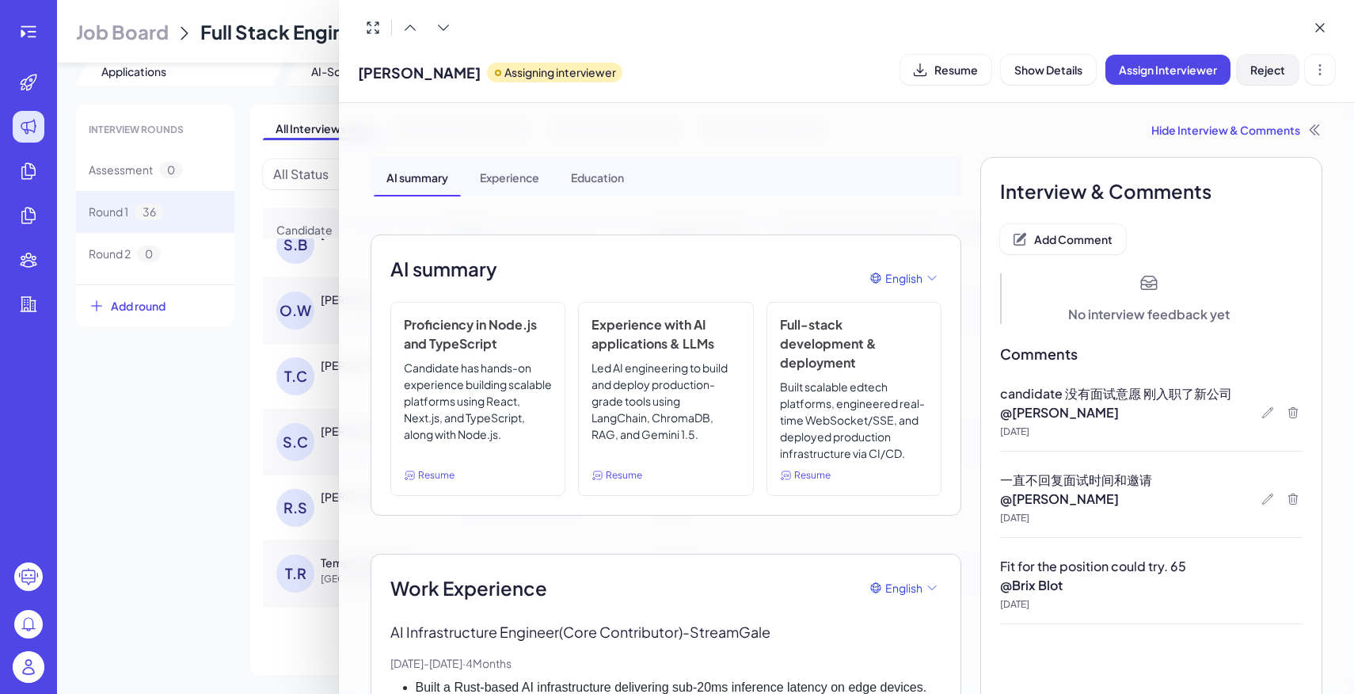
click at [1264, 67] on span "Reject" at bounding box center [1267, 70] width 35 height 14
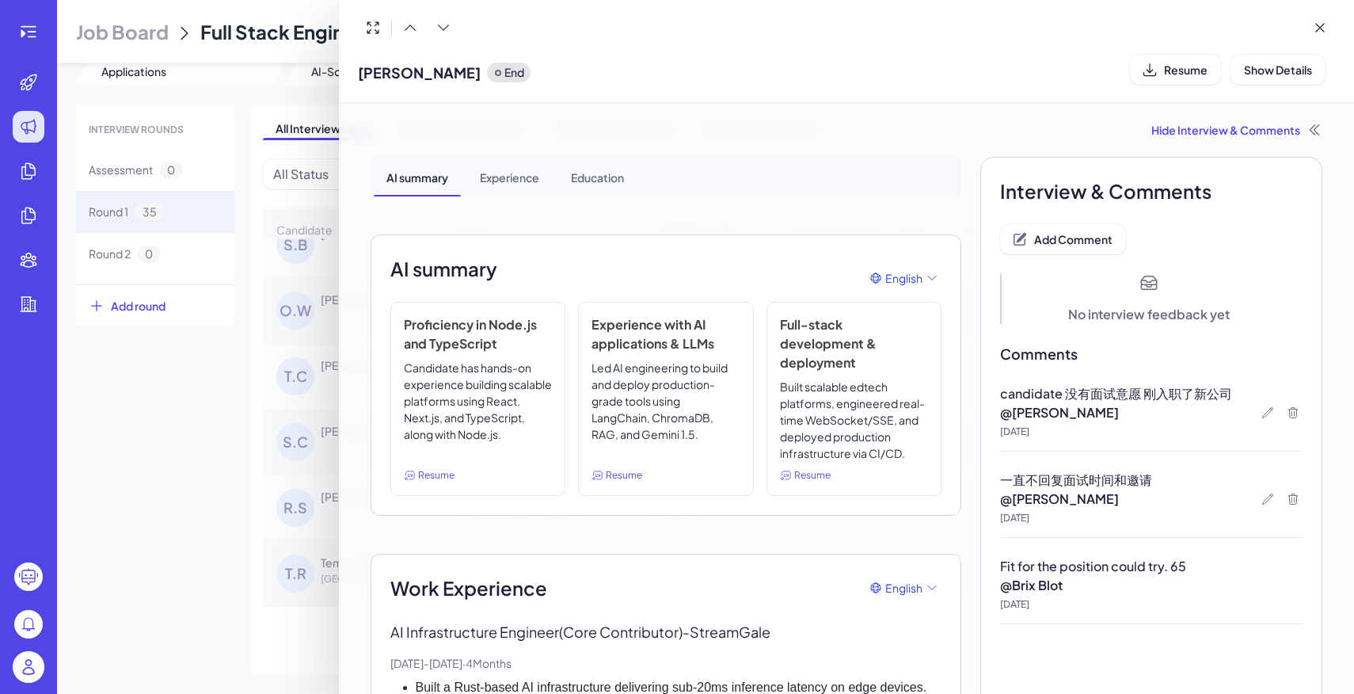
click at [218, 387] on div at bounding box center [677, 347] width 1354 height 694
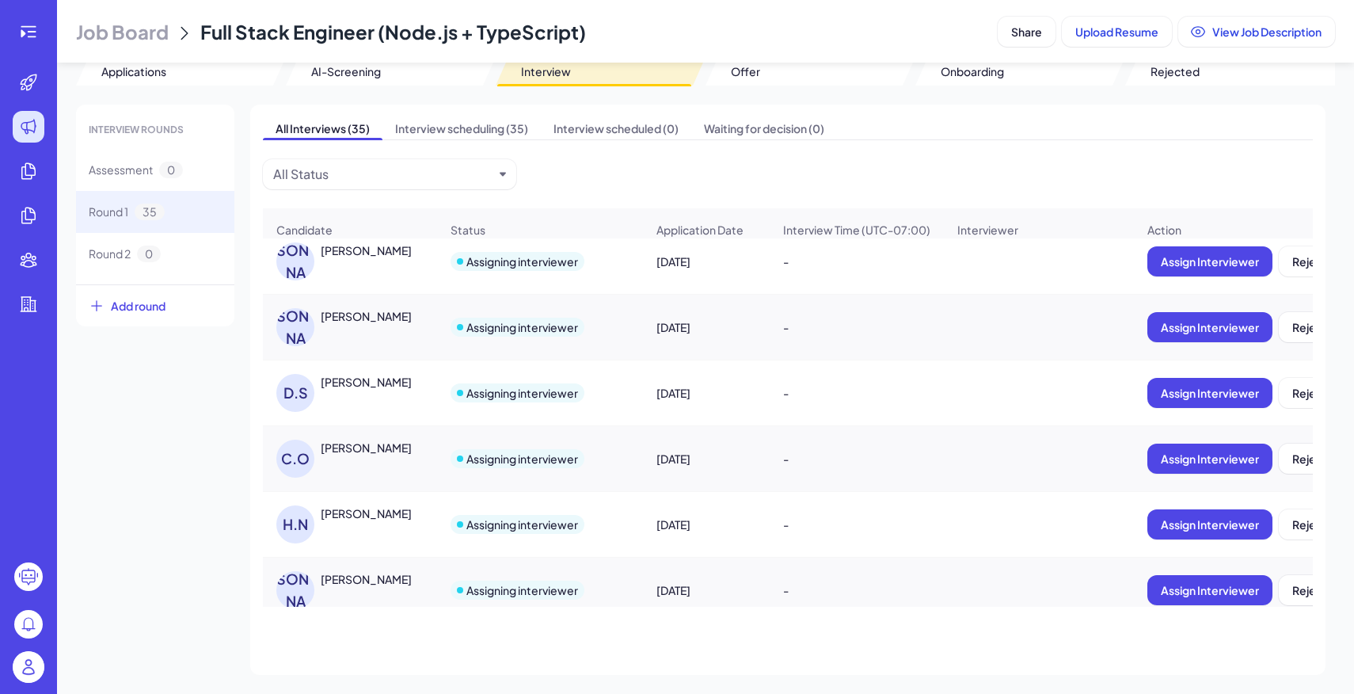
scroll to position [797, 0]
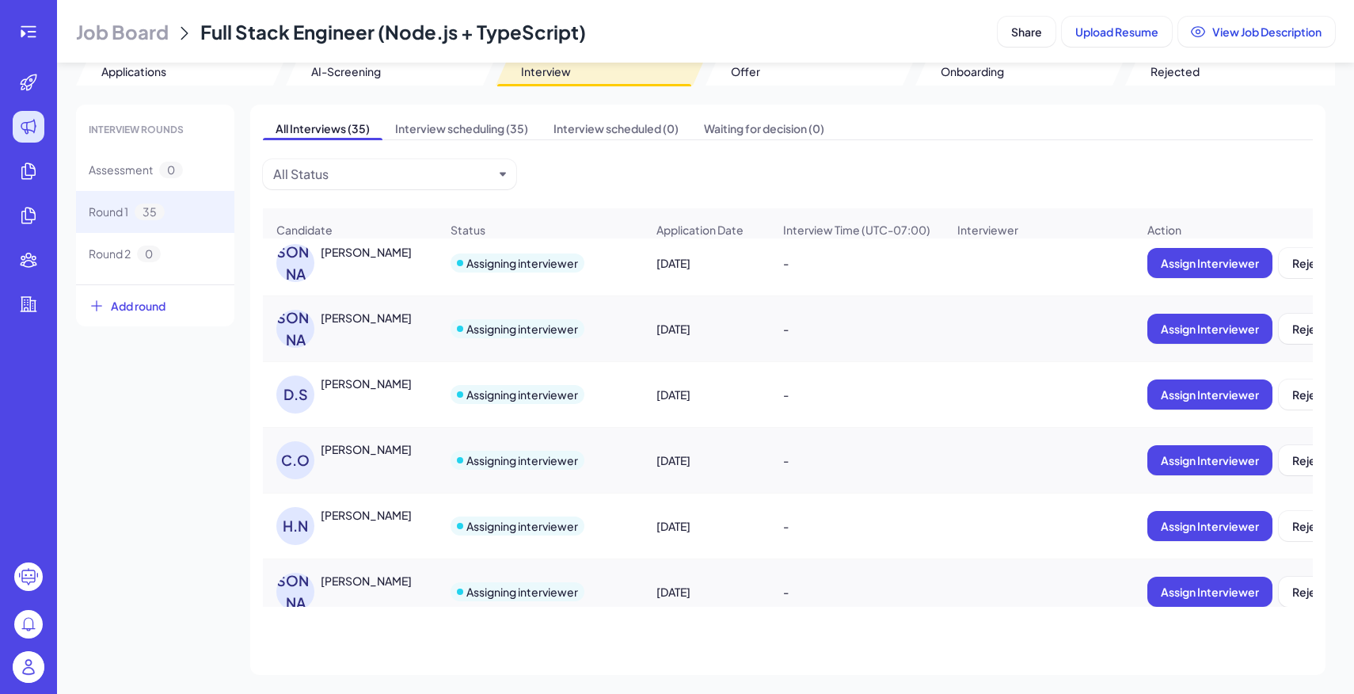
click at [386, 519] on div "[PERSON_NAME]" at bounding box center [366, 515] width 91 height 16
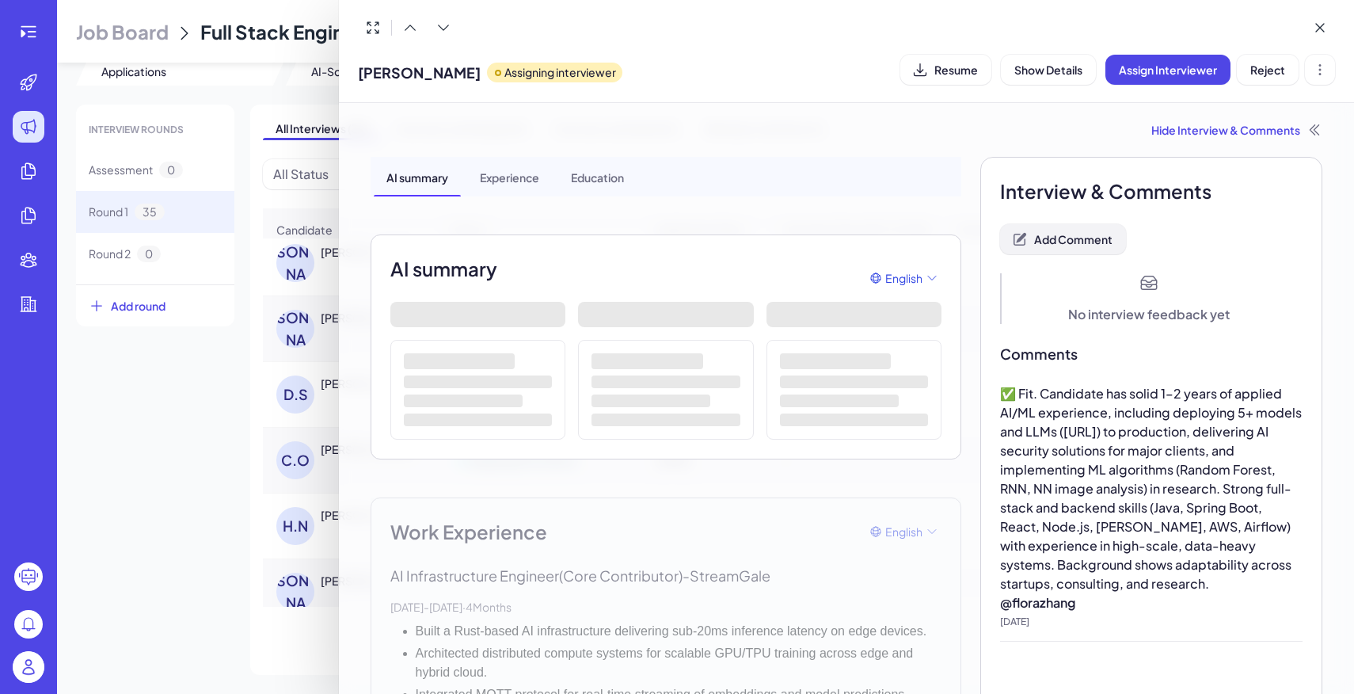
click at [1064, 249] on button "Add Comment" at bounding box center [1063, 239] width 126 height 30
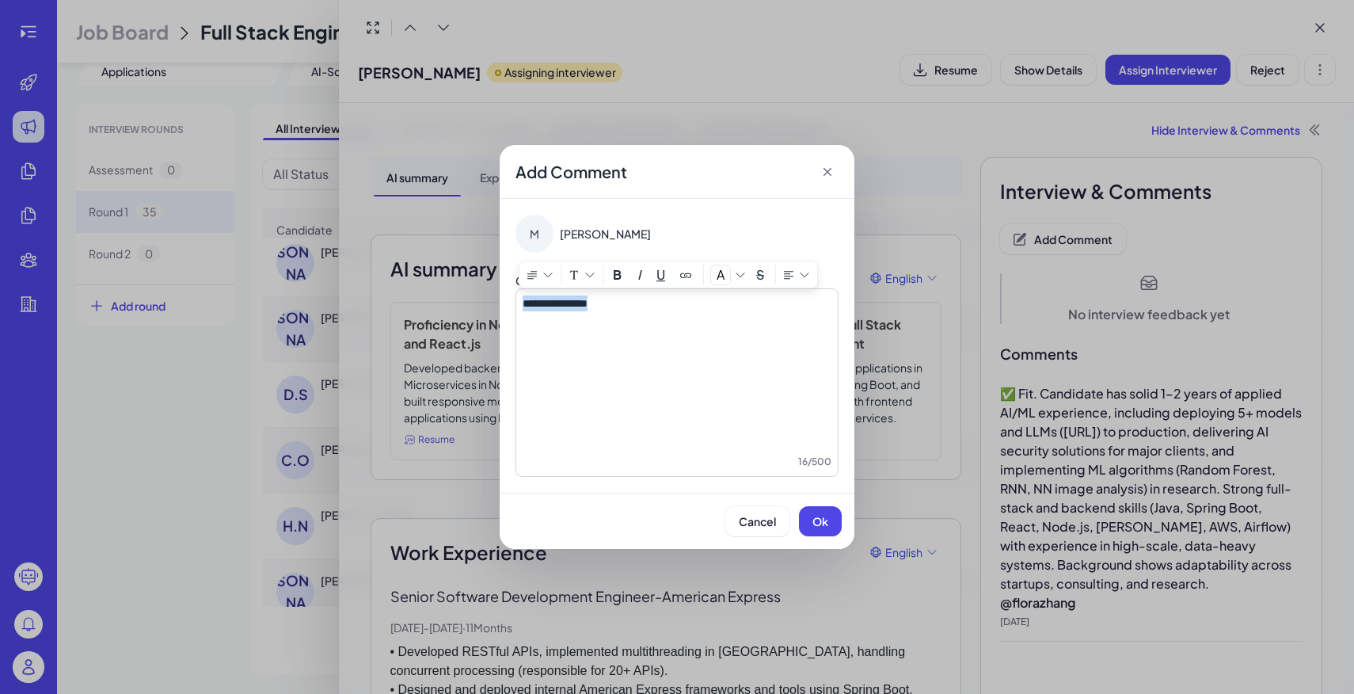
copy span "**********"
click at [819, 524] on span "Ok" at bounding box center [820, 521] width 16 height 14
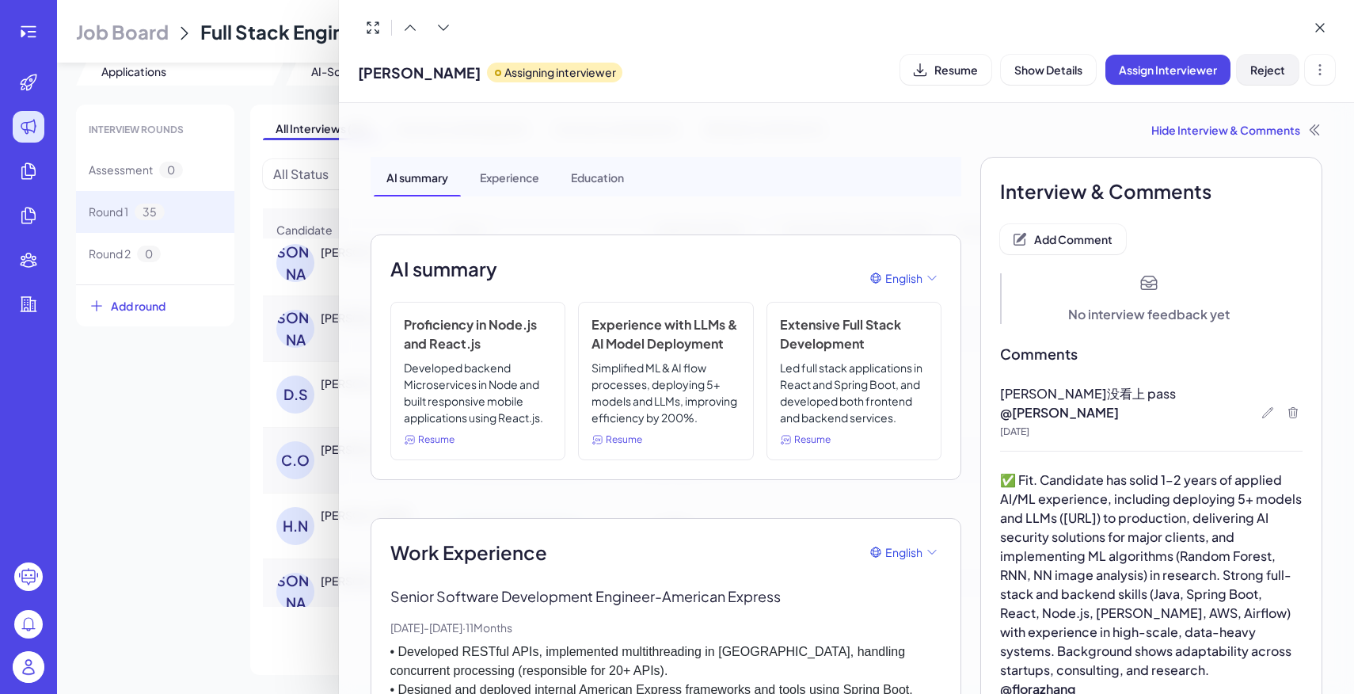
click at [1268, 78] on button "Reject" at bounding box center [1268, 70] width 62 height 30
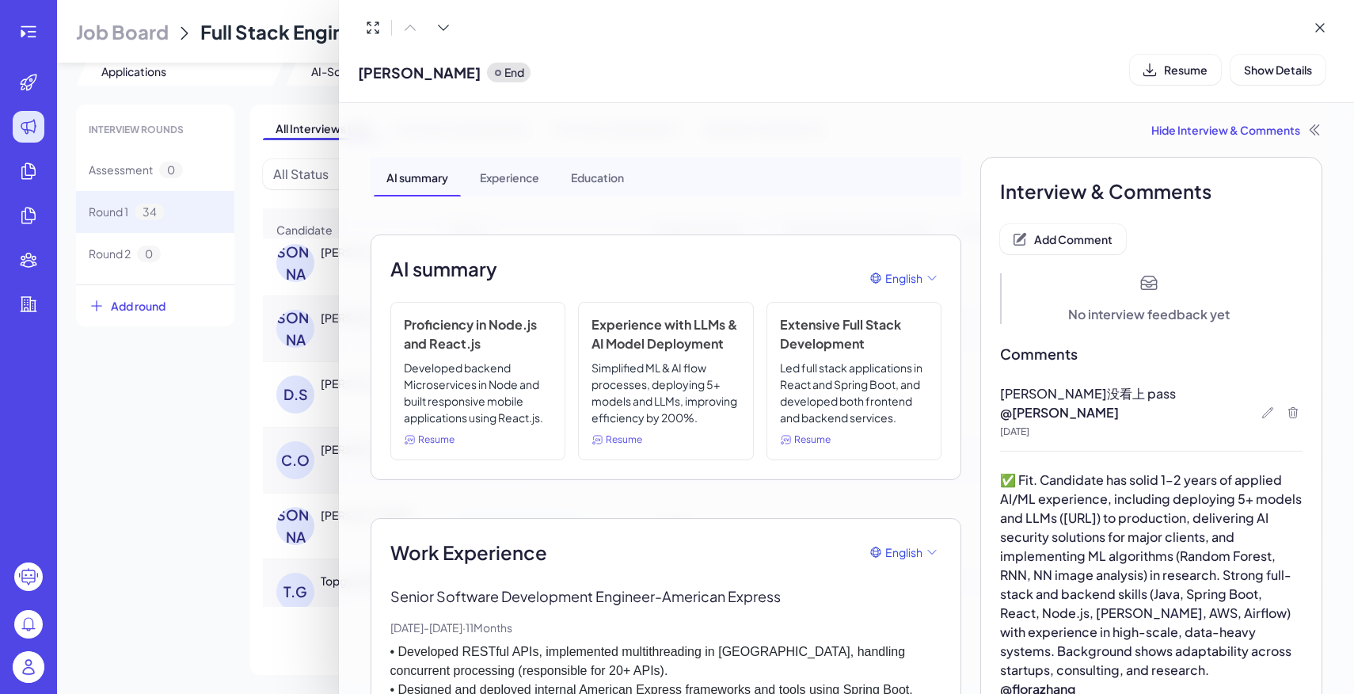
click at [226, 287] on div at bounding box center [677, 347] width 1354 height 694
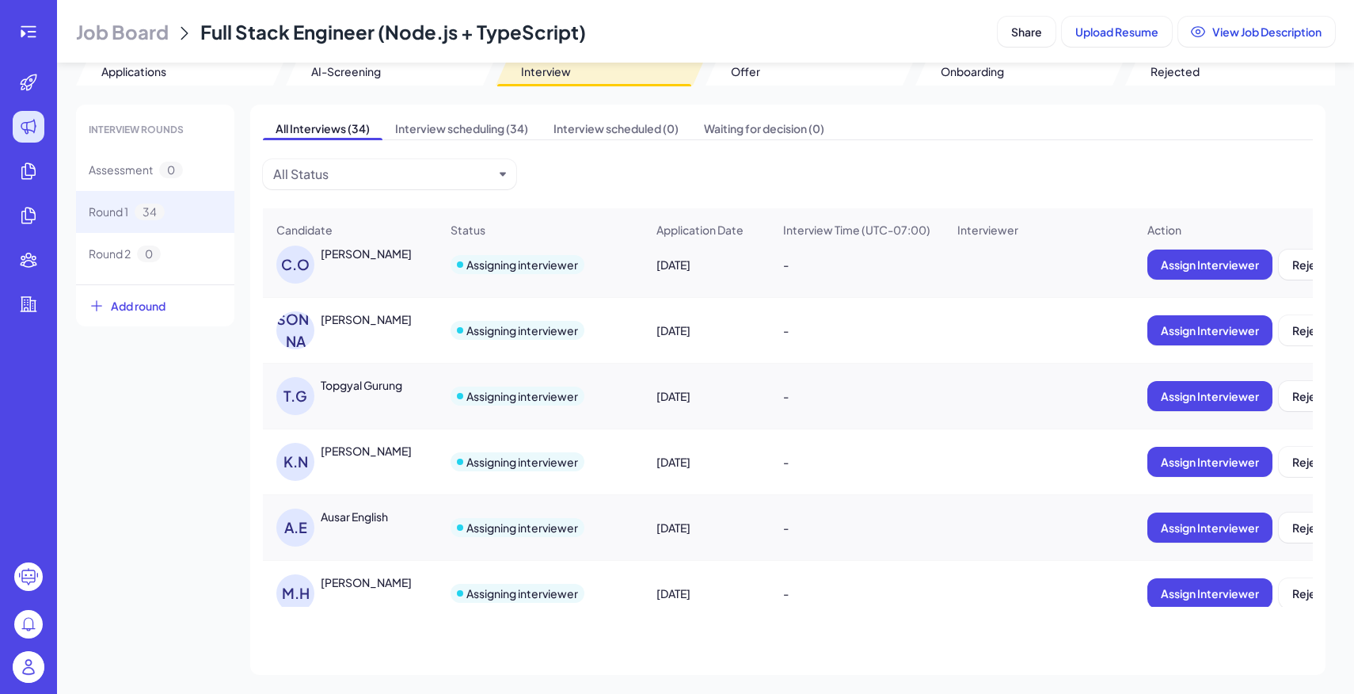
scroll to position [1002, 0]
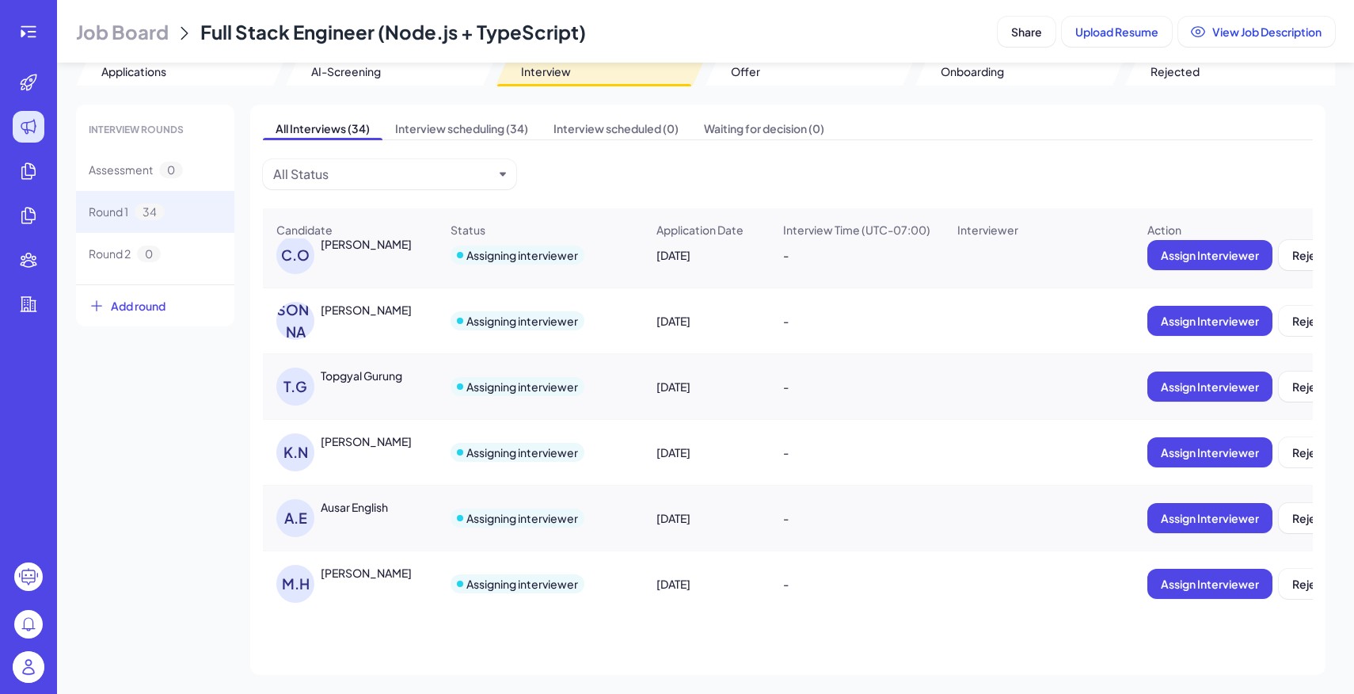
click at [357, 455] on div "[PERSON_NAME]" at bounding box center [357, 452] width 163 height 38
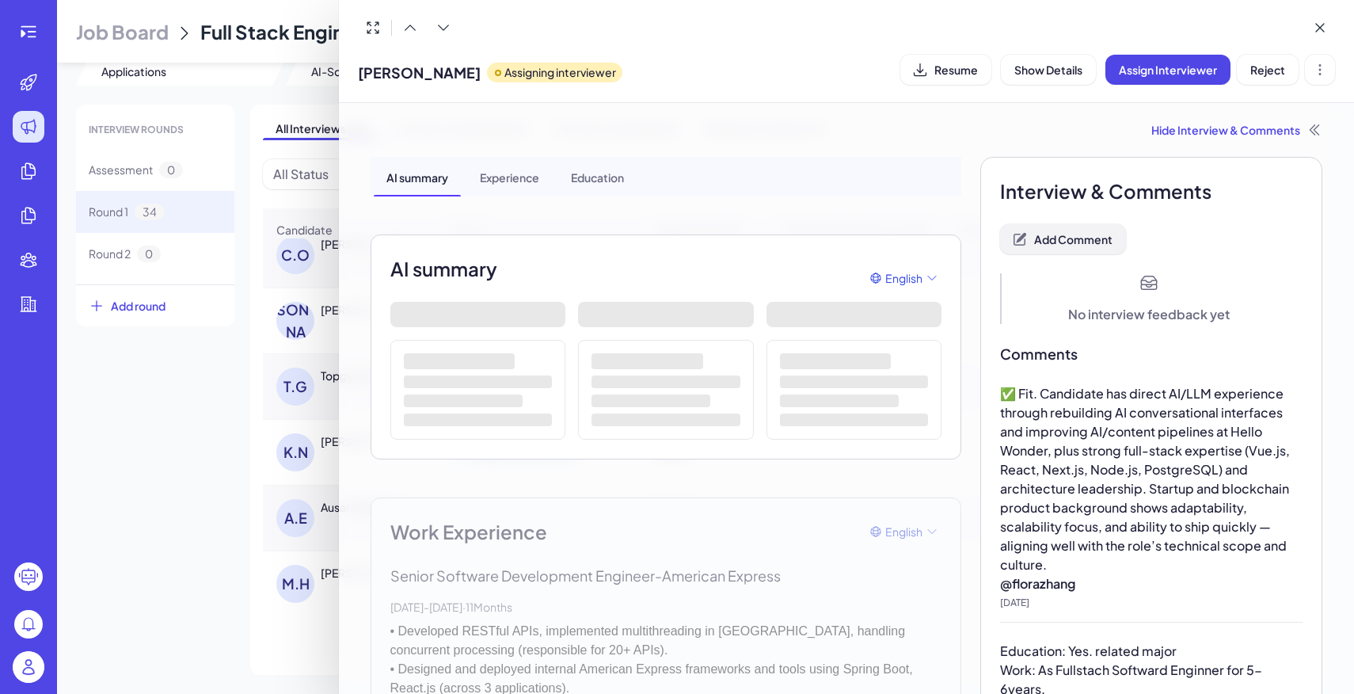
click at [1073, 240] on span "Add Comment" at bounding box center [1073, 239] width 78 height 14
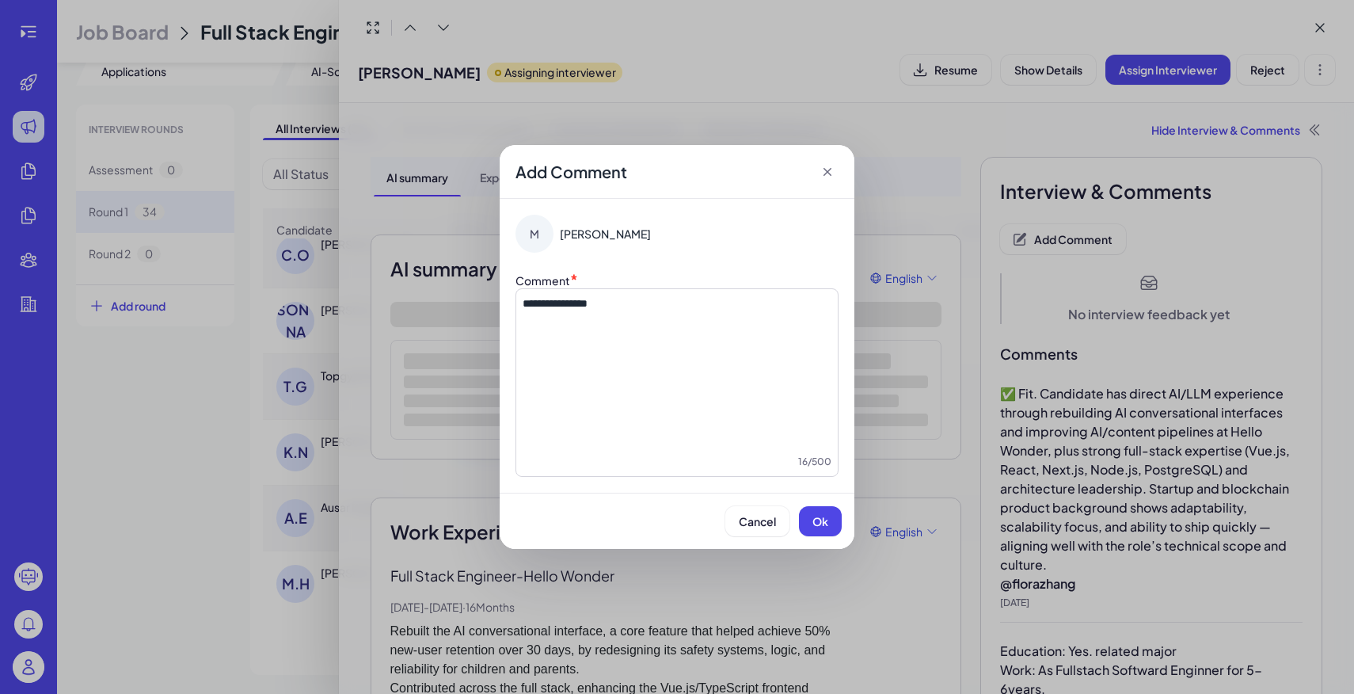
click at [829, 538] on div "Cancel Ok" at bounding box center [677, 520] width 355 height 56
click at [823, 523] on span "Ok" at bounding box center [820, 521] width 16 height 14
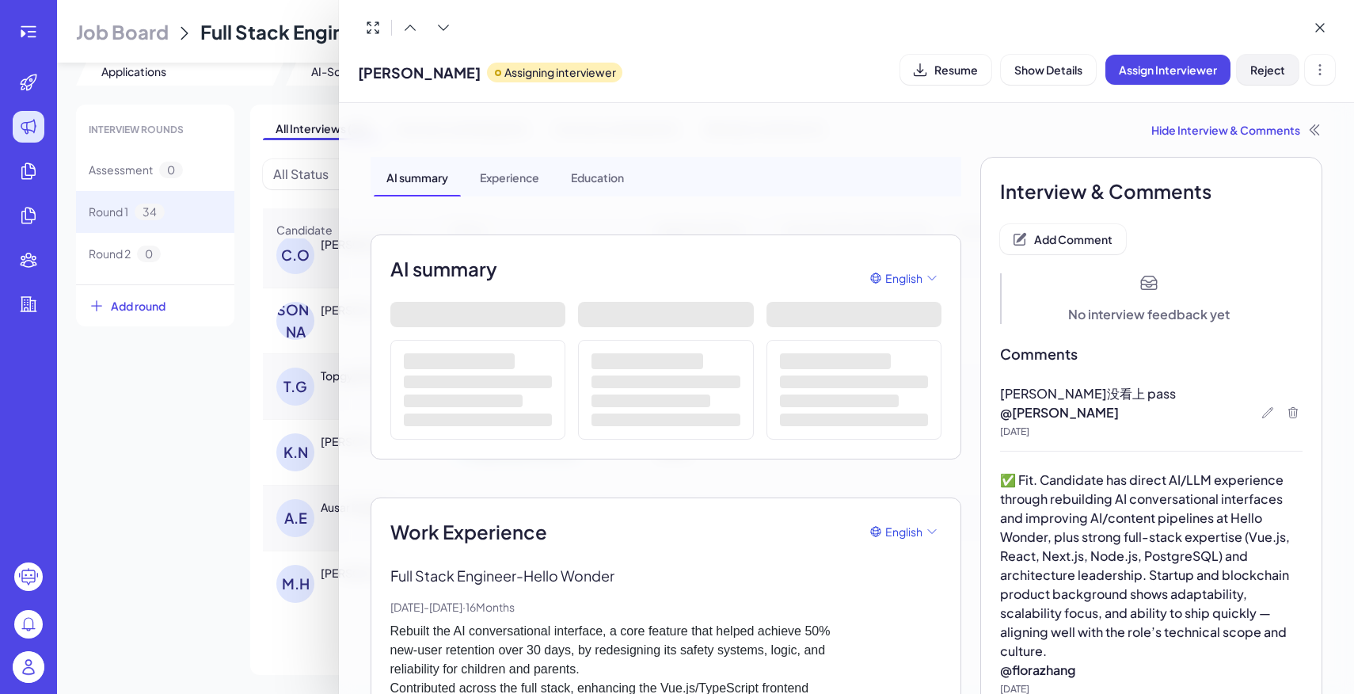
click at [1274, 63] on span "Reject" at bounding box center [1267, 70] width 35 height 14
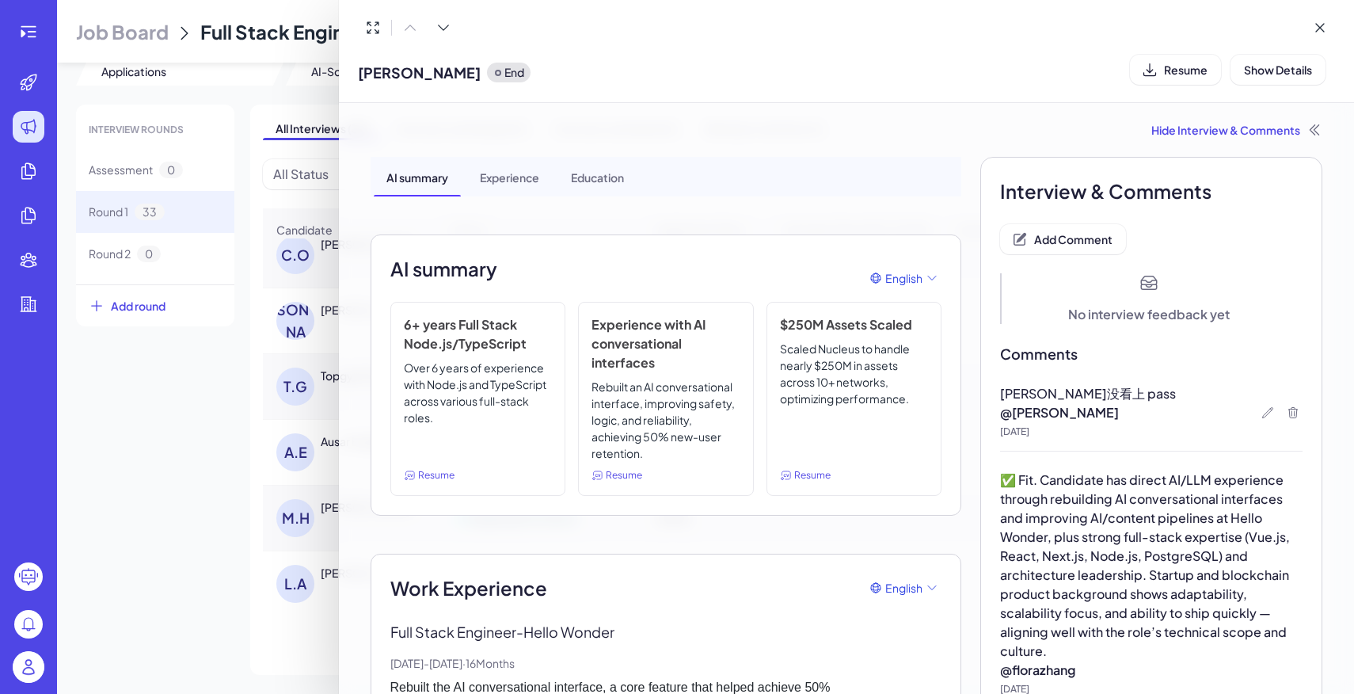
click at [184, 378] on div at bounding box center [677, 347] width 1354 height 694
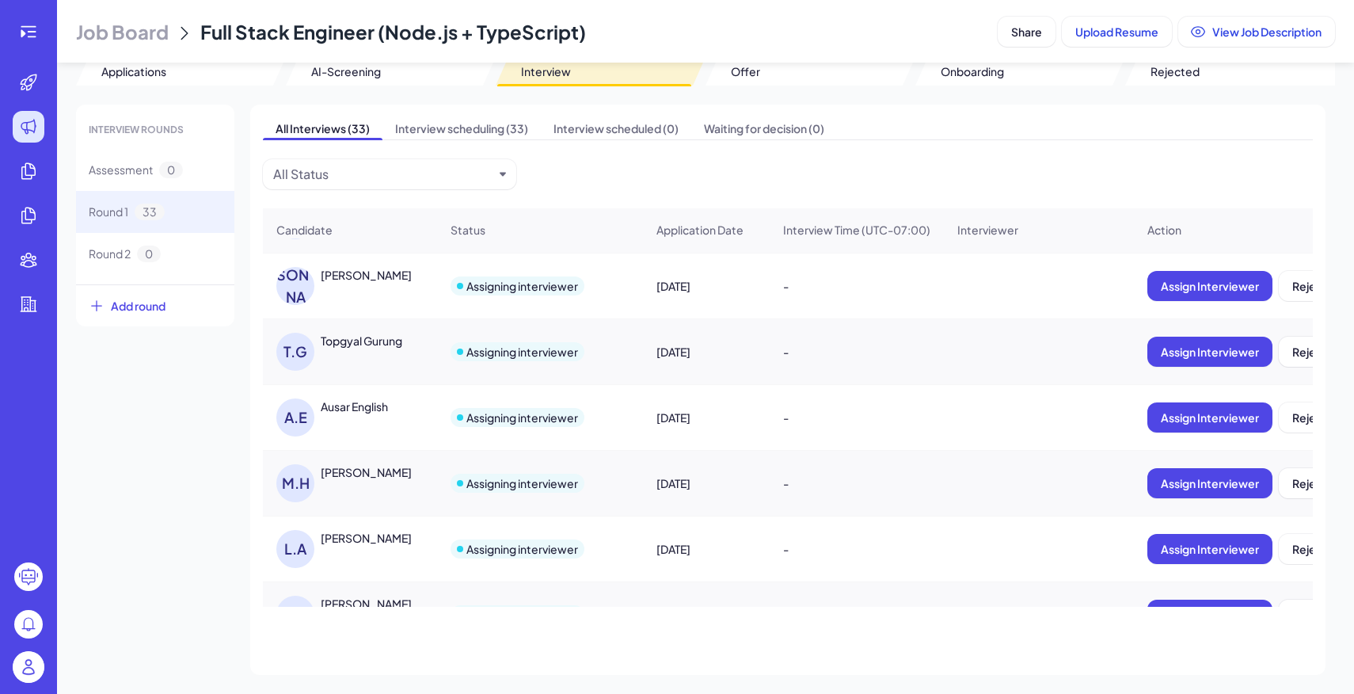
scroll to position [1023, 0]
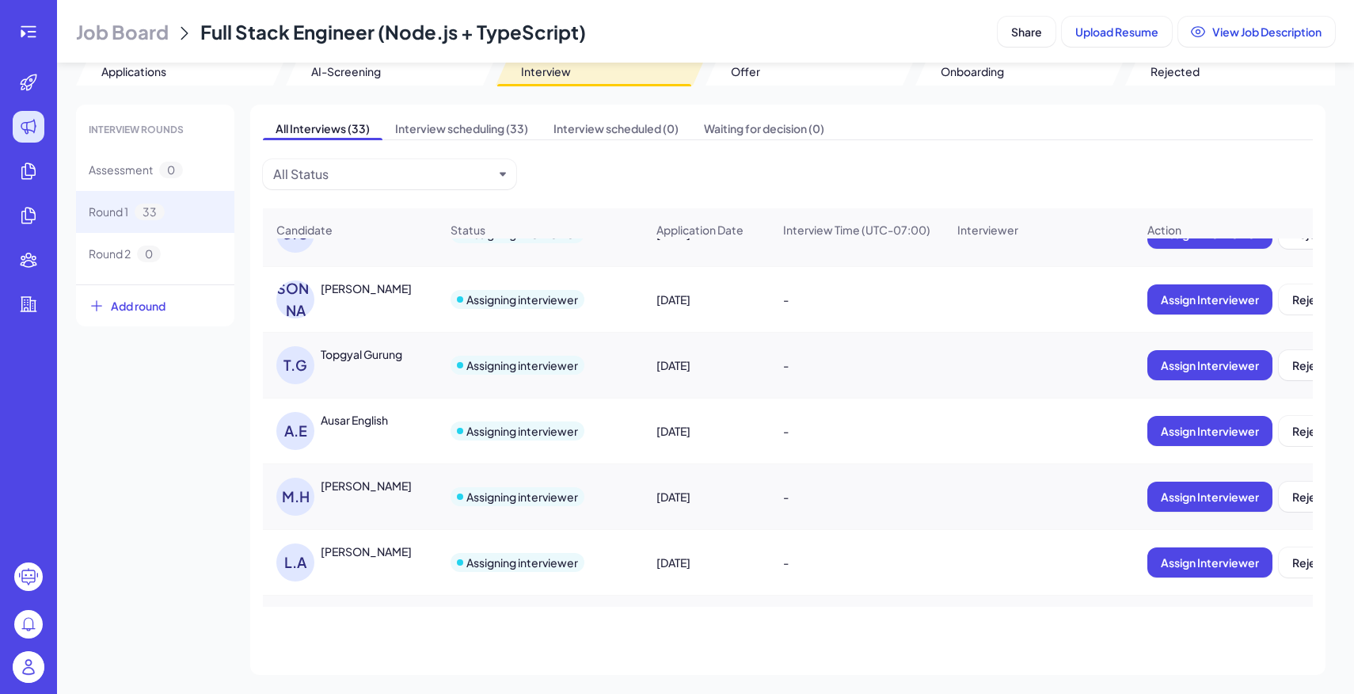
click at [396, 427] on div "Ausar English" at bounding box center [380, 420] width 119 height 16
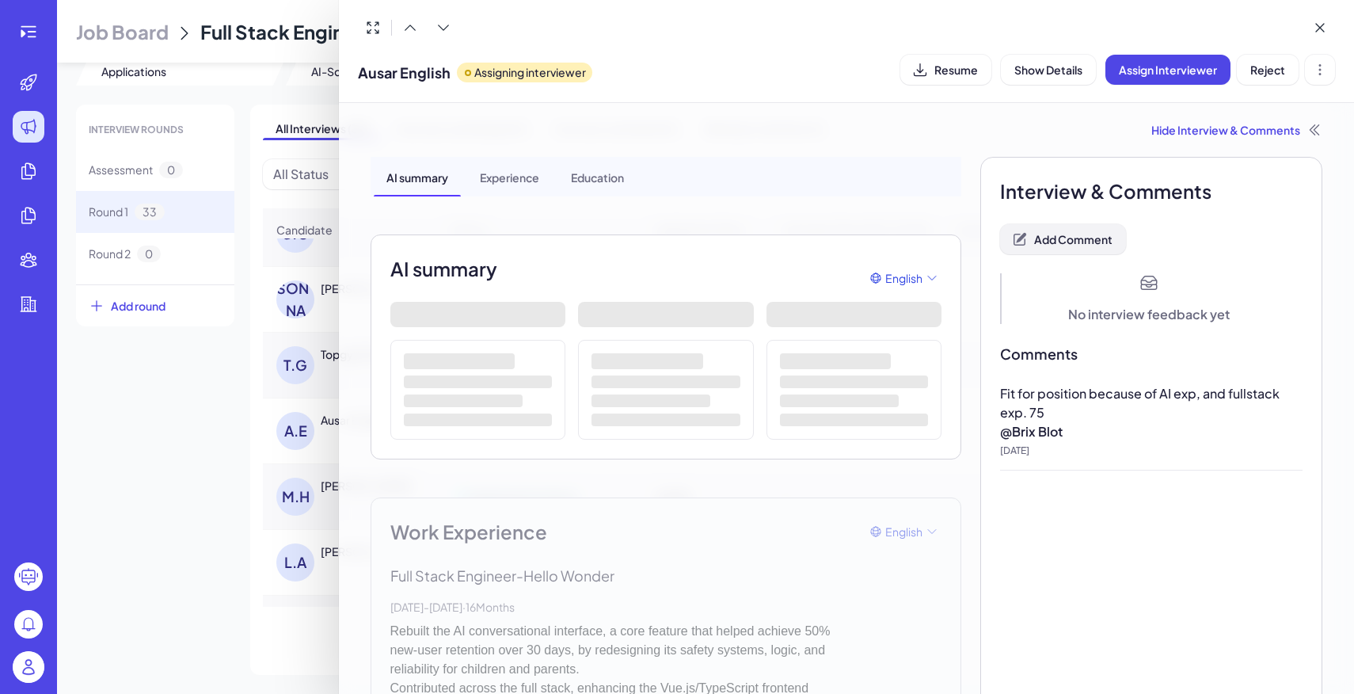
click at [1078, 241] on span "Add Comment" at bounding box center [1073, 239] width 78 height 14
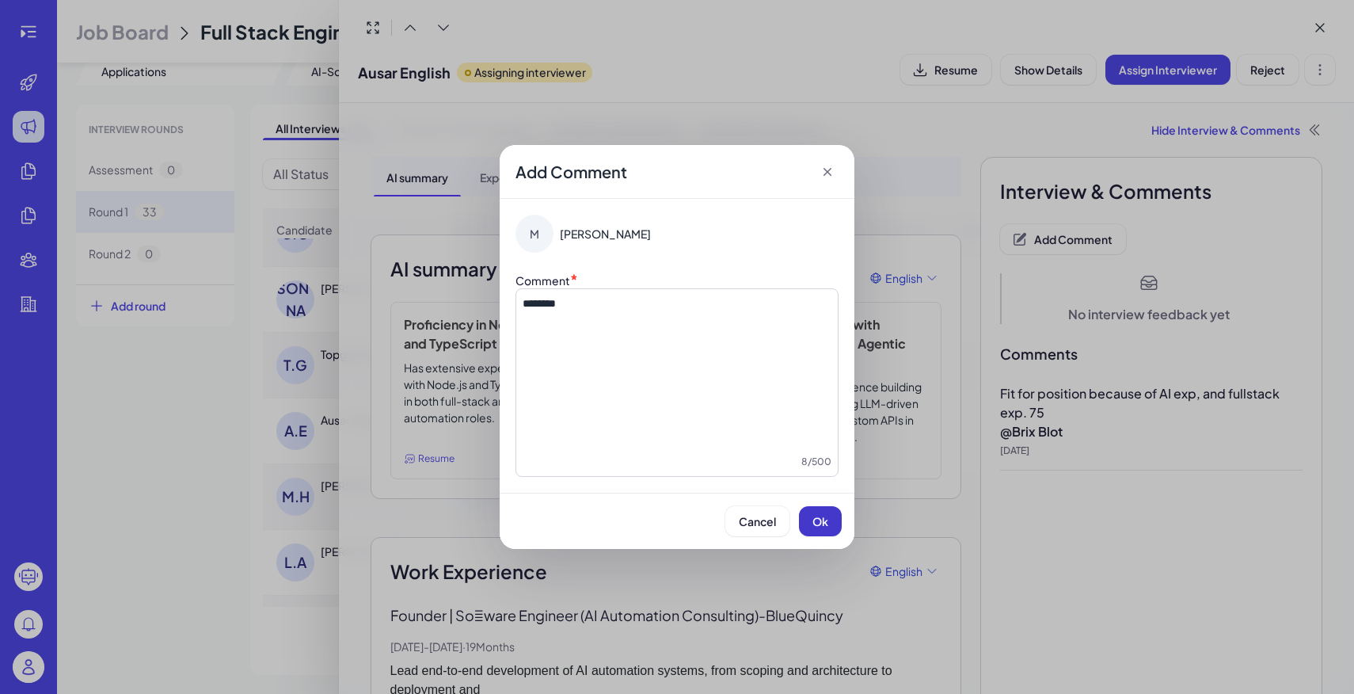
click at [804, 521] on button "Ok" at bounding box center [820, 521] width 43 height 30
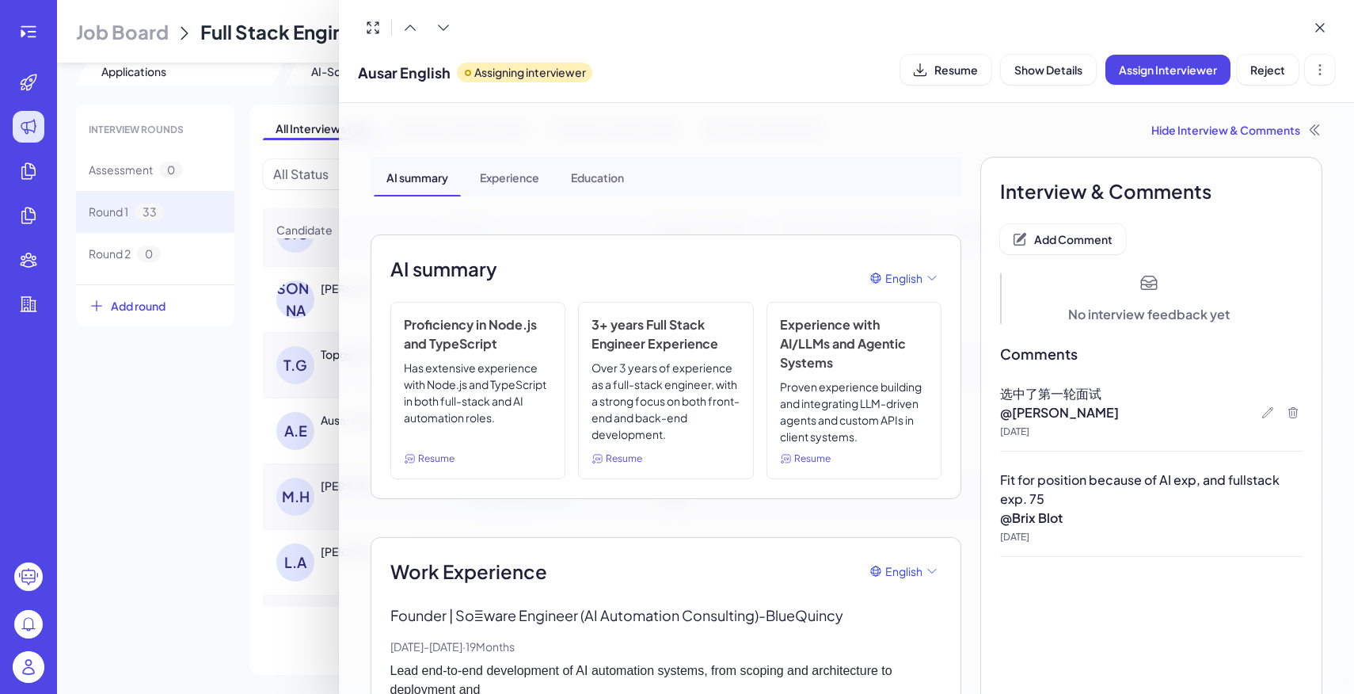
click at [260, 463] on div at bounding box center [677, 347] width 1354 height 694
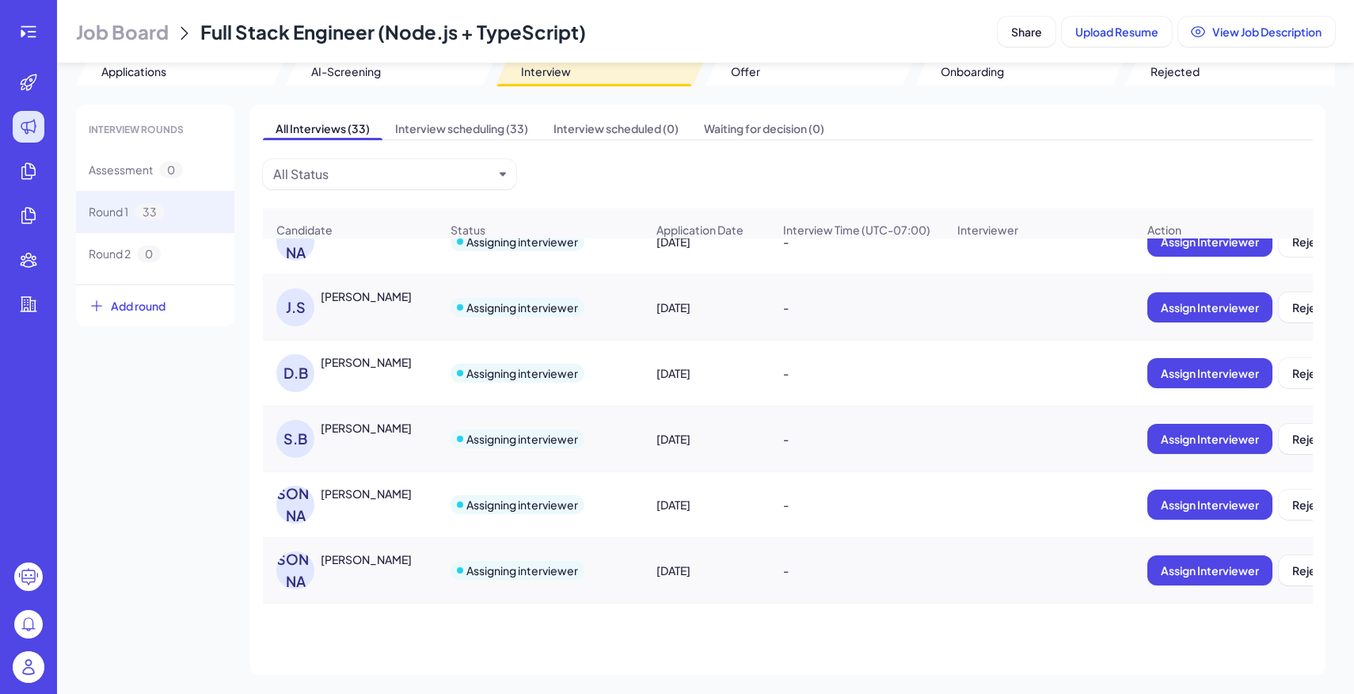
scroll to position [521, 0]
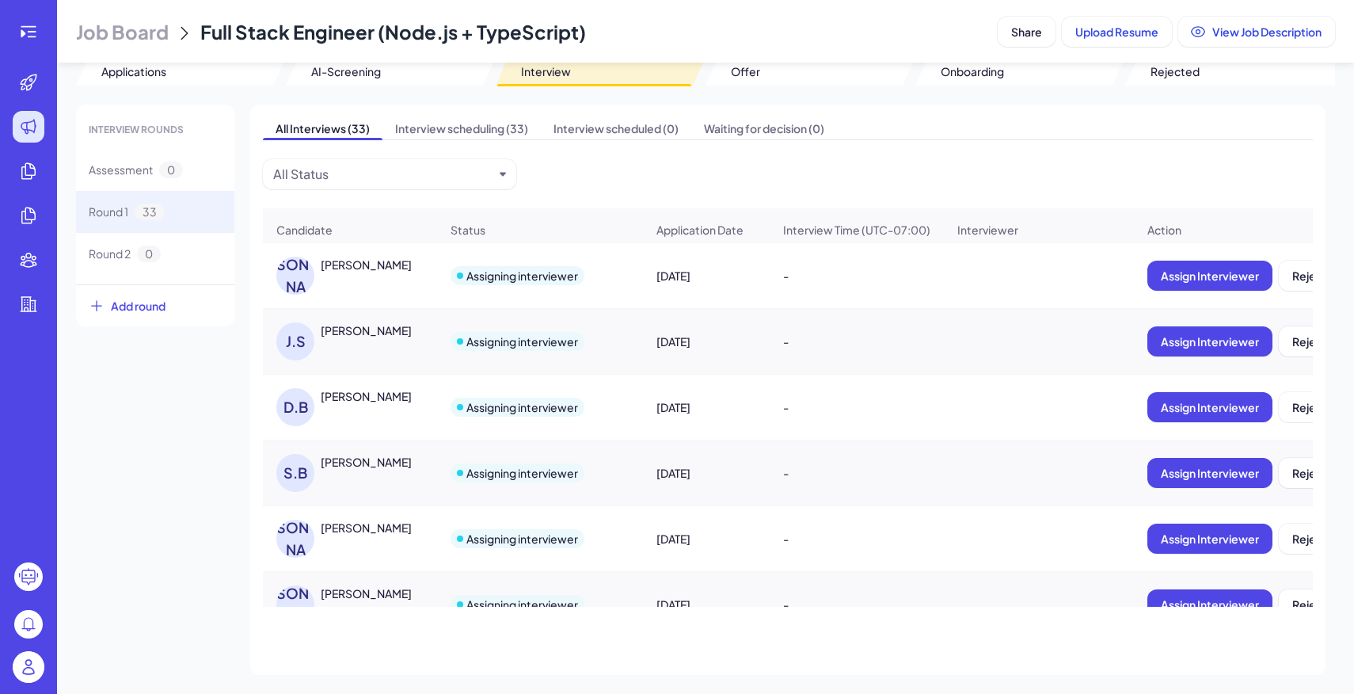
click at [359, 527] on div "[PERSON_NAME]" at bounding box center [366, 527] width 91 height 16
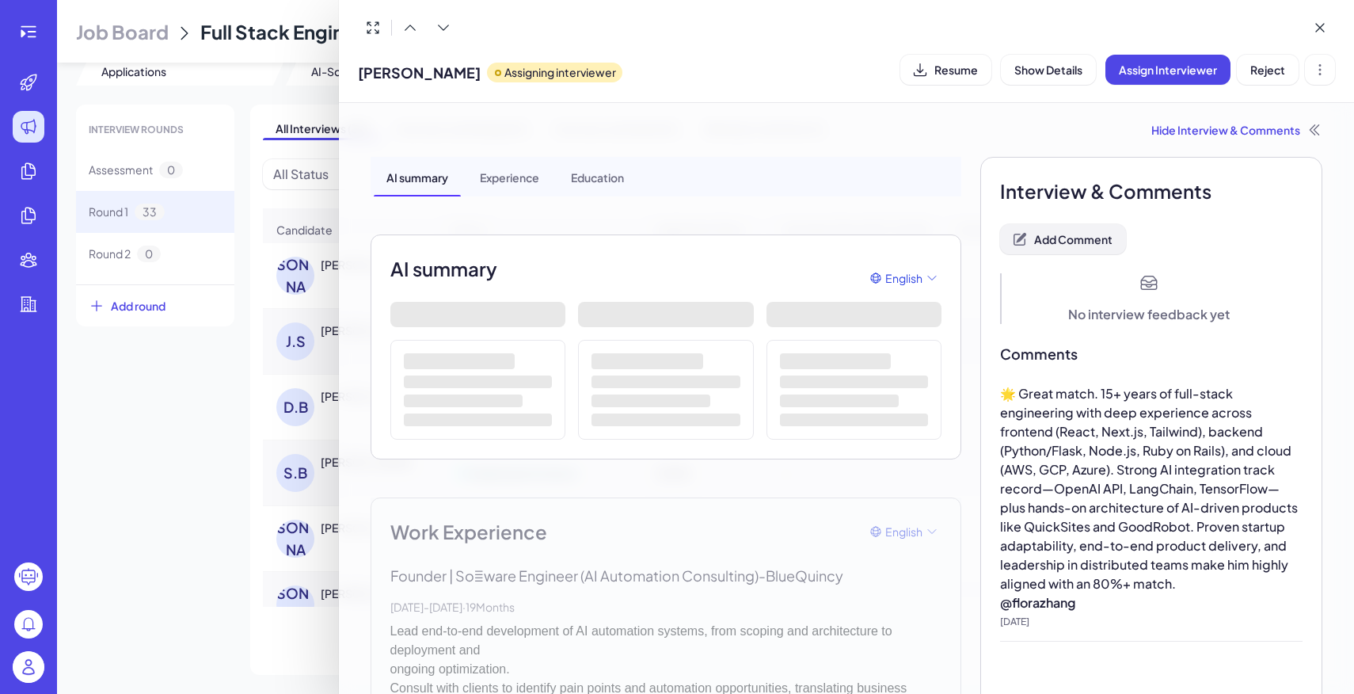
click at [1073, 236] on span "Add Comment" at bounding box center [1073, 239] width 78 height 14
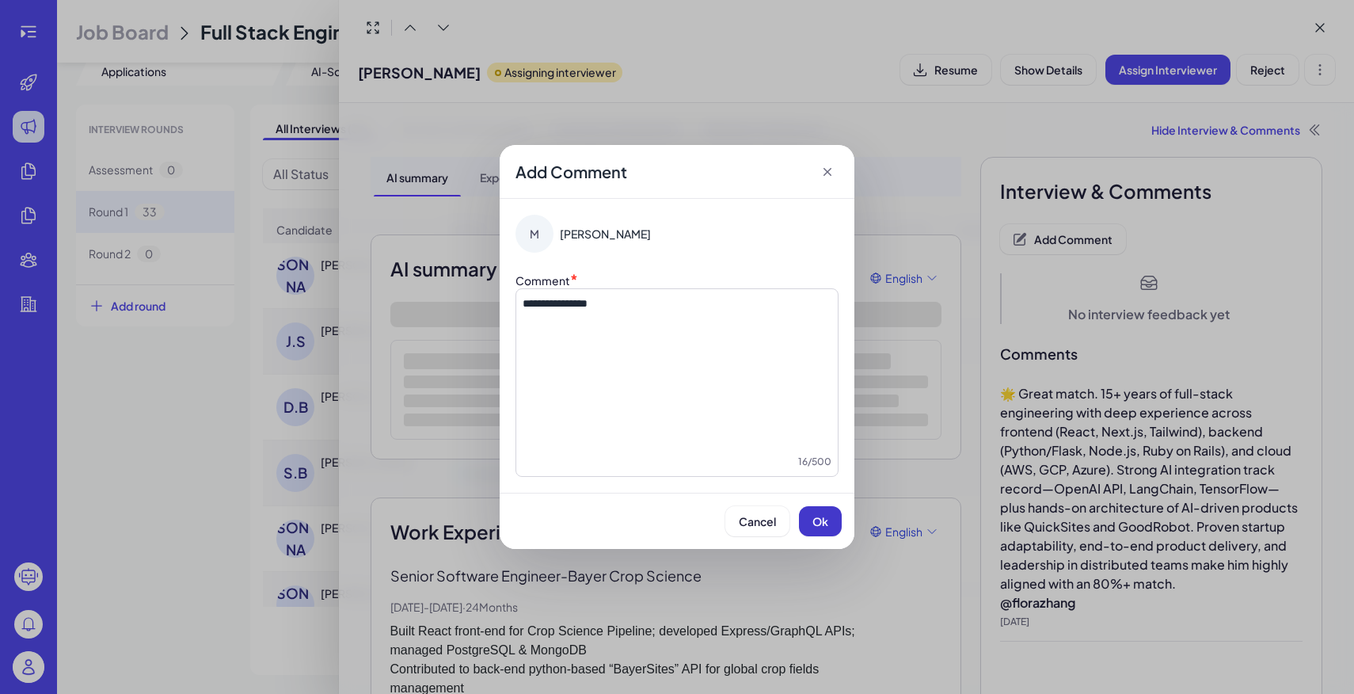
click at [829, 522] on button "Ok" at bounding box center [820, 521] width 43 height 30
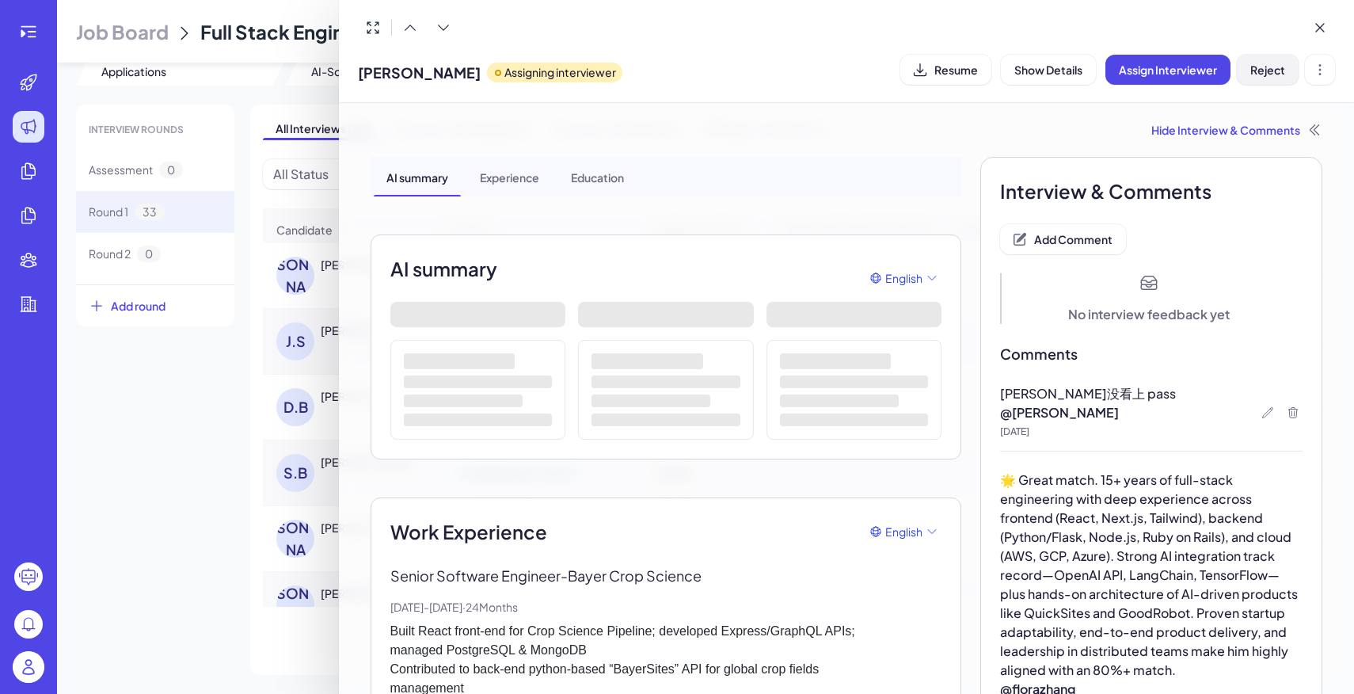
click at [1279, 66] on span "Reject" at bounding box center [1267, 70] width 35 height 14
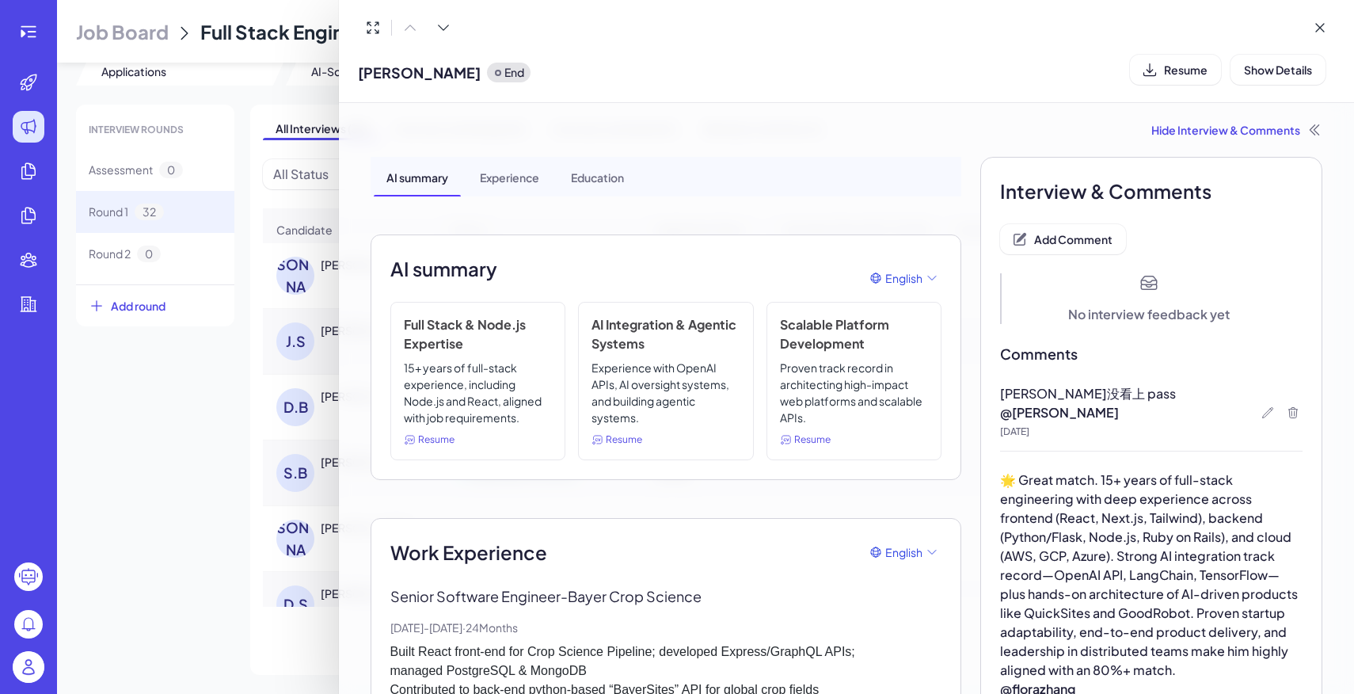
click at [193, 463] on div at bounding box center [677, 347] width 1354 height 694
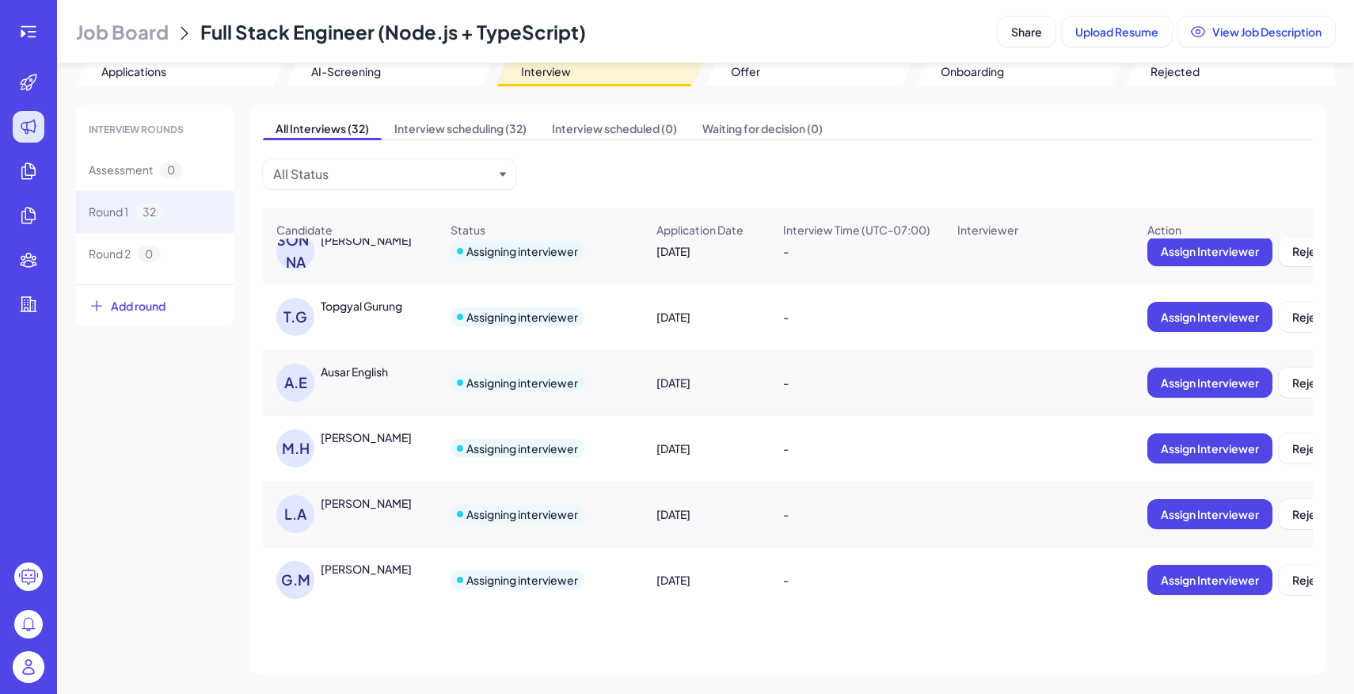
scroll to position [1028, 0]
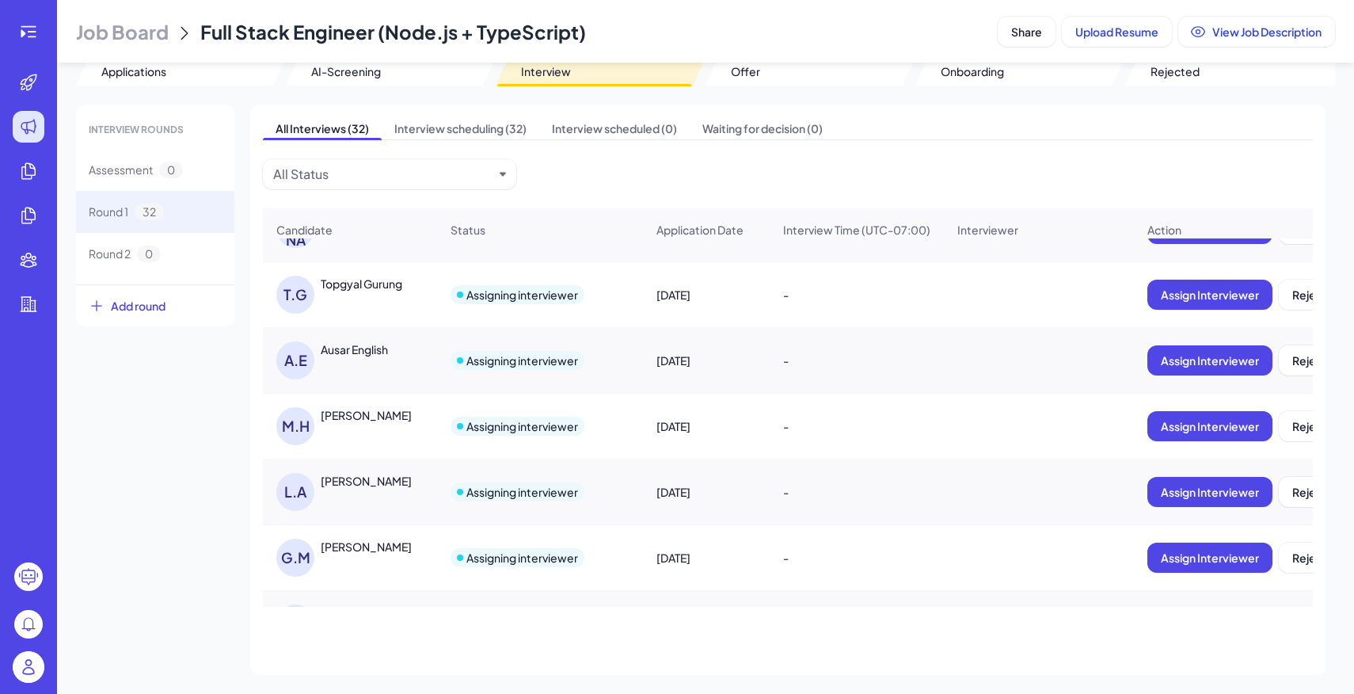
click at [379, 296] on div "[PERSON_NAME] [PERSON_NAME]" at bounding box center [357, 295] width 163 height 38
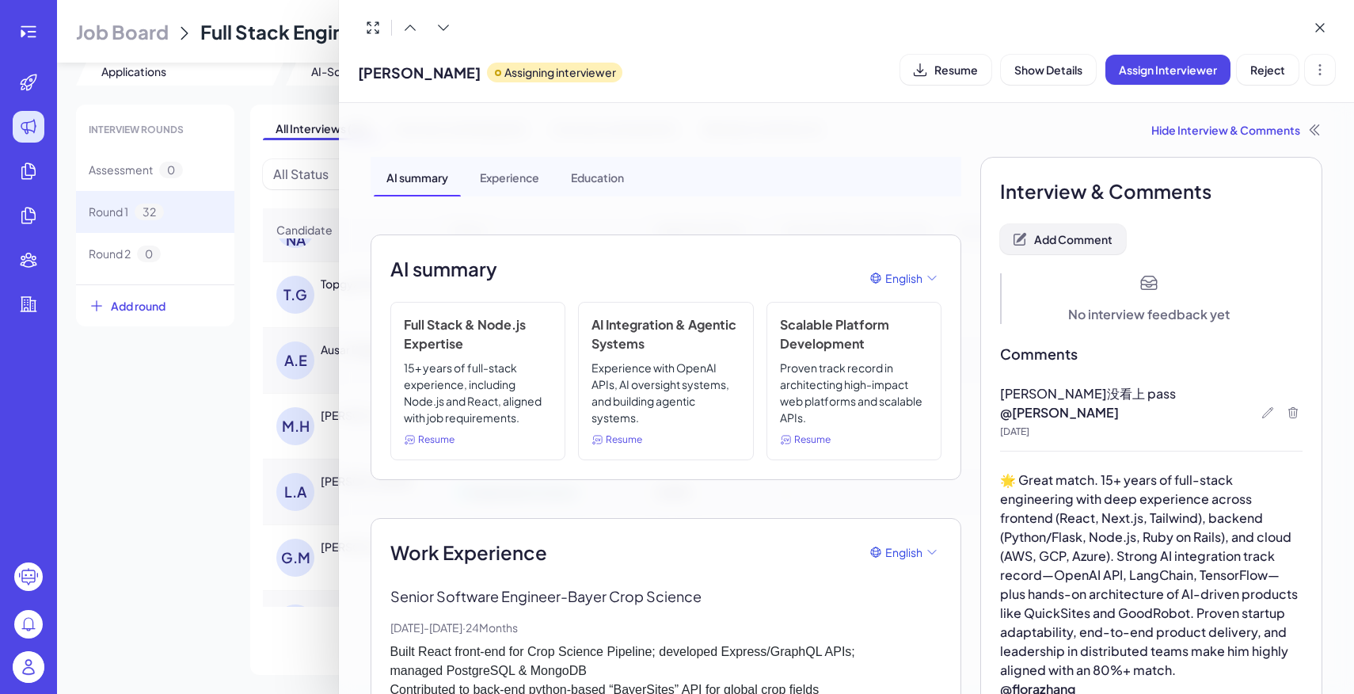
click at [1072, 233] on span "Add Comment" at bounding box center [1073, 239] width 78 height 14
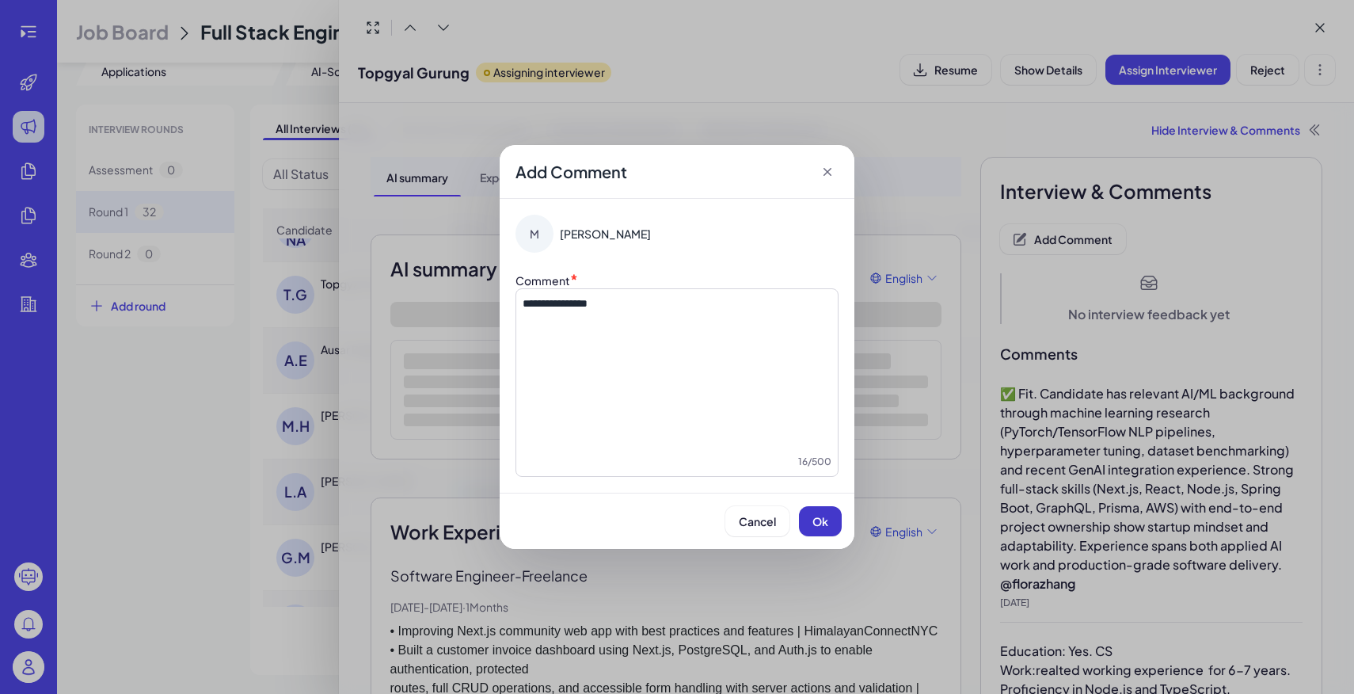
click at [822, 508] on button "Ok" at bounding box center [820, 521] width 43 height 30
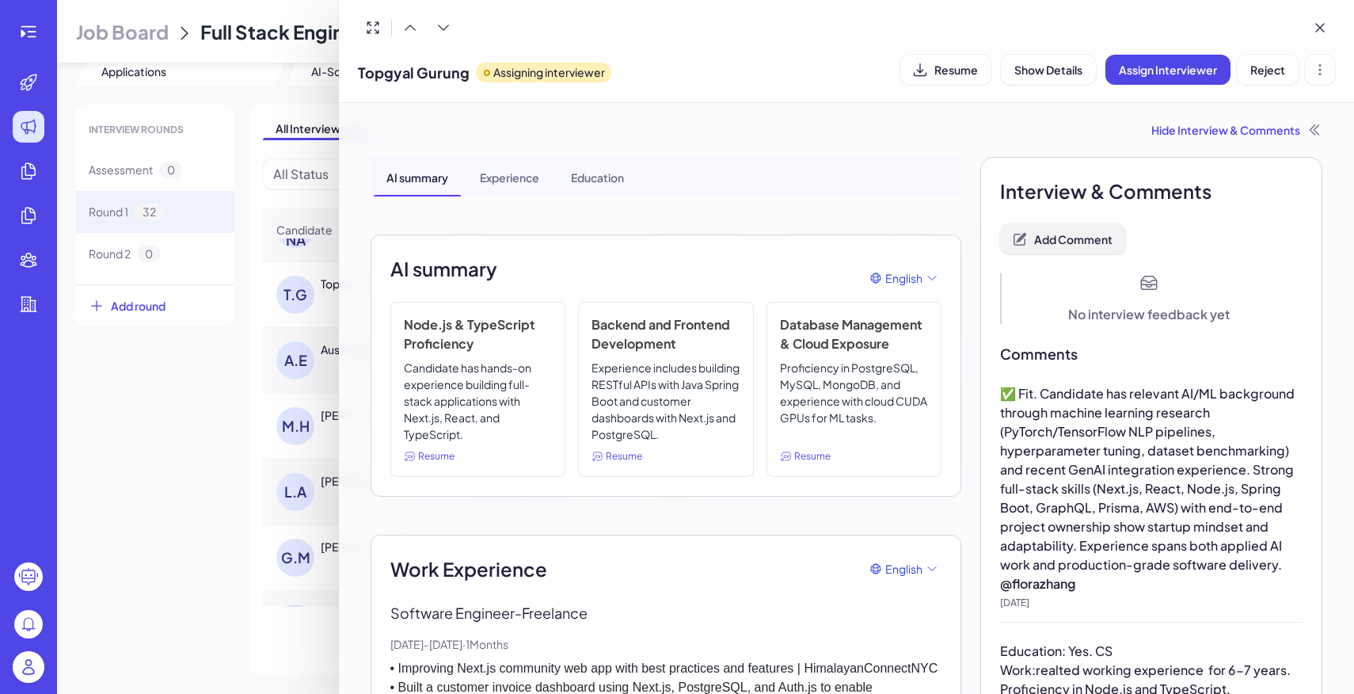
click at [1085, 242] on span "Add Comment" at bounding box center [1073, 239] width 78 height 14
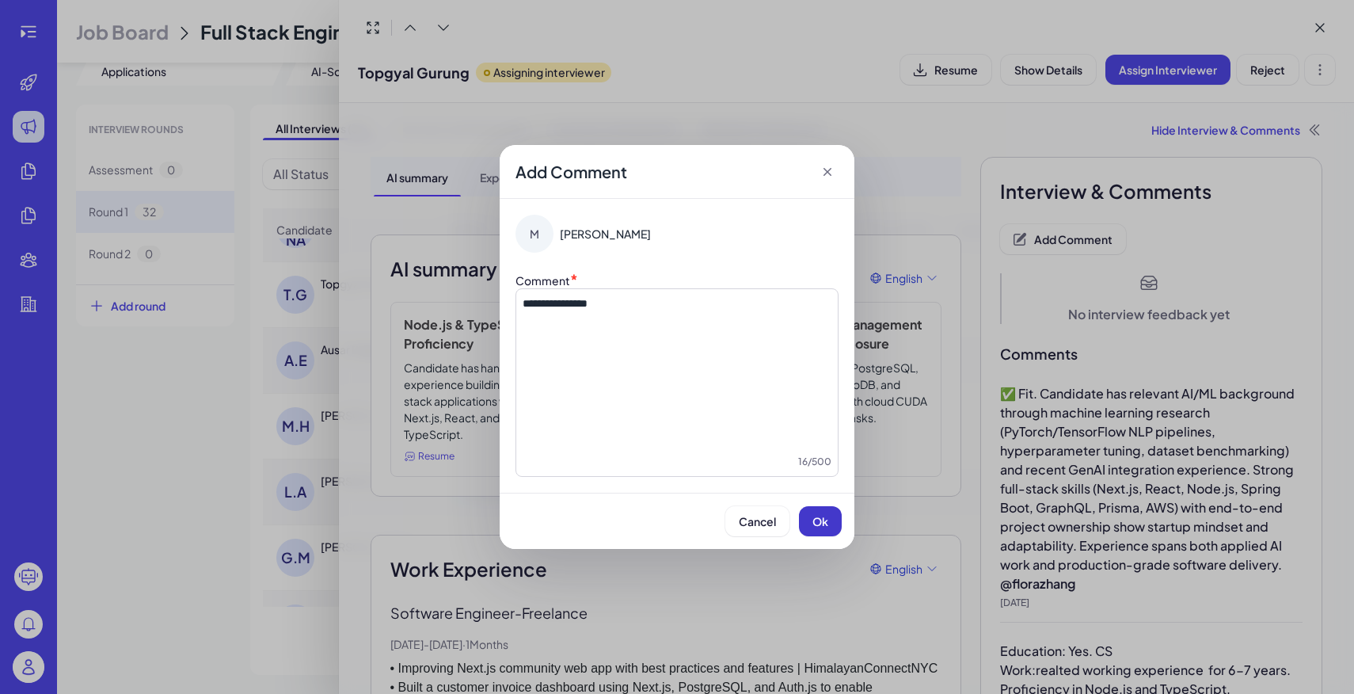
click at [823, 523] on span "Ok" at bounding box center [820, 521] width 16 height 14
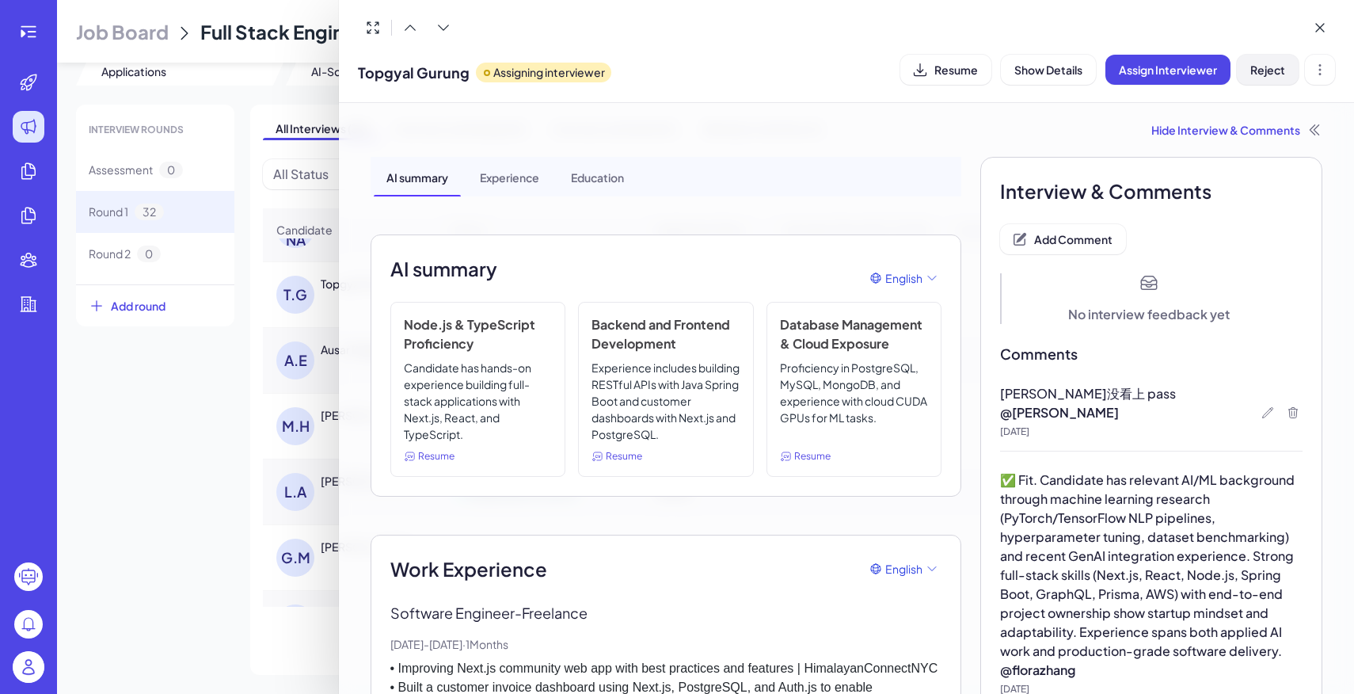
click at [1262, 72] on span "Reject" at bounding box center [1267, 70] width 35 height 14
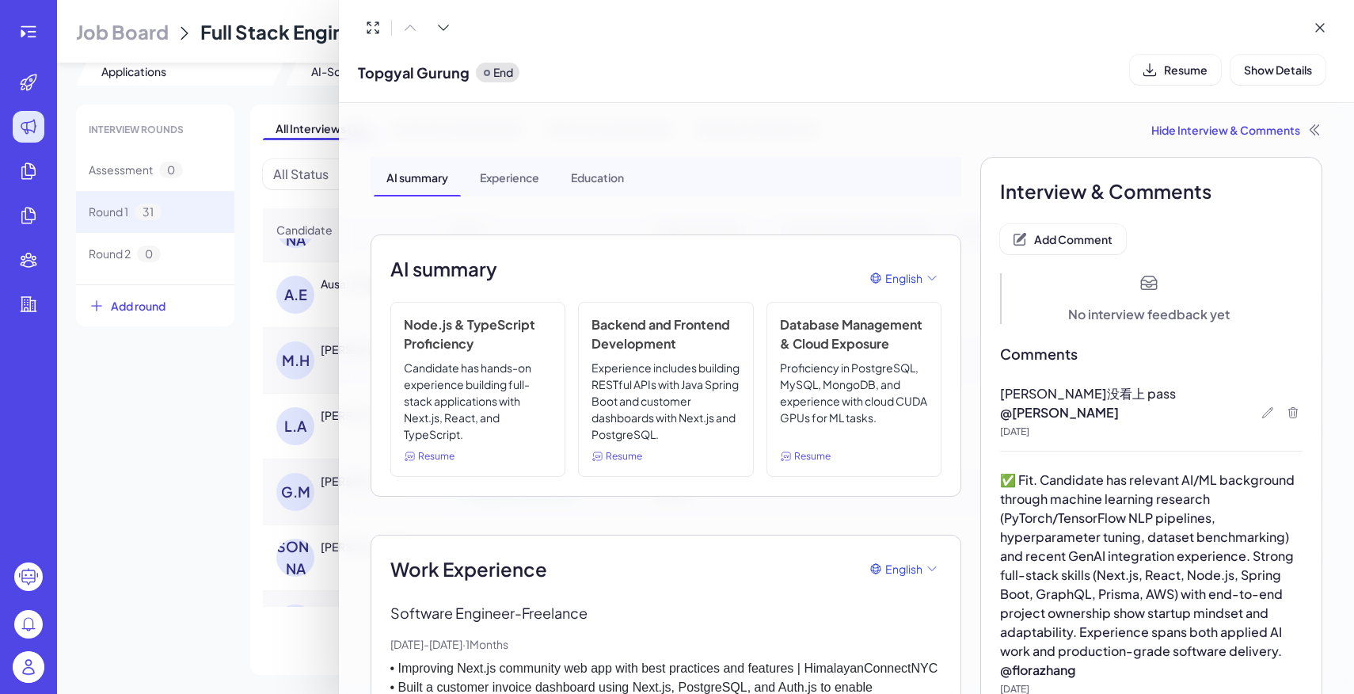
click at [179, 447] on div at bounding box center [677, 347] width 1354 height 694
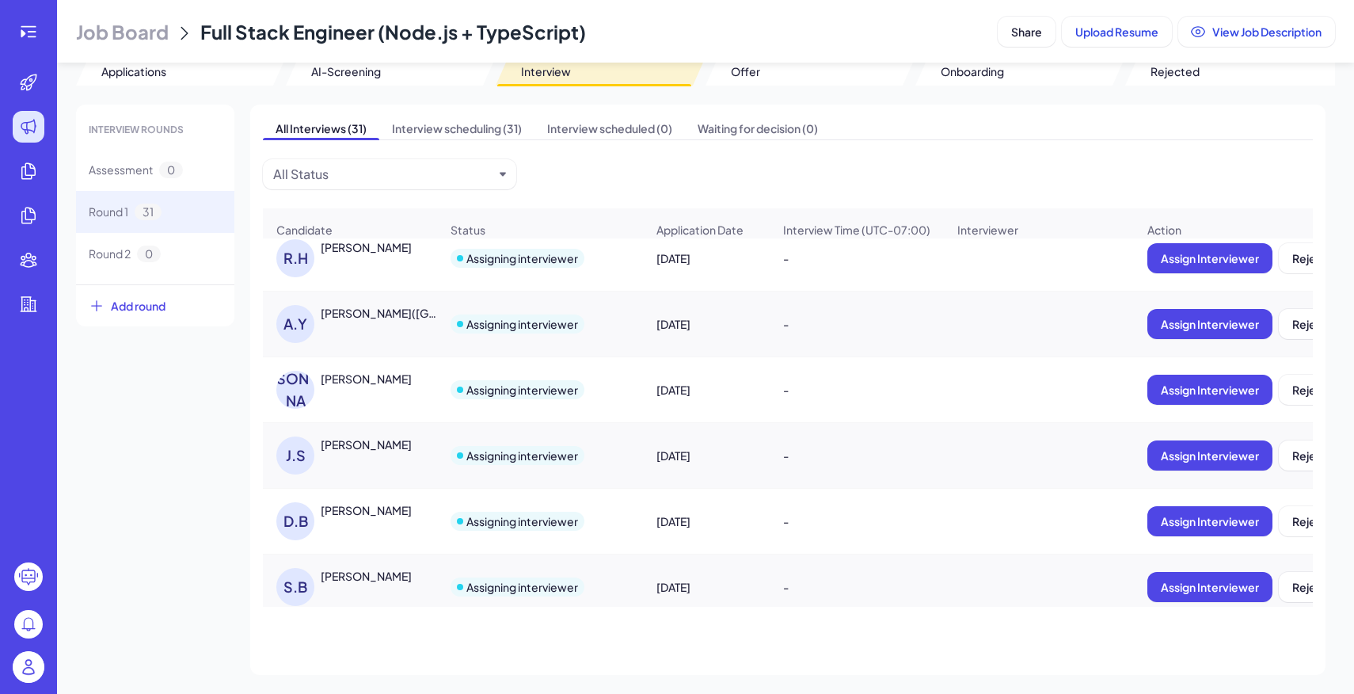
scroll to position [400, 0]
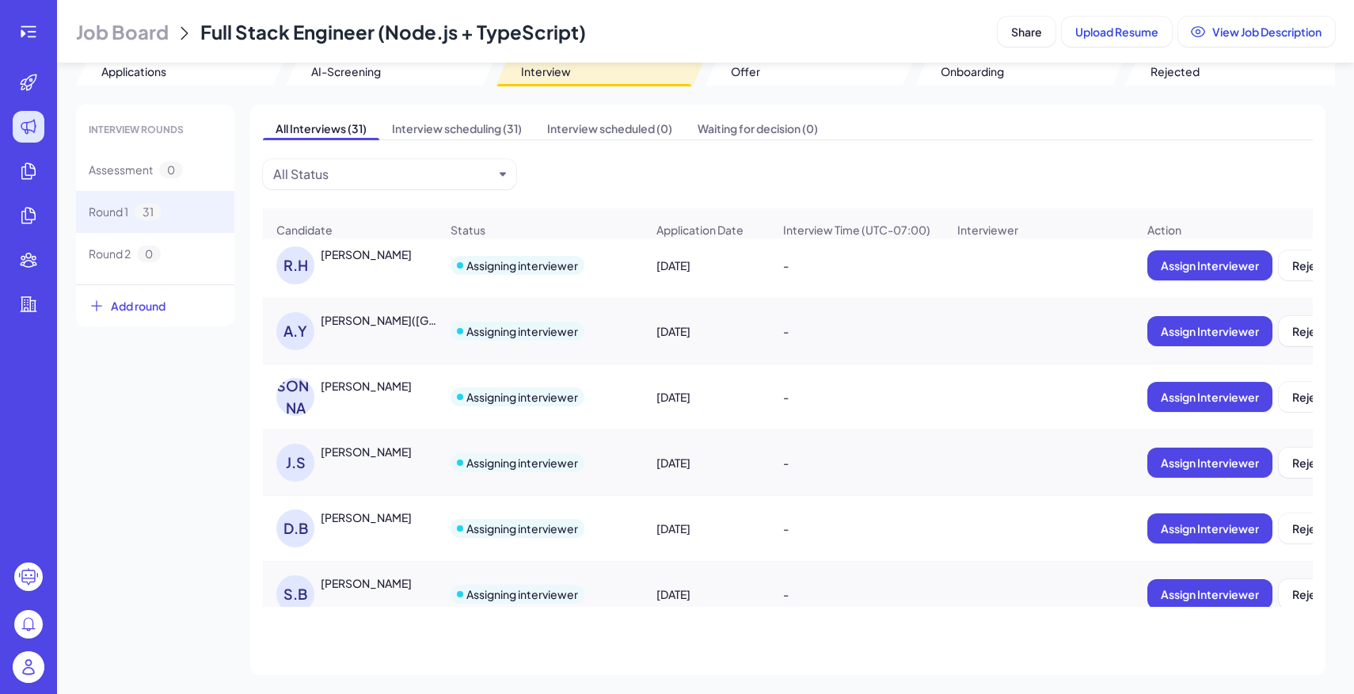
click at [386, 392] on div "[PERSON_NAME]" at bounding box center [366, 386] width 91 height 16
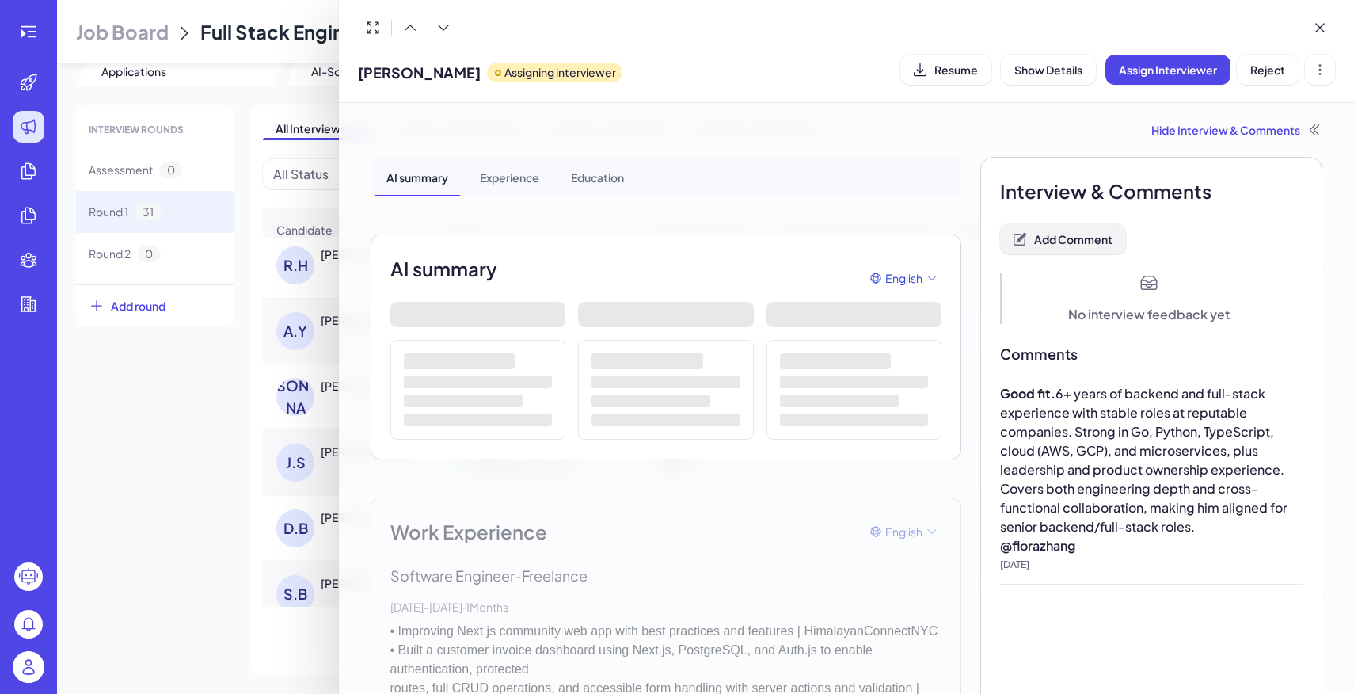
click at [1059, 244] on span "Add Comment" at bounding box center [1073, 239] width 78 height 14
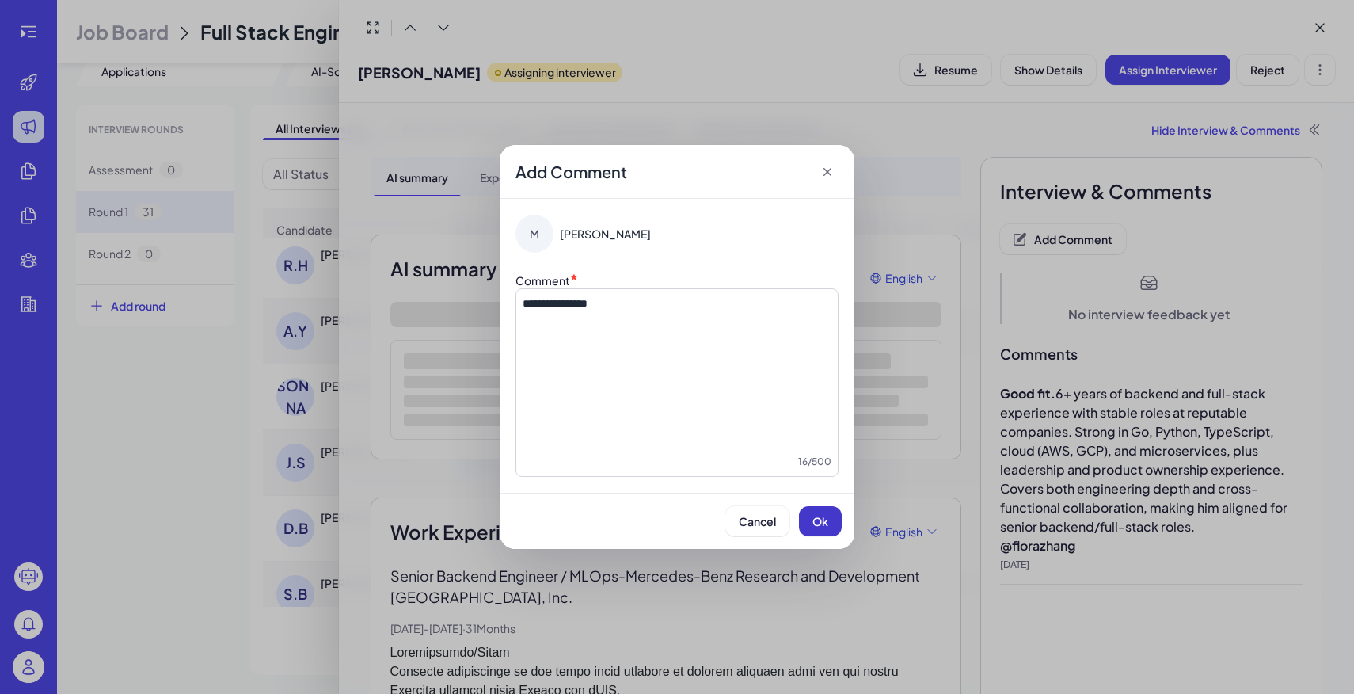
click at [816, 524] on span "Ok" at bounding box center [820, 521] width 16 height 14
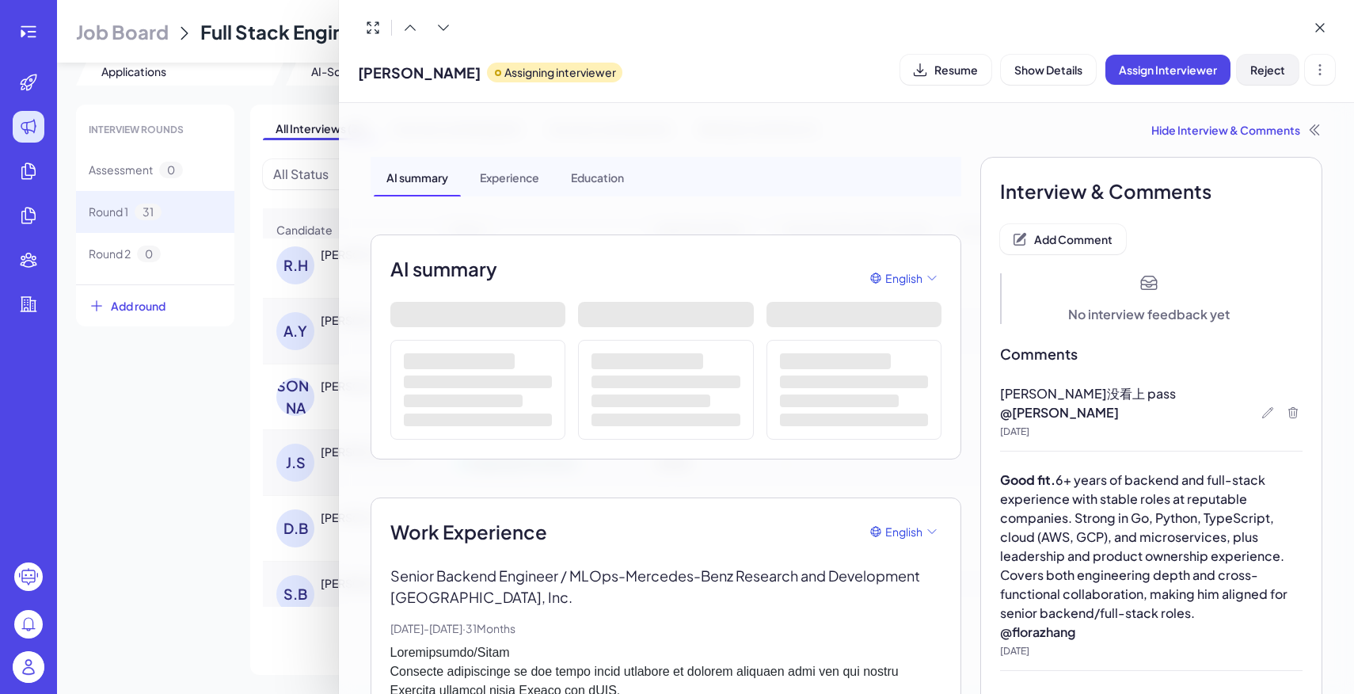
click at [1281, 68] on span "Reject" at bounding box center [1267, 70] width 35 height 14
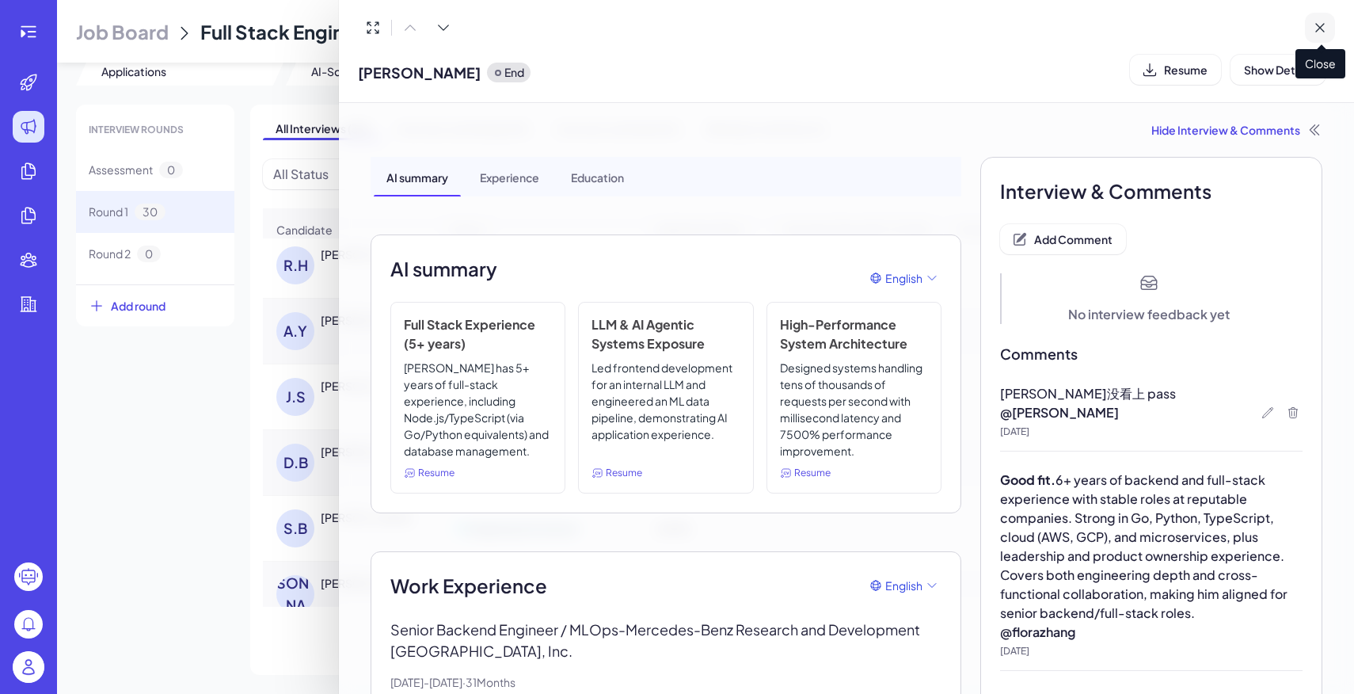
click at [1317, 27] on icon at bounding box center [1320, 28] width 16 height 16
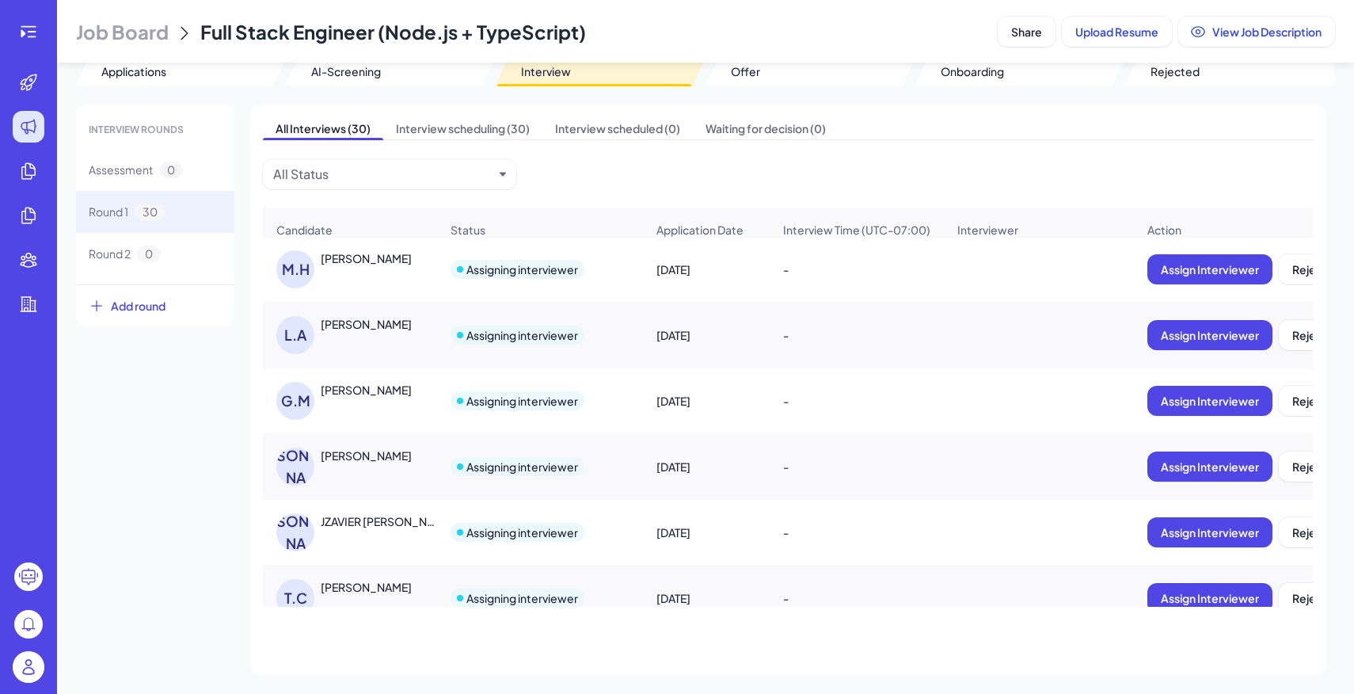
scroll to position [1056, 0]
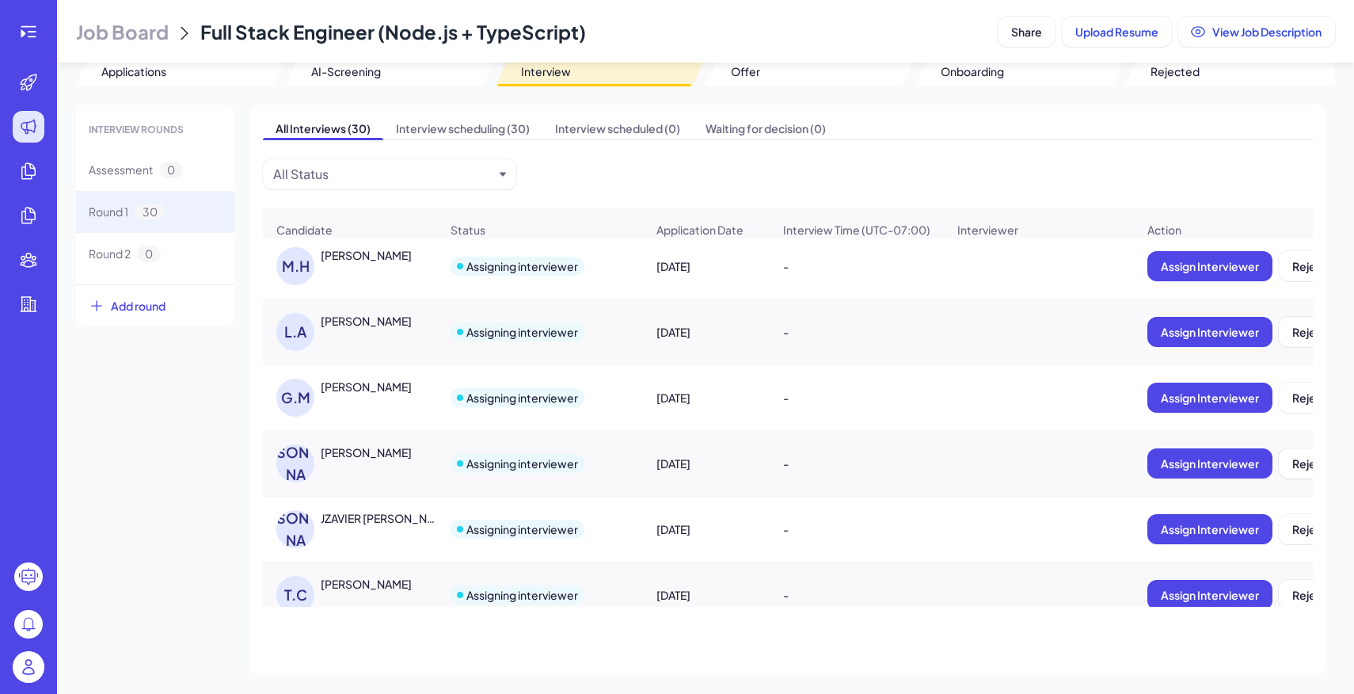
click at [350, 396] on div "[PERSON_NAME]" at bounding box center [357, 397] width 163 height 38
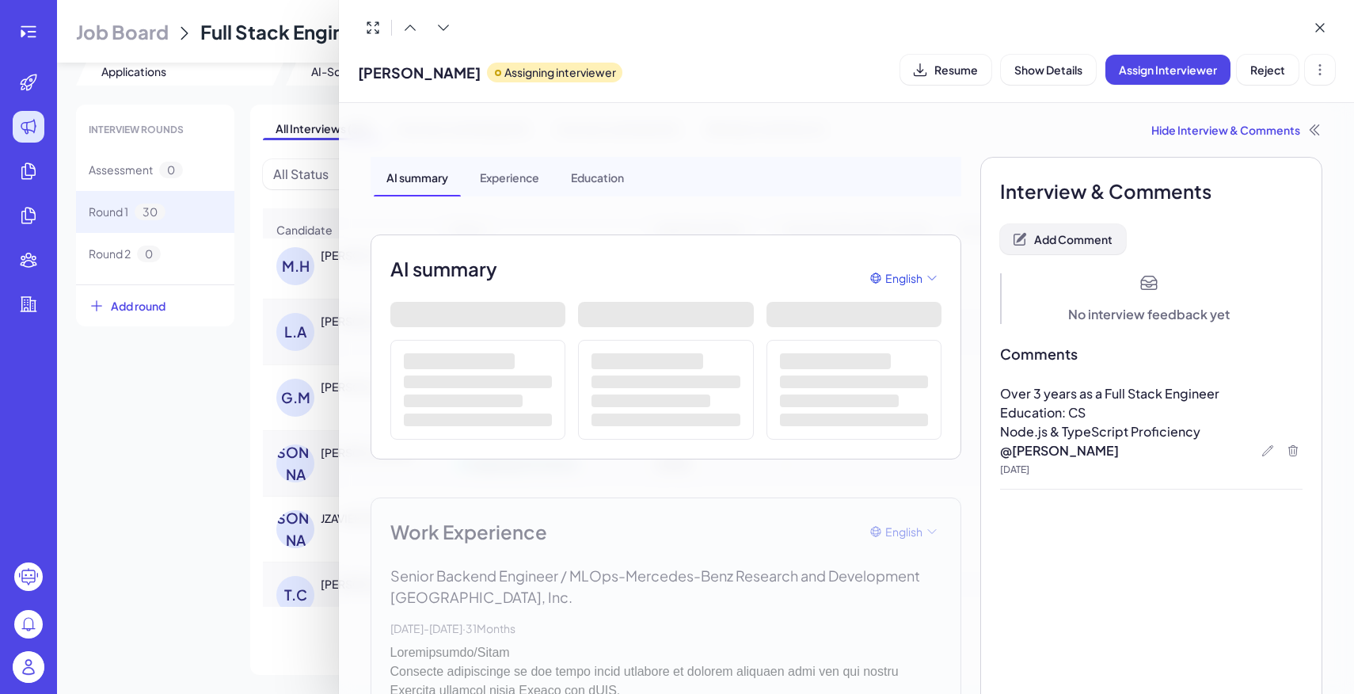
click at [1052, 238] on span "Add Comment" at bounding box center [1073, 239] width 78 height 14
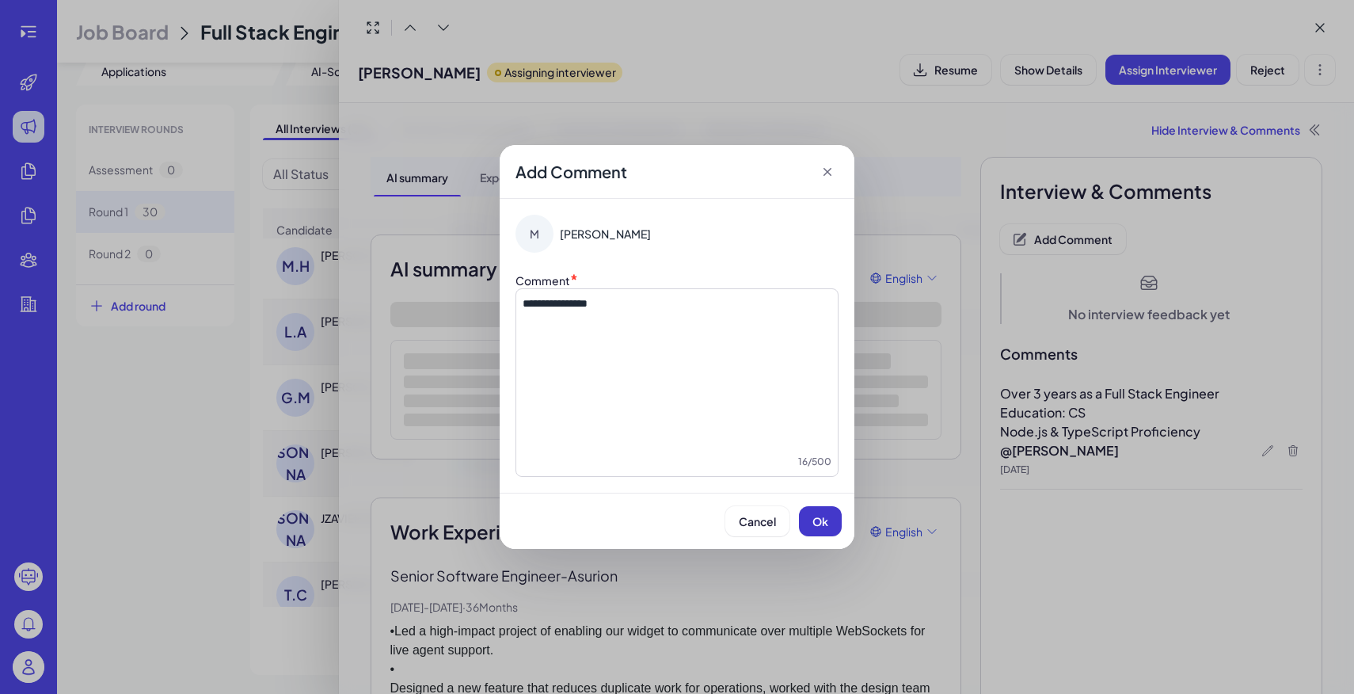
click at [815, 515] on span "Ok" at bounding box center [820, 521] width 16 height 14
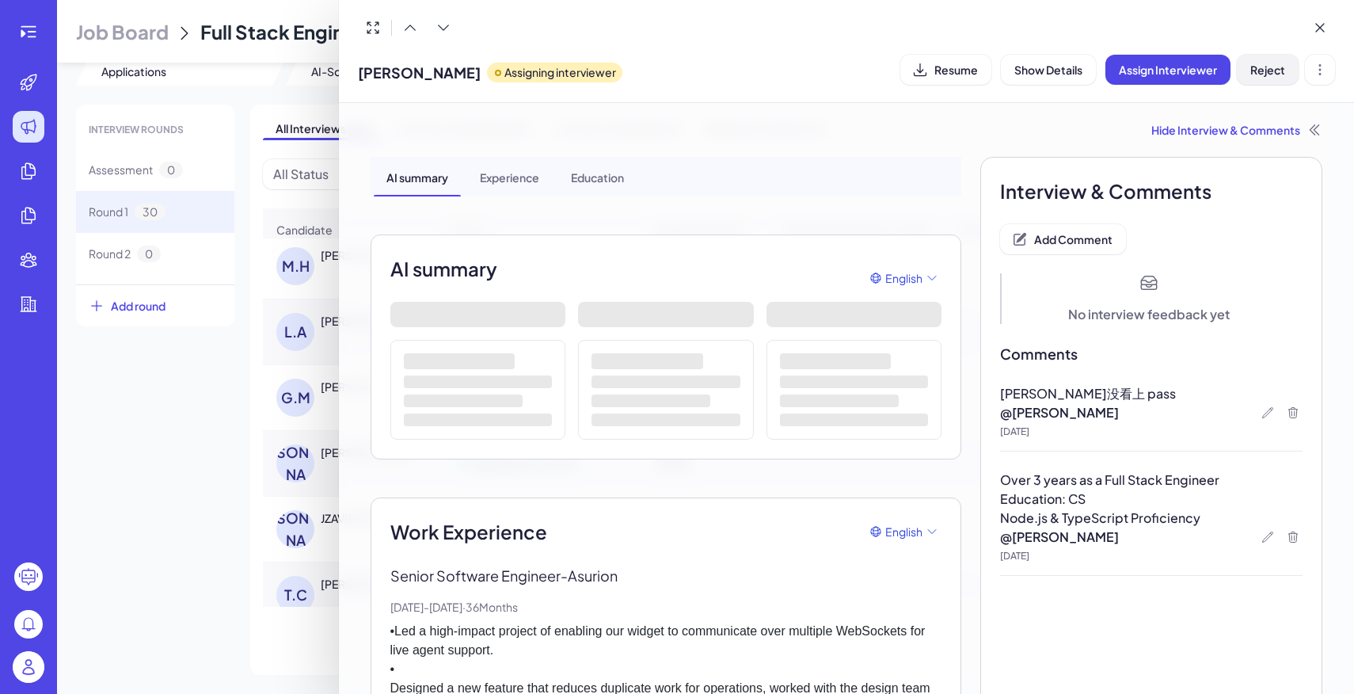
click at [1272, 77] on button "Reject" at bounding box center [1268, 70] width 62 height 30
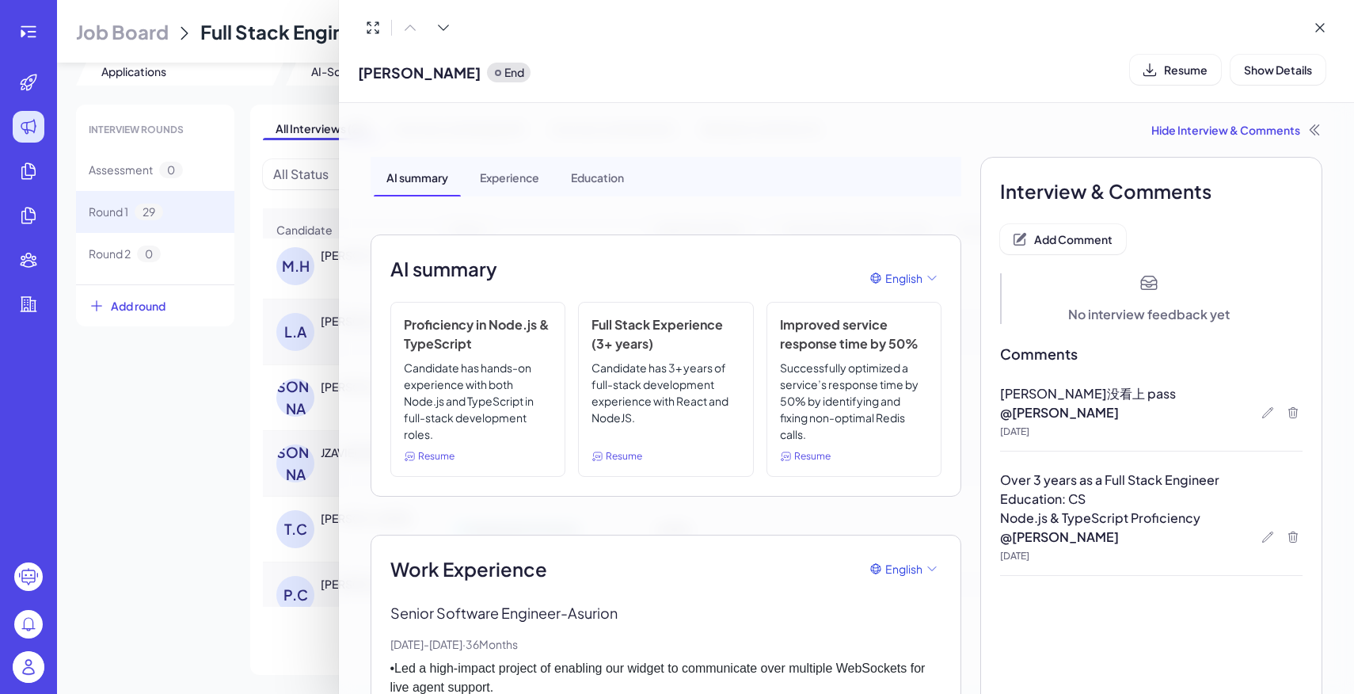
click at [192, 479] on div at bounding box center [677, 347] width 1354 height 694
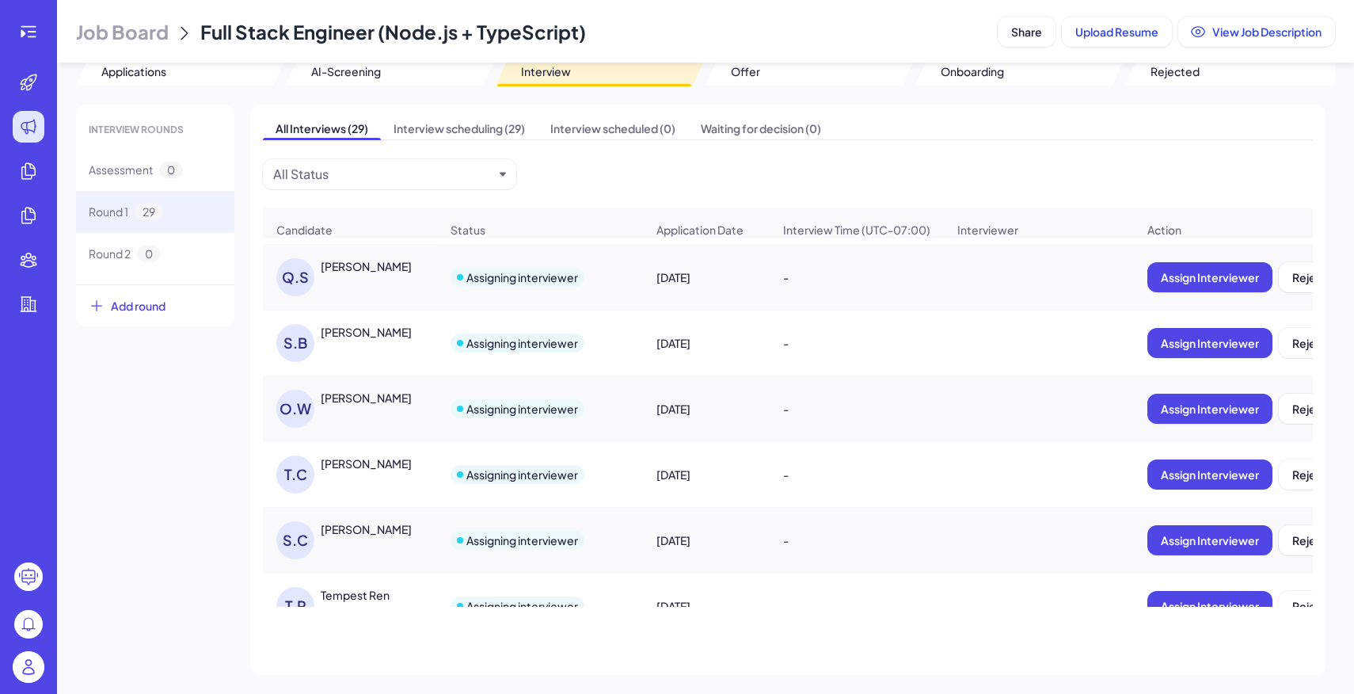
scroll to position [1538, 0]
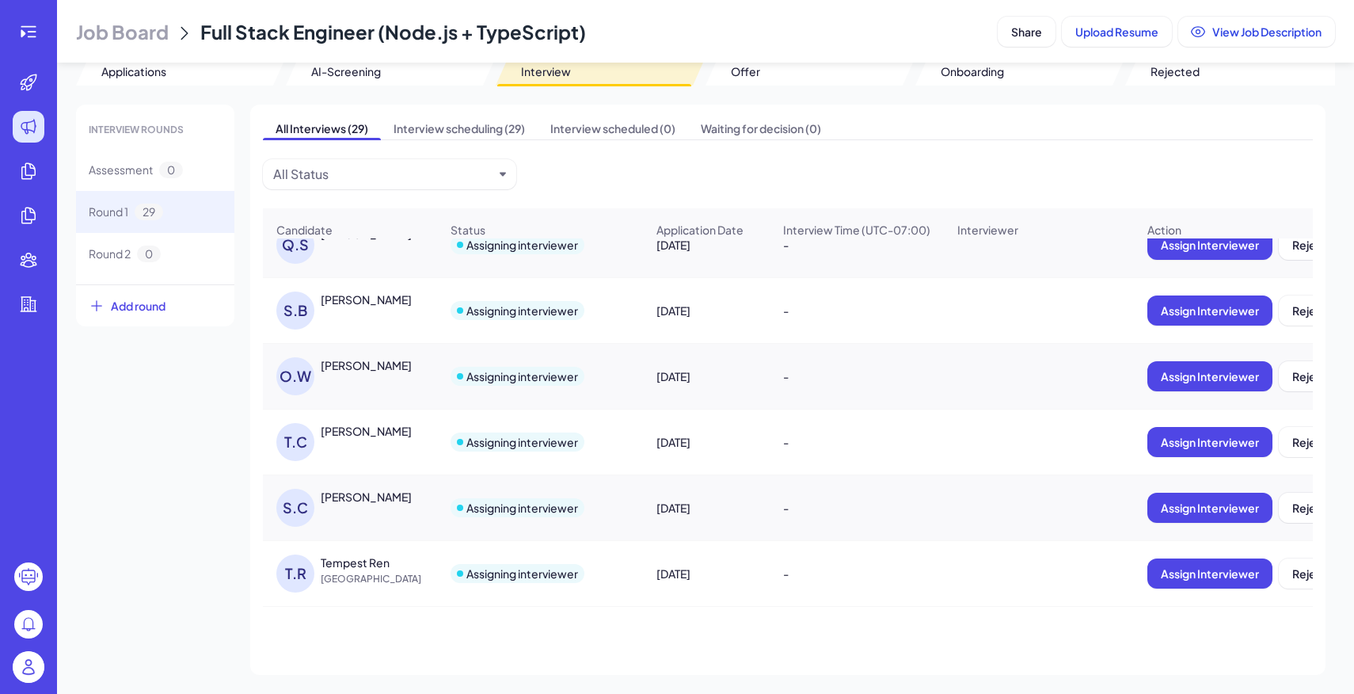
click at [396, 489] on div "[PERSON_NAME]" at bounding box center [366, 497] width 91 height 16
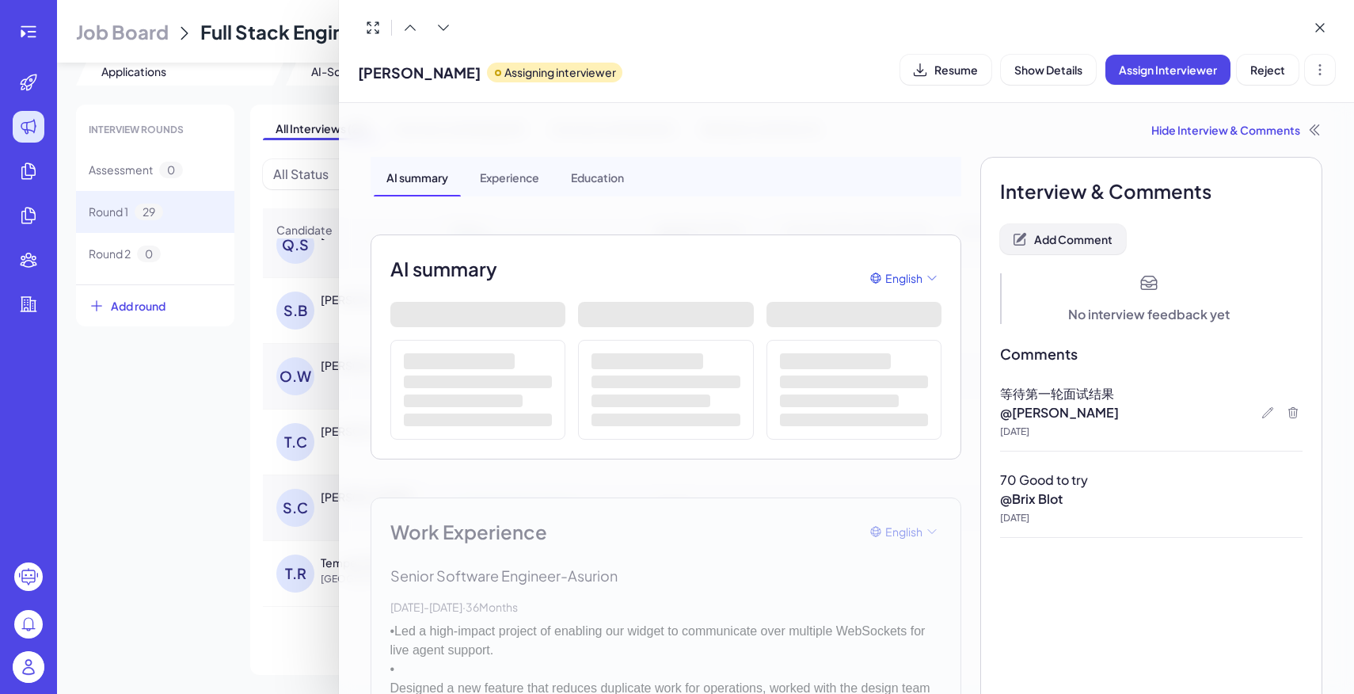
click at [1092, 235] on span "Add Comment" at bounding box center [1073, 239] width 78 height 14
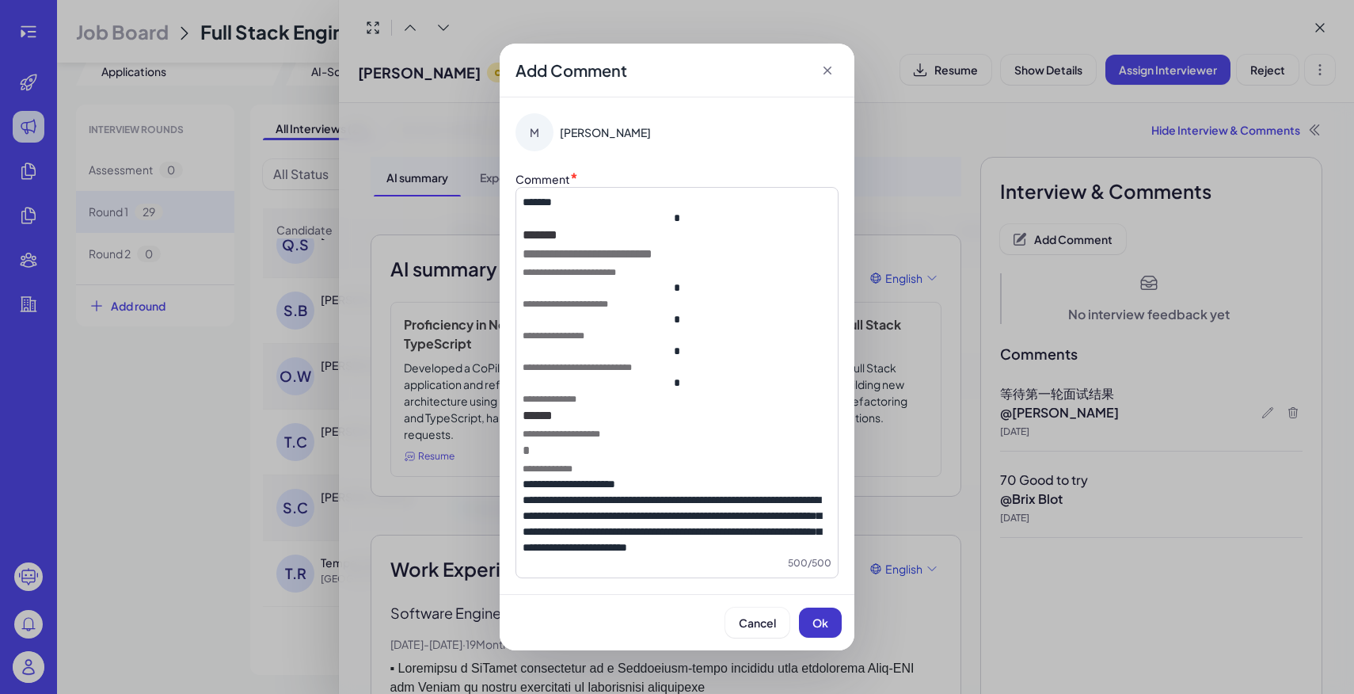
click at [822, 624] on span "Ok" at bounding box center [820, 622] width 16 height 14
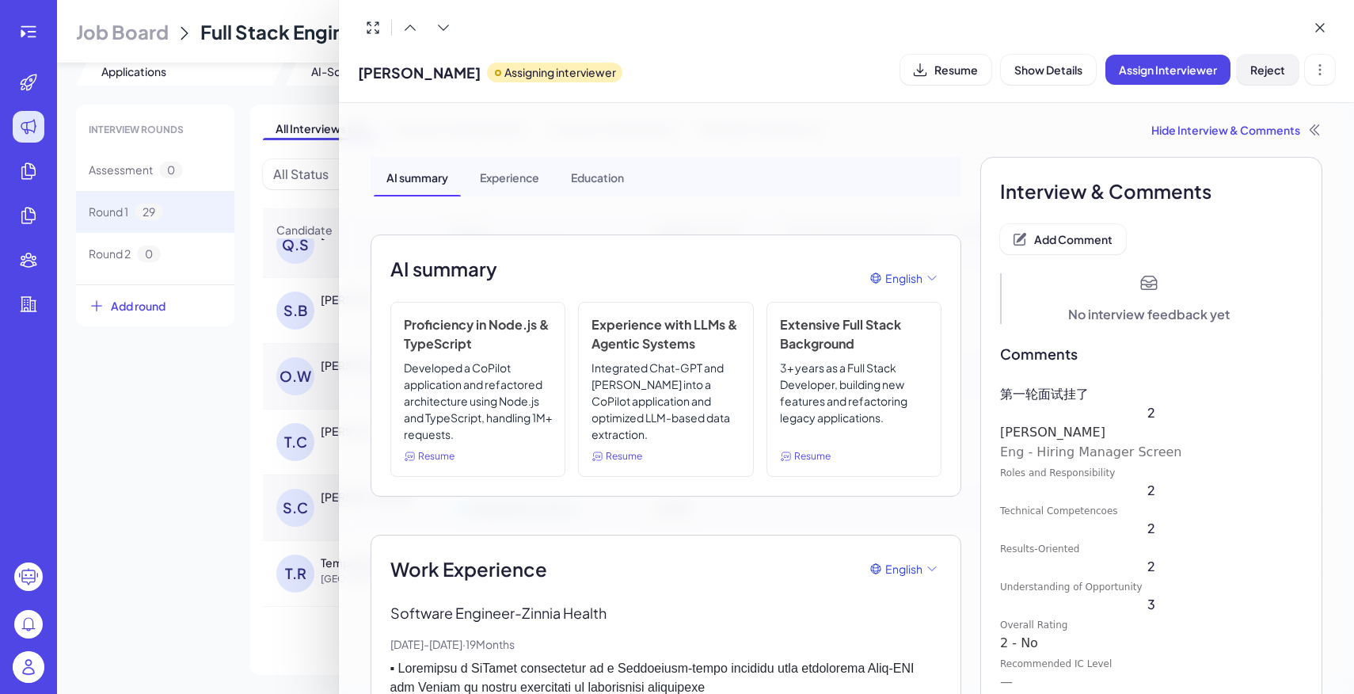
click at [1272, 74] on span "Reject" at bounding box center [1267, 70] width 35 height 14
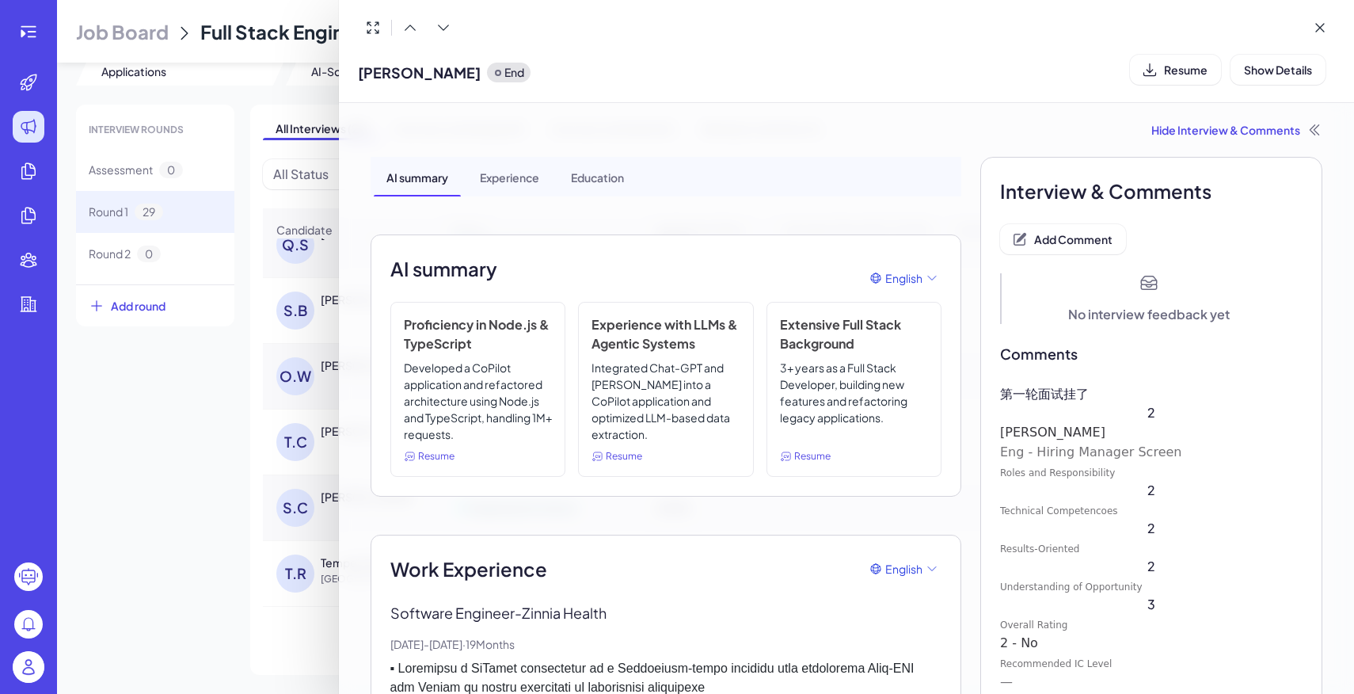
click at [181, 494] on div at bounding box center [677, 347] width 1354 height 694
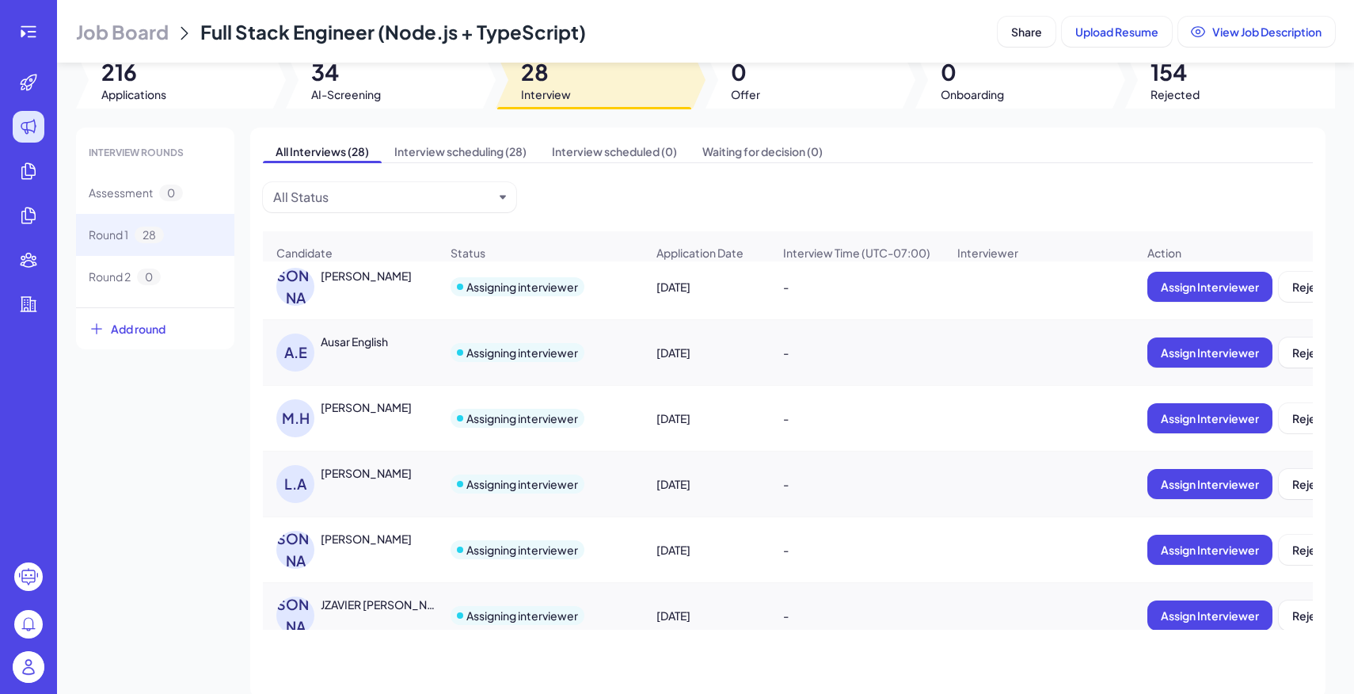
scroll to position [922, 0]
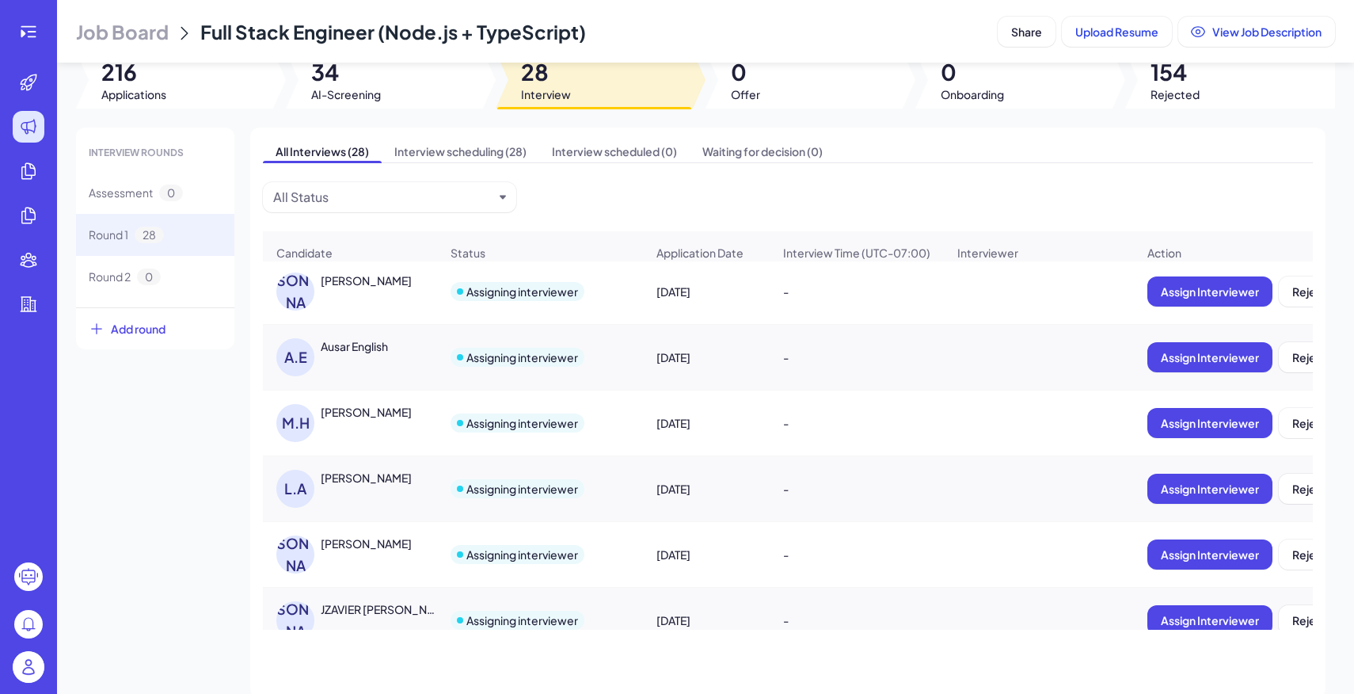
click at [364, 557] on div "[PERSON_NAME]" at bounding box center [357, 554] width 163 height 38
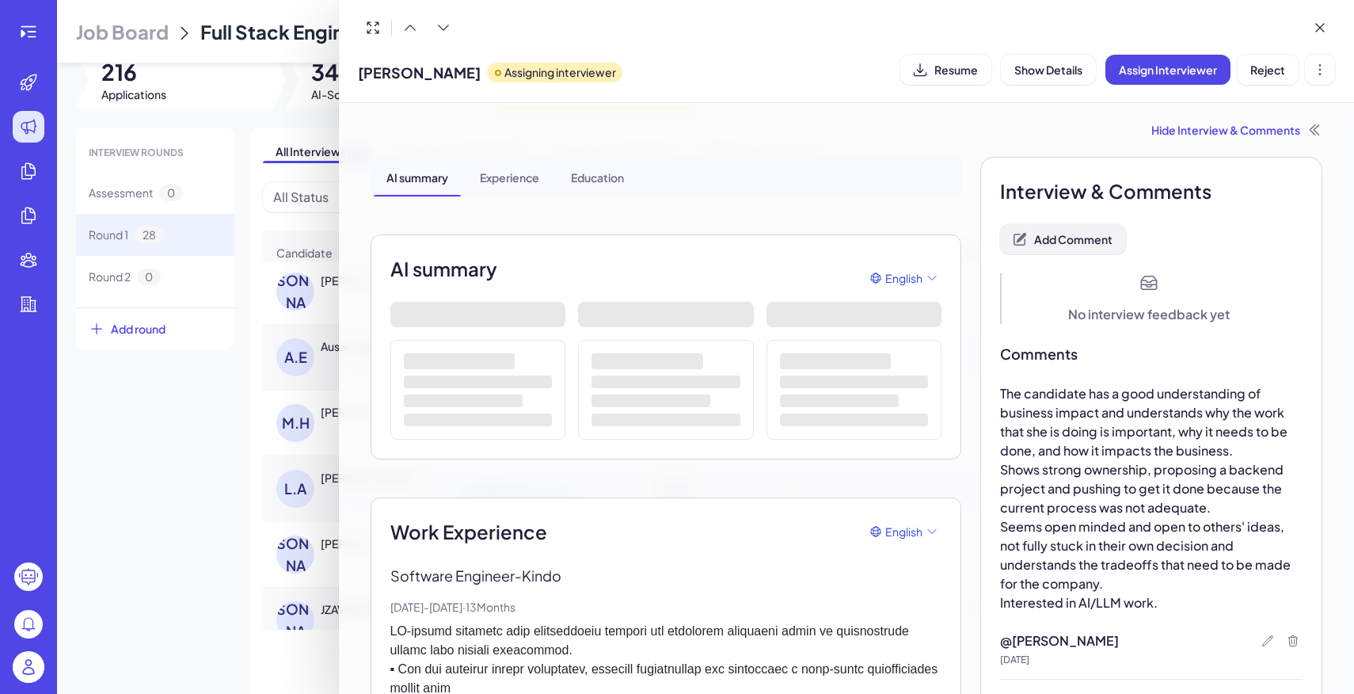
click at [1092, 246] on button "Add Comment" at bounding box center [1063, 239] width 126 height 30
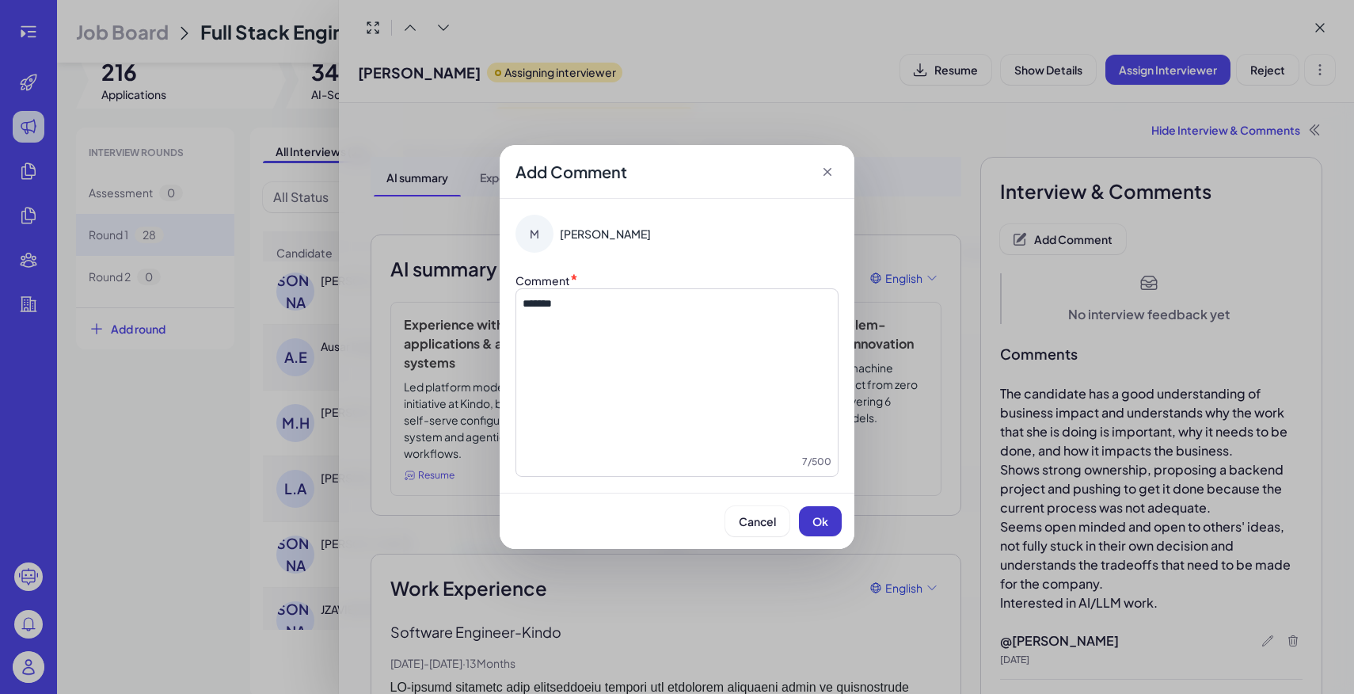
click at [823, 527] on span "Ok" at bounding box center [820, 521] width 16 height 14
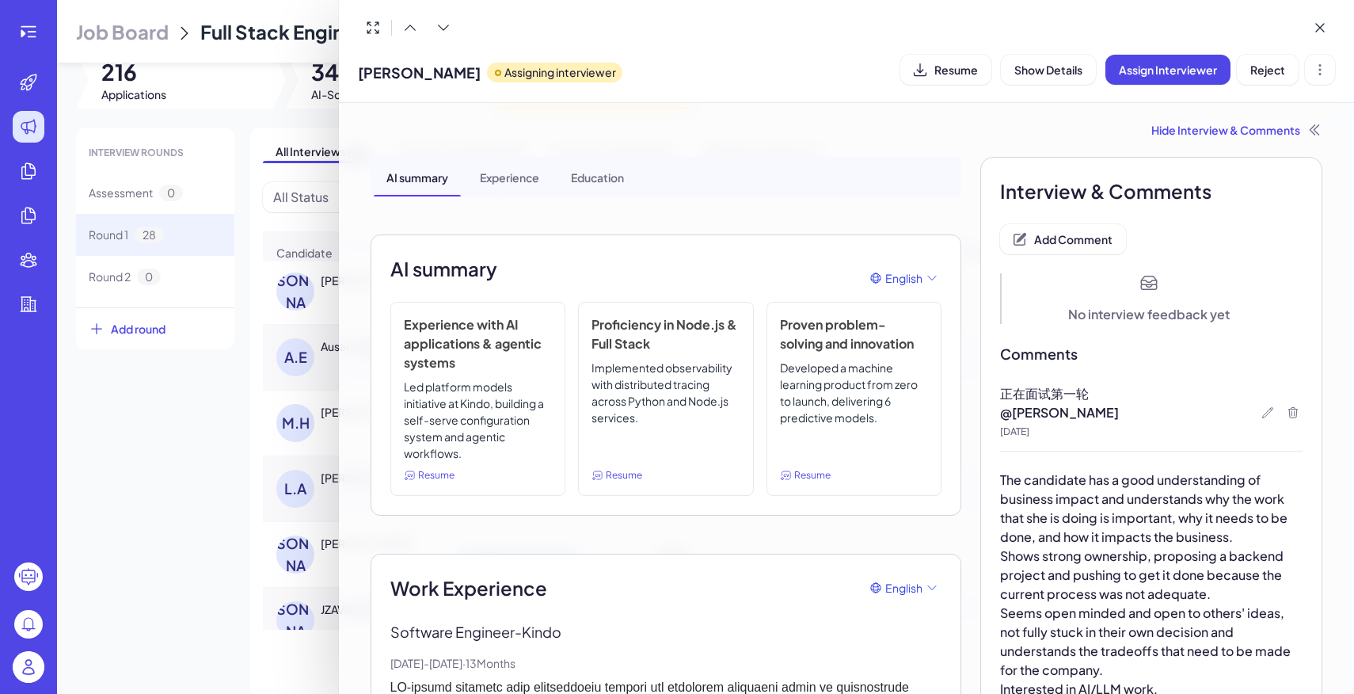
click at [148, 464] on div at bounding box center [677, 347] width 1354 height 694
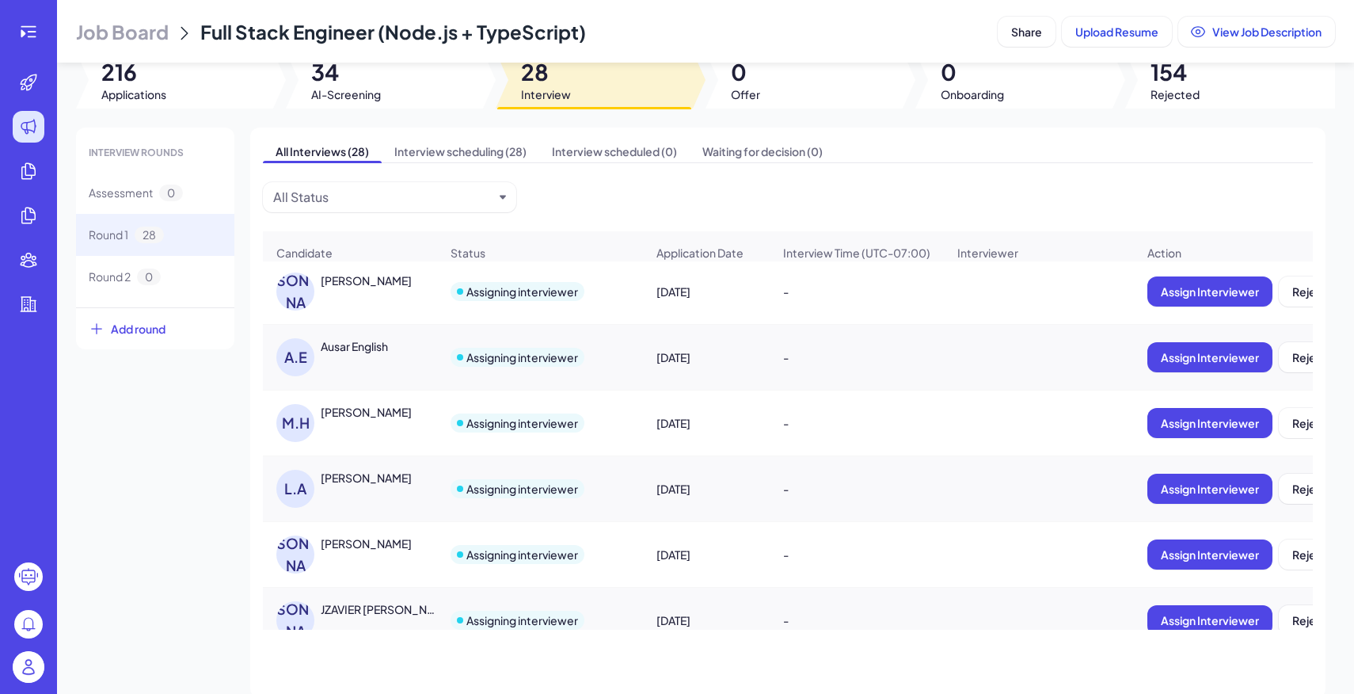
click at [381, 424] on div "[PERSON_NAME] [PERSON_NAME]" at bounding box center [357, 423] width 163 height 38
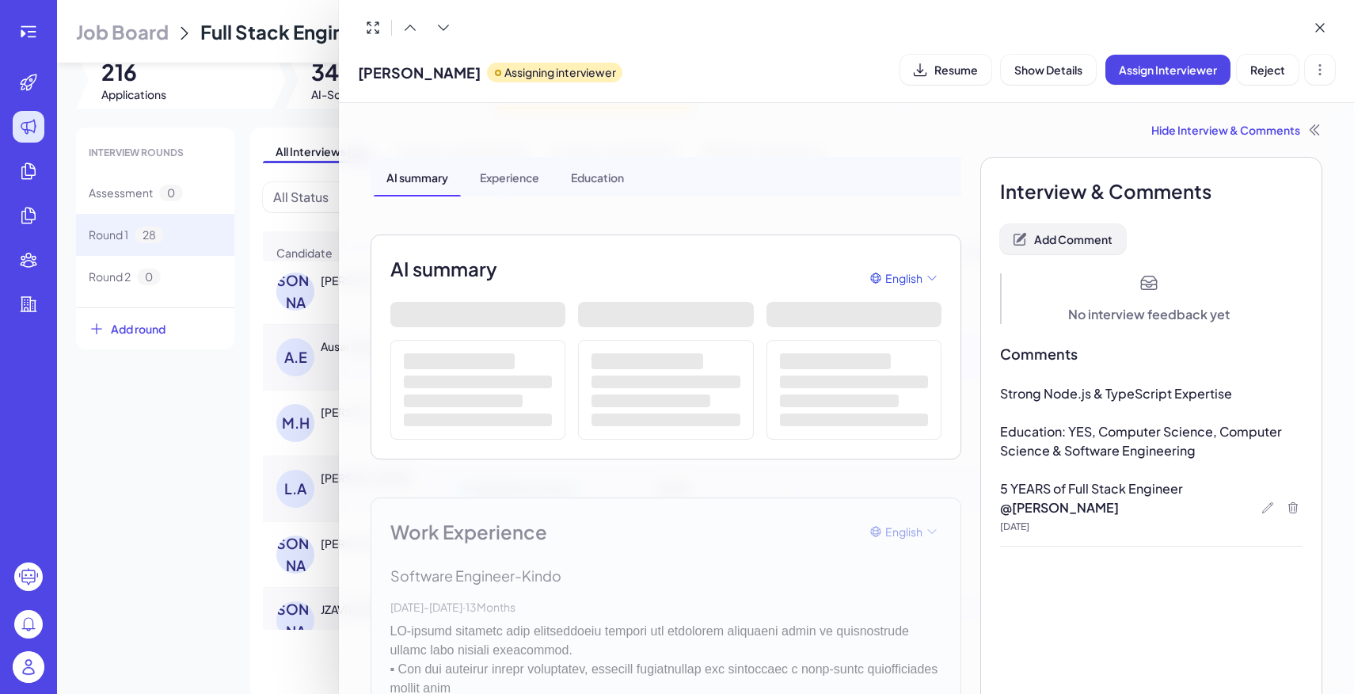
click at [1108, 233] on span "Add Comment" at bounding box center [1073, 239] width 78 height 14
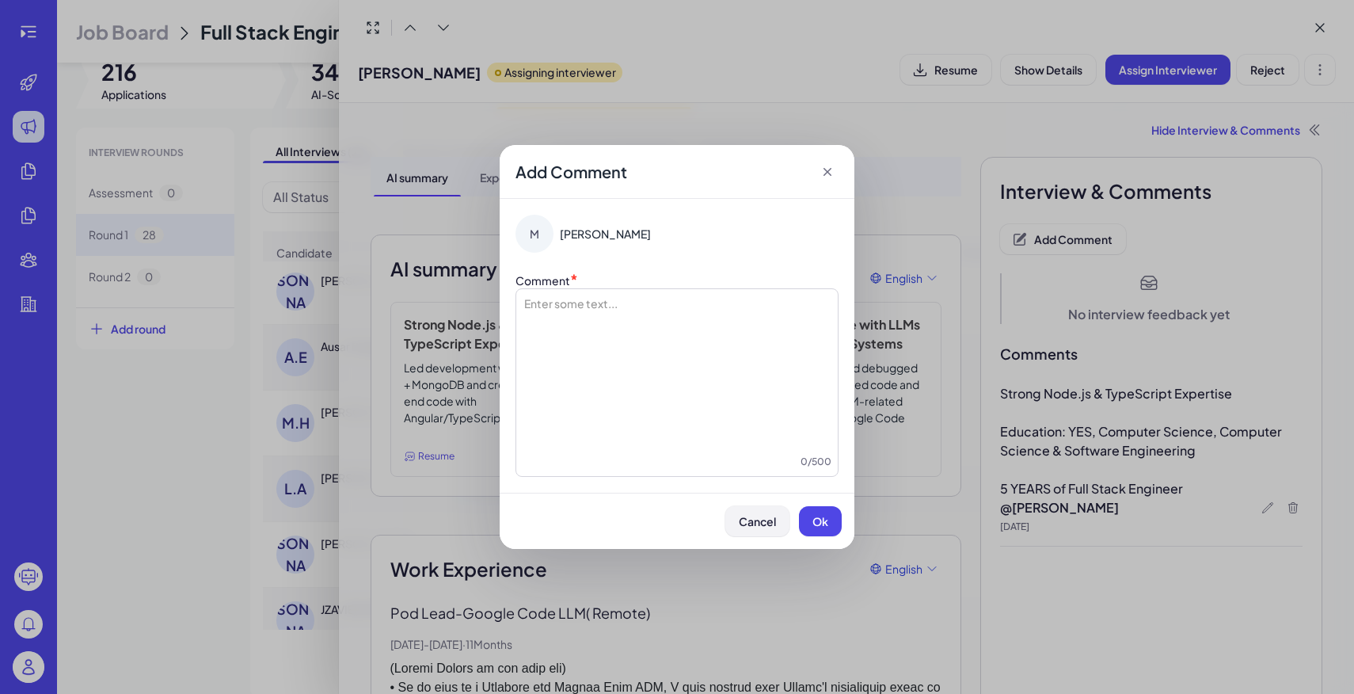
click at [767, 532] on button "Cancel" at bounding box center [757, 521] width 64 height 30
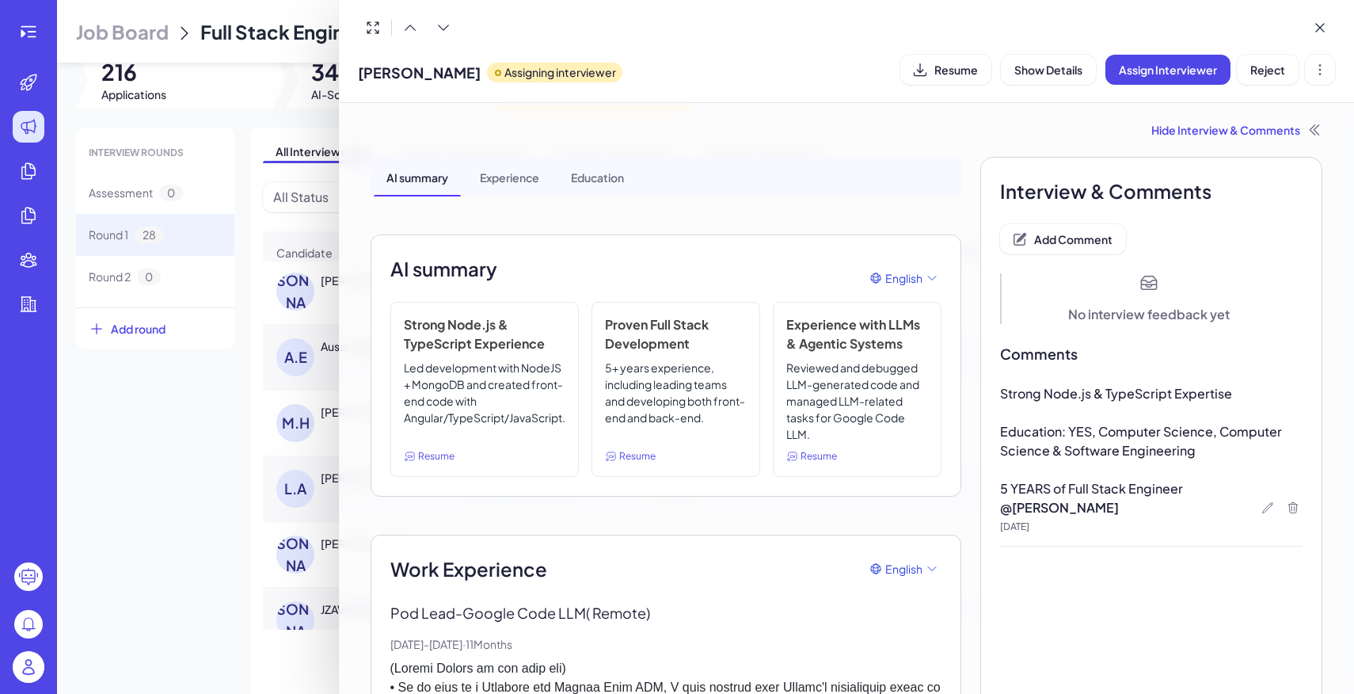
click at [1081, 234] on span "Add Comment" at bounding box center [1073, 239] width 78 height 14
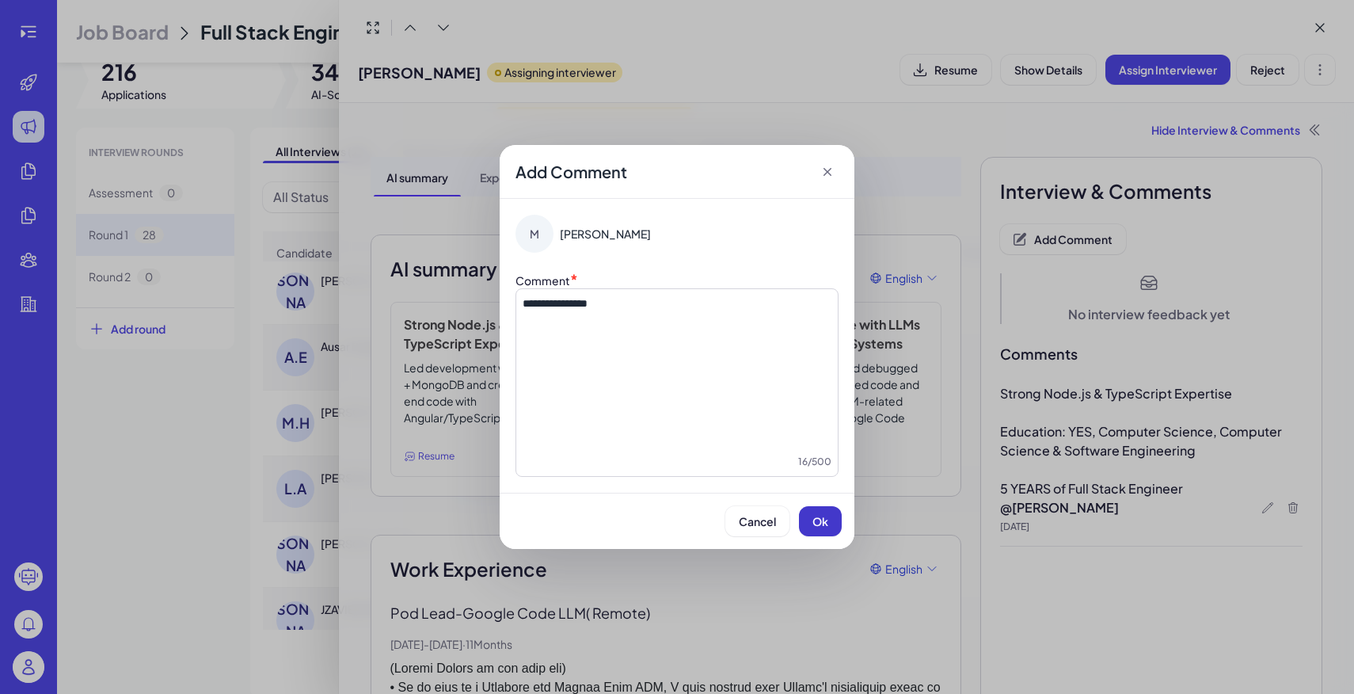
click at [821, 523] on span "Ok" at bounding box center [820, 521] width 16 height 14
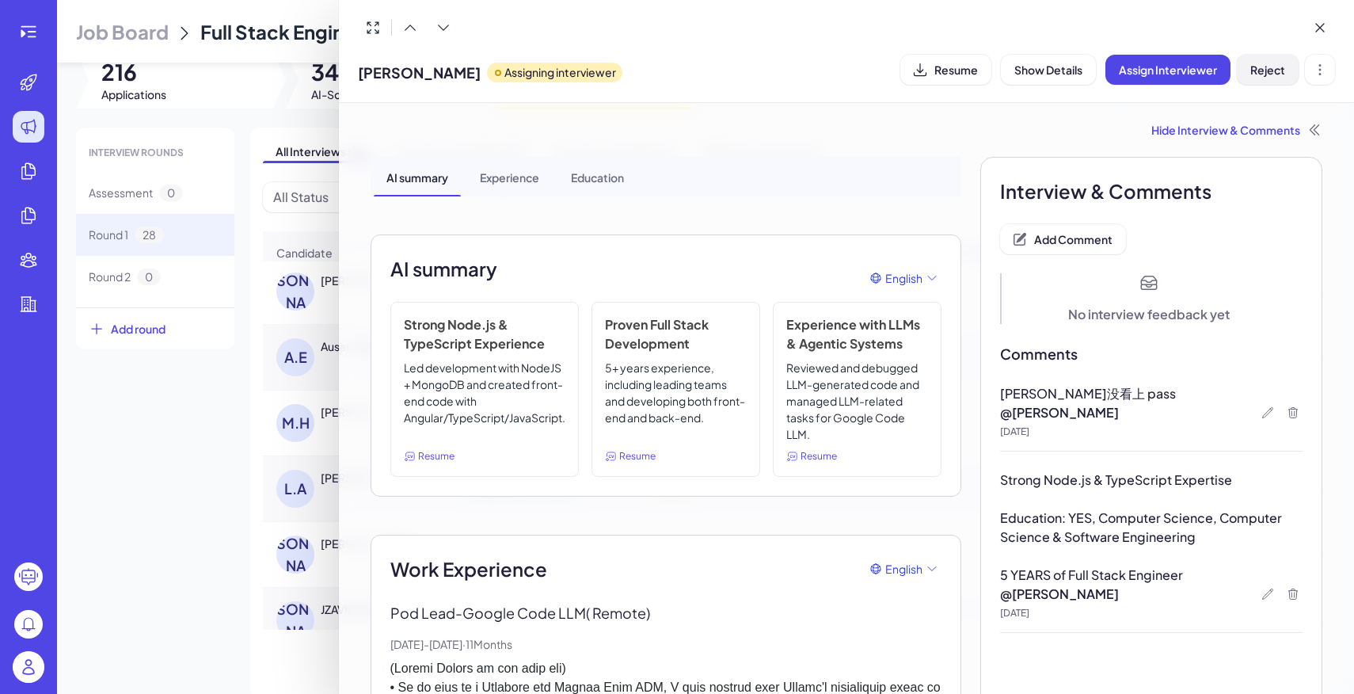
click at [1279, 77] on button "Reject" at bounding box center [1268, 70] width 62 height 30
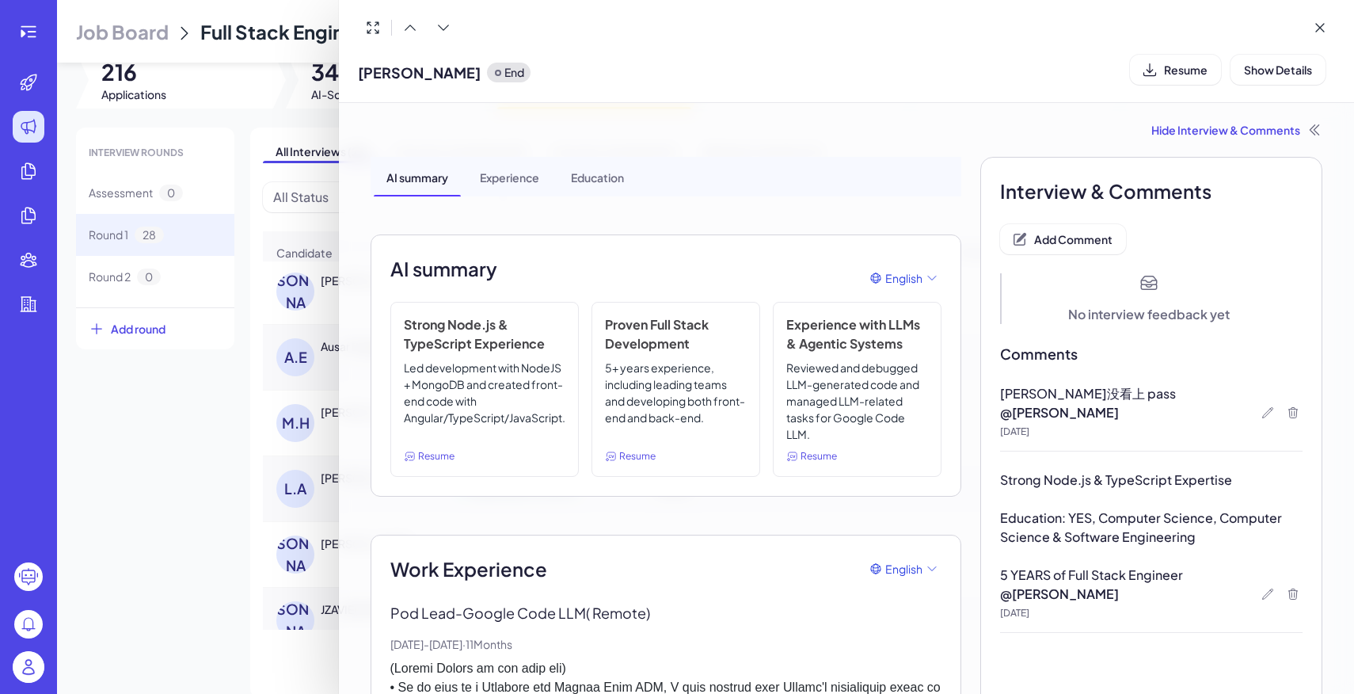
click at [161, 408] on div at bounding box center [677, 347] width 1354 height 694
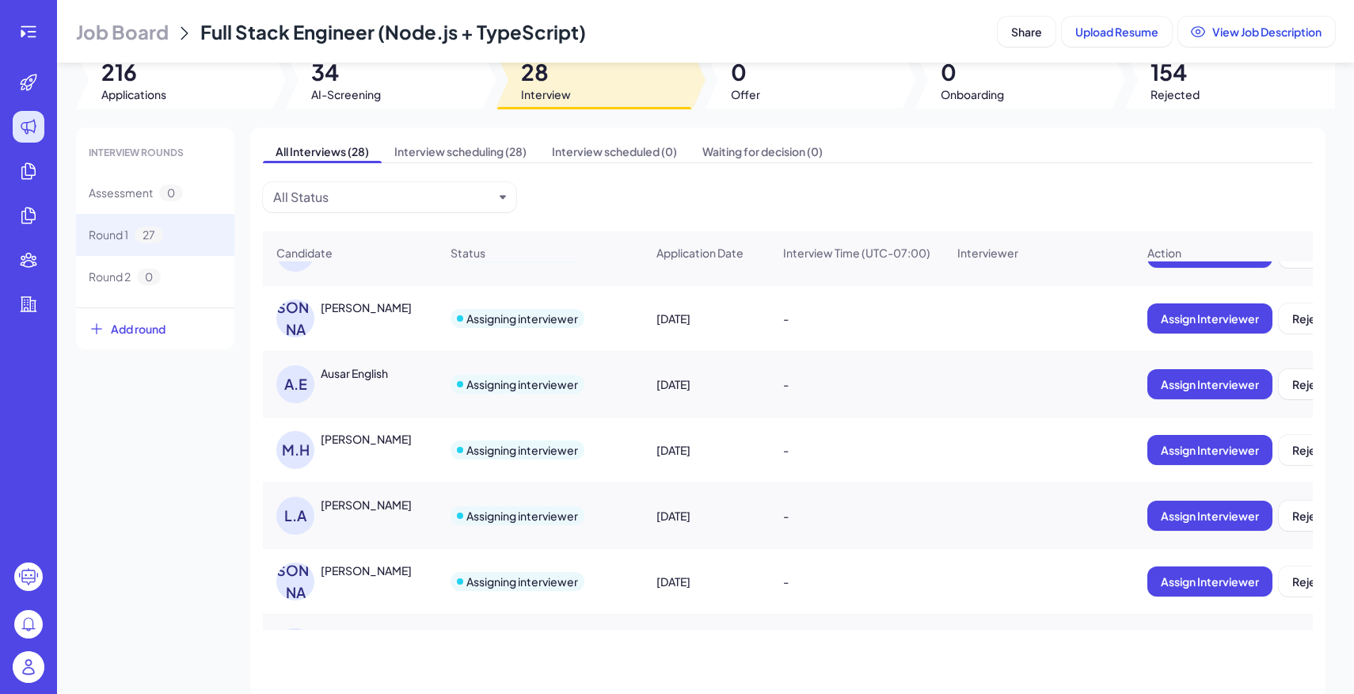
scroll to position [890, 0]
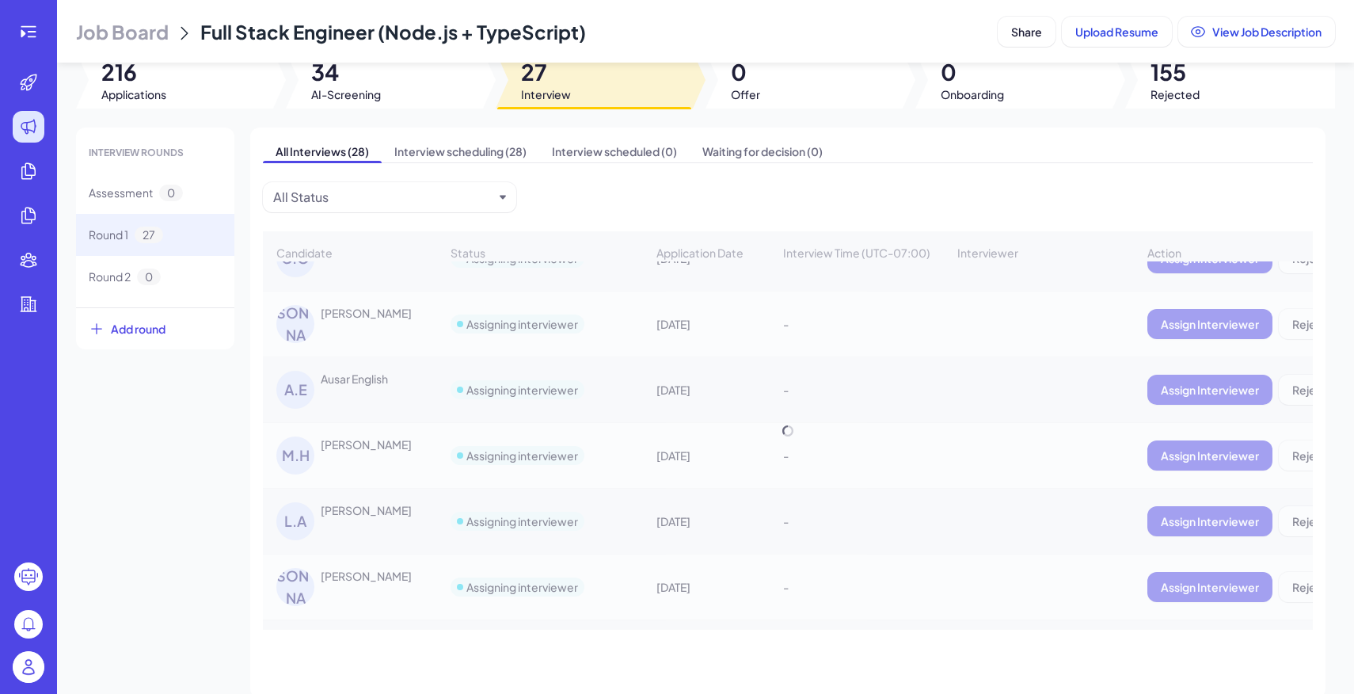
click at [385, 316] on div "Candidate Status Application Date Interview Time (UTC-07:00) Interviewer Action…" at bounding box center [788, 430] width 1050 height 398
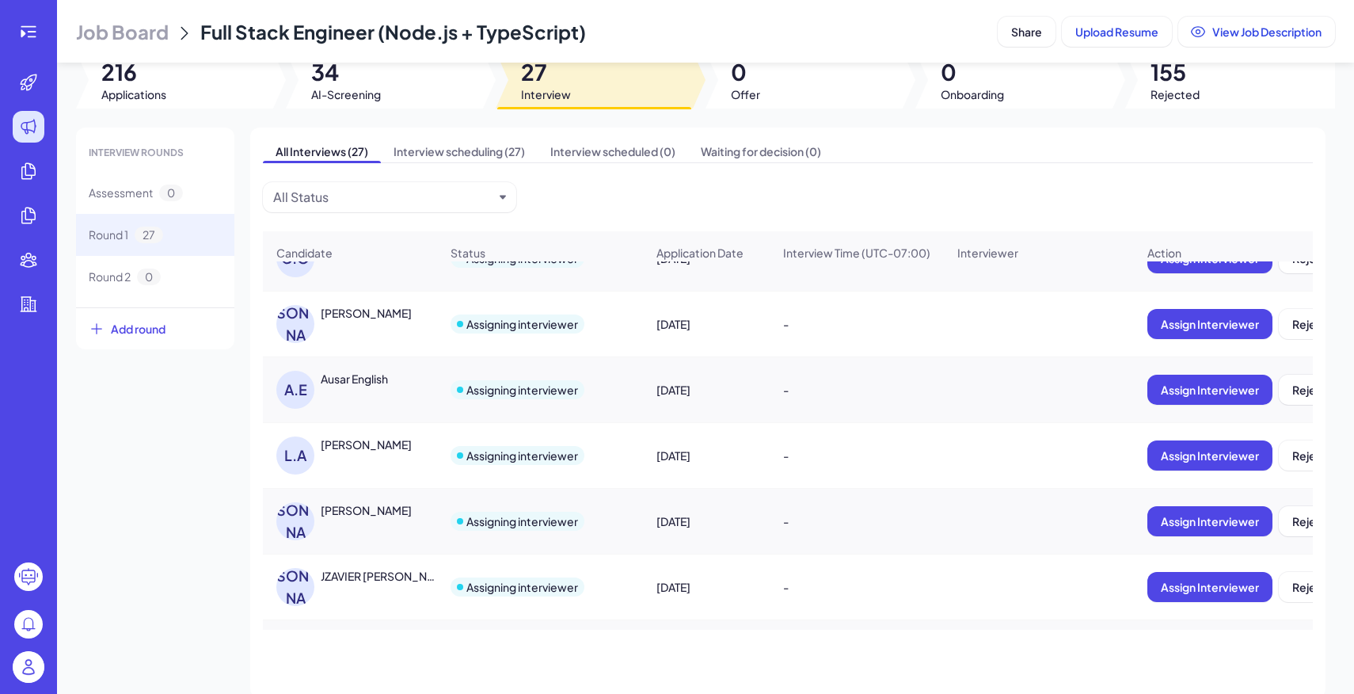
click at [384, 317] on div "[PERSON_NAME]" at bounding box center [366, 313] width 91 height 16
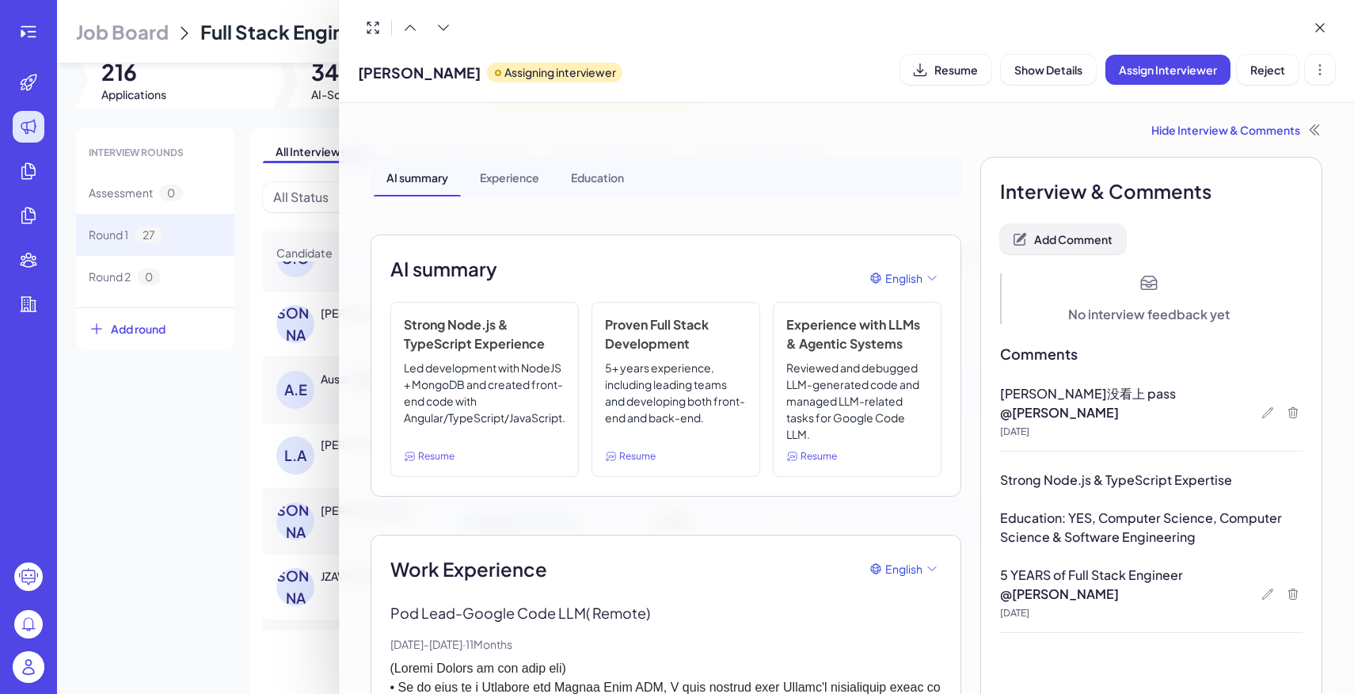
click at [1060, 252] on button "Add Comment" at bounding box center [1063, 239] width 126 height 30
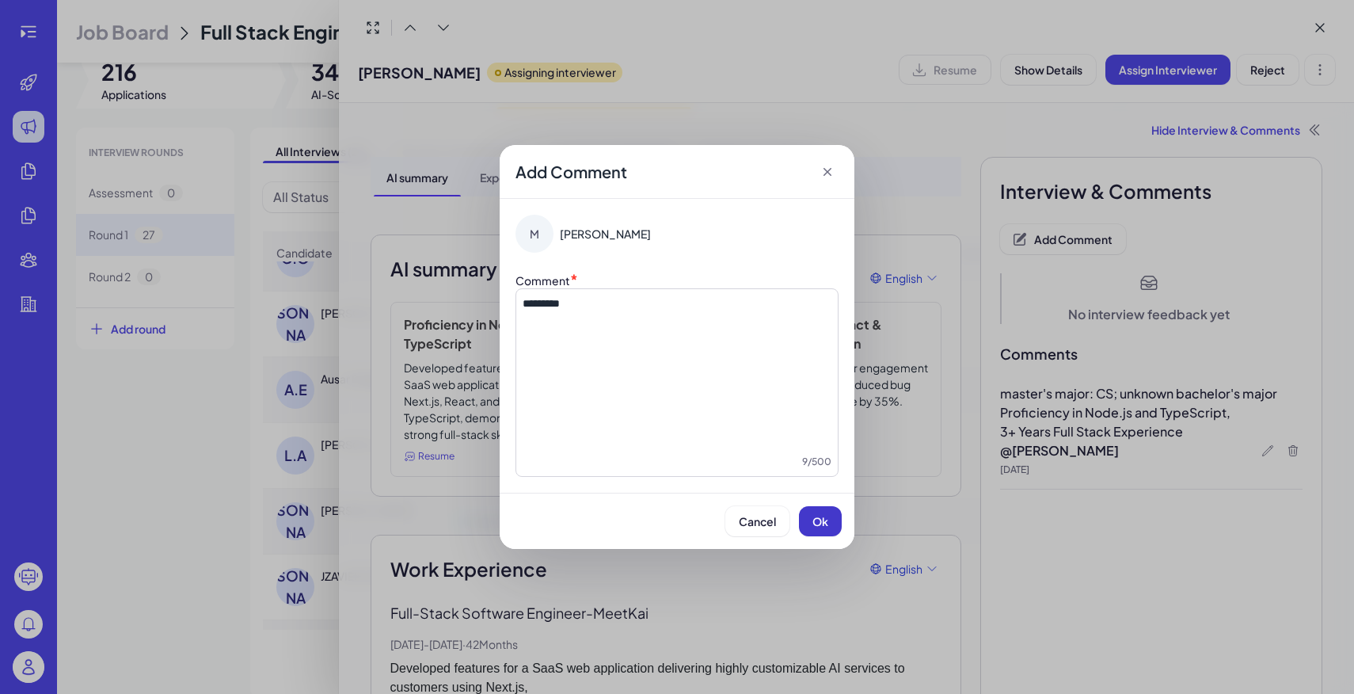
click at [808, 518] on button "Ok" at bounding box center [820, 521] width 43 height 30
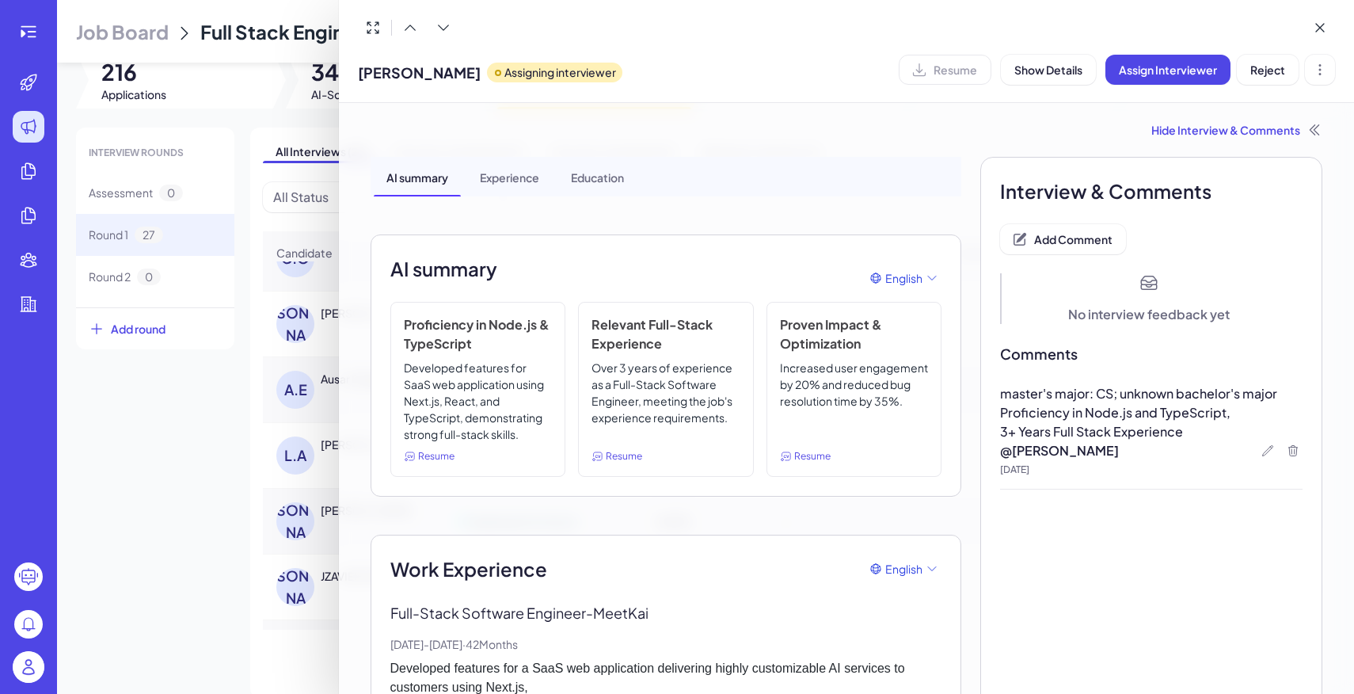
click at [243, 451] on div at bounding box center [677, 347] width 1354 height 694
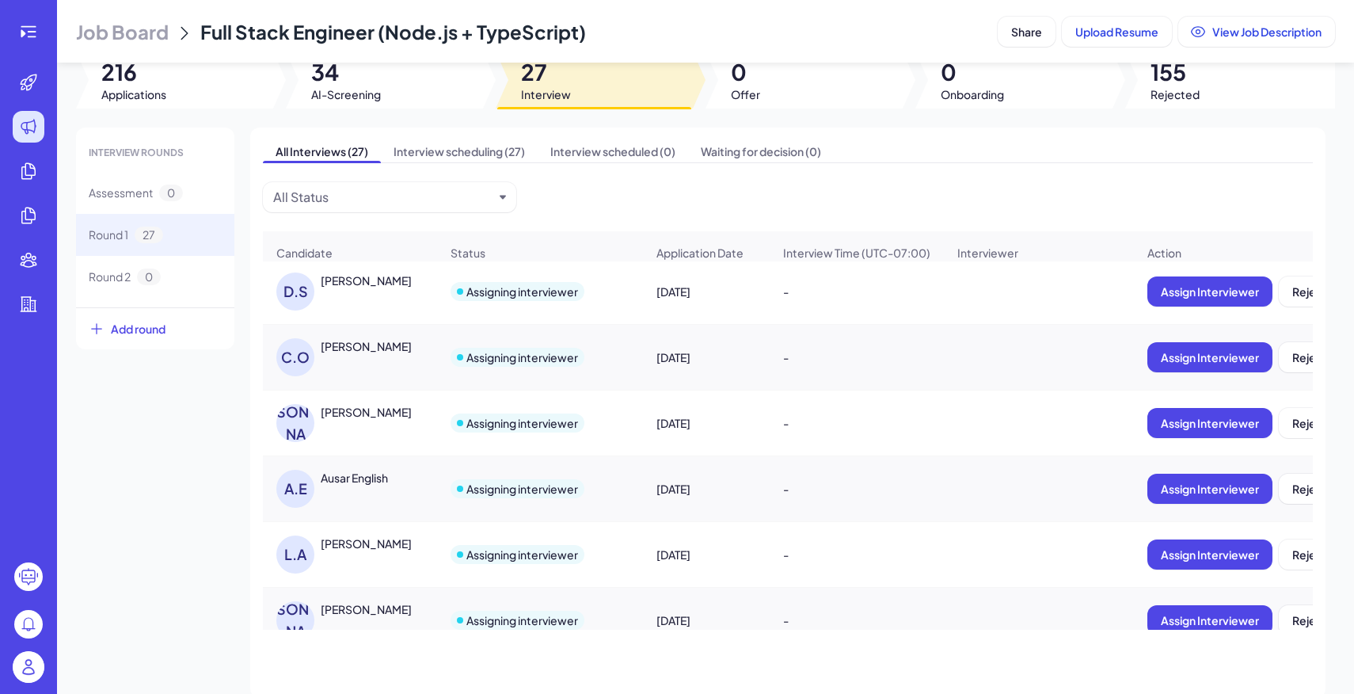
scroll to position [784, 0]
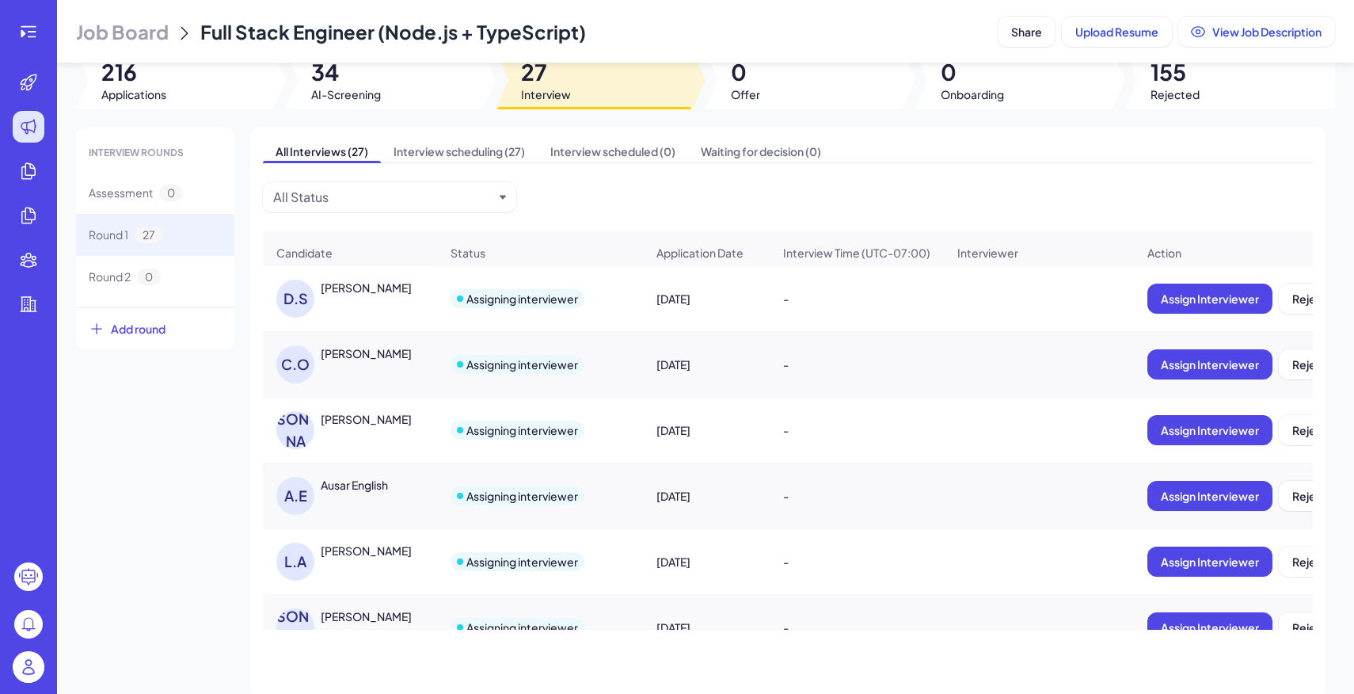
click at [409, 420] on div "[PERSON_NAME]" at bounding box center [366, 419] width 91 height 16
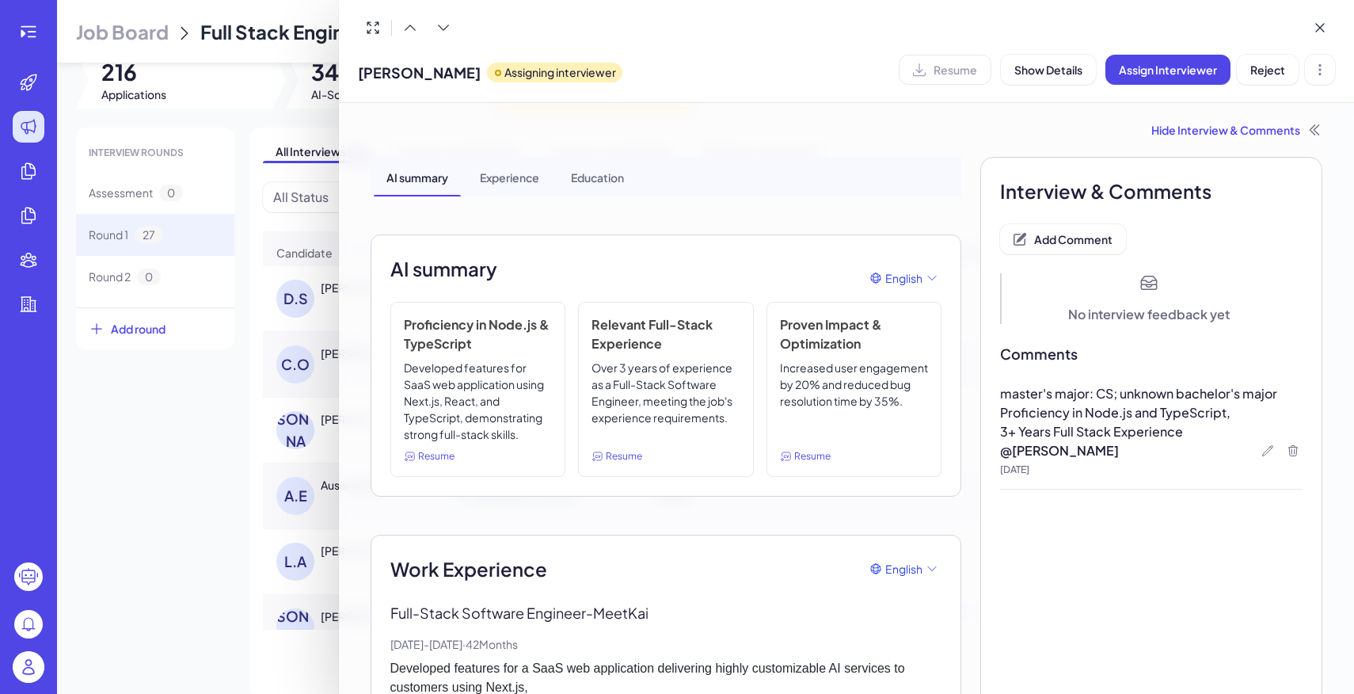
click at [163, 485] on div at bounding box center [677, 347] width 1354 height 694
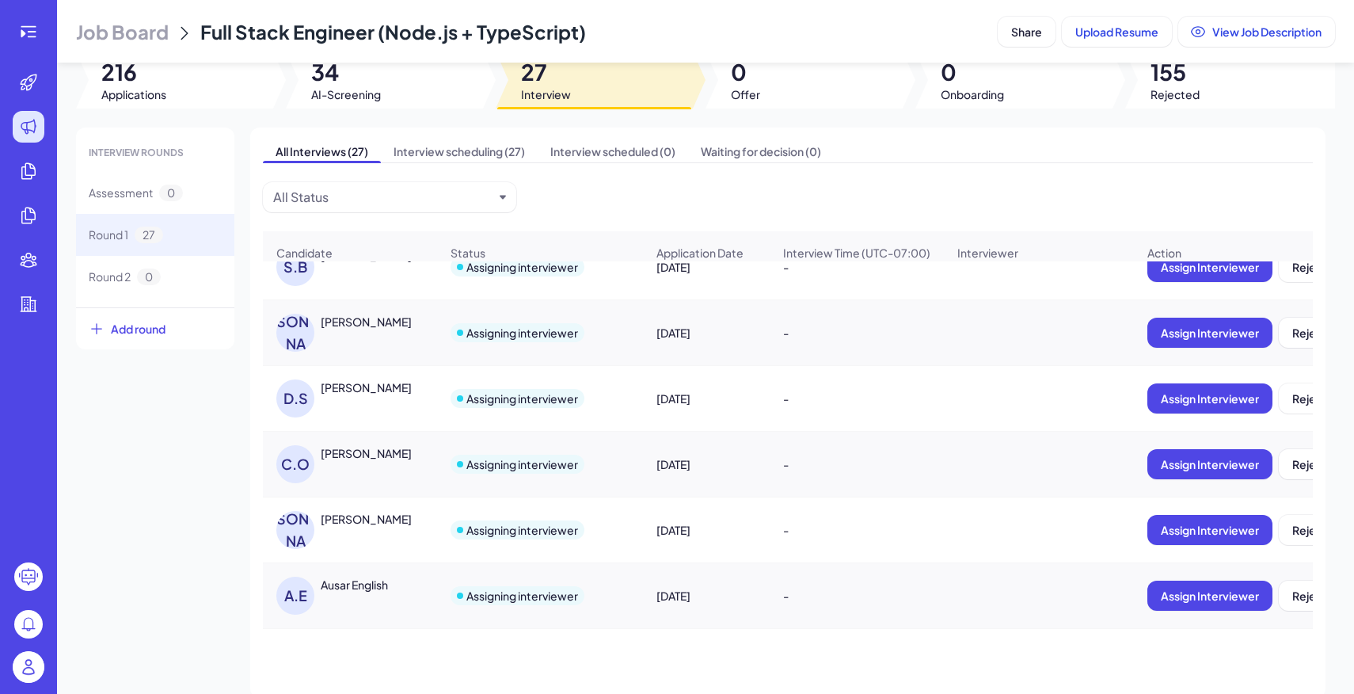
scroll to position [683, 0]
click at [380, 390] on div "[PERSON_NAME]" at bounding box center [366, 388] width 91 height 16
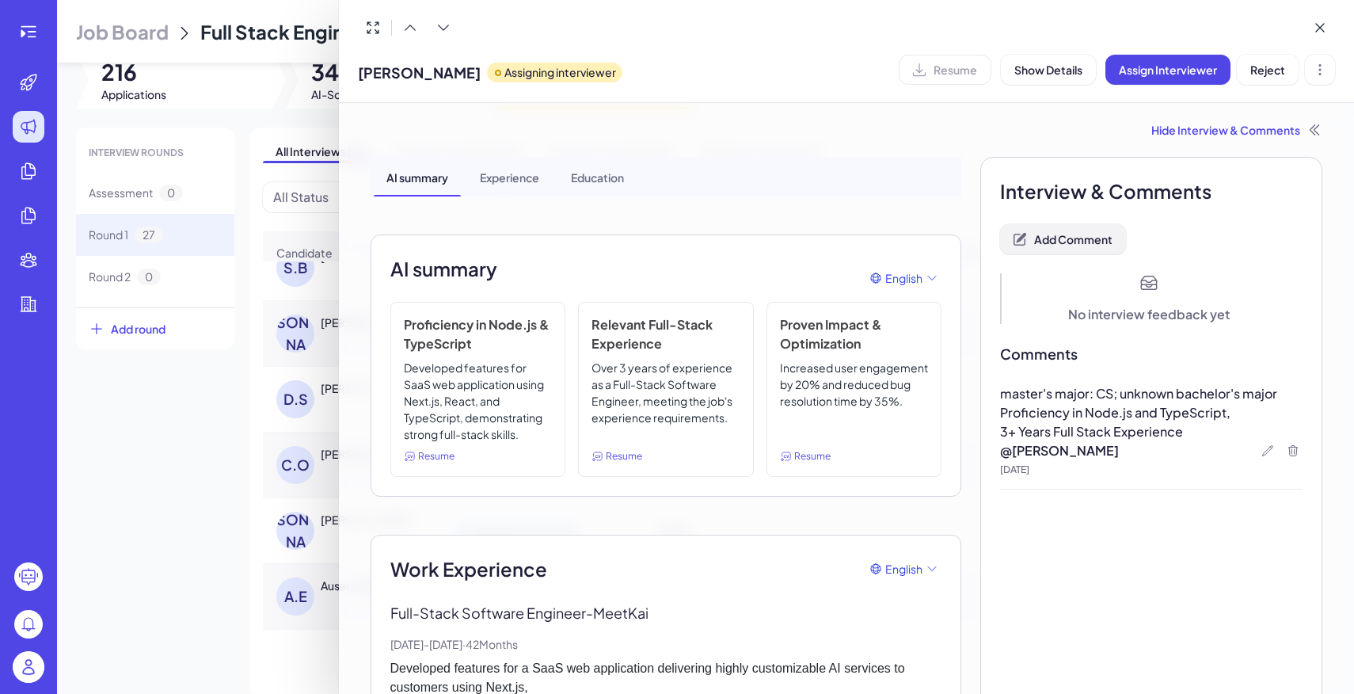
click at [1077, 248] on button "Add Comment" at bounding box center [1063, 239] width 126 height 30
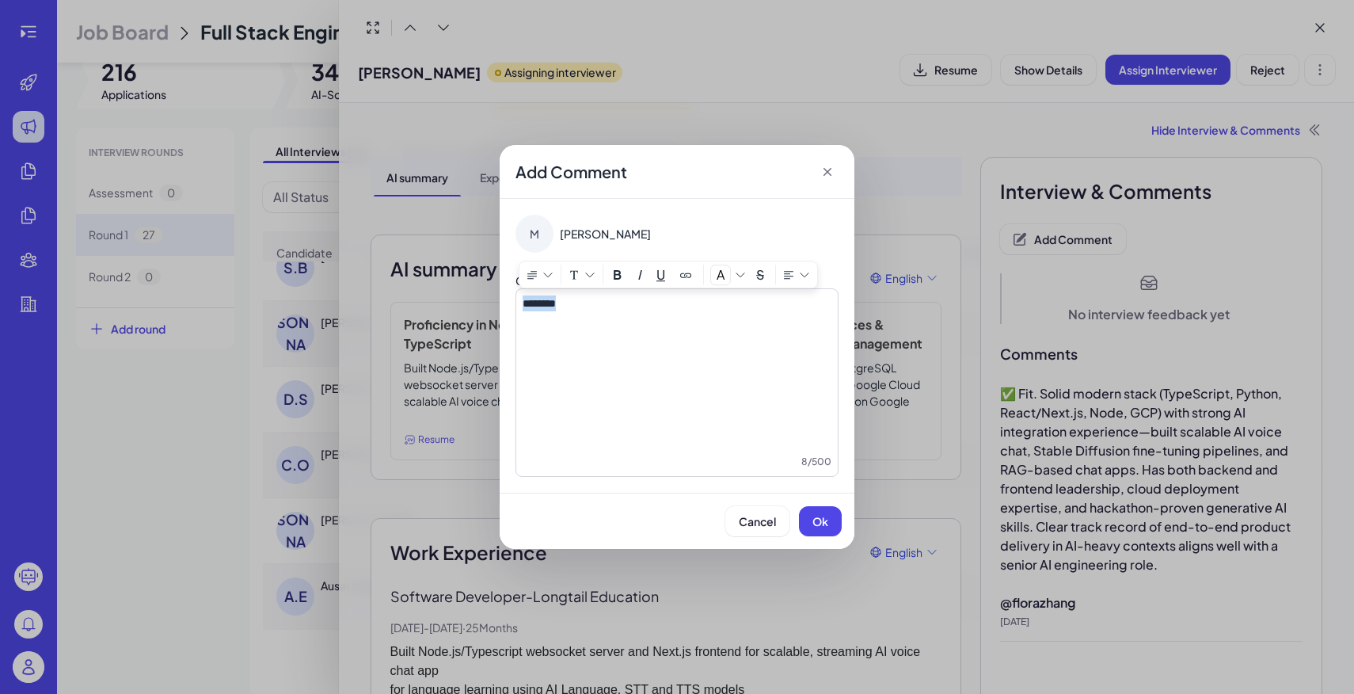
copy span "********"
click at [826, 514] on span "Ok" at bounding box center [820, 521] width 16 height 14
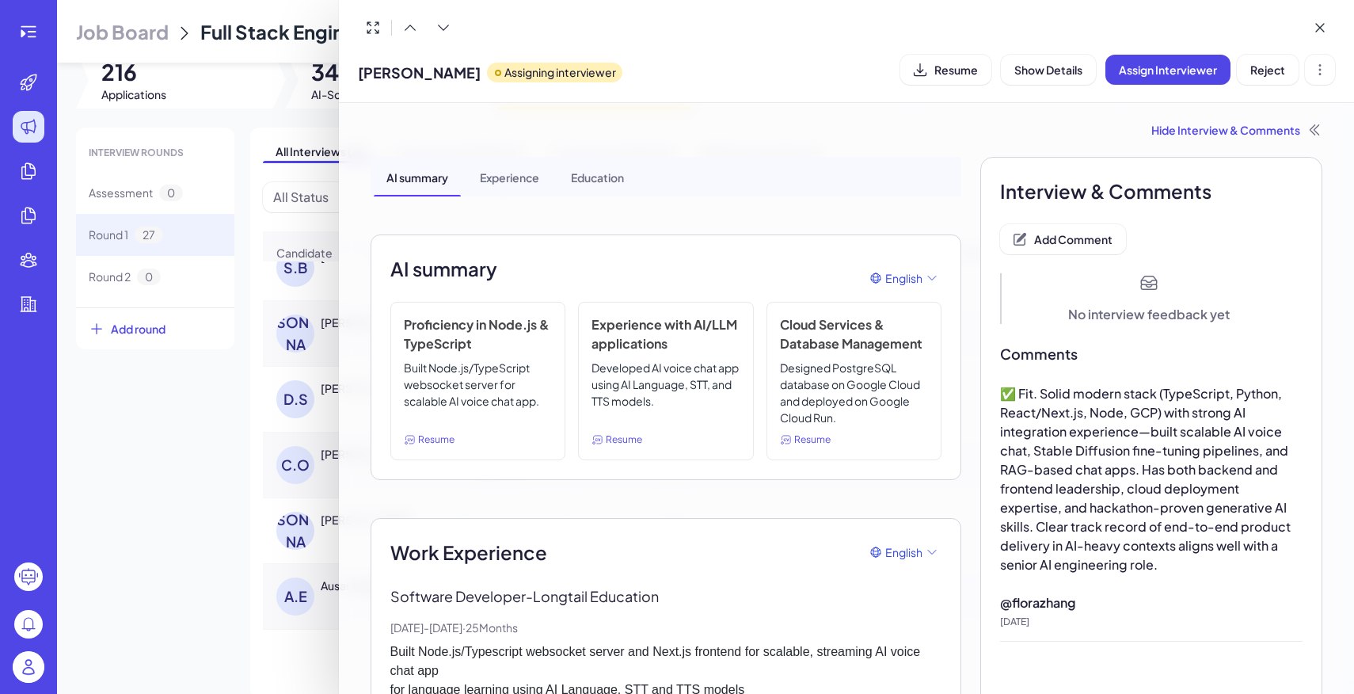
click at [212, 398] on div at bounding box center [677, 347] width 1354 height 694
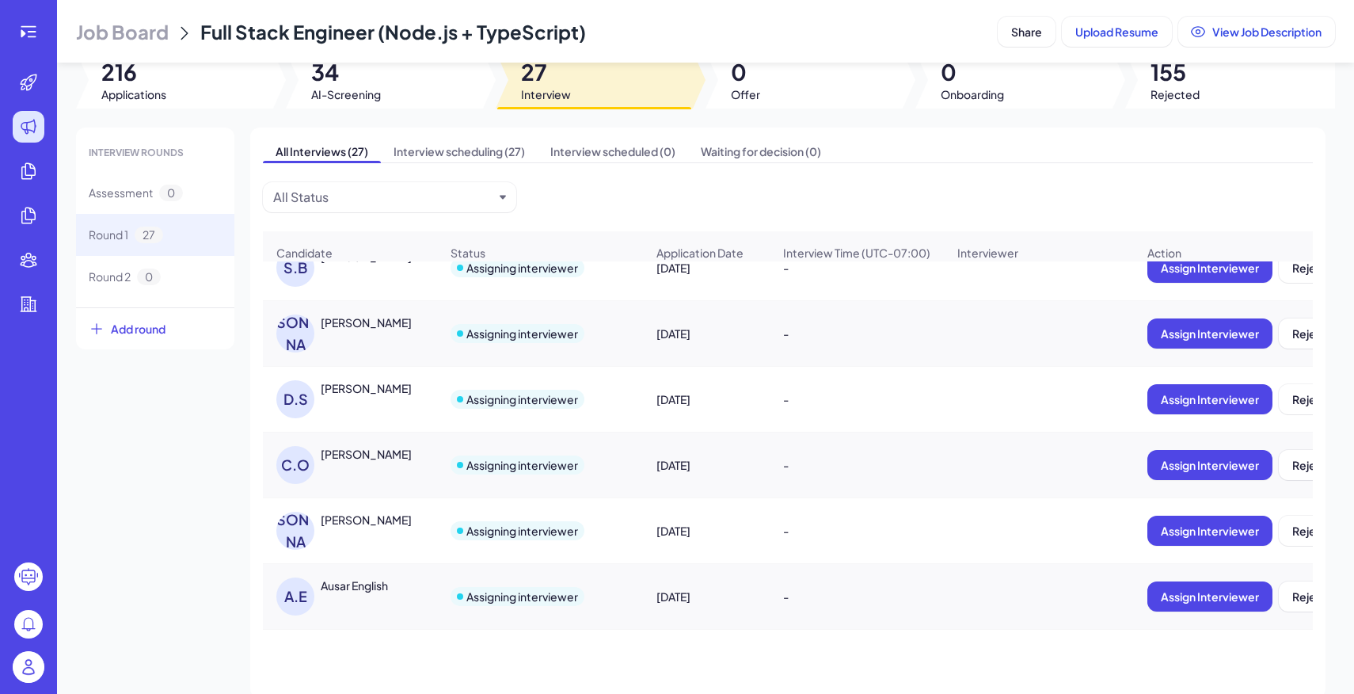
click at [381, 333] on div "[PERSON_NAME]" at bounding box center [357, 333] width 163 height 38
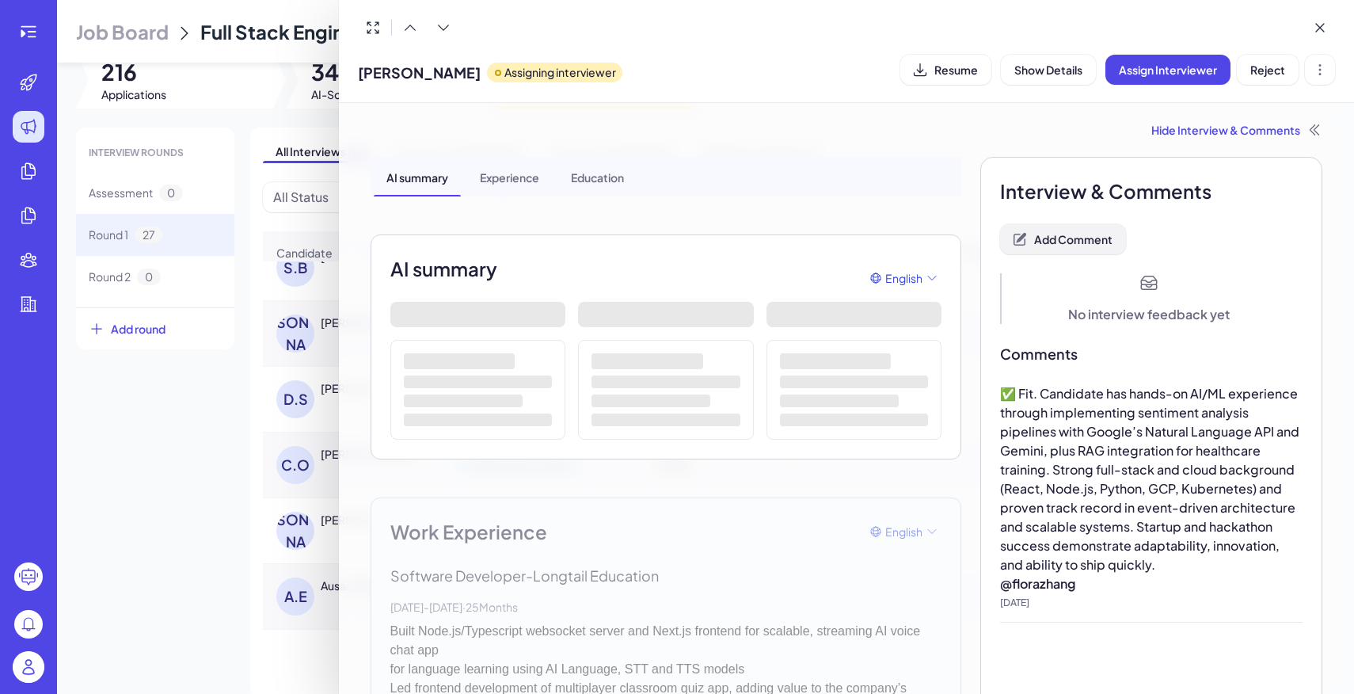
click at [1055, 240] on span "Add Comment" at bounding box center [1073, 239] width 78 height 14
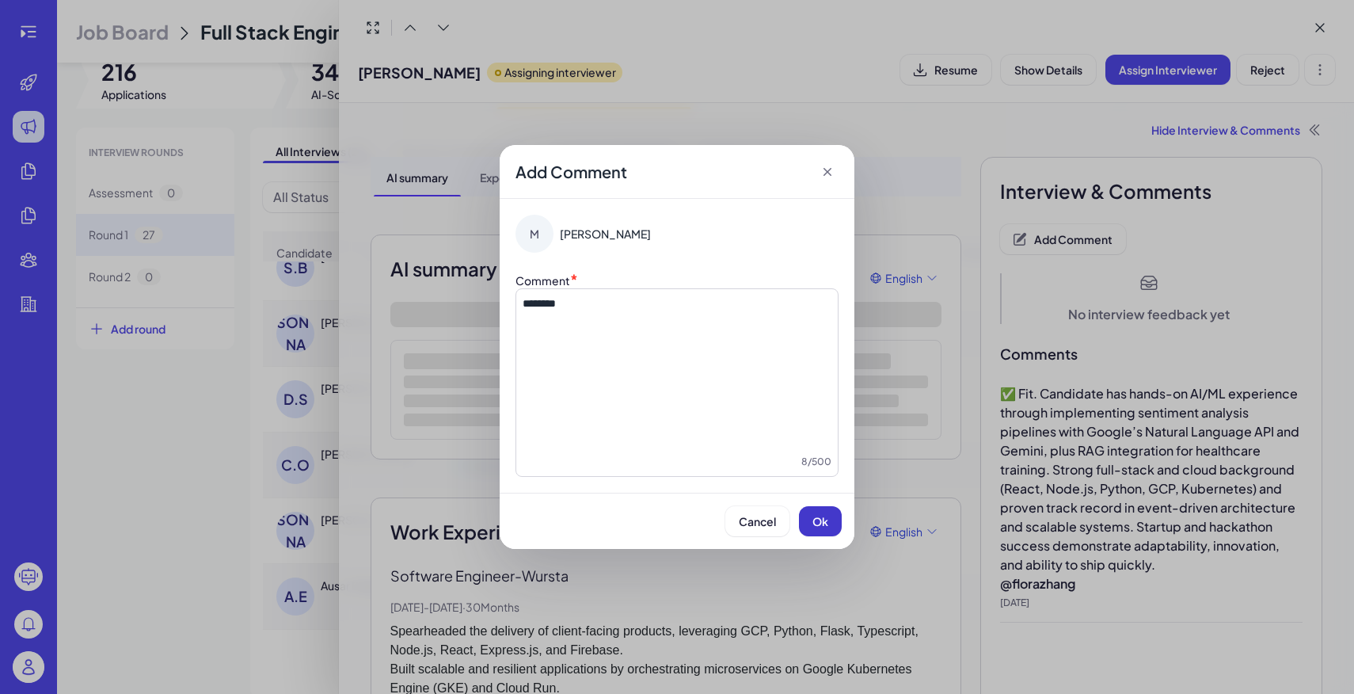
click at [830, 522] on button "Ok" at bounding box center [820, 521] width 43 height 30
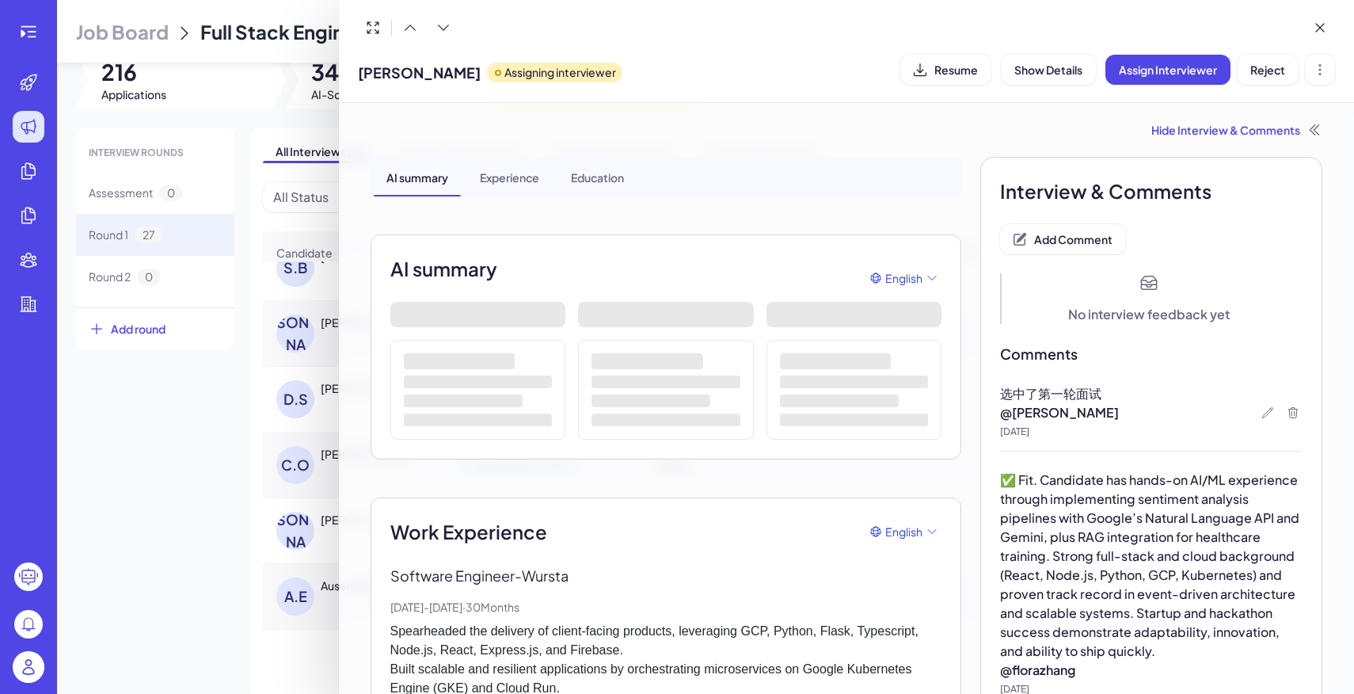
click at [173, 437] on div at bounding box center [677, 347] width 1354 height 694
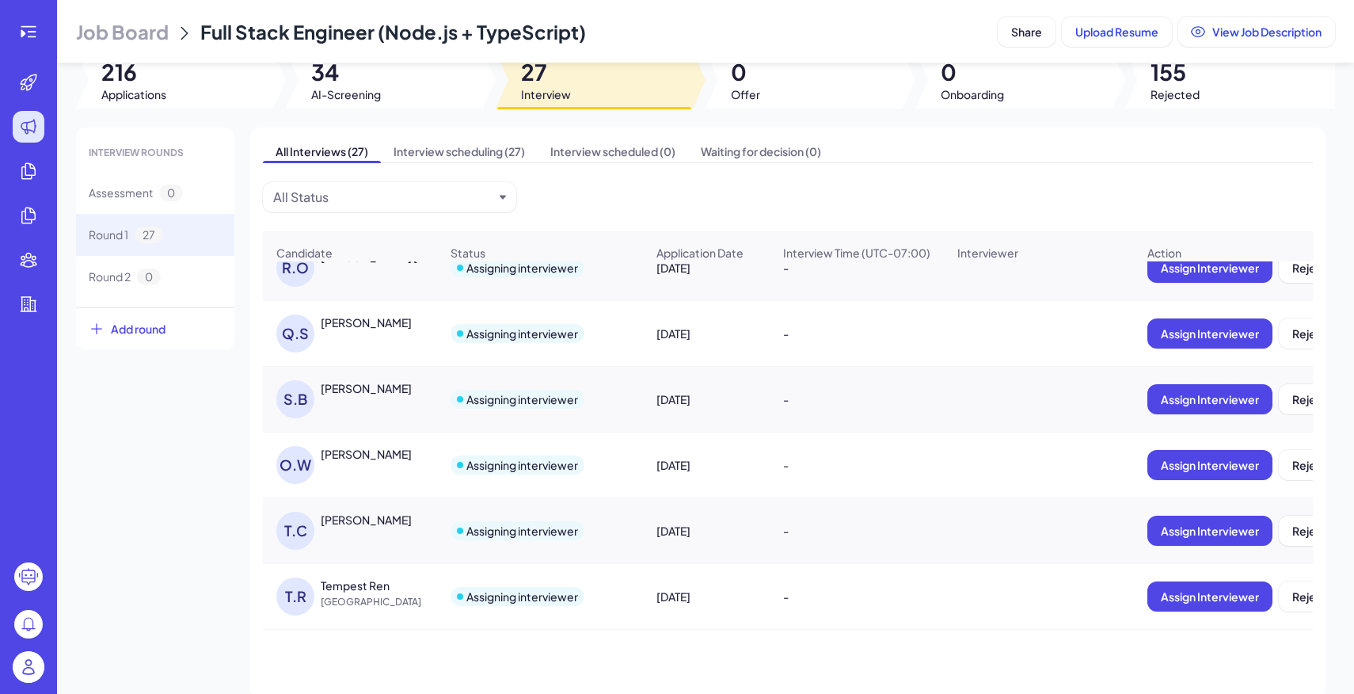
scroll to position [53, 0]
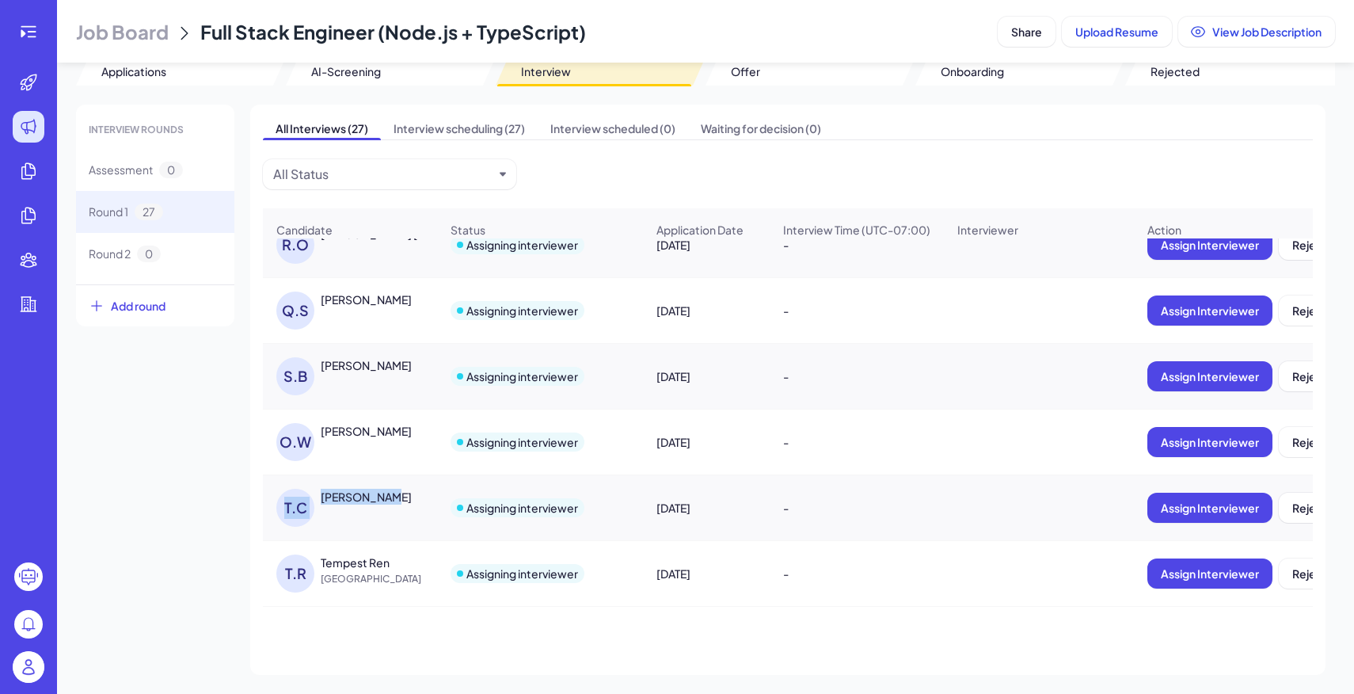
drag, startPoint x: 317, startPoint y: 496, endPoint x: 419, endPoint y: 499, distance: 102.2
click at [419, 499] on div "T.C [PERSON_NAME]" at bounding box center [357, 508] width 163 height 38
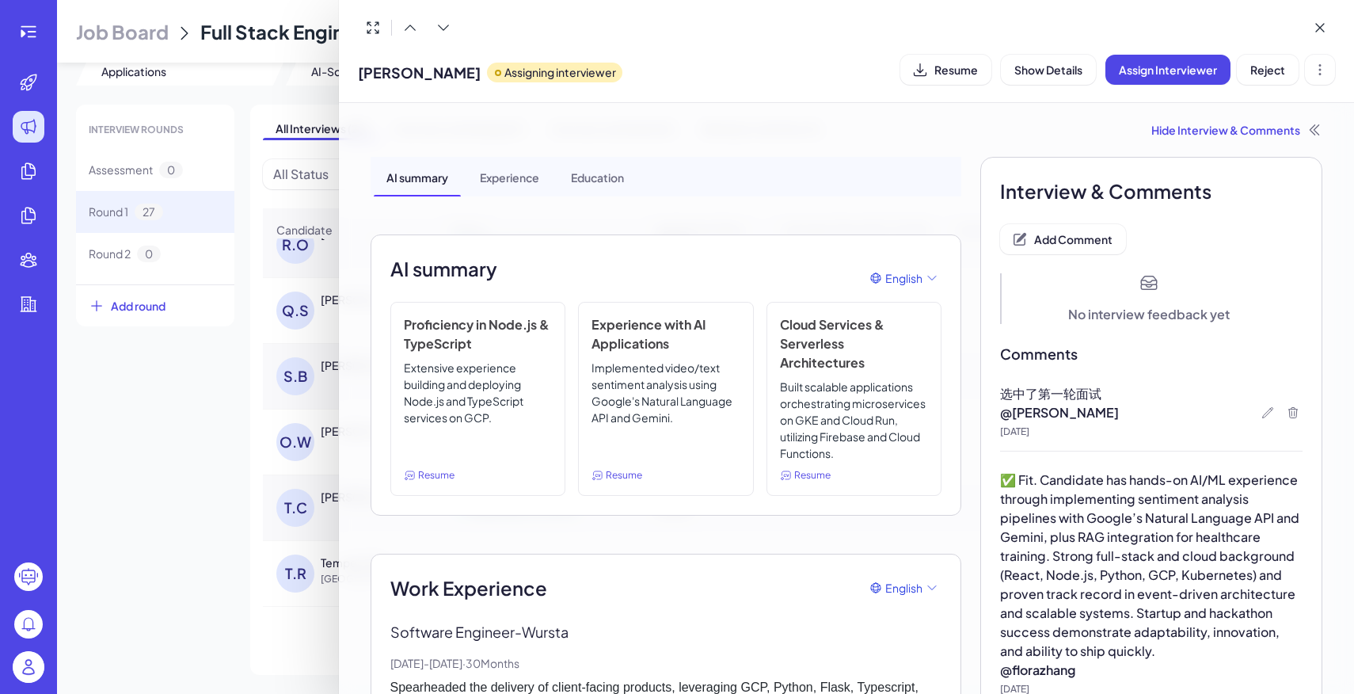
click at [152, 547] on div at bounding box center [677, 347] width 1354 height 694
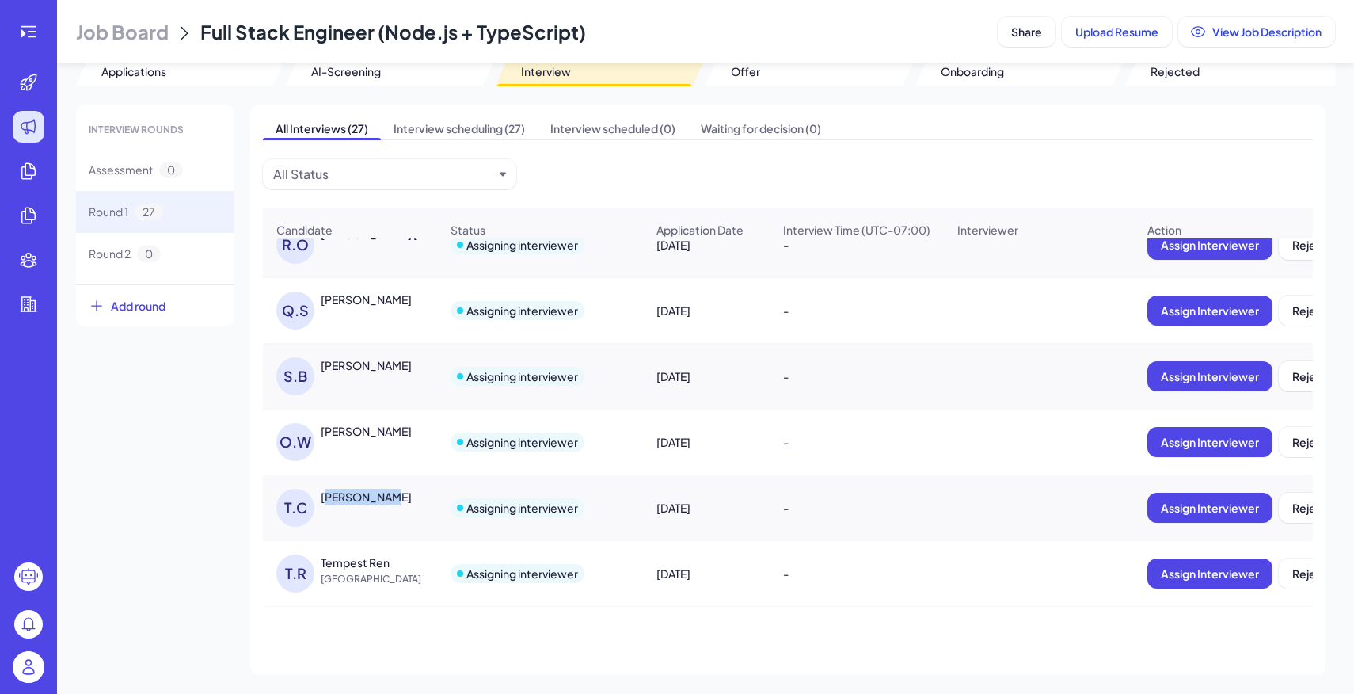
drag, startPoint x: 323, startPoint y: 495, endPoint x: 390, endPoint y: 500, distance: 66.7
click at [390, 500] on div "[PERSON_NAME]" at bounding box center [380, 497] width 119 height 16
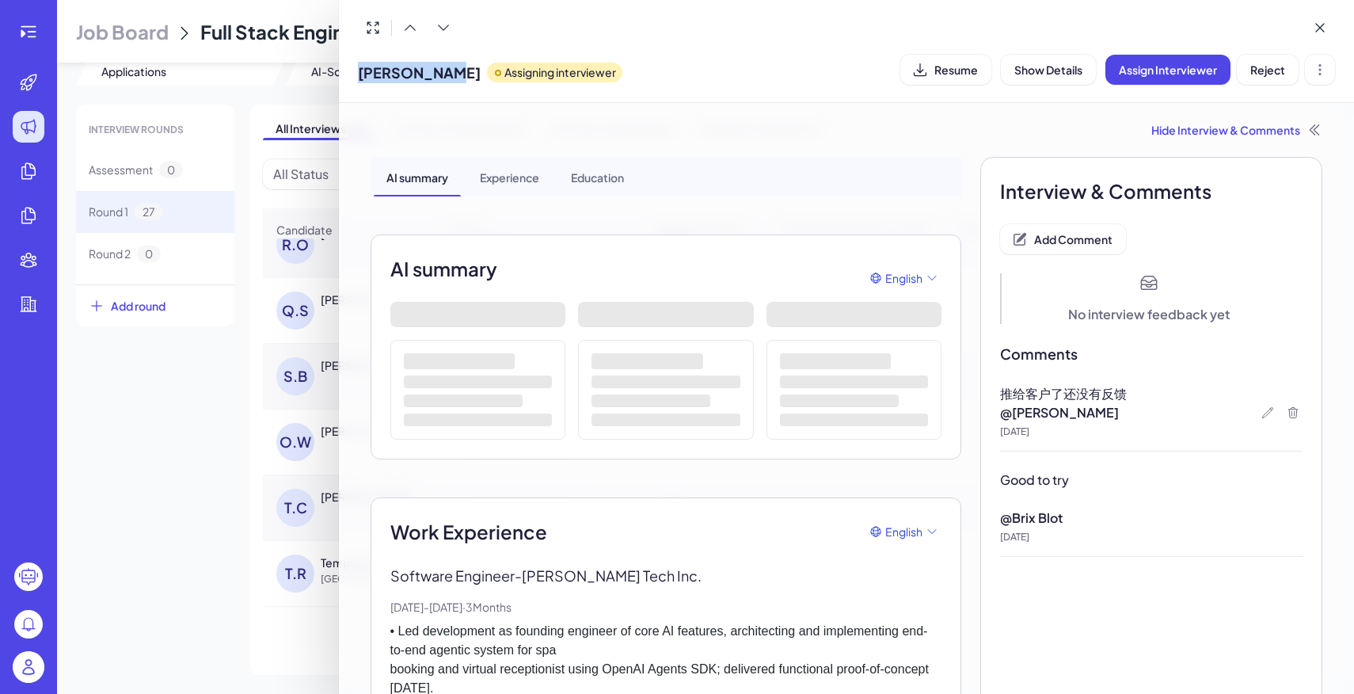
drag, startPoint x: 357, startPoint y: 73, endPoint x: 444, endPoint y: 73, distance: 87.1
click at [444, 73] on span "[PERSON_NAME]" at bounding box center [419, 72] width 123 height 21
copy span "[PERSON_NAME]"
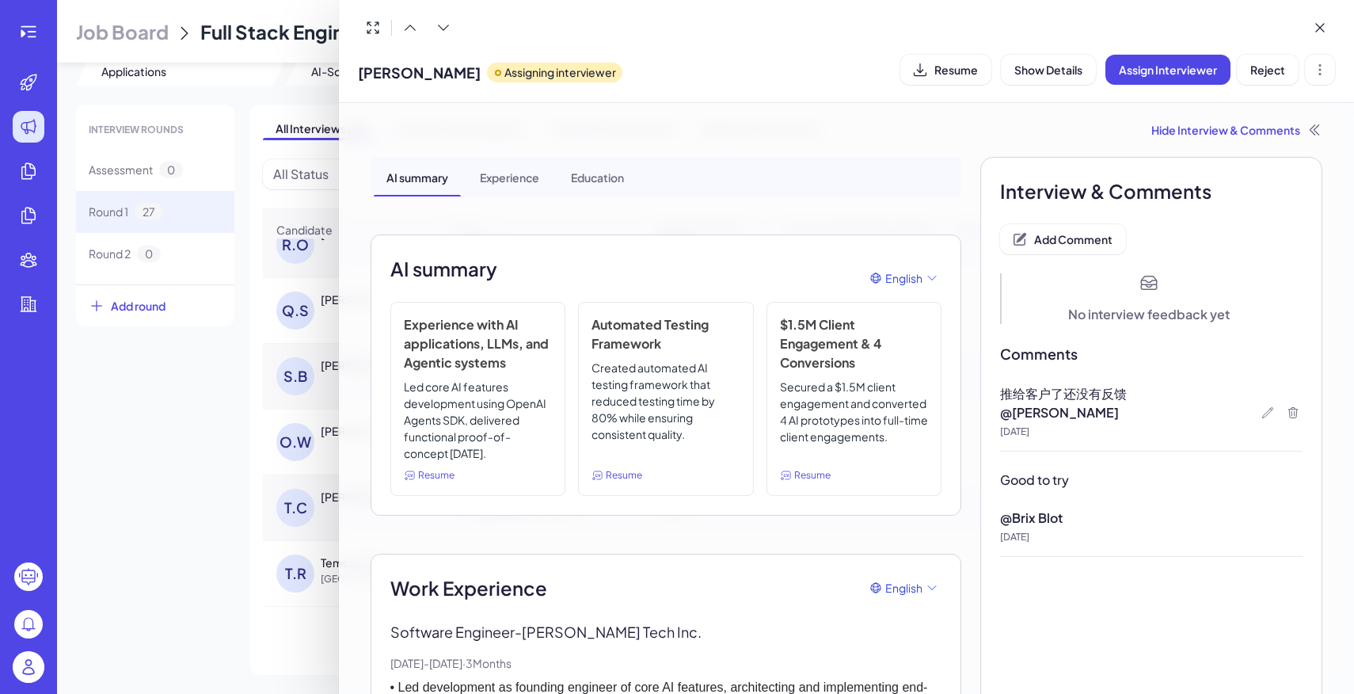
click at [212, 381] on div at bounding box center [677, 347] width 1354 height 694
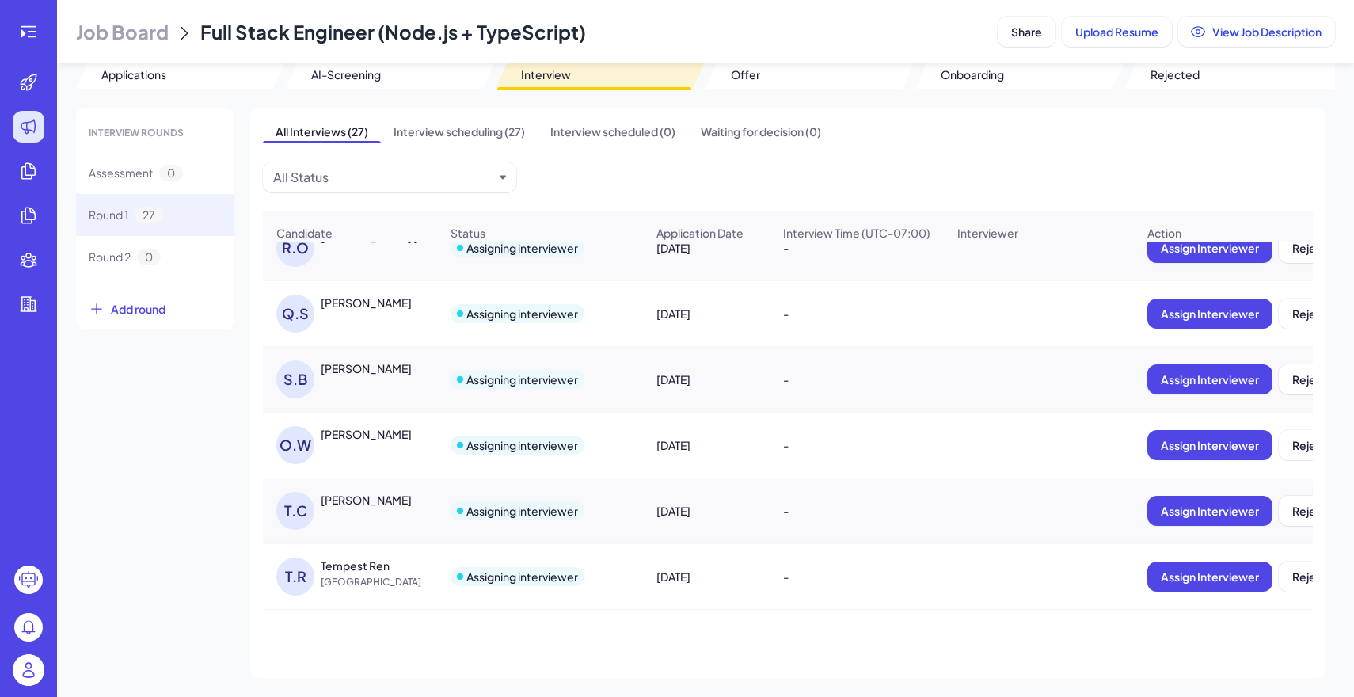
scroll to position [50, 0]
